Goal: Book appointment/travel/reservation

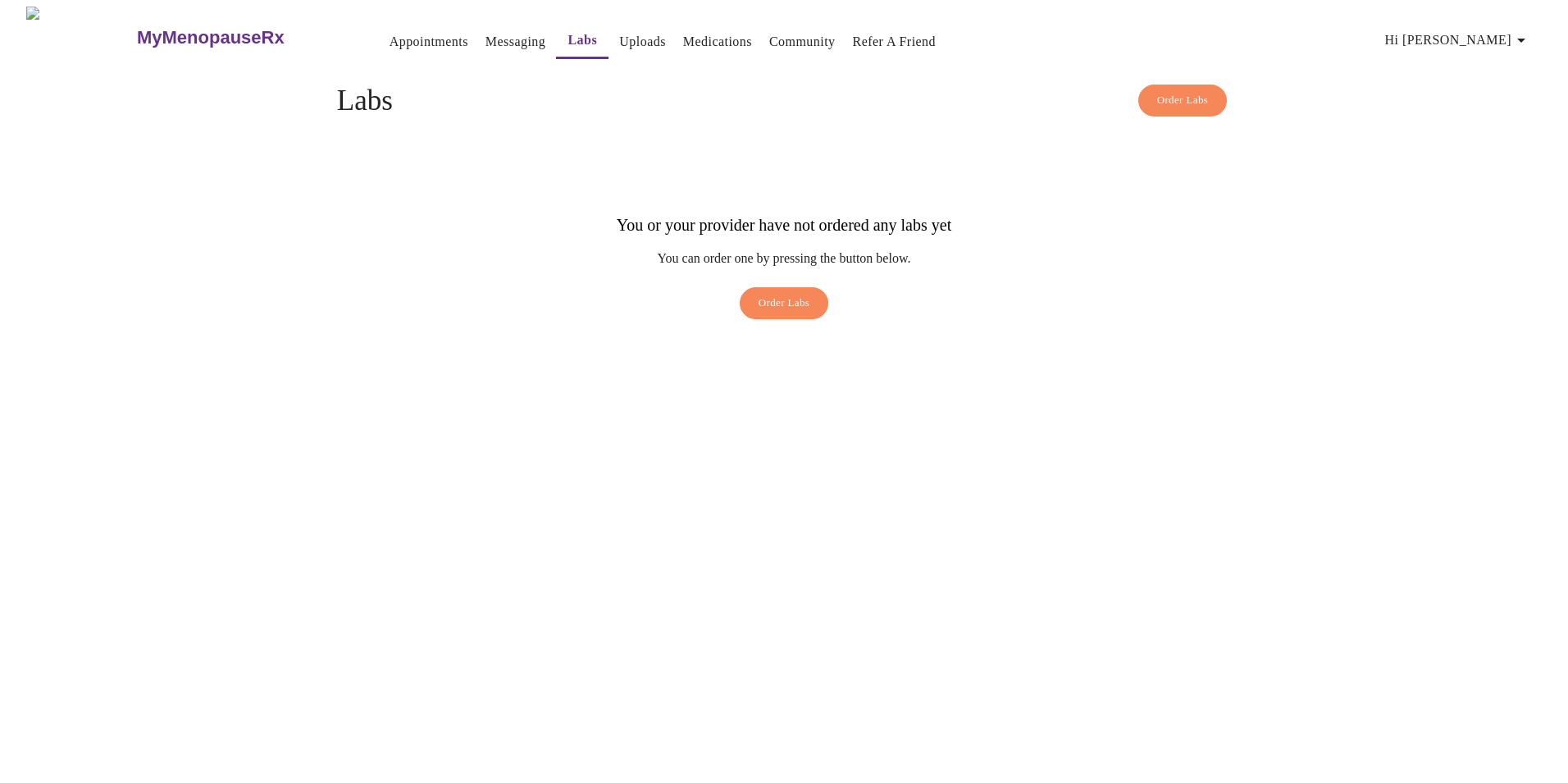
click at [730, 327] on div "MyMenopauseRx Appointments Messaging Labs Uploads Medications Community Refer a…" at bounding box center [784, 168] width 1555 height 321
click at [390, 34] on link "Appointments" at bounding box center [428, 42] width 78 height 23
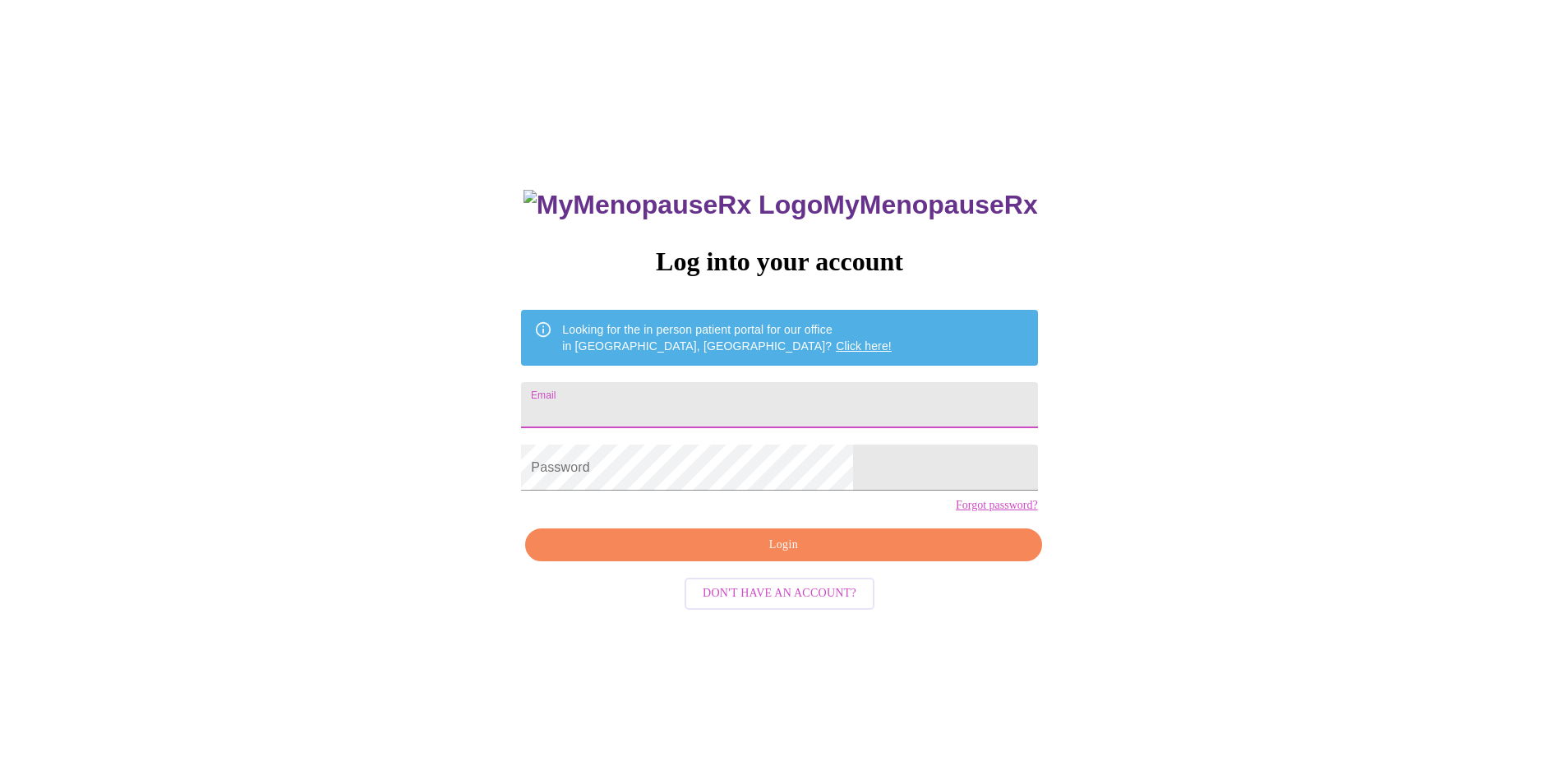
click at [799, 394] on input "Email" at bounding box center [780, 405] width 516 height 46
type input "Tammy@seacoastpoolsandspas.com"
click at [785, 555] on span "Login" at bounding box center [783, 545] width 479 height 21
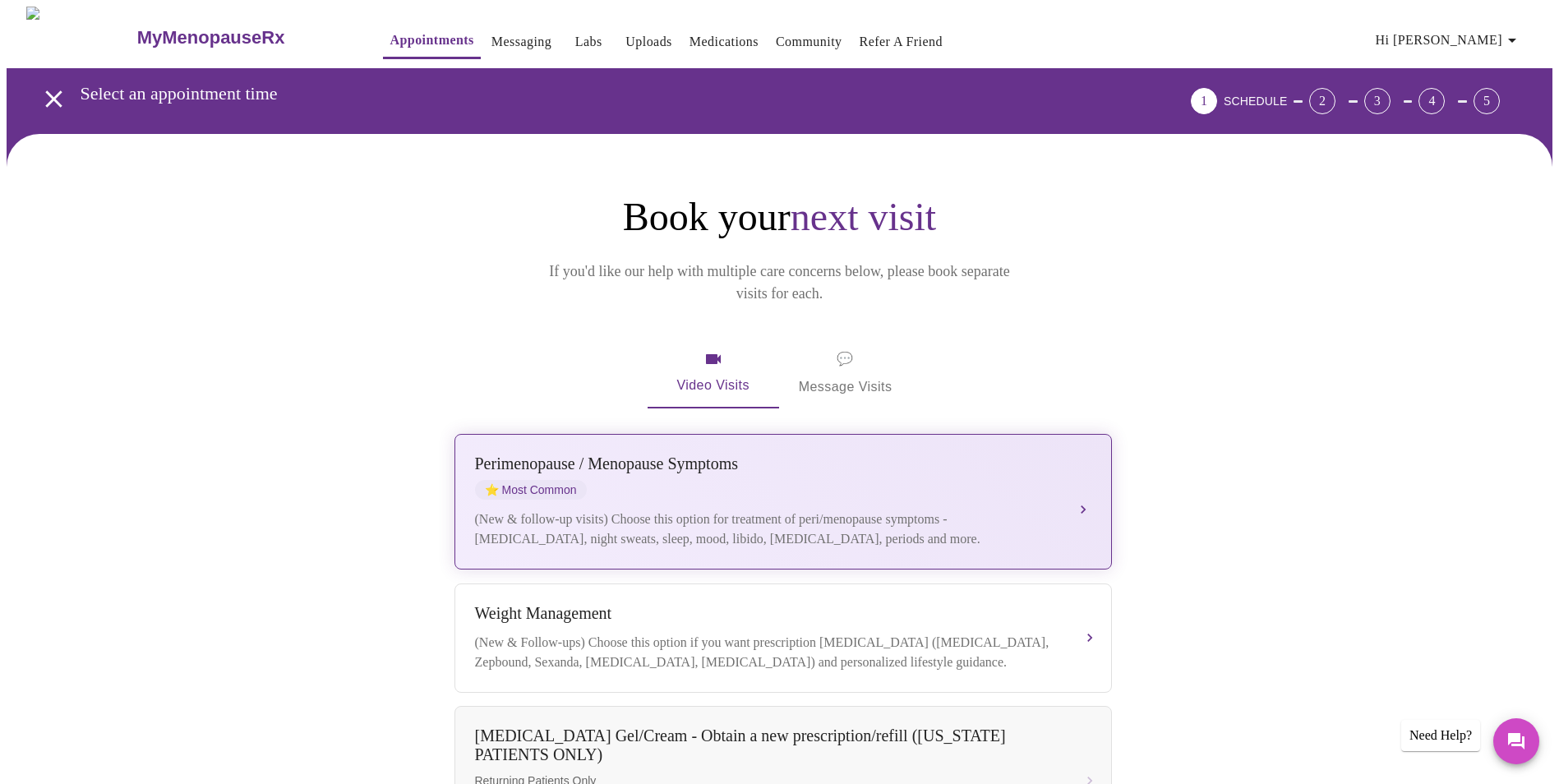
click at [1072, 478] on div "Perimenopause / Menopause Symptoms ⭐ Most Common (New & follow-up visits) Choos…" at bounding box center [782, 501] width 617 height 94
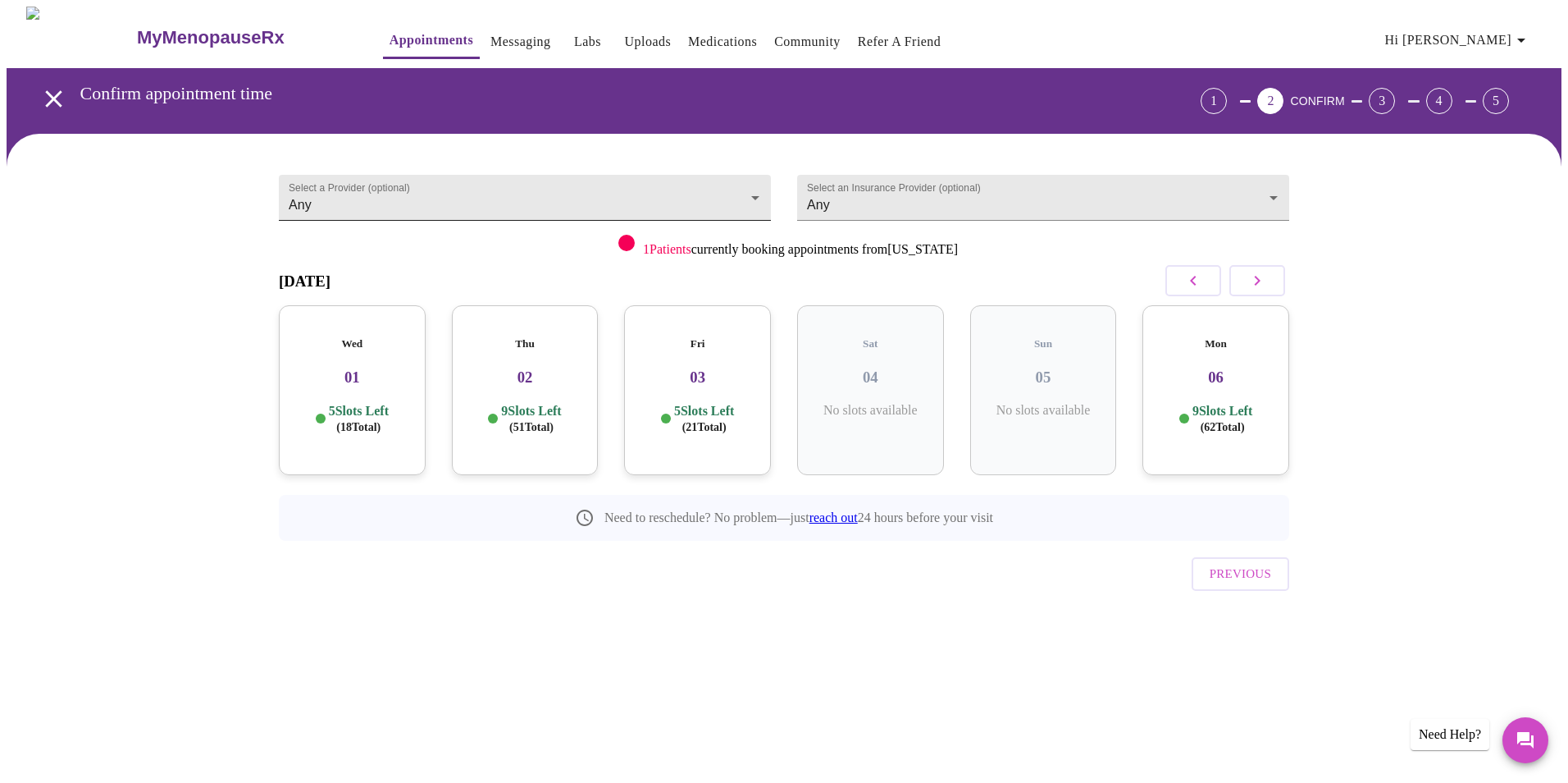
click at [706, 192] on body "MyMenopauseRx Appointments Messaging Labs Uploads Medications Community Refer a…" at bounding box center [784, 340] width 1555 height 666
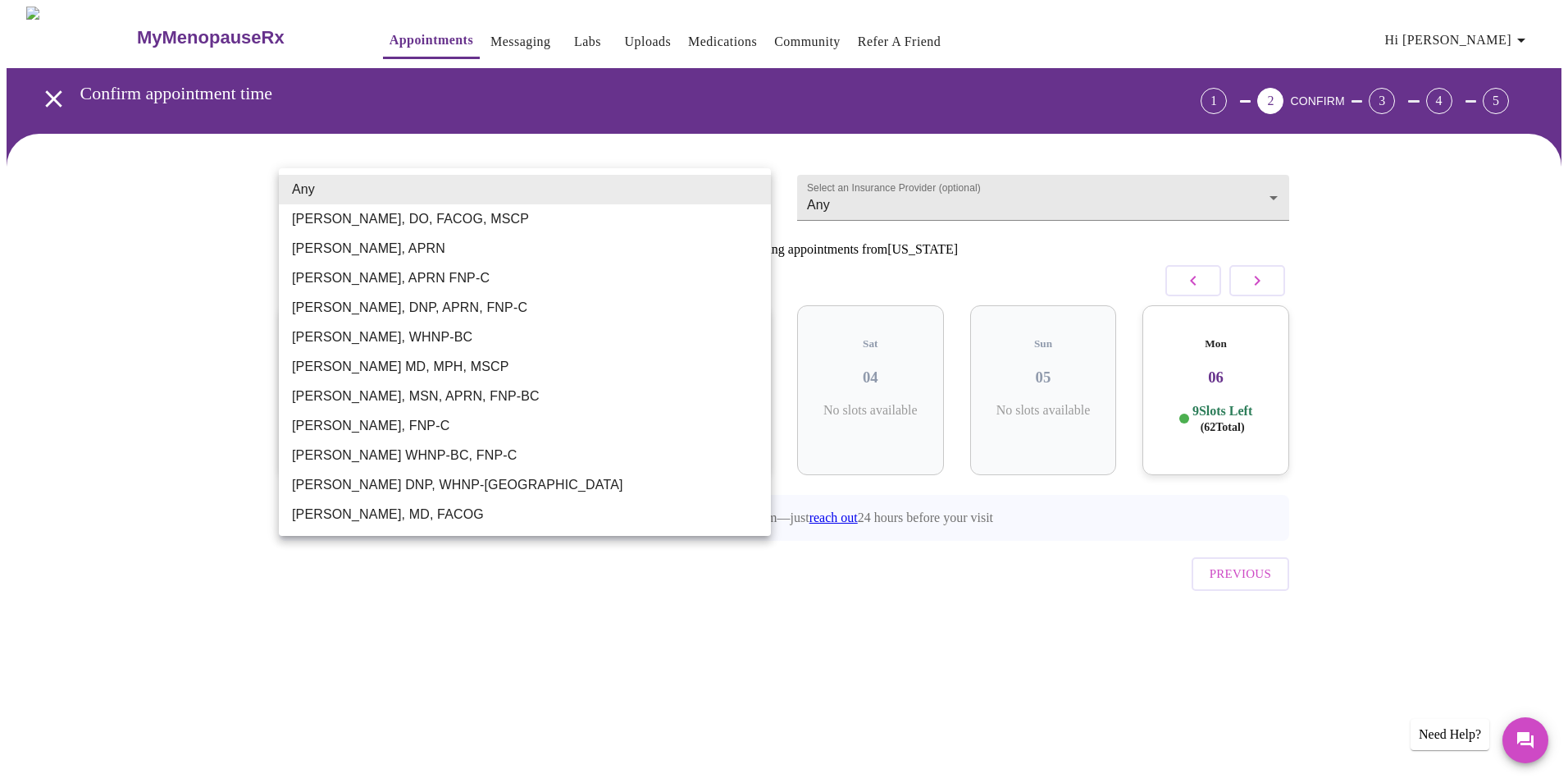
click at [706, 192] on li "Any" at bounding box center [524, 189] width 493 height 30
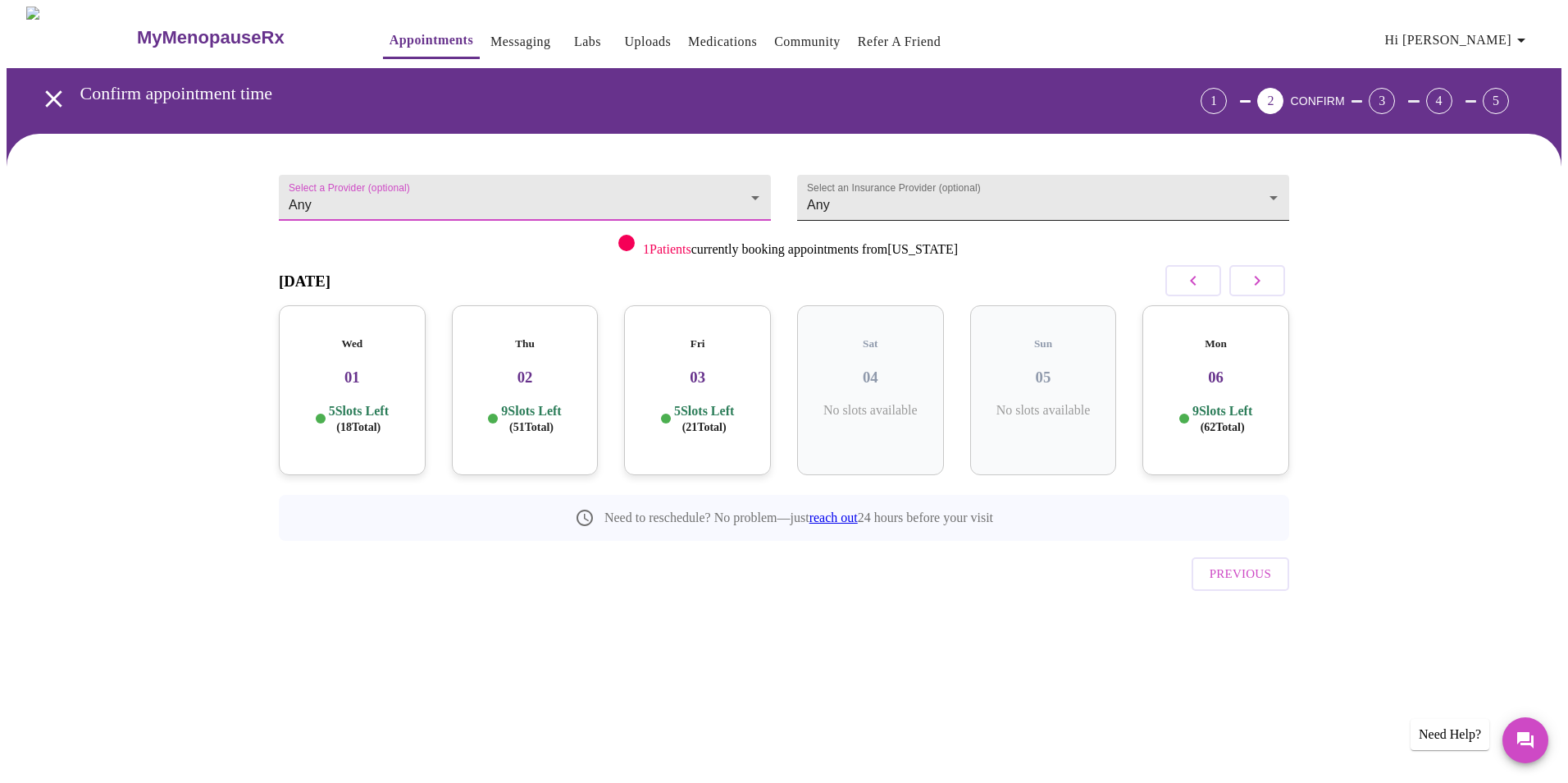
click at [1046, 198] on body "MyMenopauseRx Appointments Messaging Labs Uploads Medications Community Refer a…" at bounding box center [784, 340] width 1555 height 666
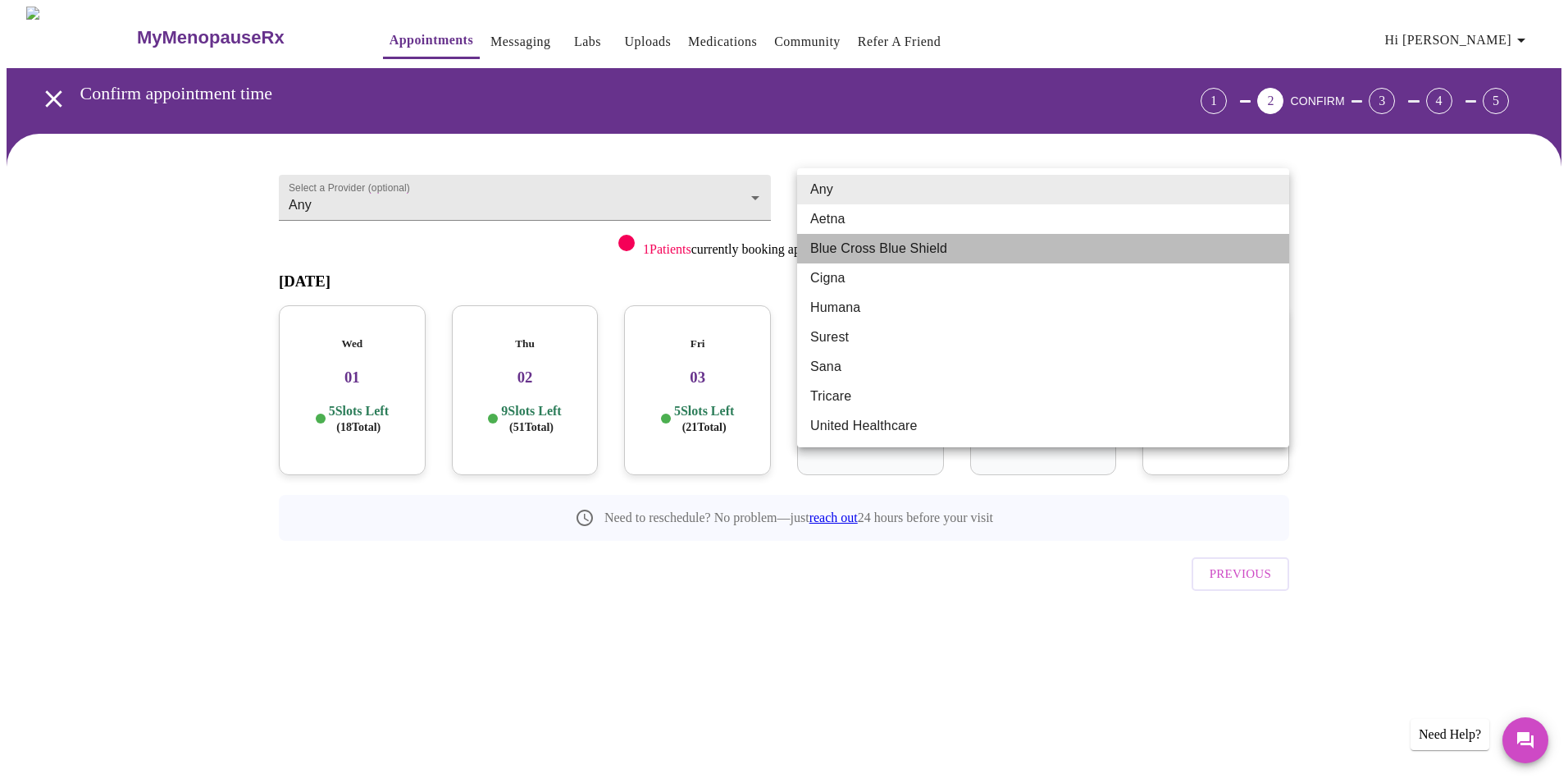
click at [959, 257] on li "Blue Cross Blue Shield" at bounding box center [1043, 249] width 493 height 30
type input "Blue Cross Blue Shield"
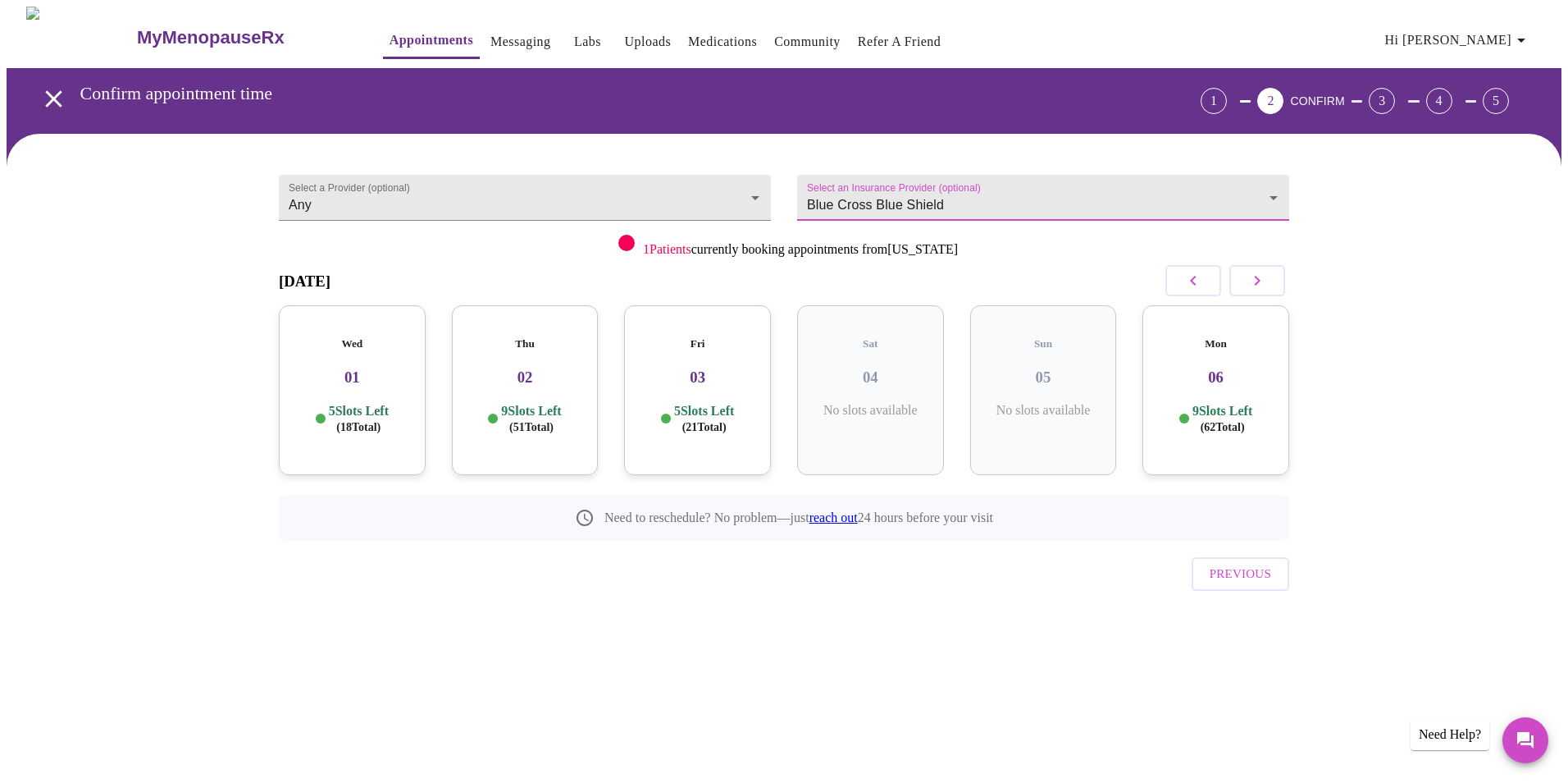
click at [350, 369] on h3 "01" at bounding box center [353, 378] width 121 height 18
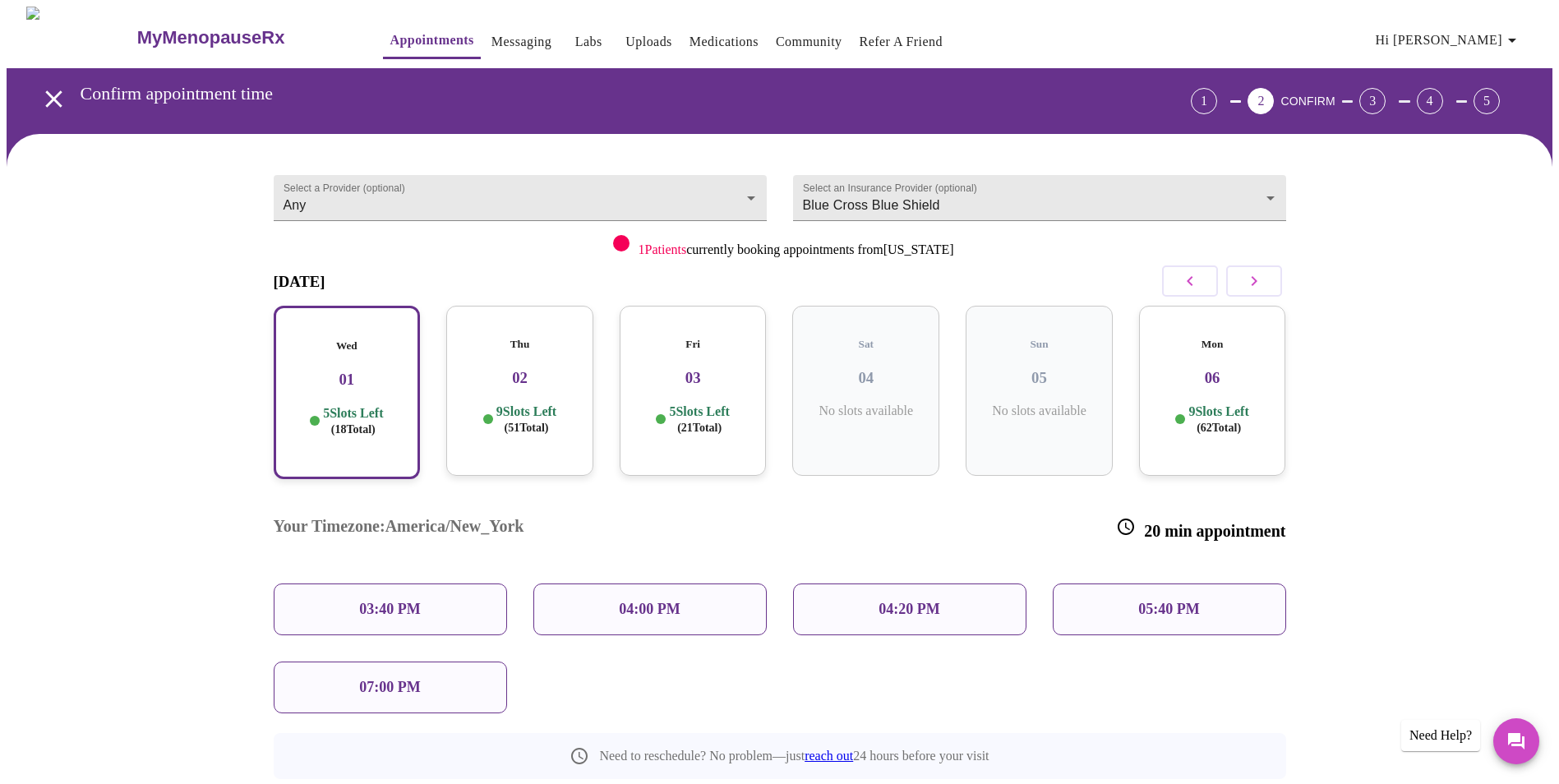
click at [1194, 600] on p "05:40 PM" at bounding box center [1168, 608] width 61 height 17
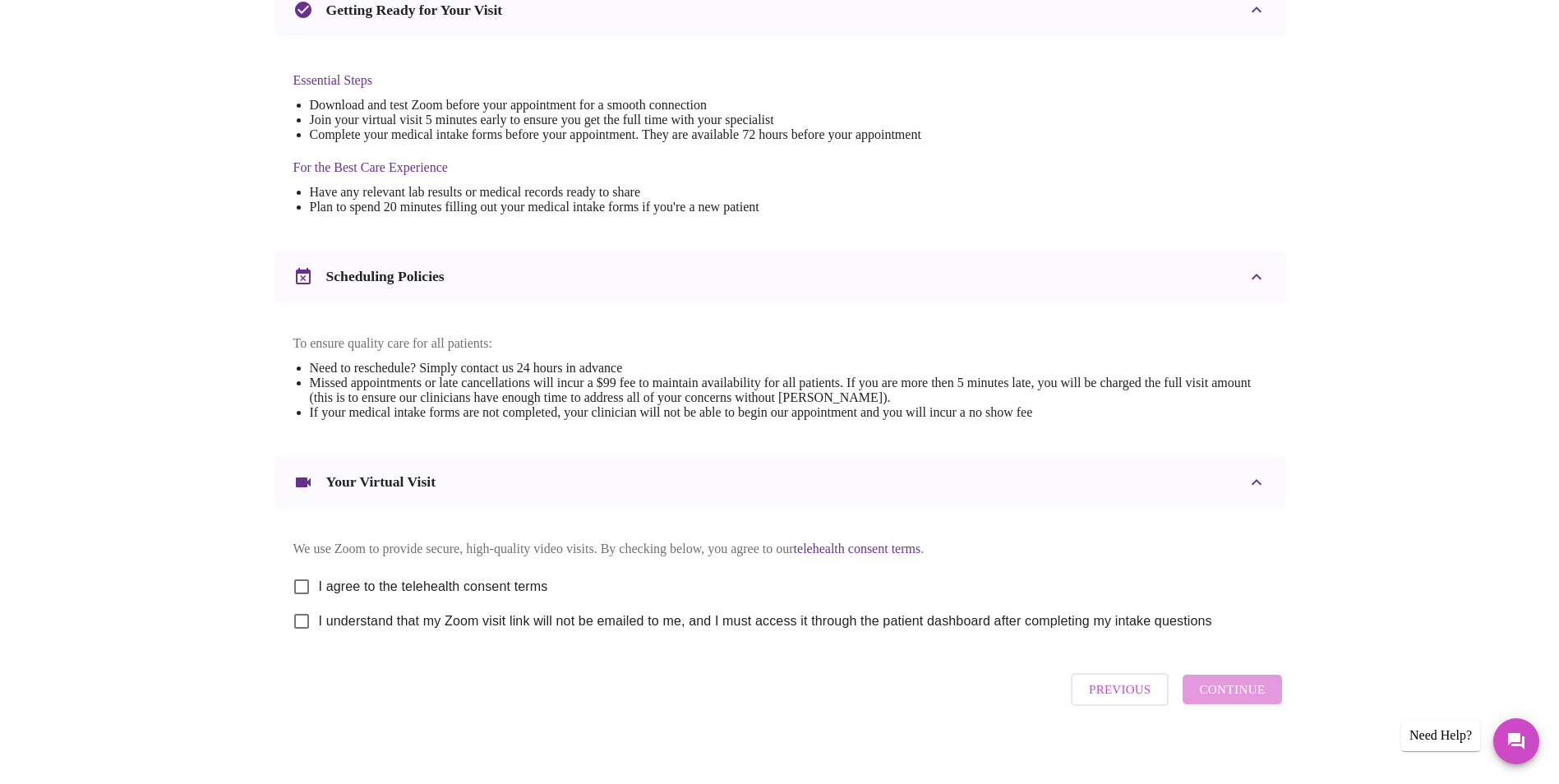
scroll to position [408, 0]
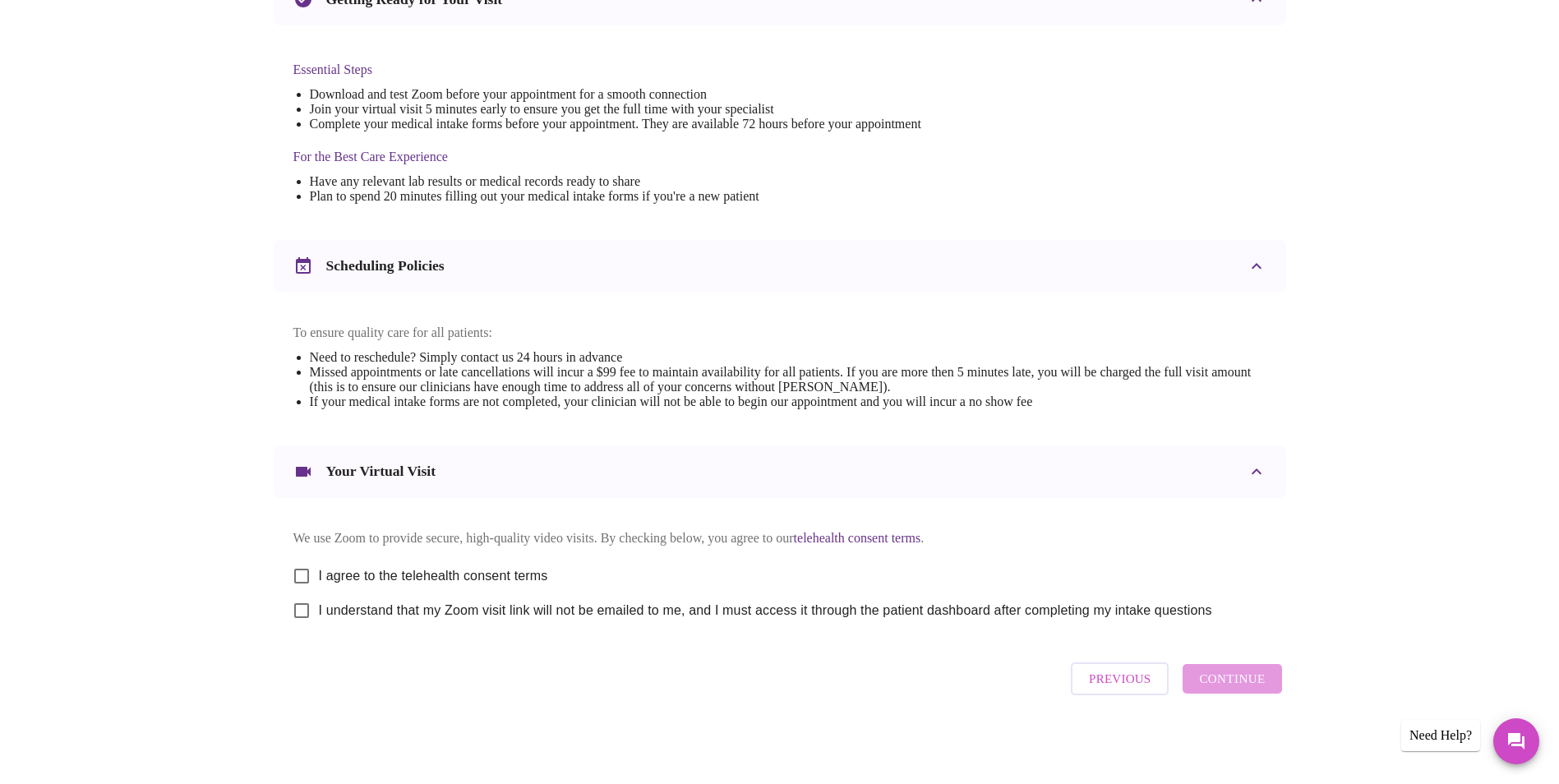
click at [302, 565] on input "I agree to the telehealth consent terms" at bounding box center [301, 576] width 35 height 35
checkbox input "true"
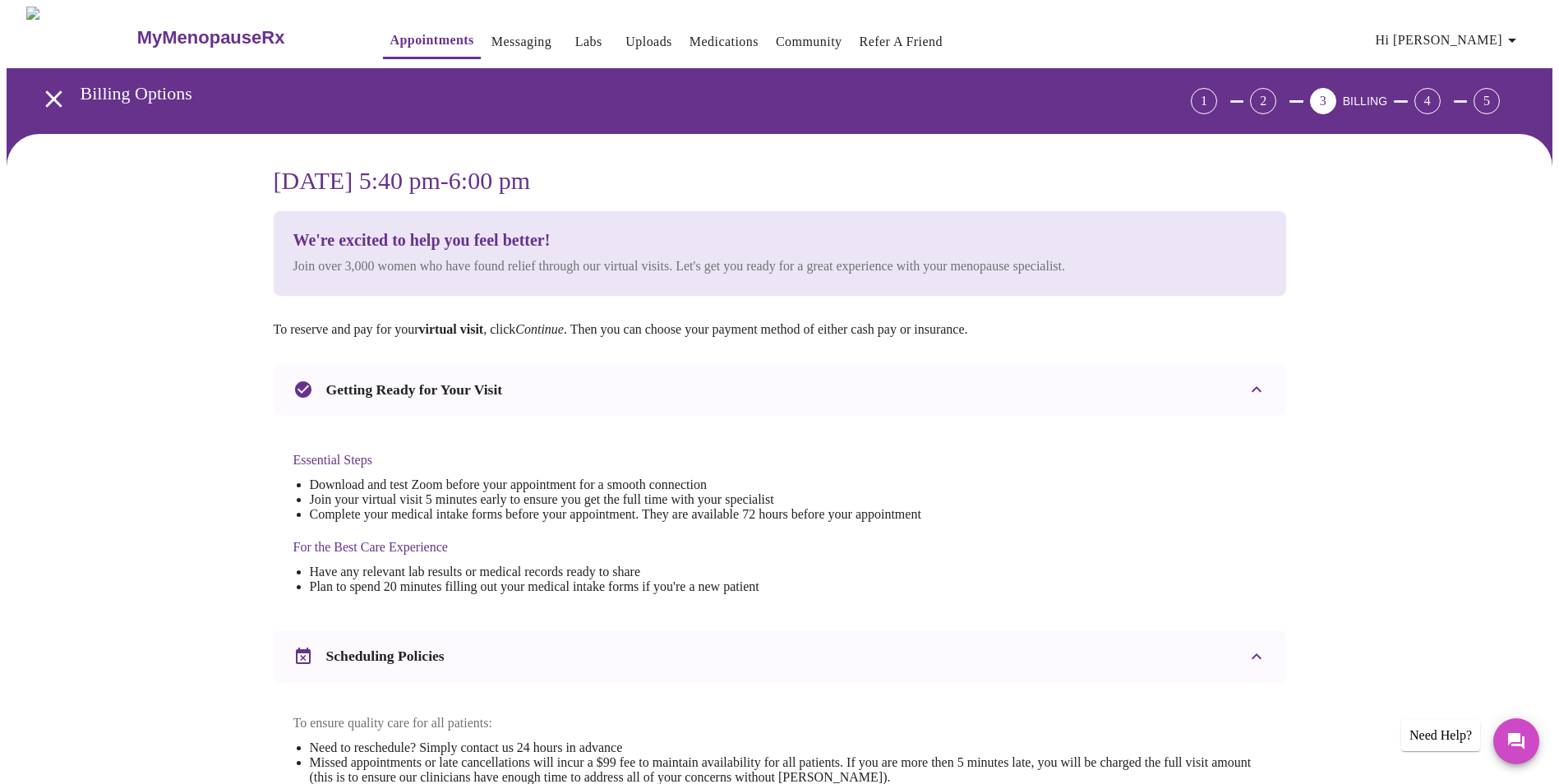
click at [1488, 31] on span "Hi [PERSON_NAME]" at bounding box center [1448, 40] width 146 height 23
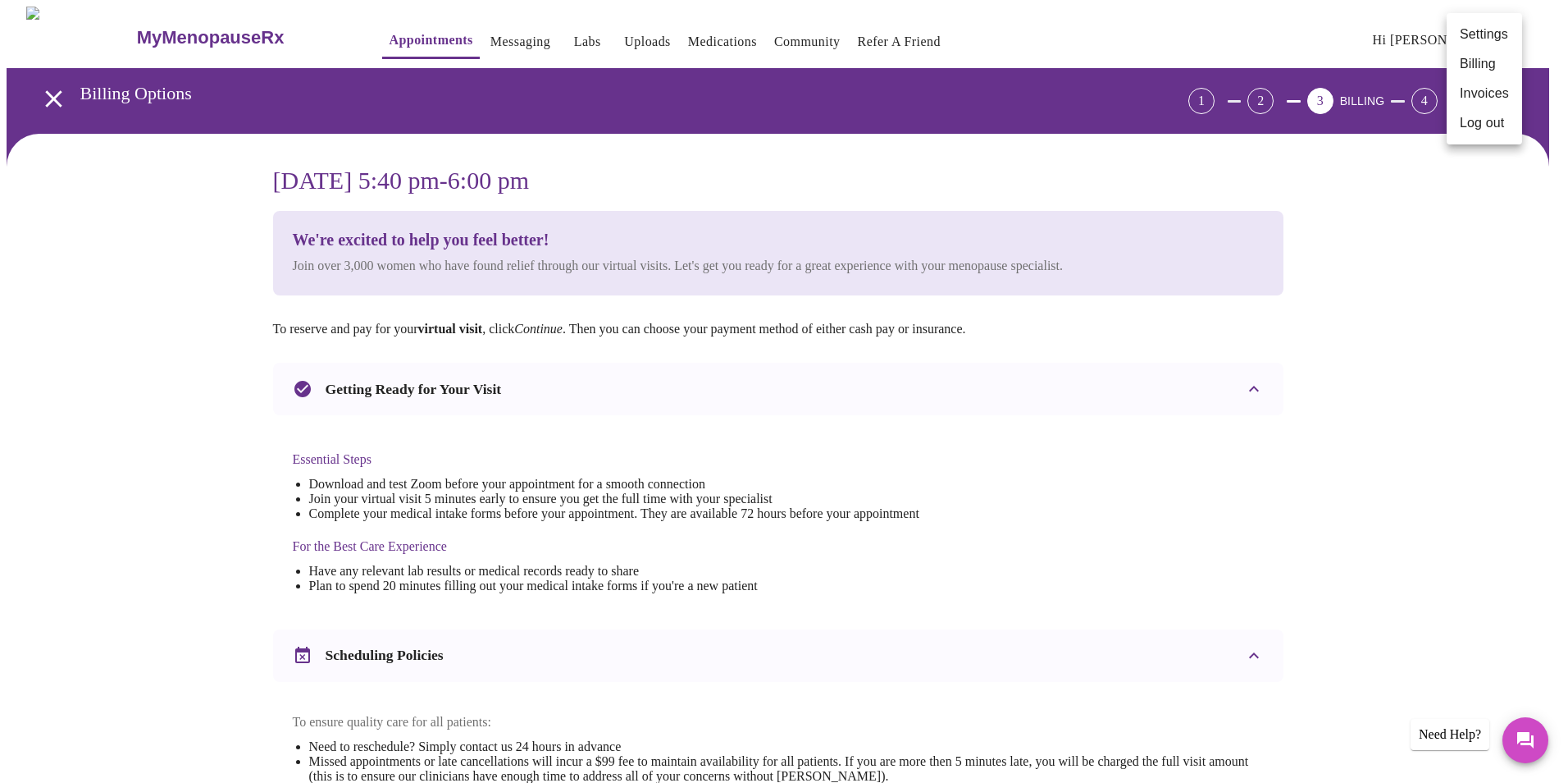
click at [1172, 503] on div at bounding box center [784, 392] width 1568 height 783
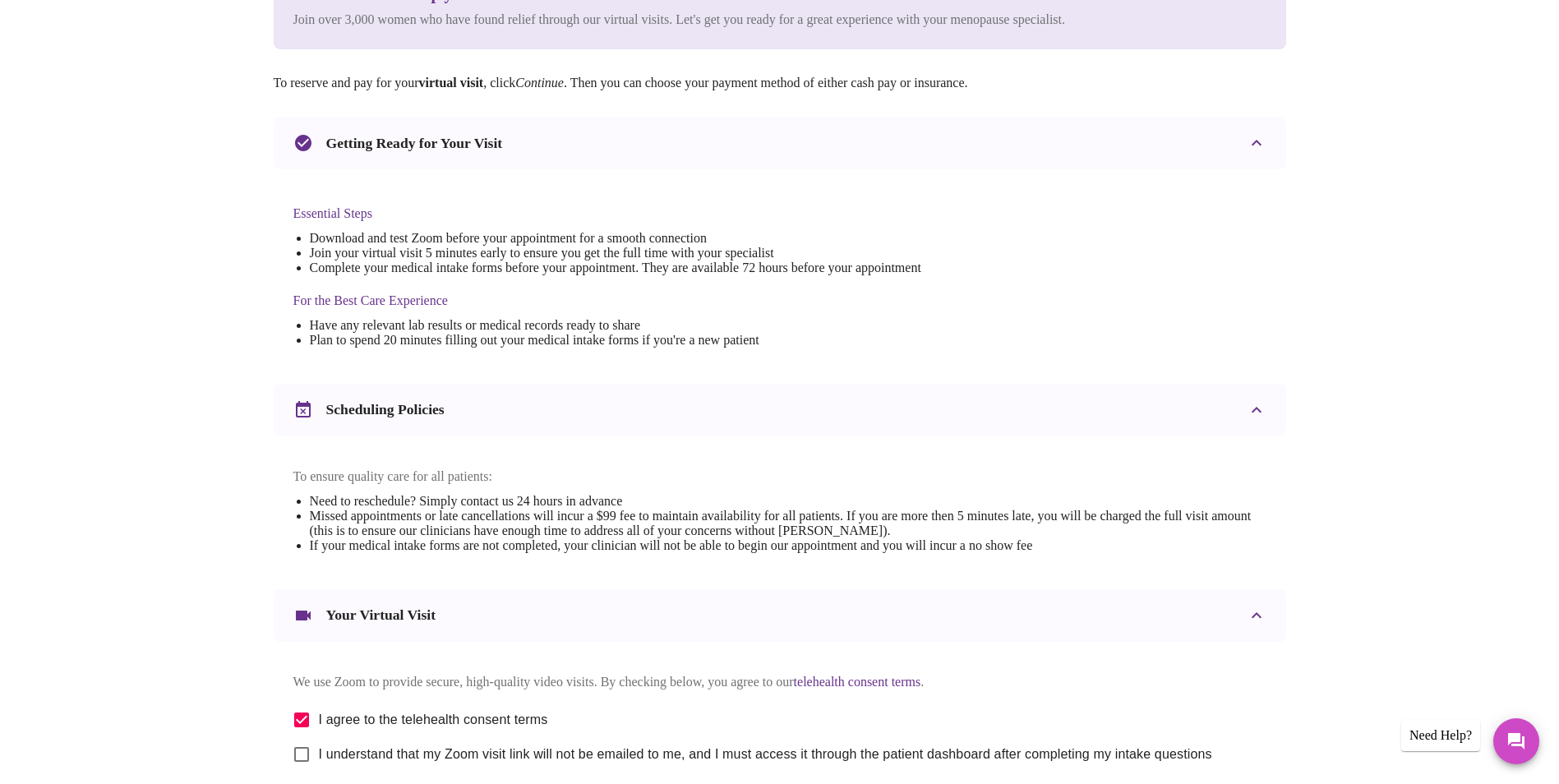
scroll to position [408, 0]
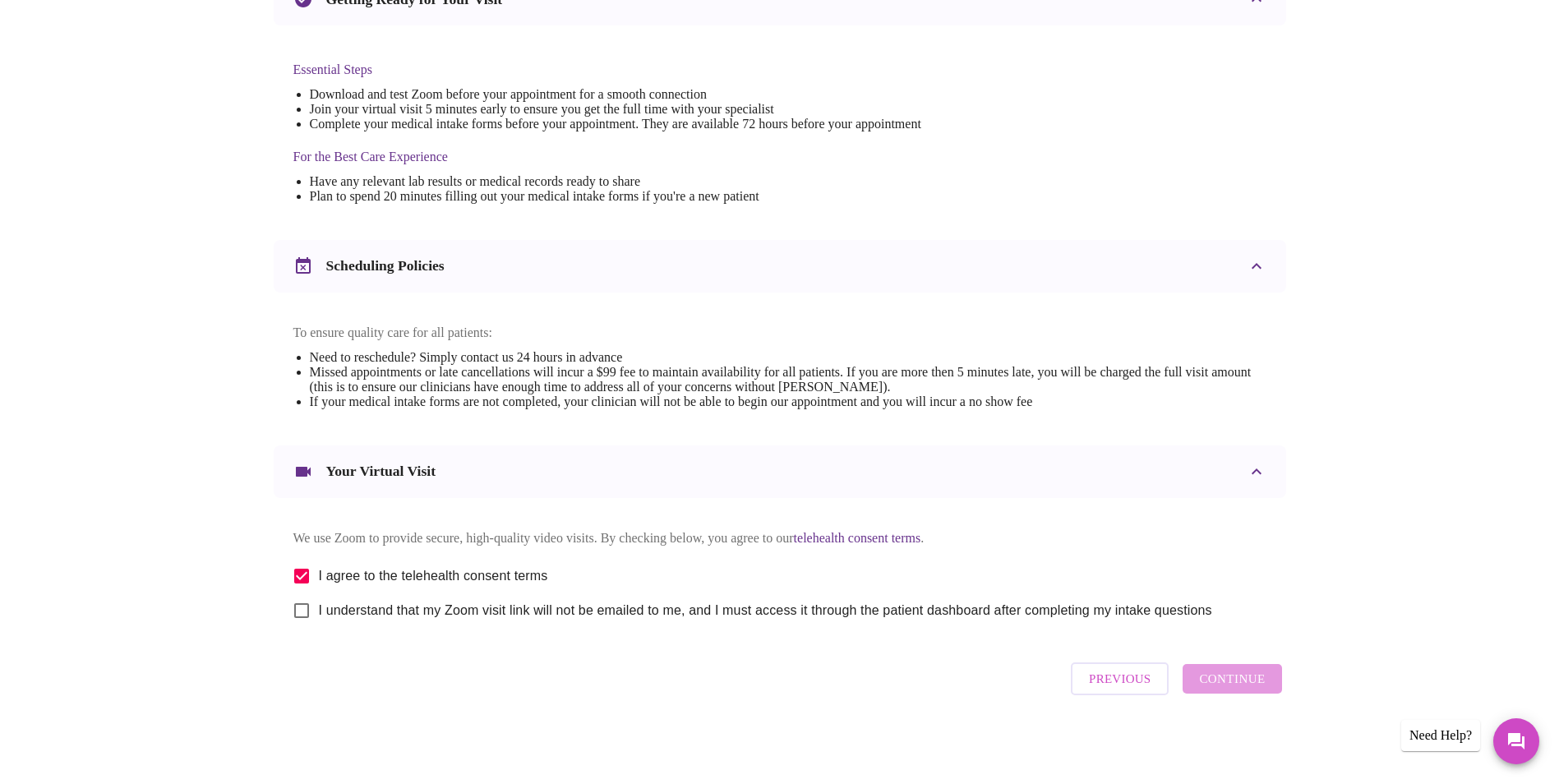
click at [300, 610] on input "I understand that my Zoom visit link will not be emailed to me, and I must acce…" at bounding box center [301, 610] width 35 height 35
checkbox input "true"
click at [1244, 684] on span "Continue" at bounding box center [1232, 679] width 66 height 22
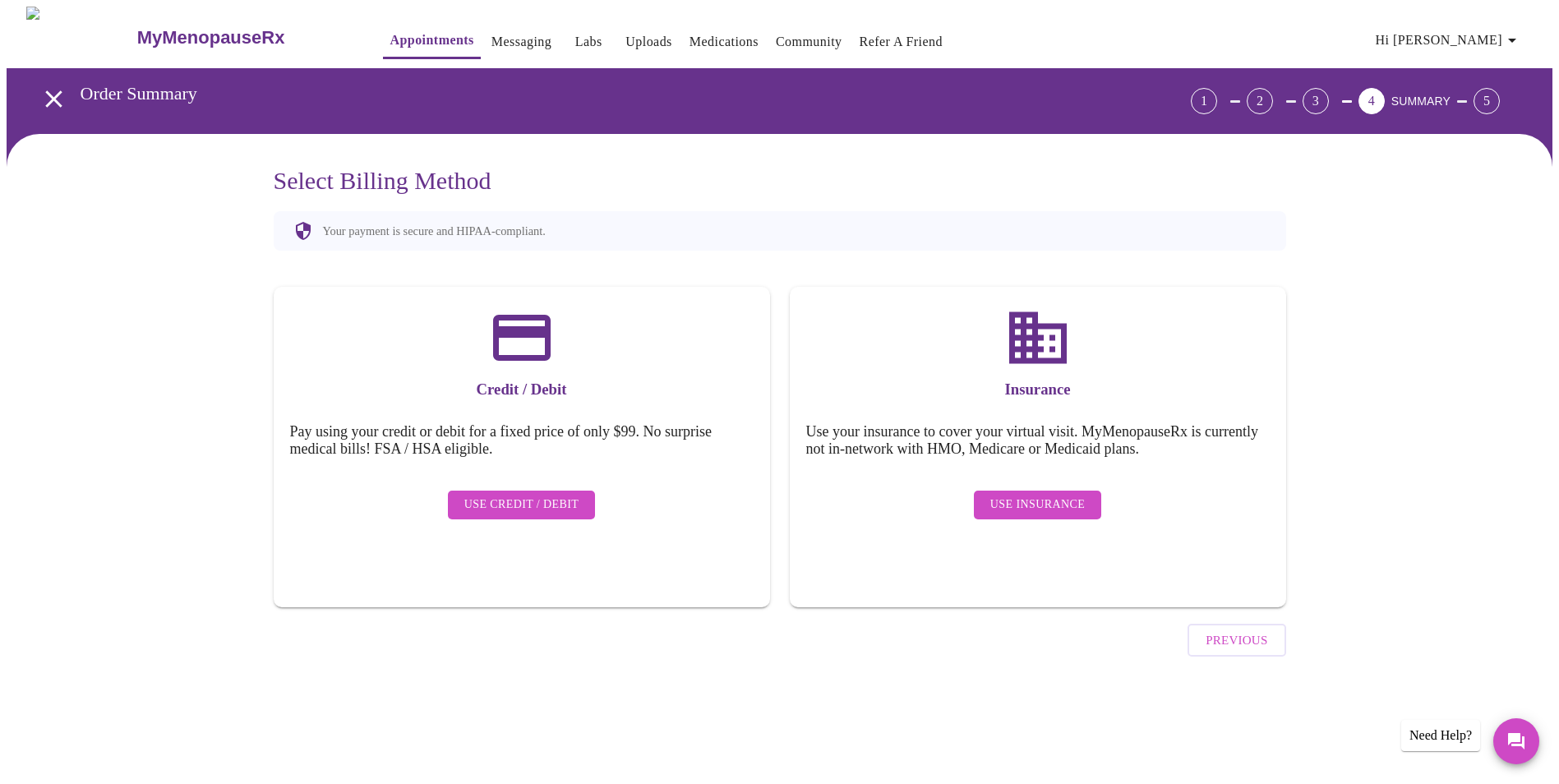
scroll to position [0, 0]
click at [1033, 494] on span "Use Insurance" at bounding box center [1043, 504] width 94 height 21
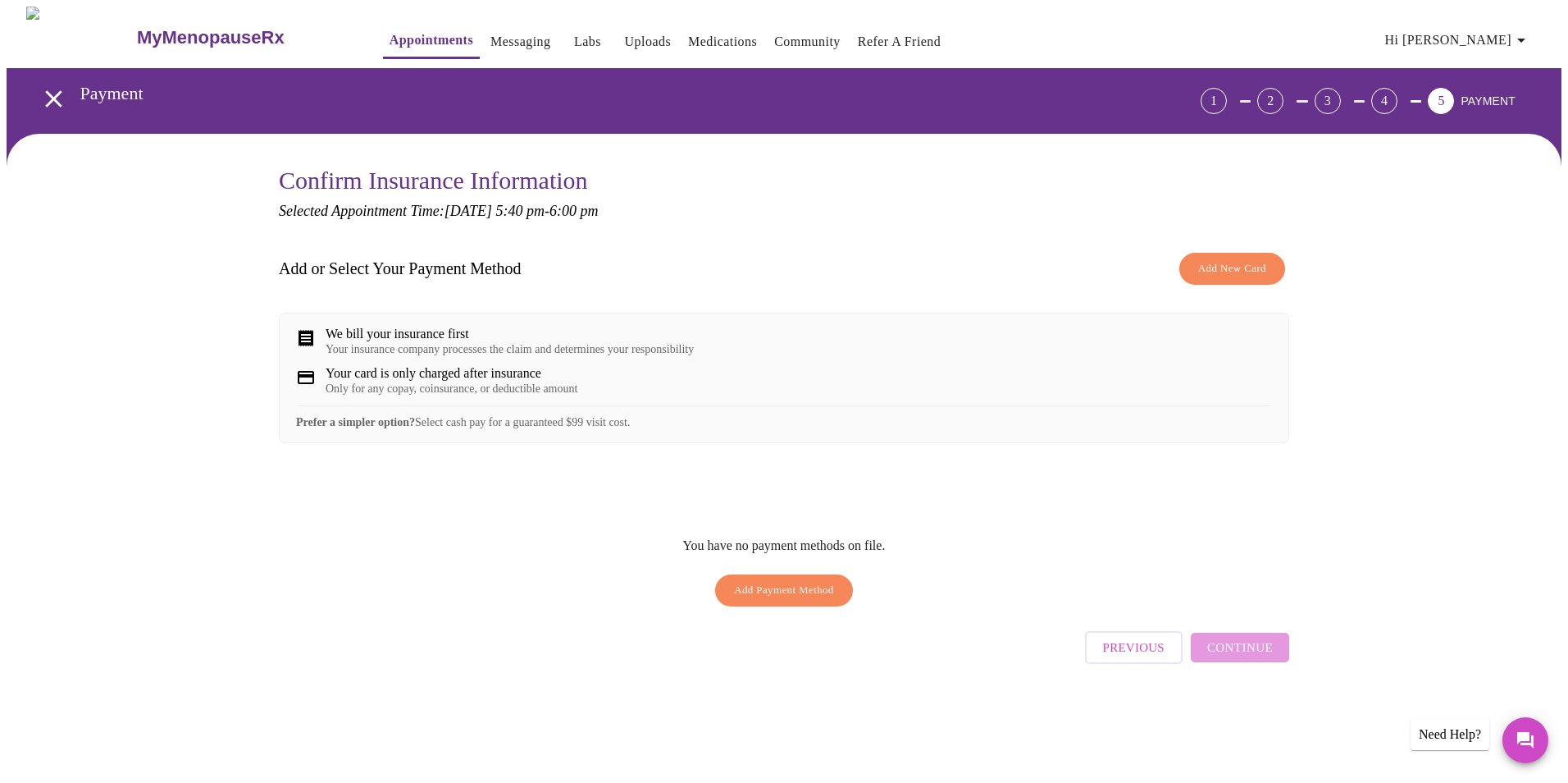
click at [1254, 266] on span "Add New Card" at bounding box center [1232, 269] width 68 height 19
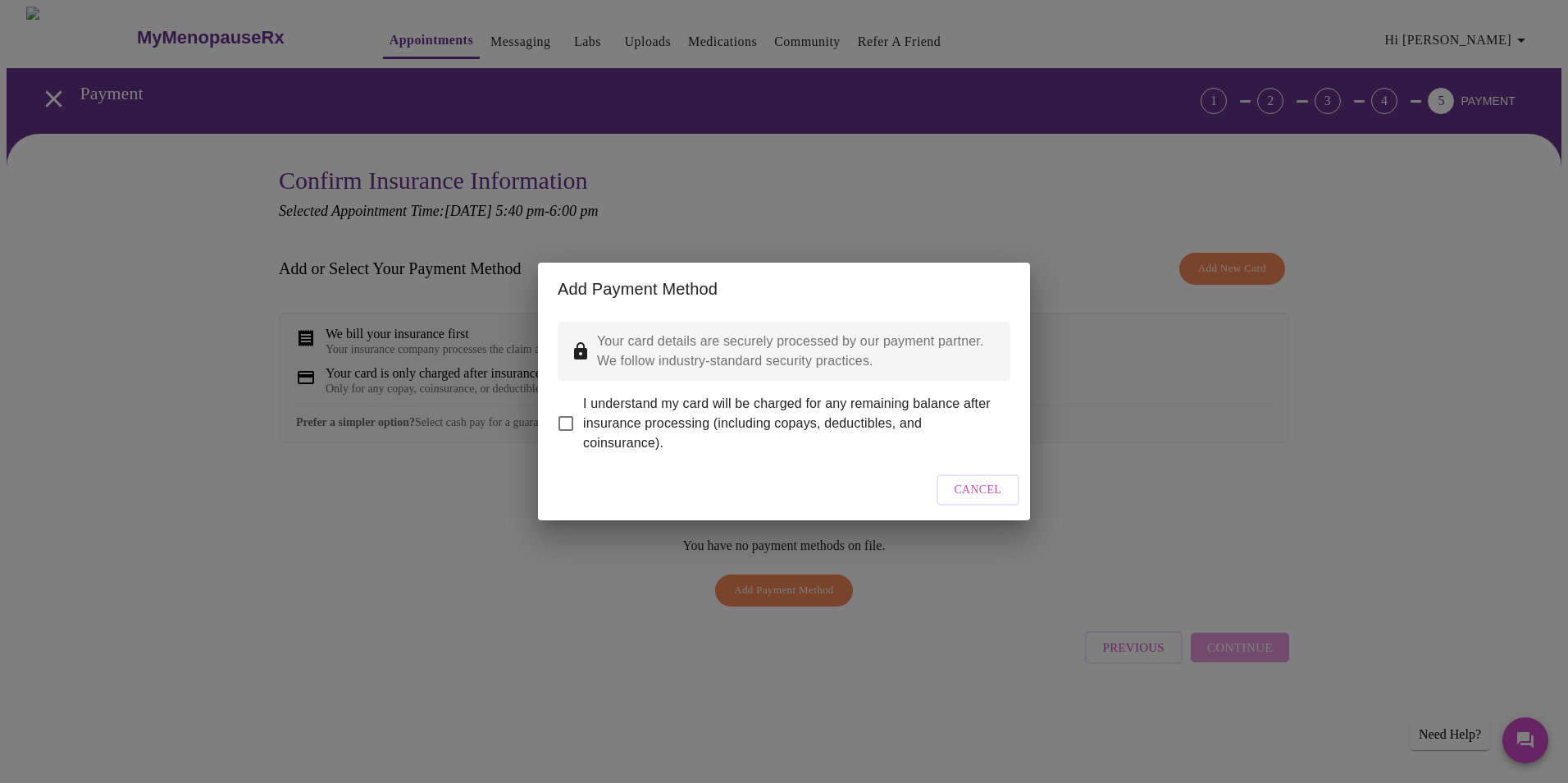
click at [576, 413] on input "I understand my card will be charged for any remaining balance after insurance …" at bounding box center [566, 423] width 35 height 35
checkbox input "true"
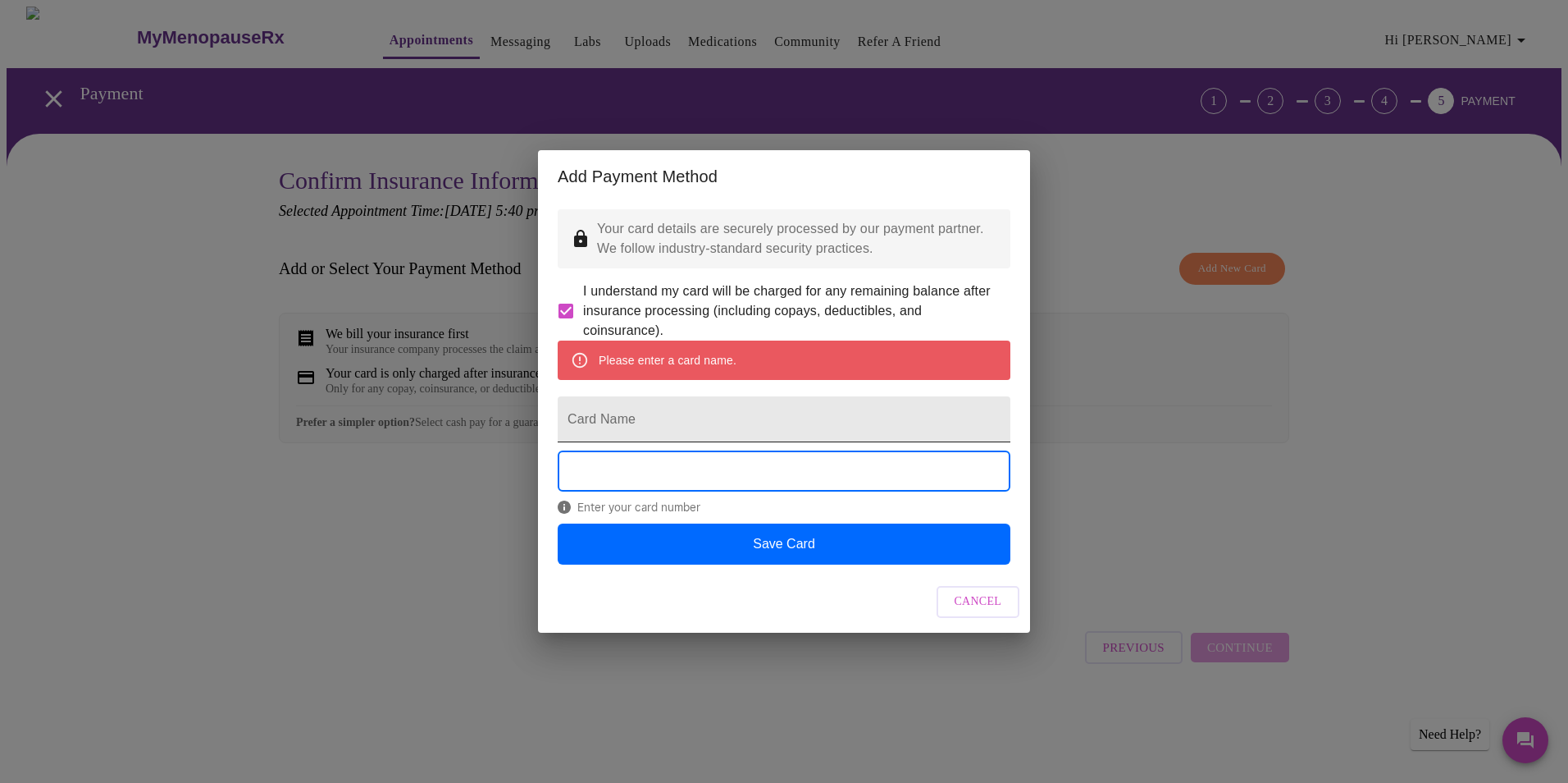
click at [643, 429] on input "Card Name" at bounding box center [784, 419] width 453 height 46
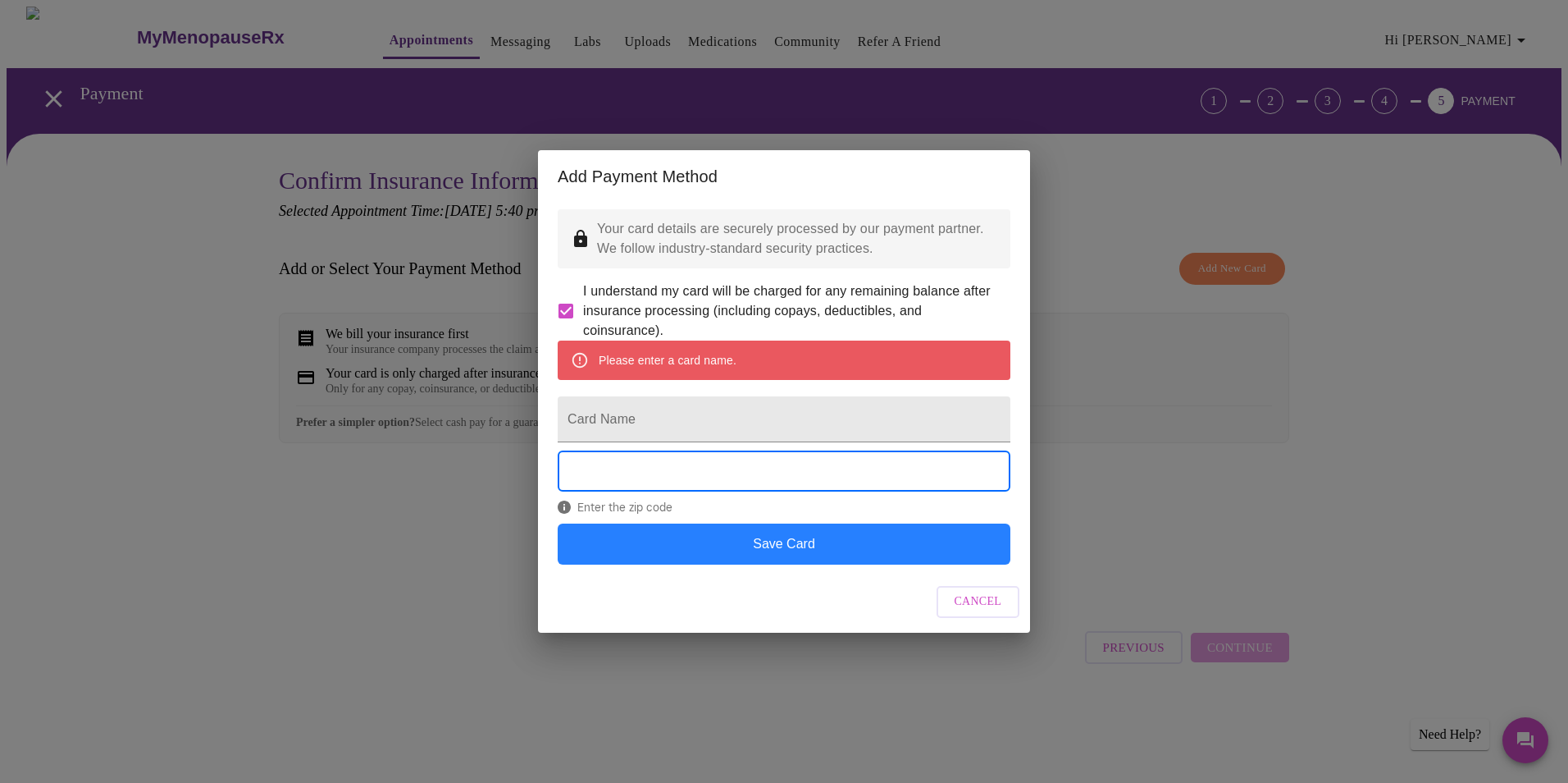
click at [765, 561] on button "Save Card" at bounding box center [784, 543] width 453 height 41
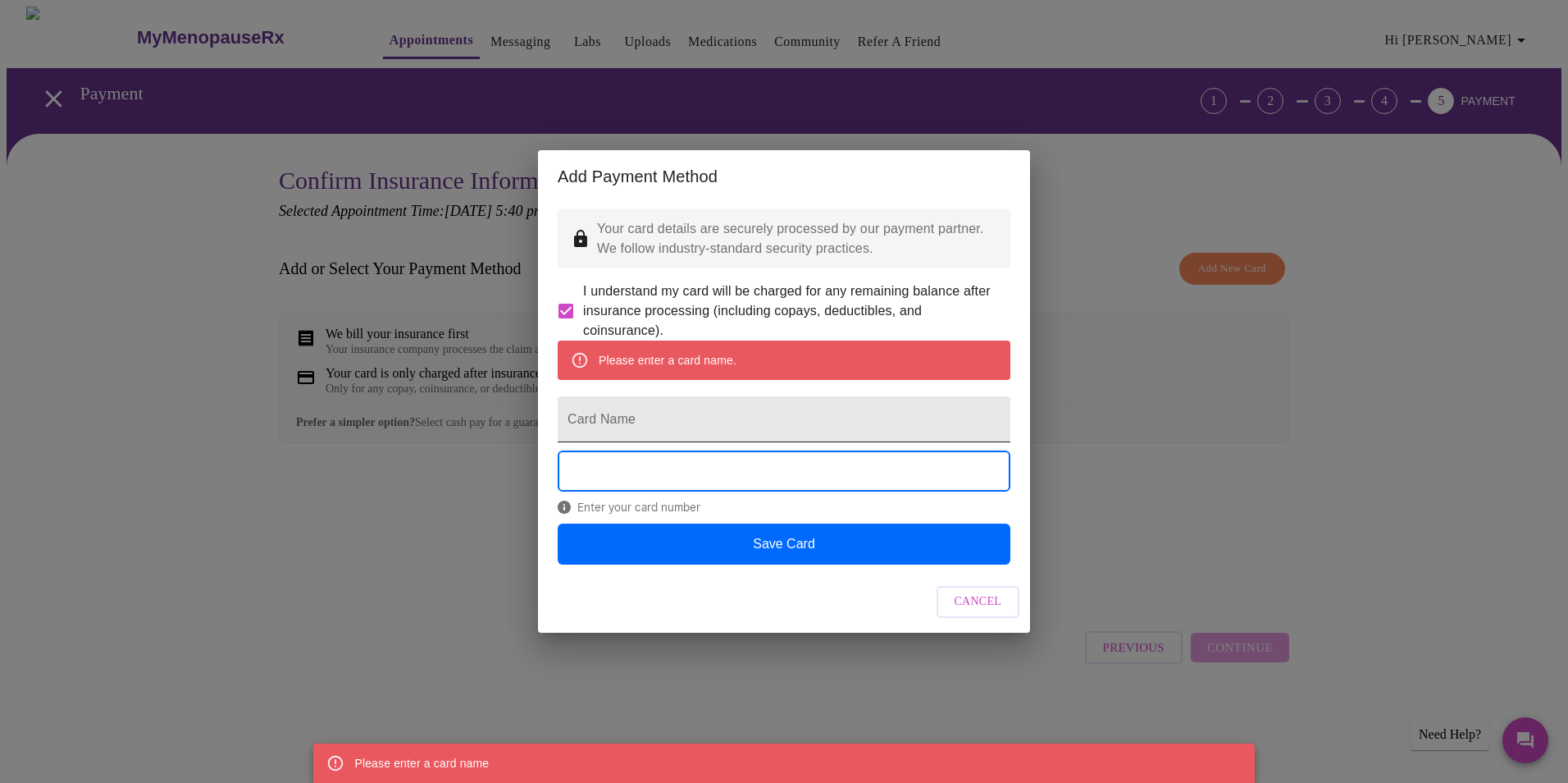
click at [650, 414] on input "Card Name" at bounding box center [784, 419] width 453 height 46
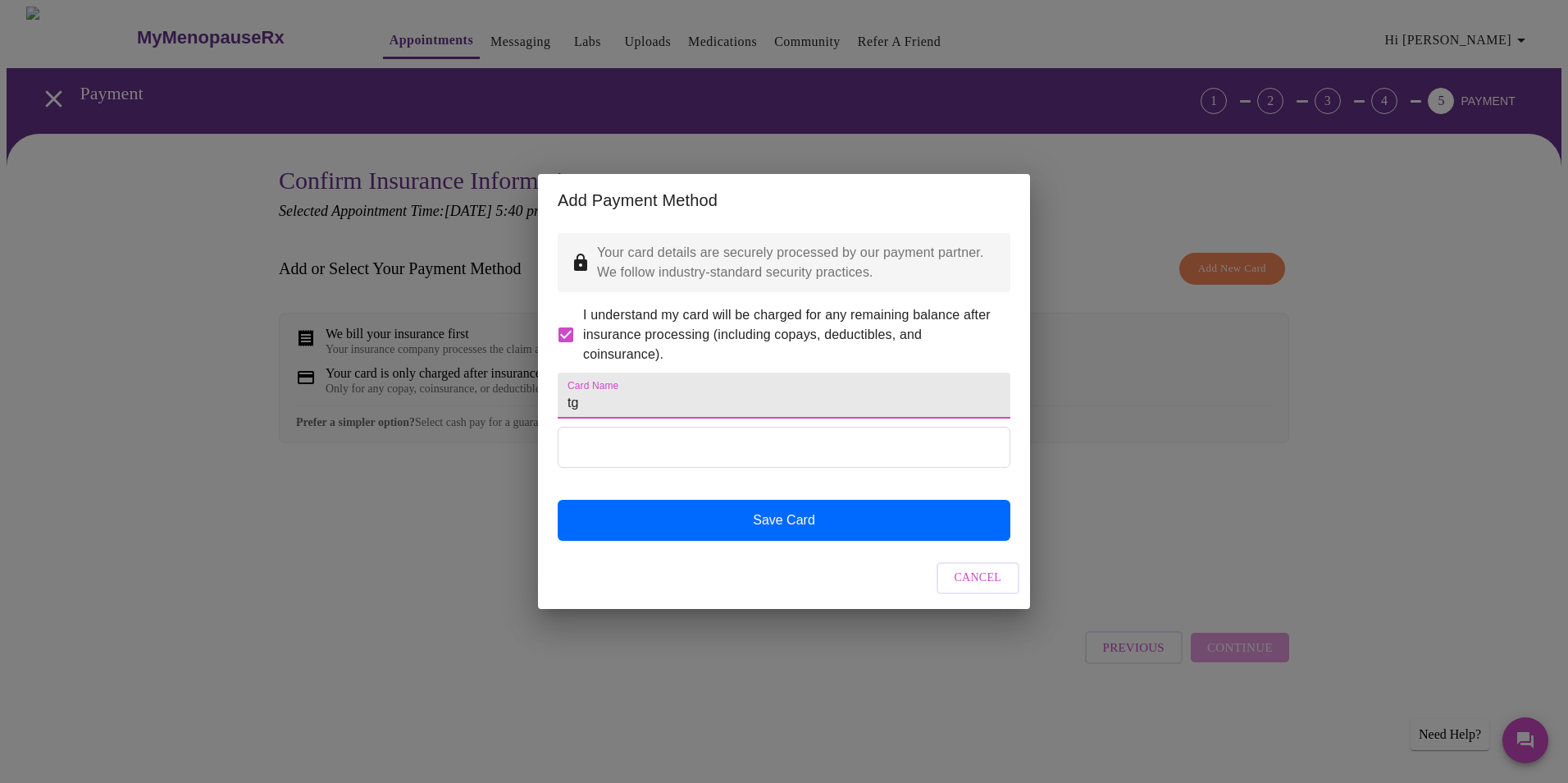
type input "t"
type input "Tammy Earley"
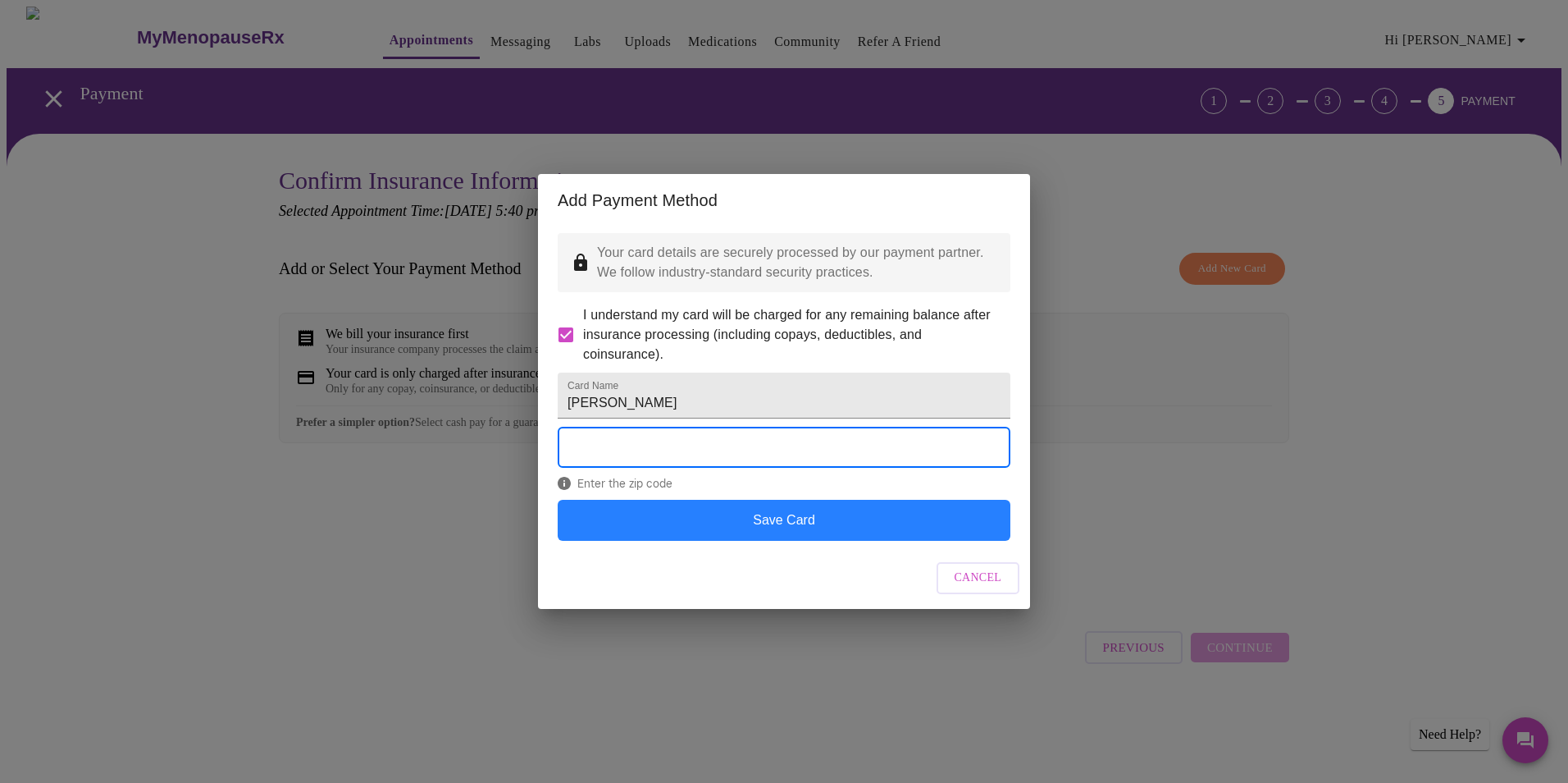
click at [789, 534] on button "Save Card" at bounding box center [784, 519] width 453 height 41
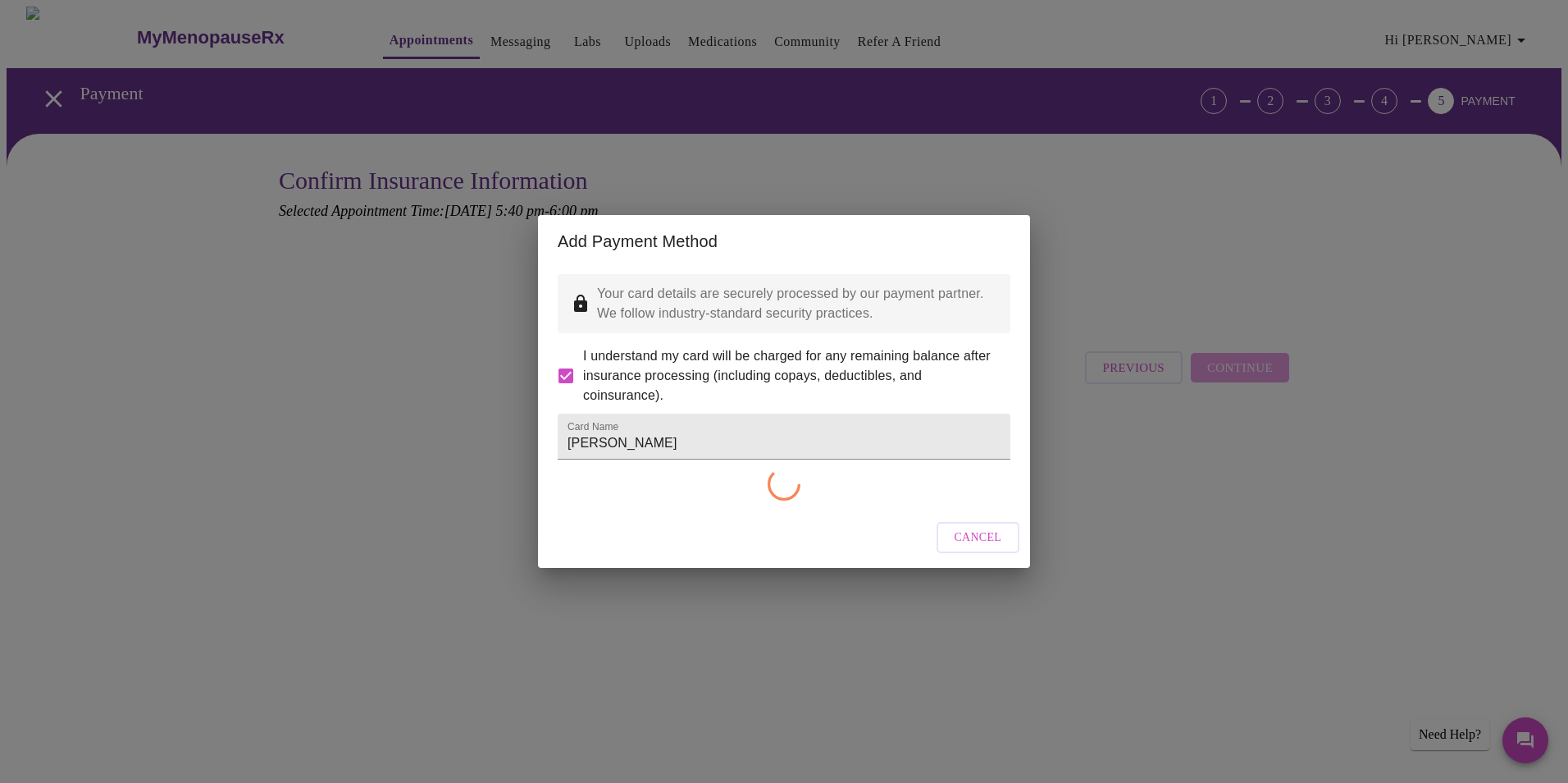
checkbox input "false"
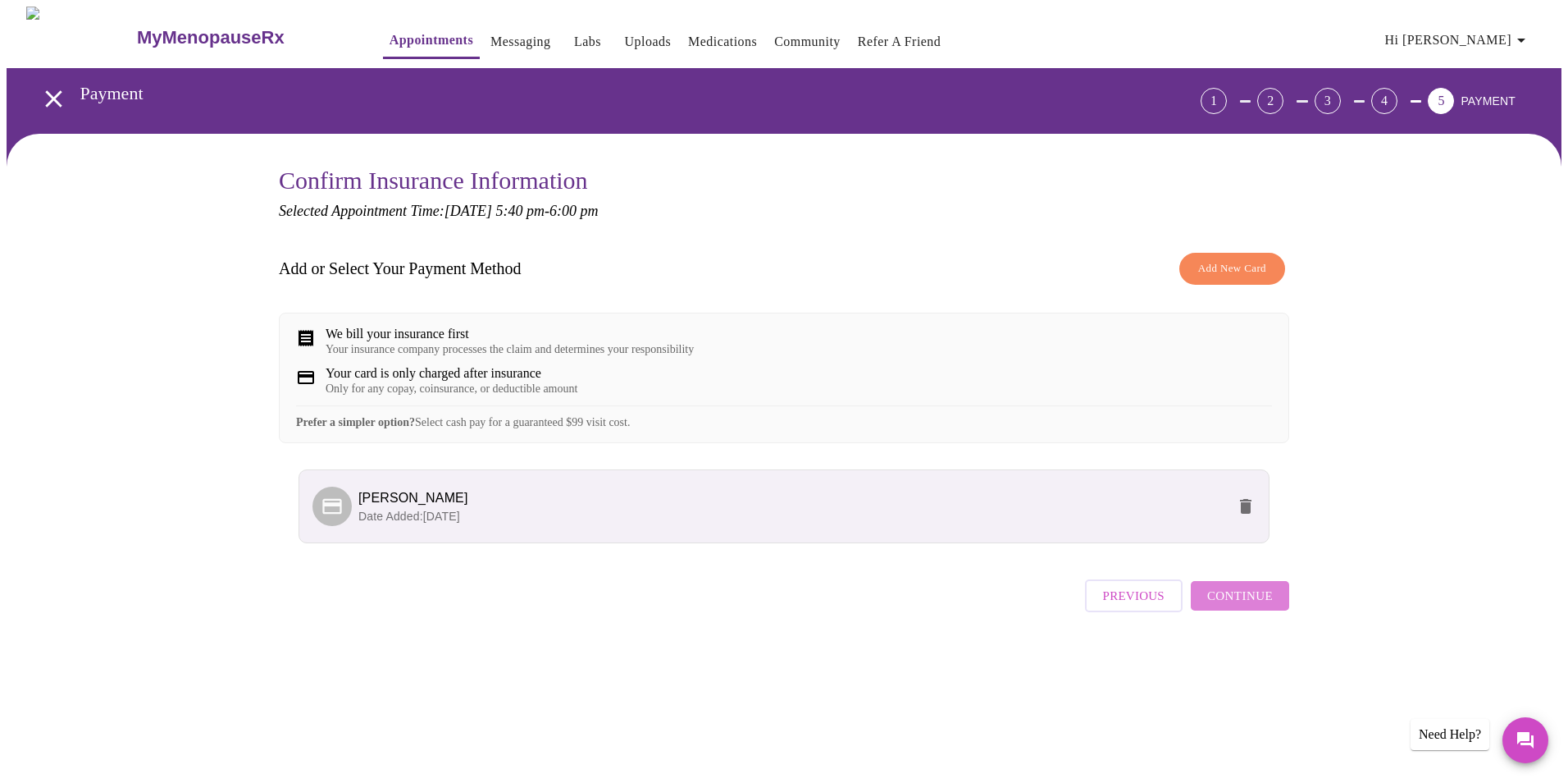
click at [1250, 607] on span "Continue" at bounding box center [1240, 596] width 65 height 22
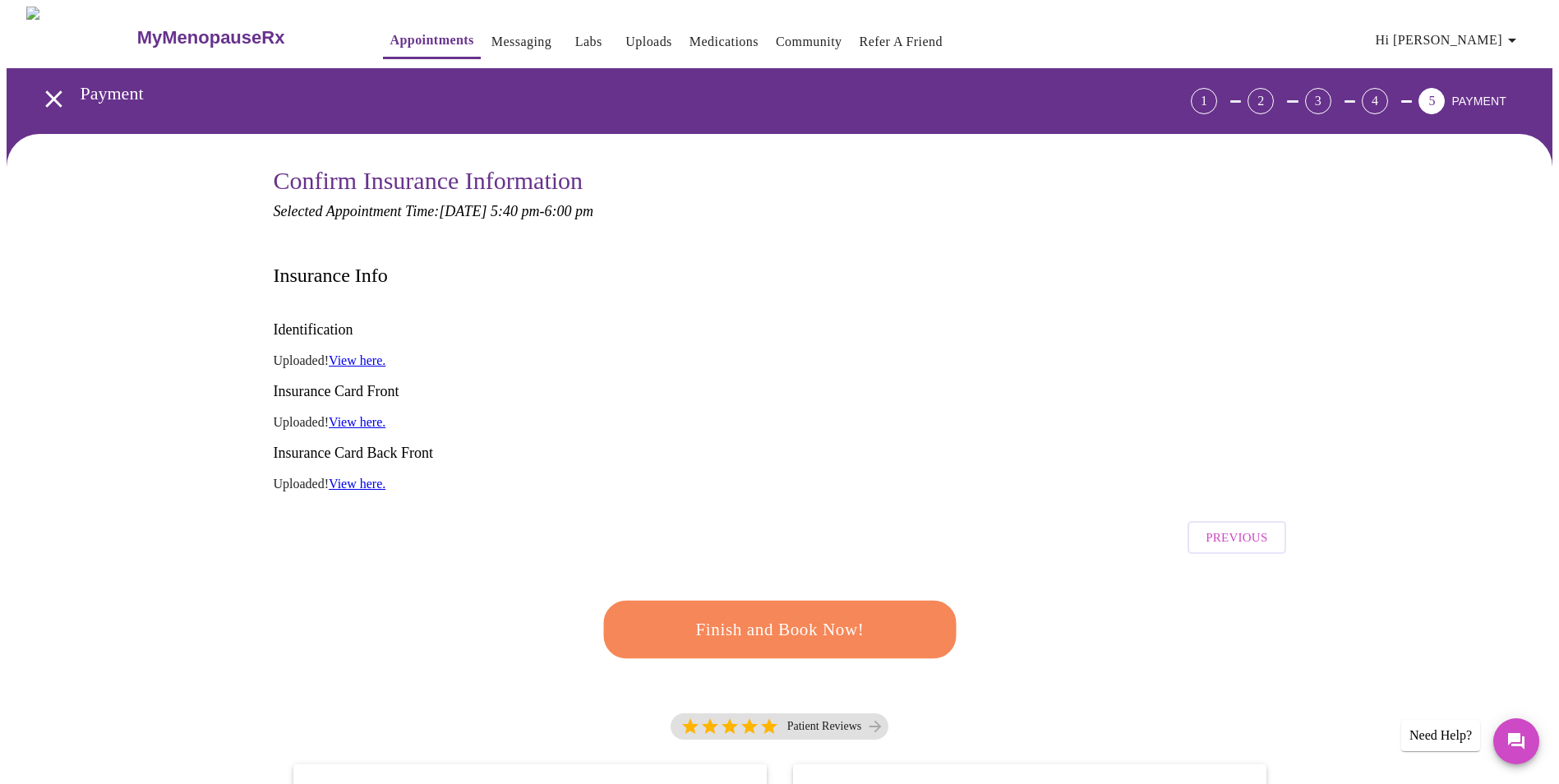
click at [381, 353] on link "View here." at bounding box center [356, 360] width 57 height 14
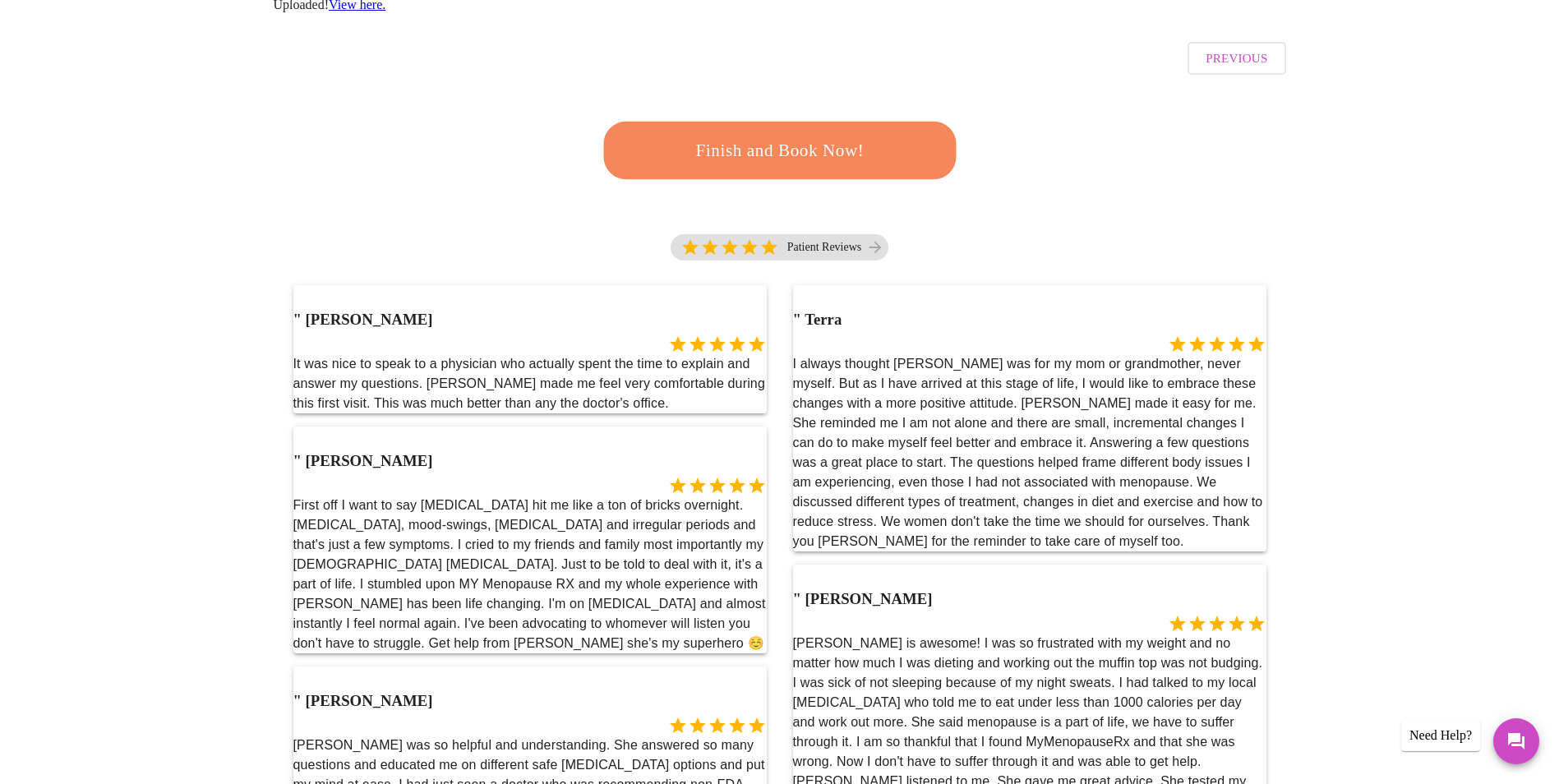
scroll to position [82, 0]
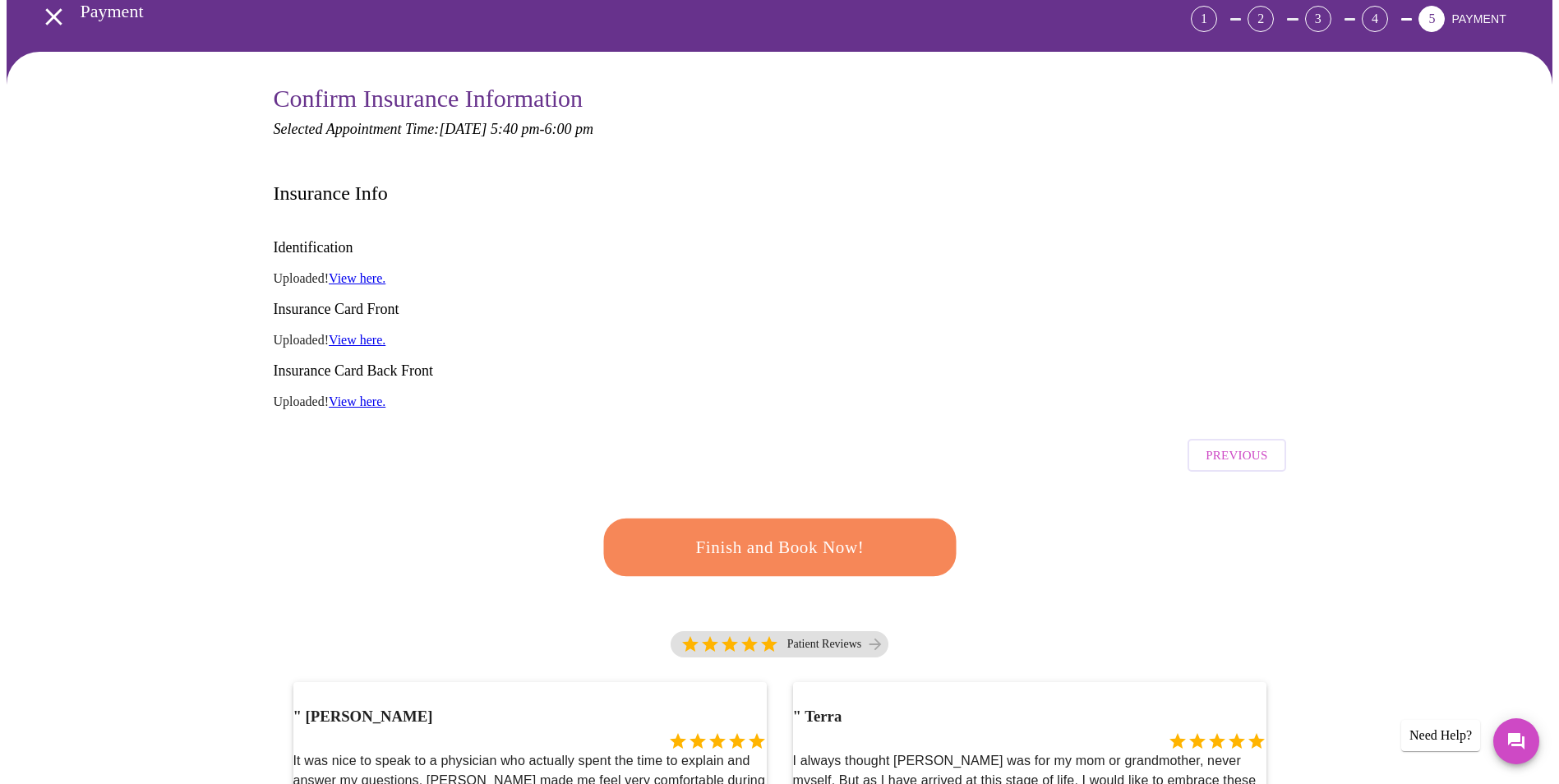
click at [809, 532] on span "Finish and Book Now!" at bounding box center [779, 547] width 304 height 31
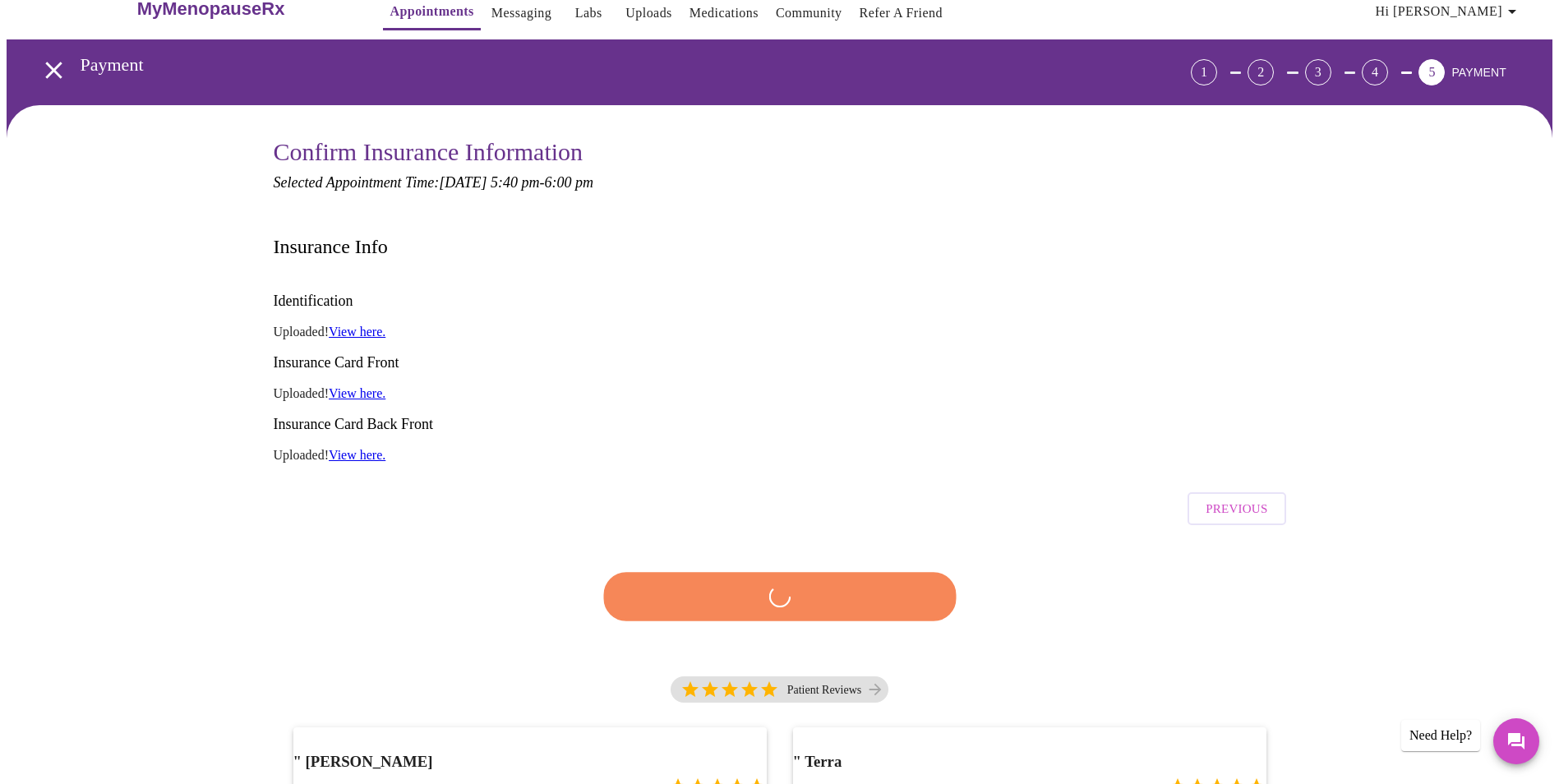
scroll to position [0, 0]
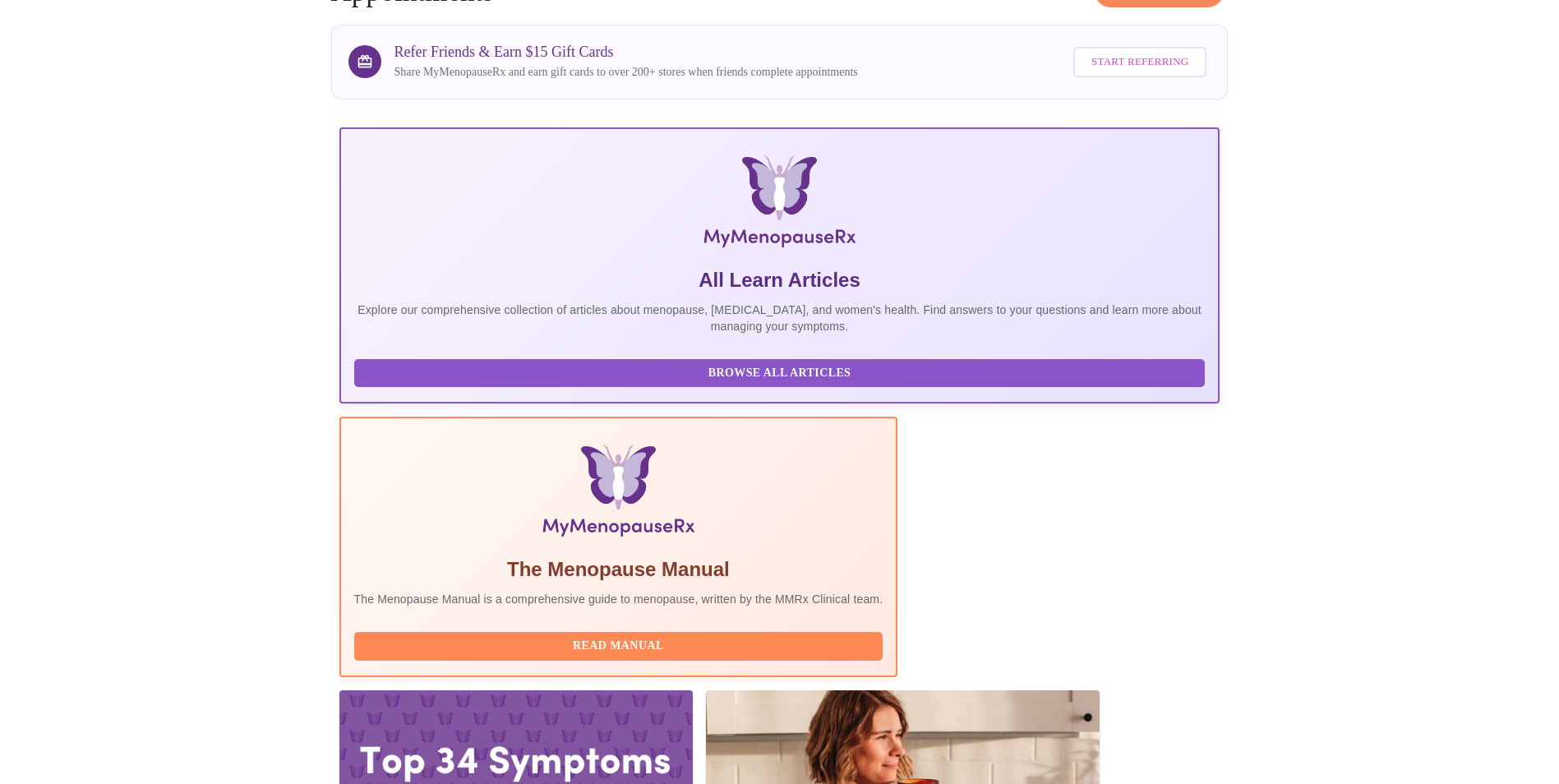
scroll to position [116, 0]
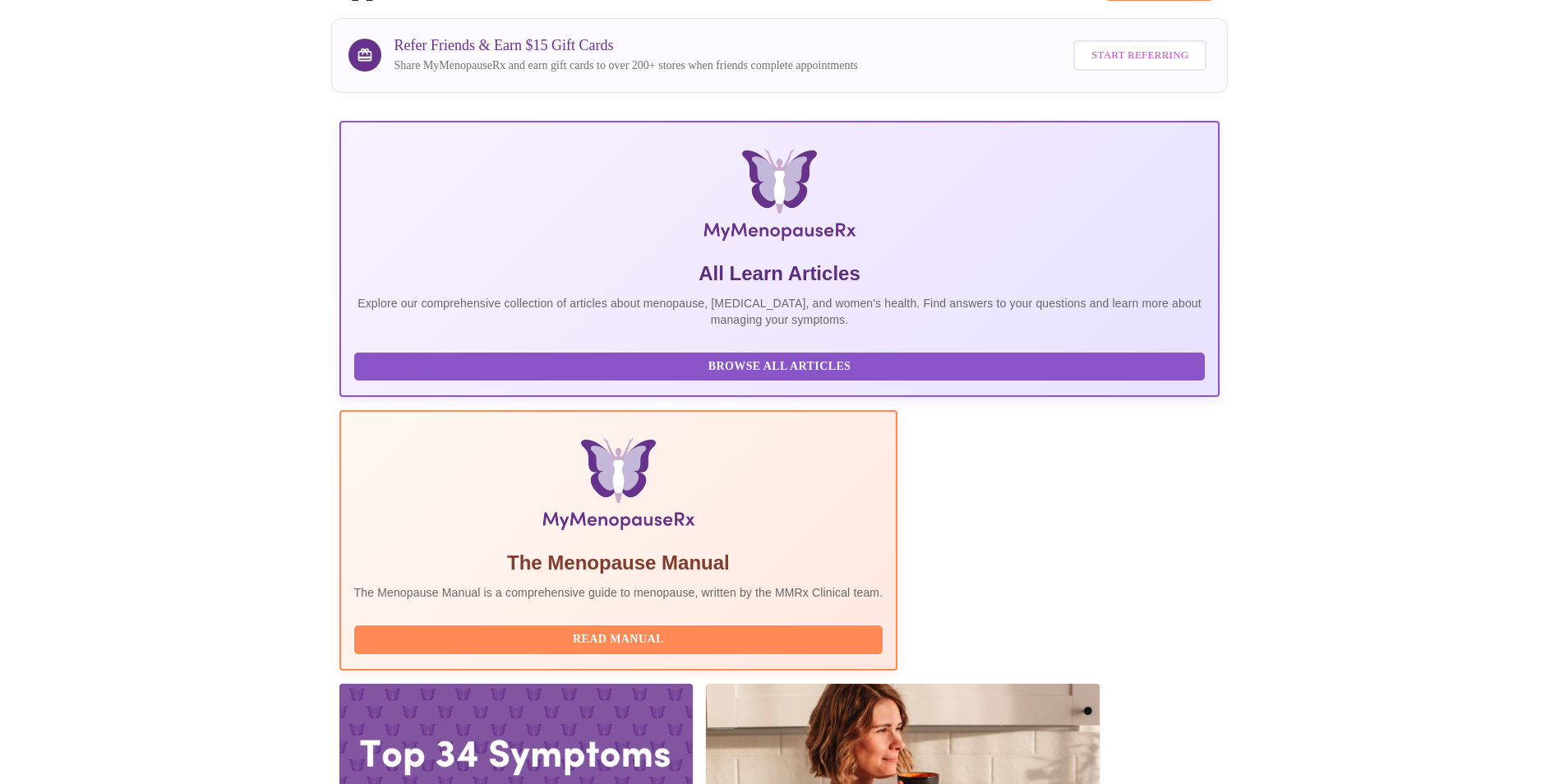
drag, startPoint x: 1125, startPoint y: 708, endPoint x: 1133, endPoint y: 708, distance: 8.0
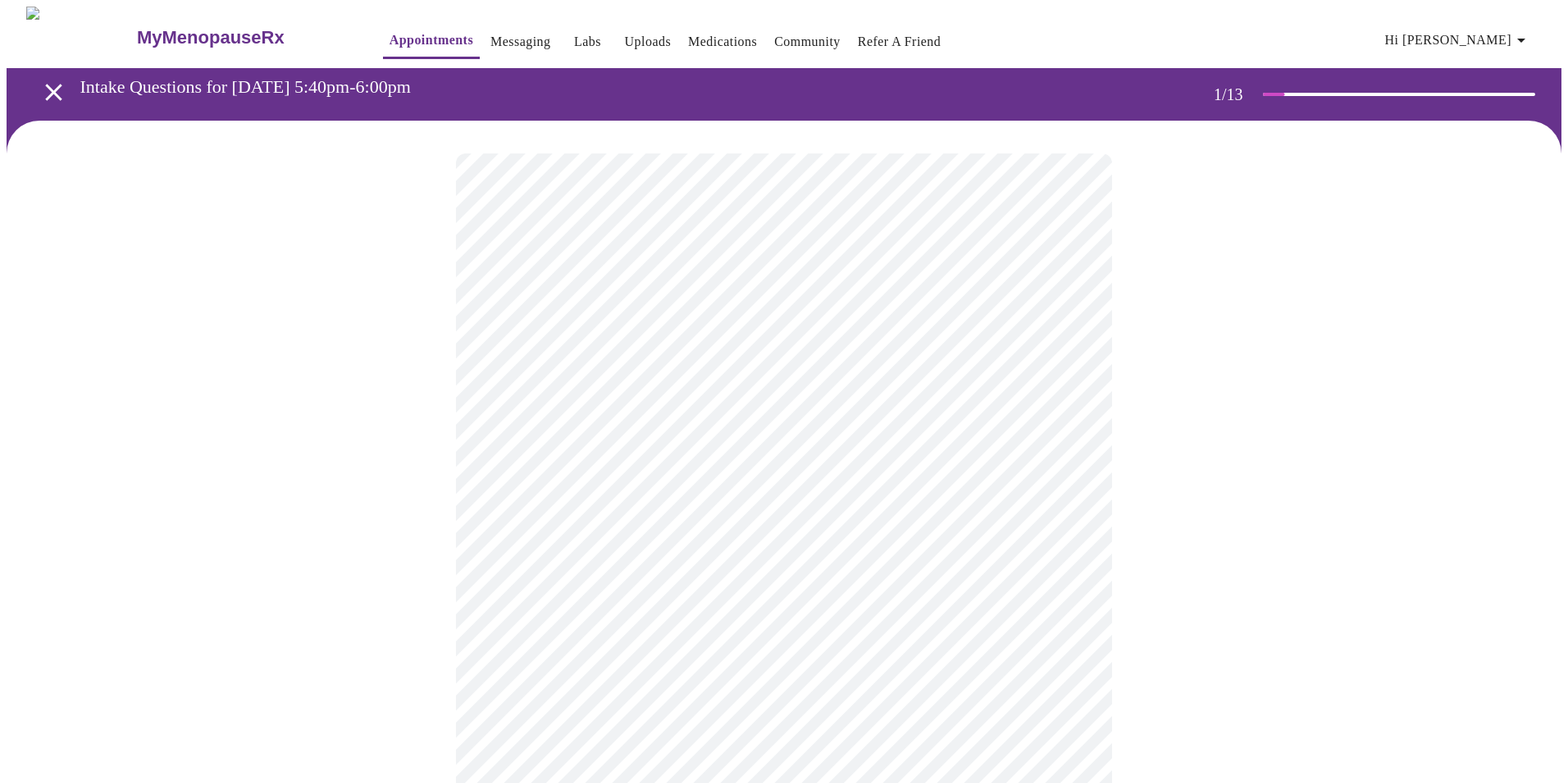
click at [878, 357] on body "MyMenopauseRx Appointments Messaging Labs Uploads Medications Community Refer a…" at bounding box center [784, 761] width 1555 height 1509
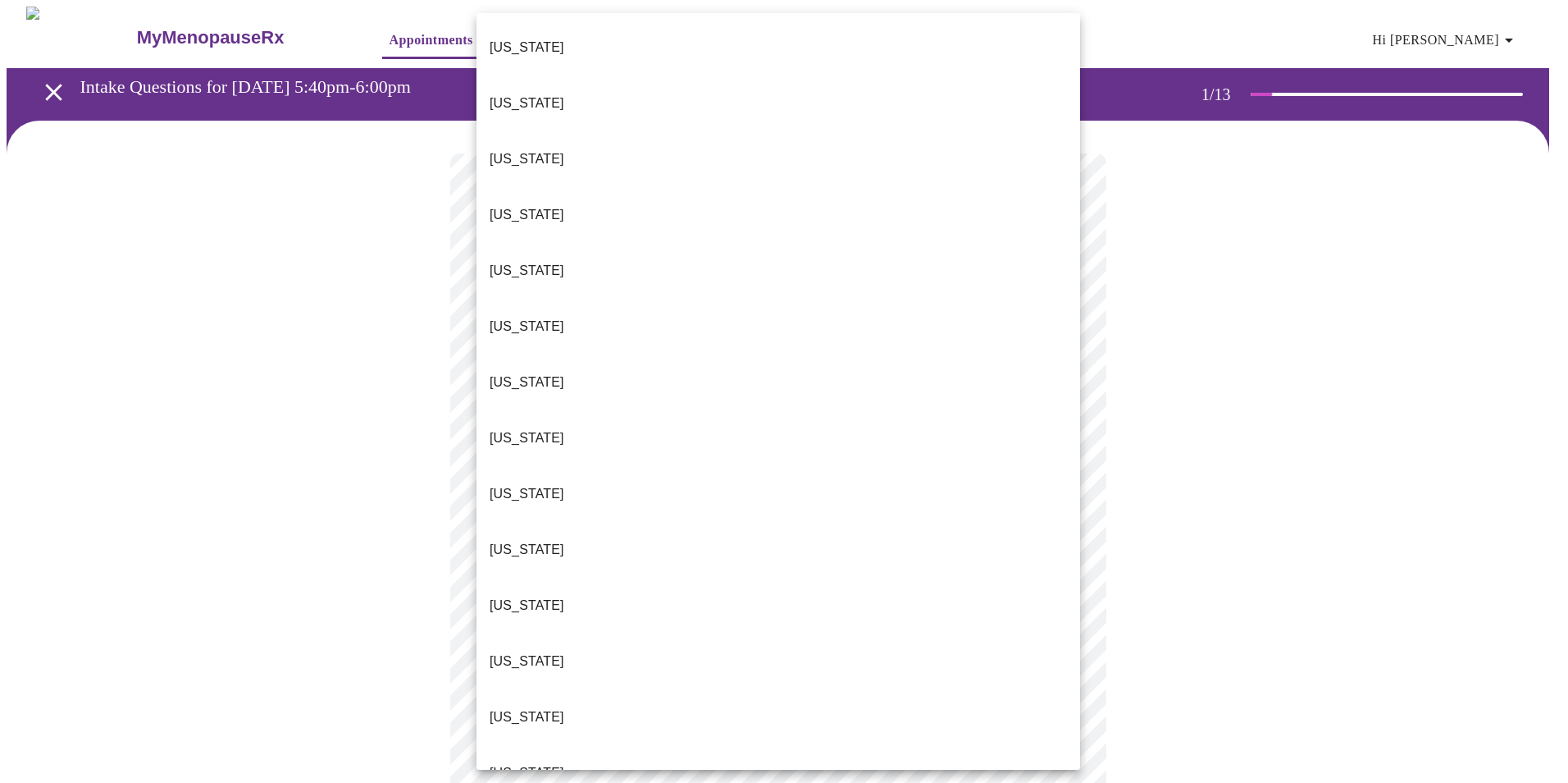
click at [554, 466] on li "Florida" at bounding box center [778, 494] width 604 height 56
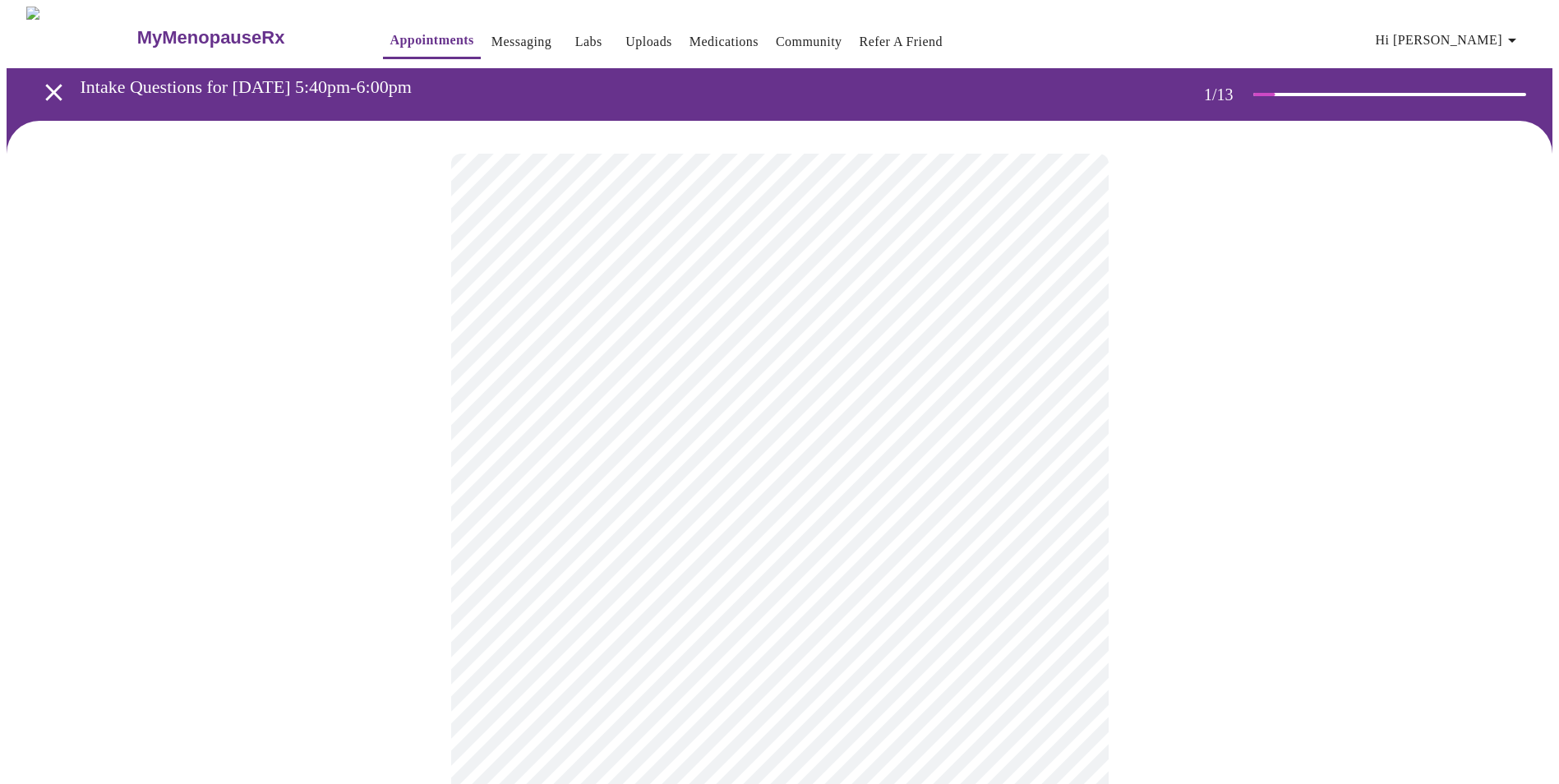
click at [660, 482] on body "MyMenopauseRx Appointments Messaging Labs Uploads Medications Community Refer a…" at bounding box center [780, 757] width 1546 height 1501
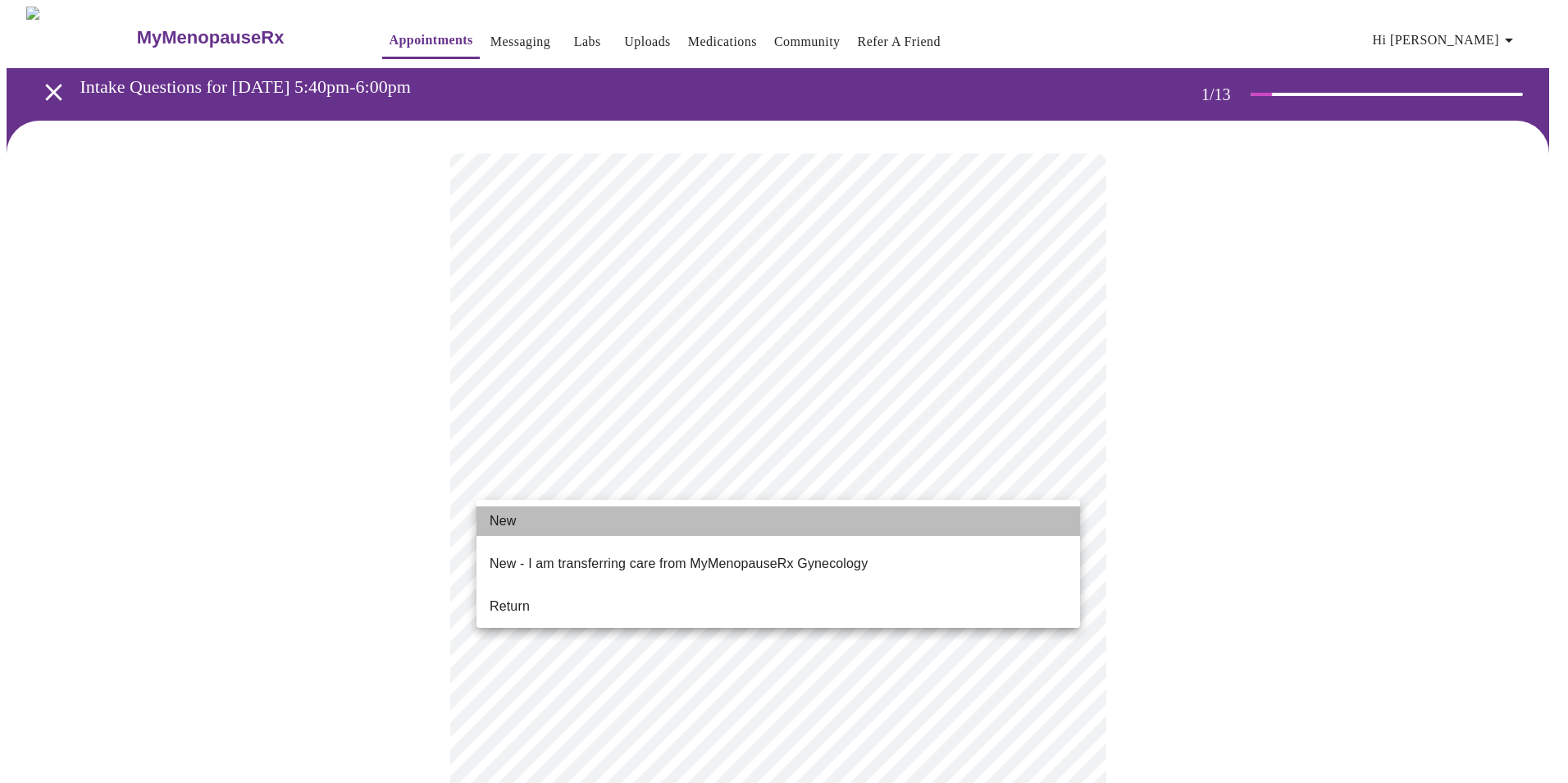
click at [515, 521] on span "New" at bounding box center [503, 521] width 26 height 20
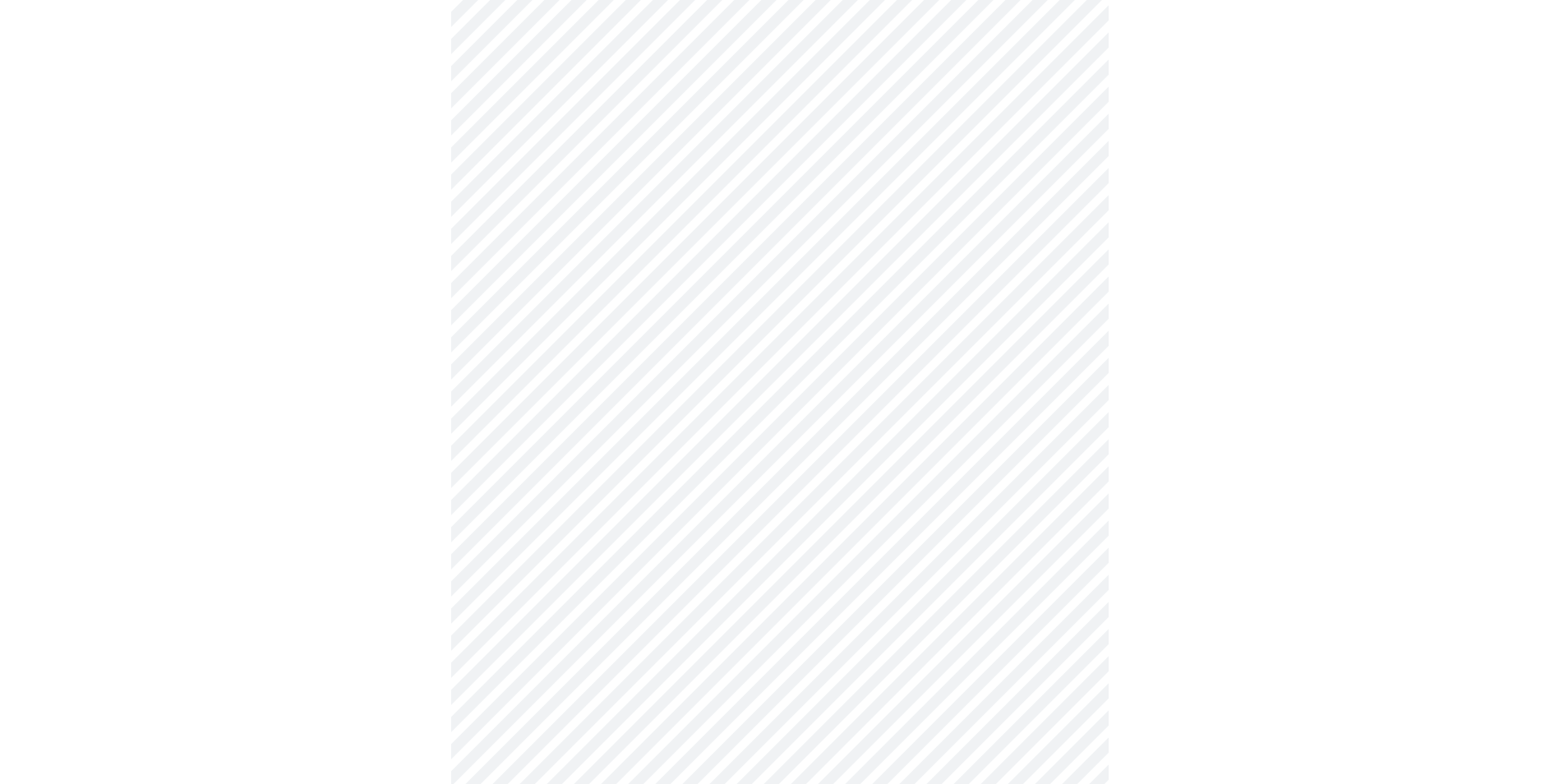
scroll to position [575, 0]
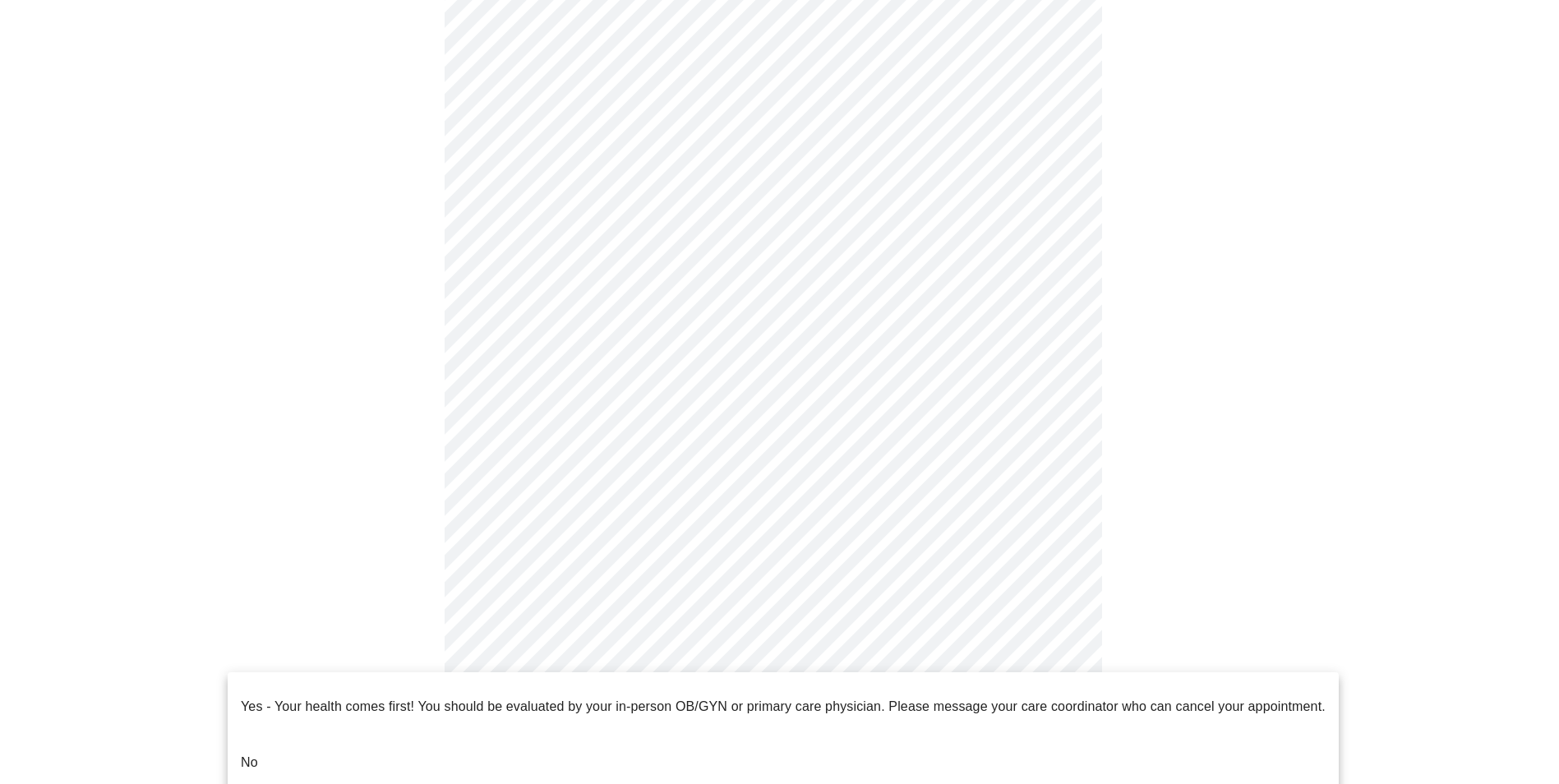
click at [798, 679] on body "MyMenopauseRx Appointments Messaging Labs Uploads Medications Community Refer a…" at bounding box center [780, 170] width 1546 height 1478
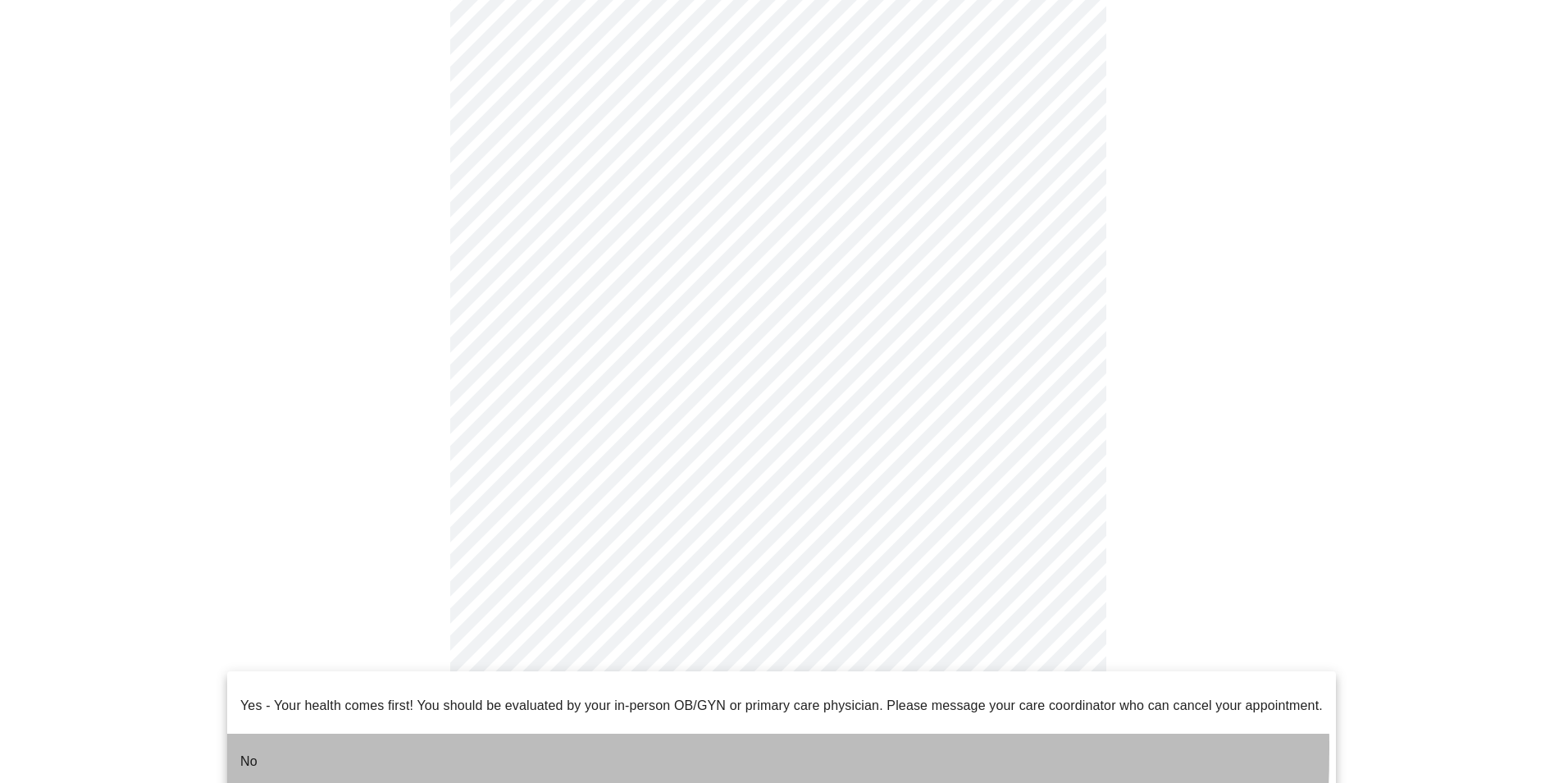
click at [243, 751] on p "No" at bounding box center [248, 761] width 17 height 20
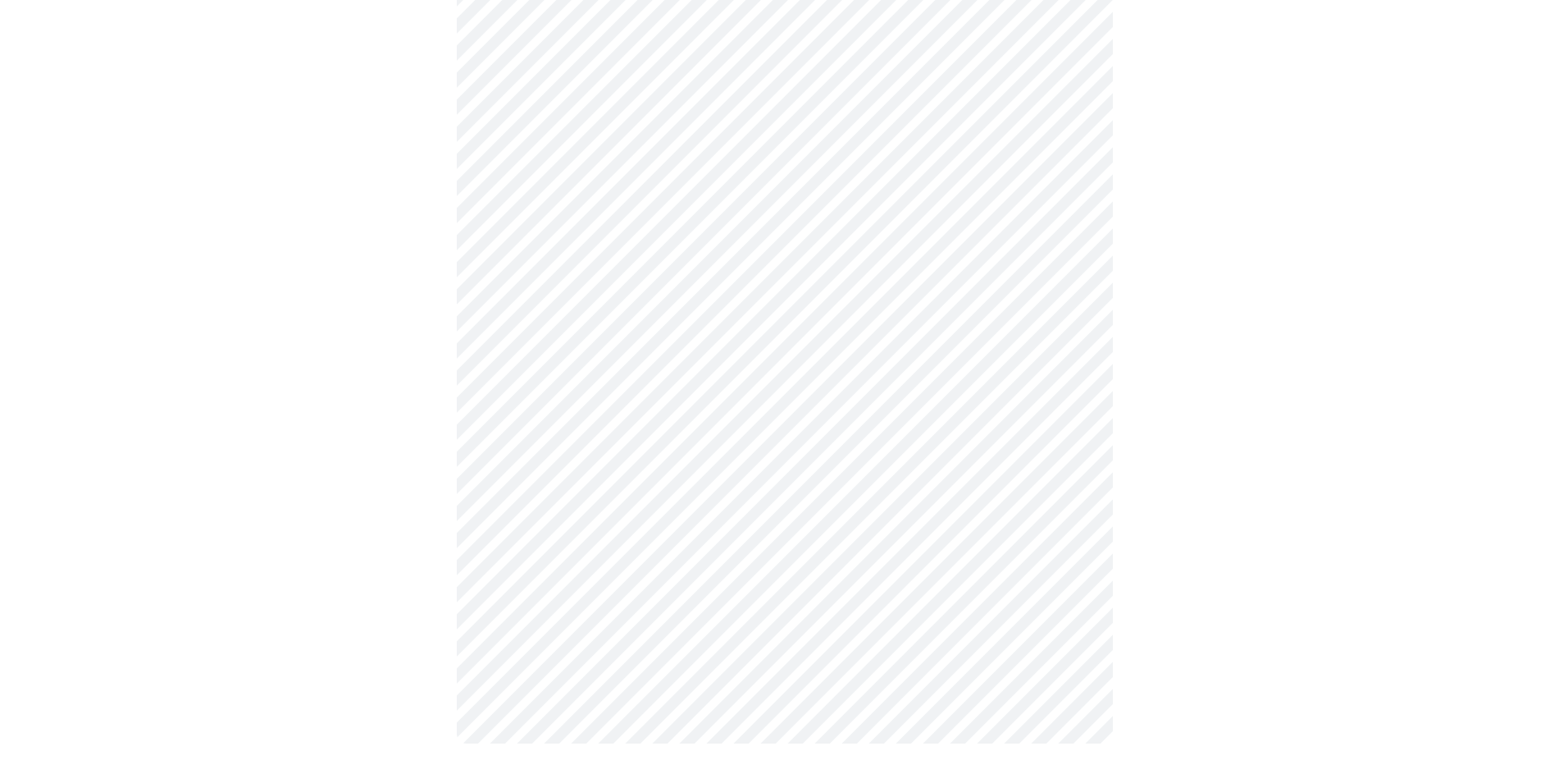
scroll to position [0, 0]
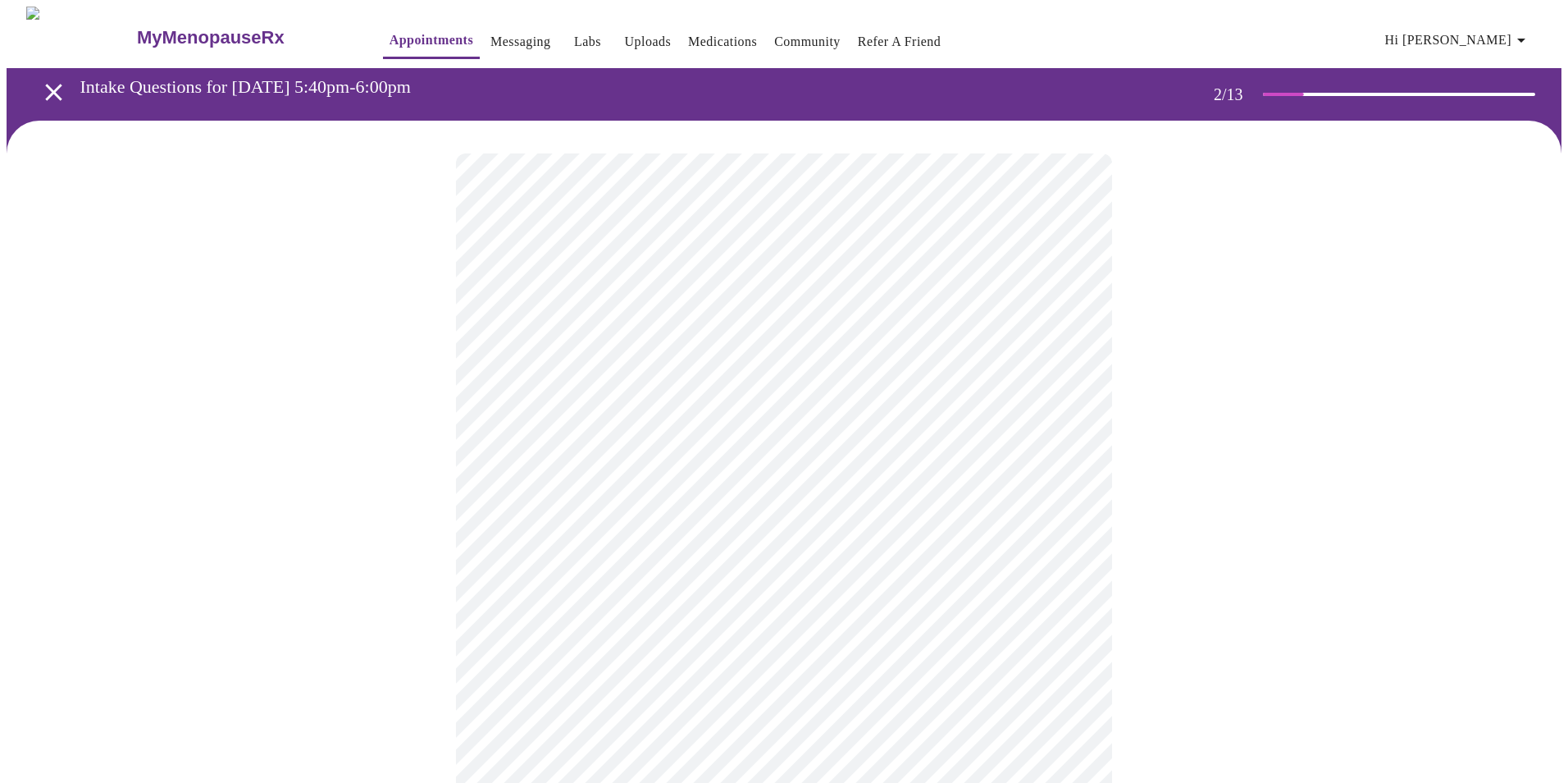
click at [963, 344] on body "MyMenopauseRx Appointments Messaging Labs Uploads Medications Community Refer a…" at bounding box center [784, 500] width 1555 height 986
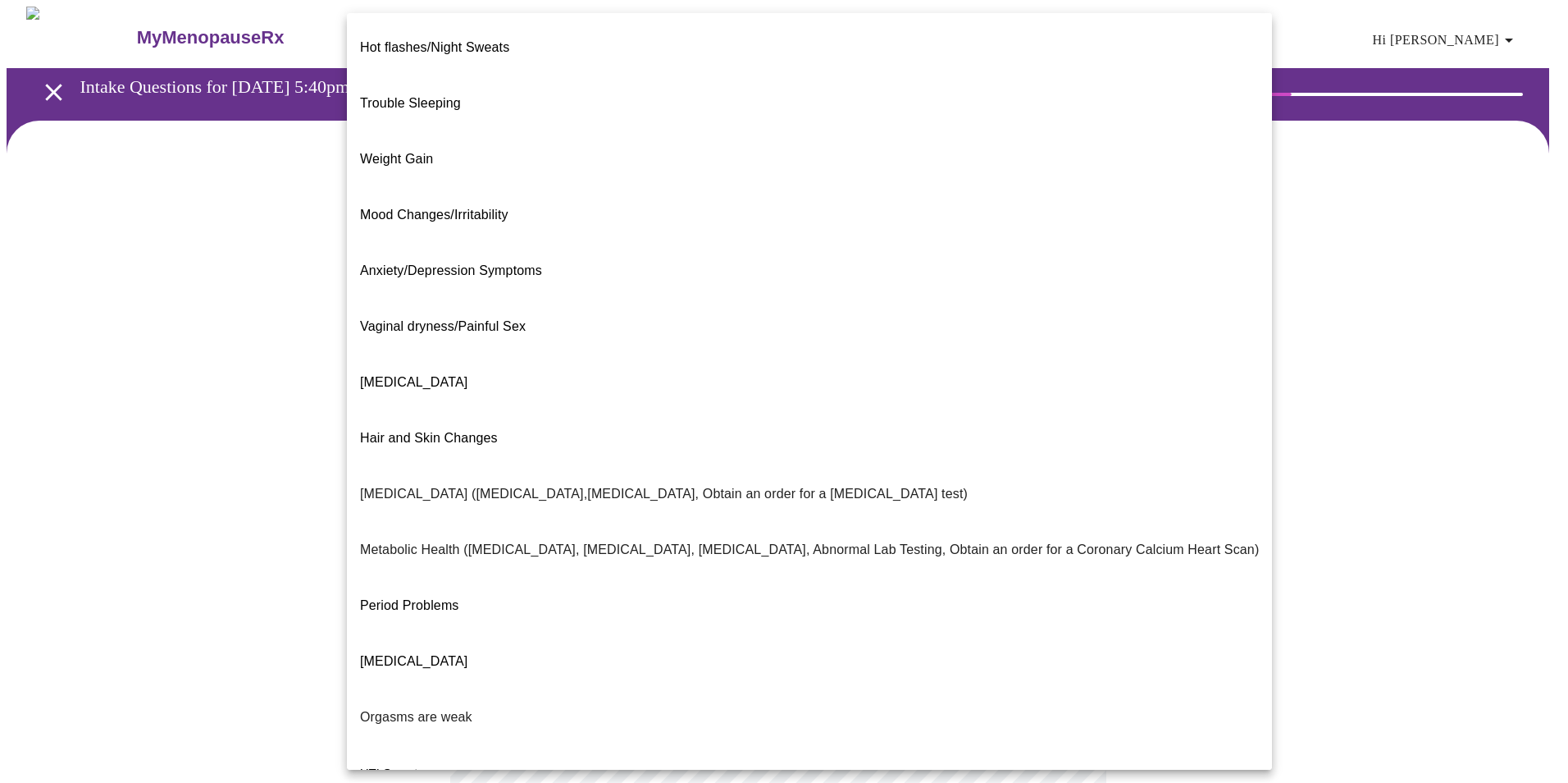
click at [462, 207] on span "Mood Changes/Irritability" at bounding box center [434, 214] width 149 height 14
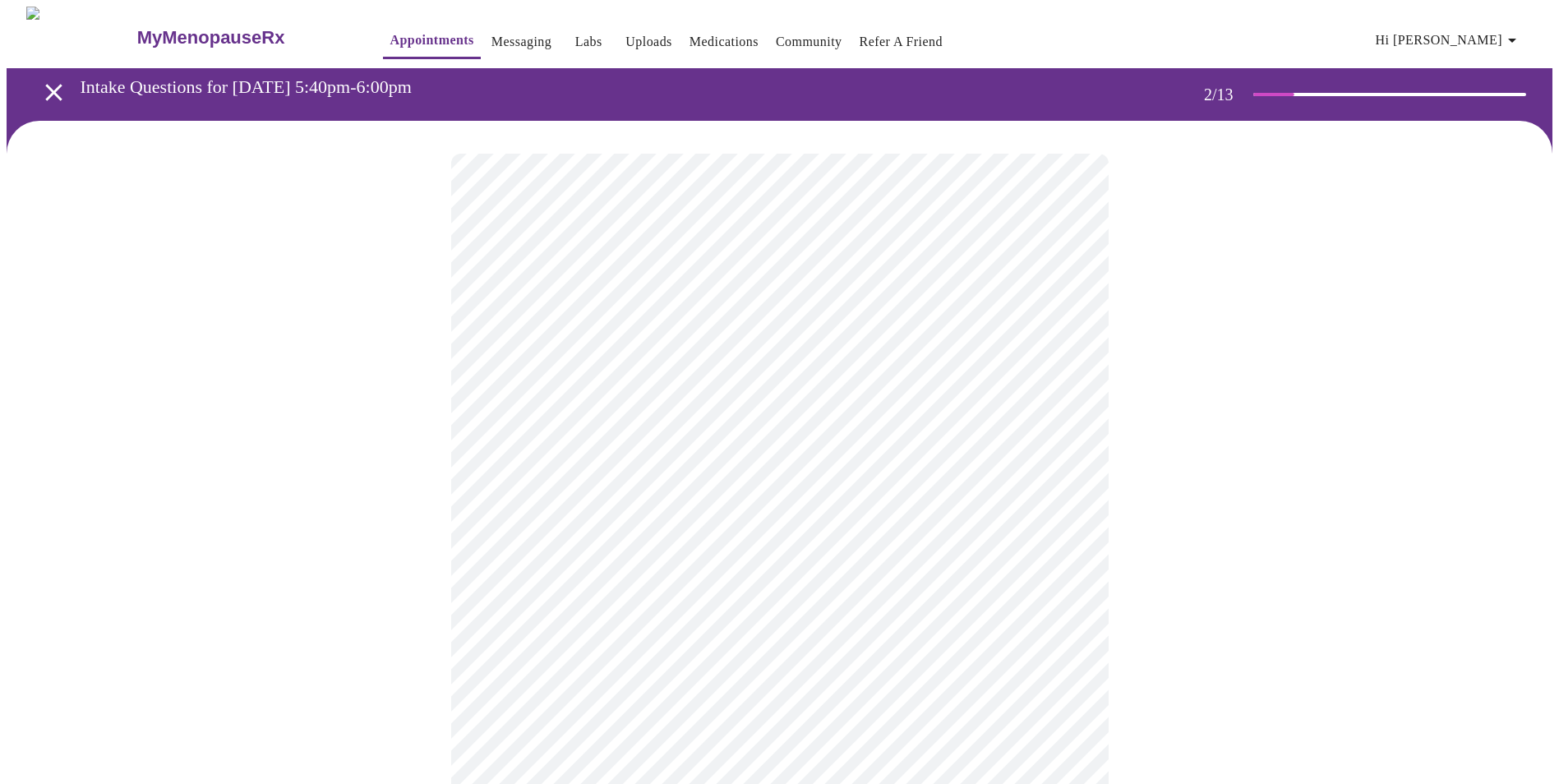
click at [784, 501] on body "MyMenopauseRx Appointments Messaging Labs Uploads Medications Community Refer a…" at bounding box center [780, 495] width 1546 height 978
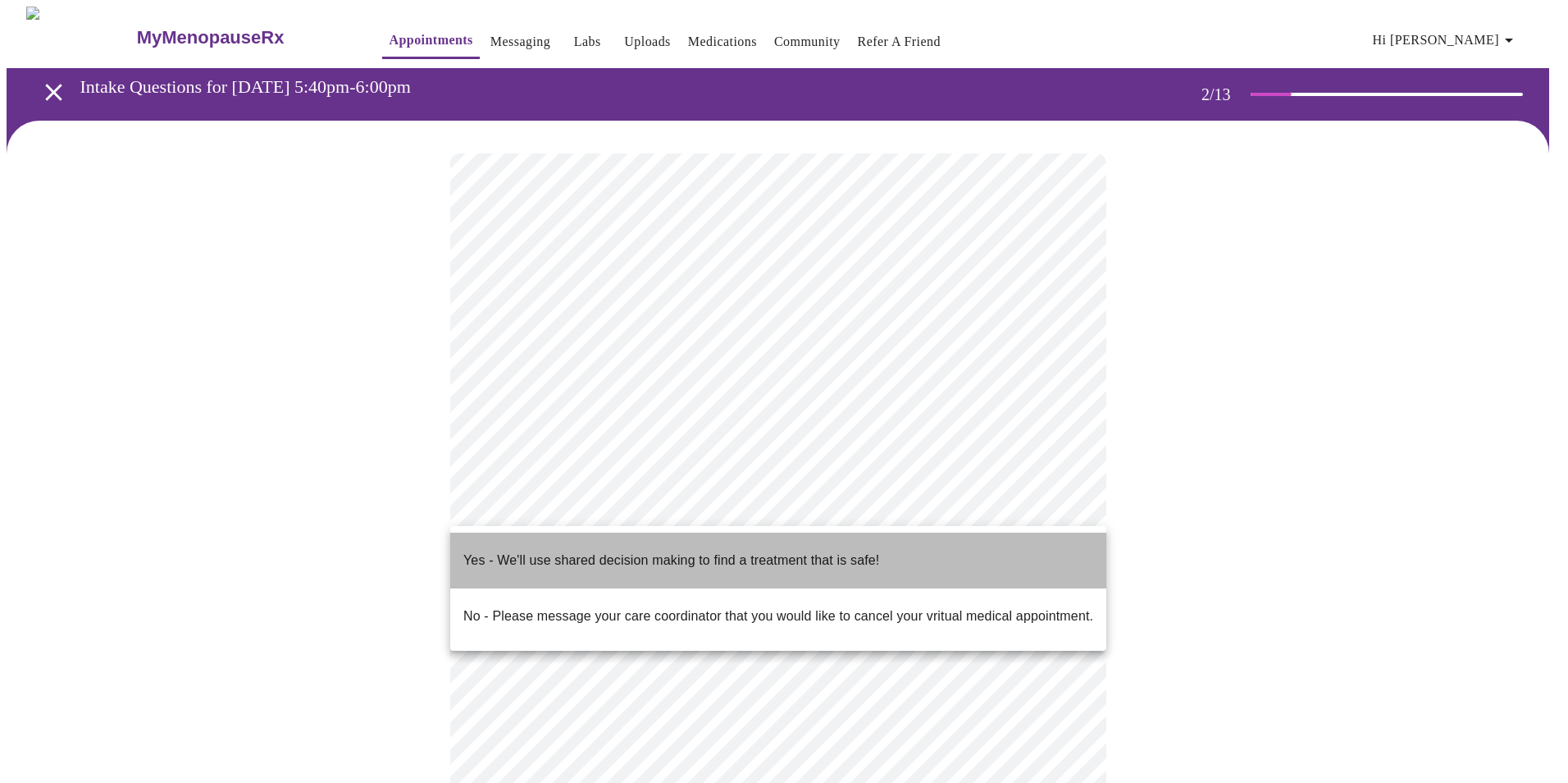
click at [511, 550] on p "Yes - We'll use shared decision making to find a treatment that is safe!" at bounding box center [672, 560] width 416 height 20
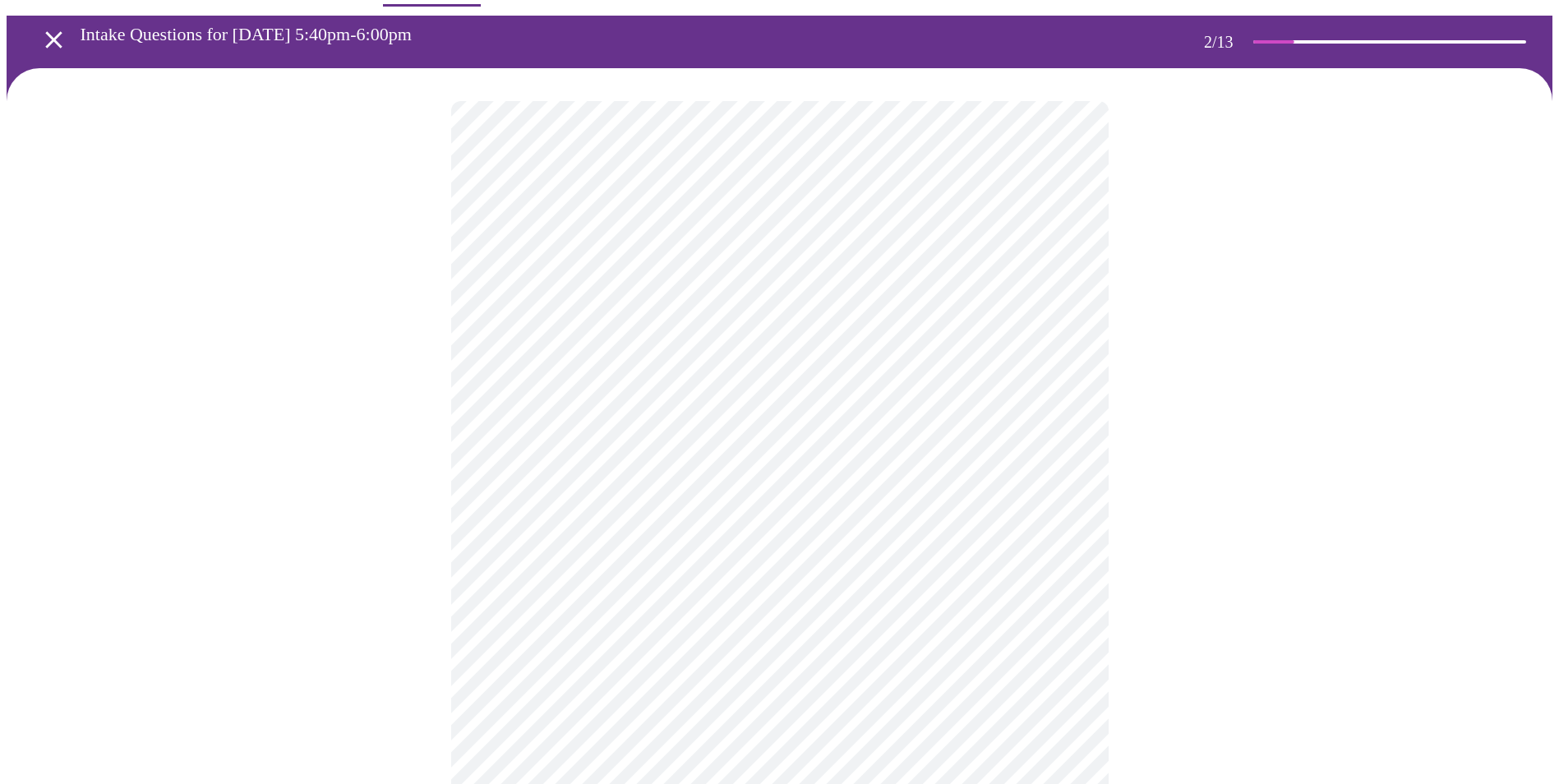
scroll to position [82, 0]
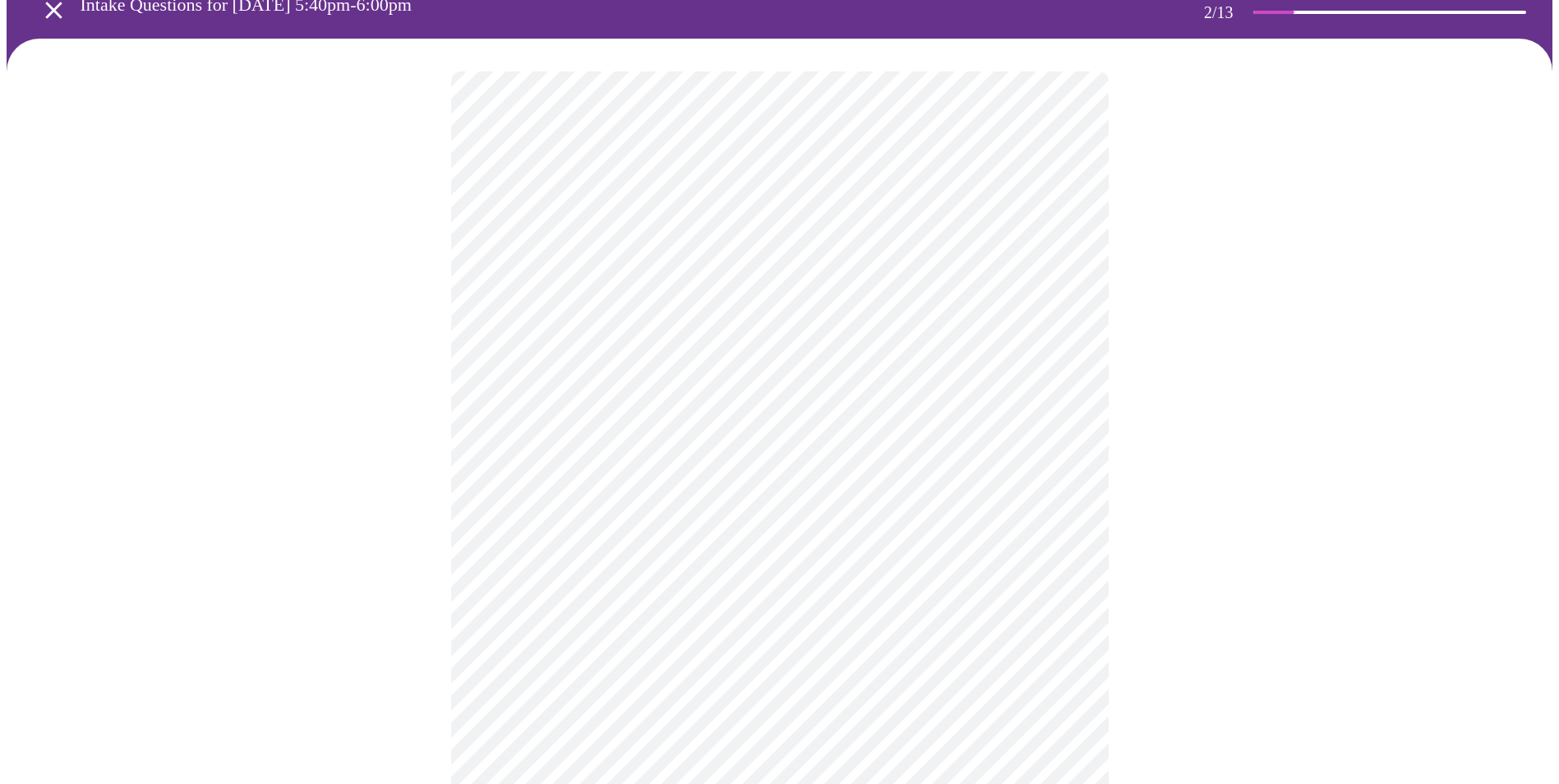
click at [1261, 593] on div at bounding box center [780, 465] width 1546 height 853
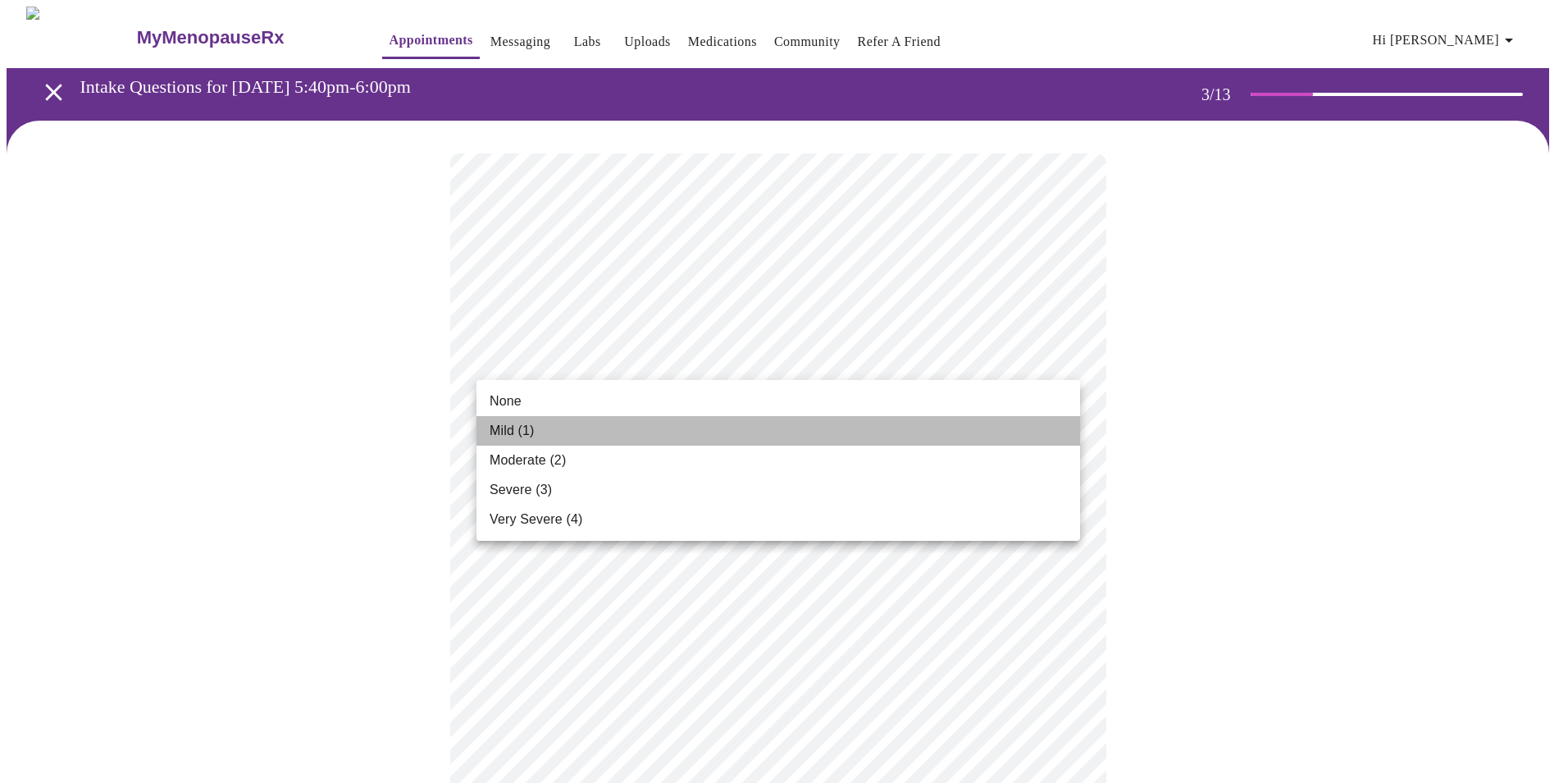
click at [540, 429] on li "Mild (1)" at bounding box center [778, 431] width 604 height 30
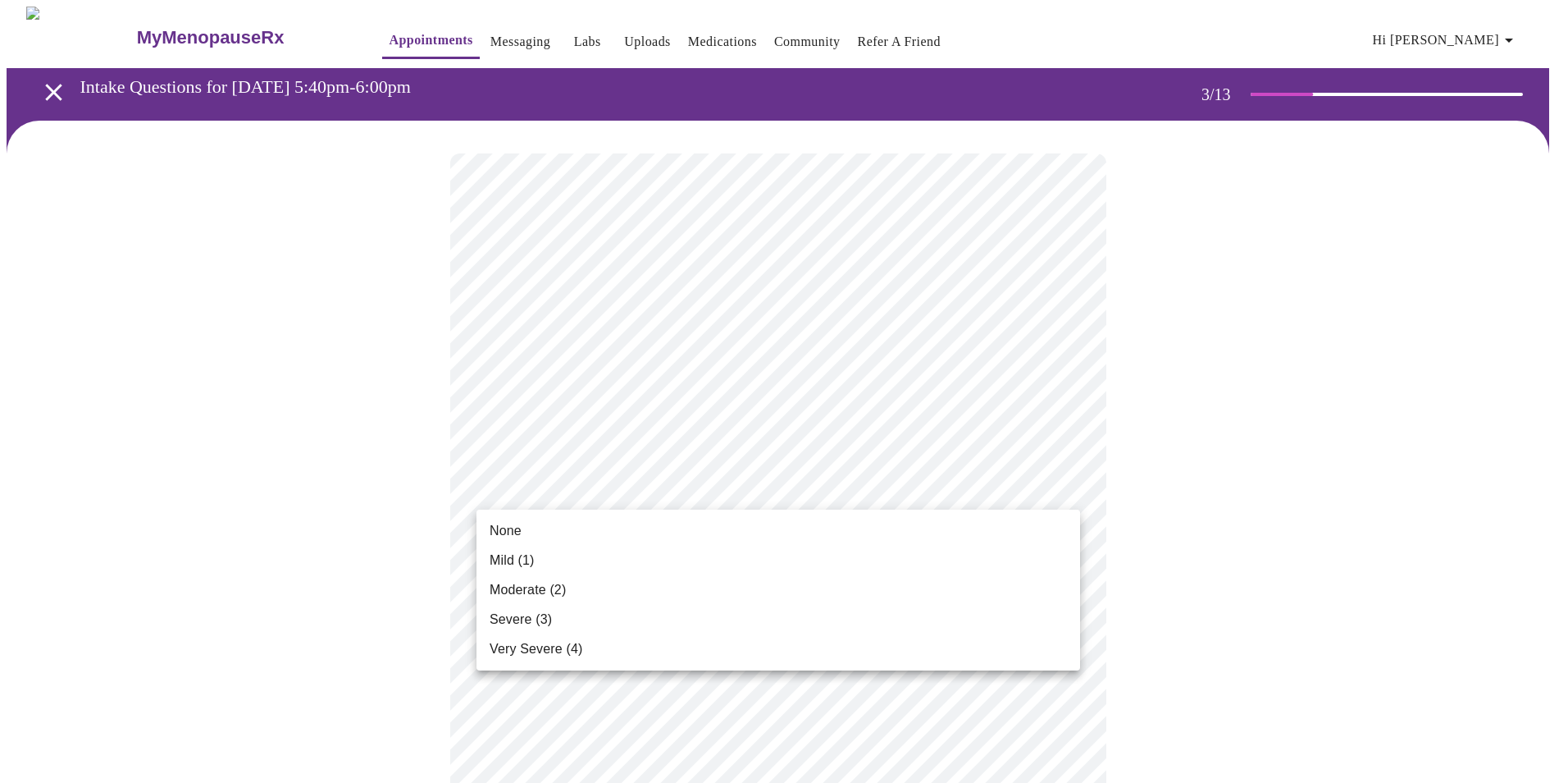
click at [530, 588] on span "Moderate (2)" at bounding box center [527, 590] width 76 height 20
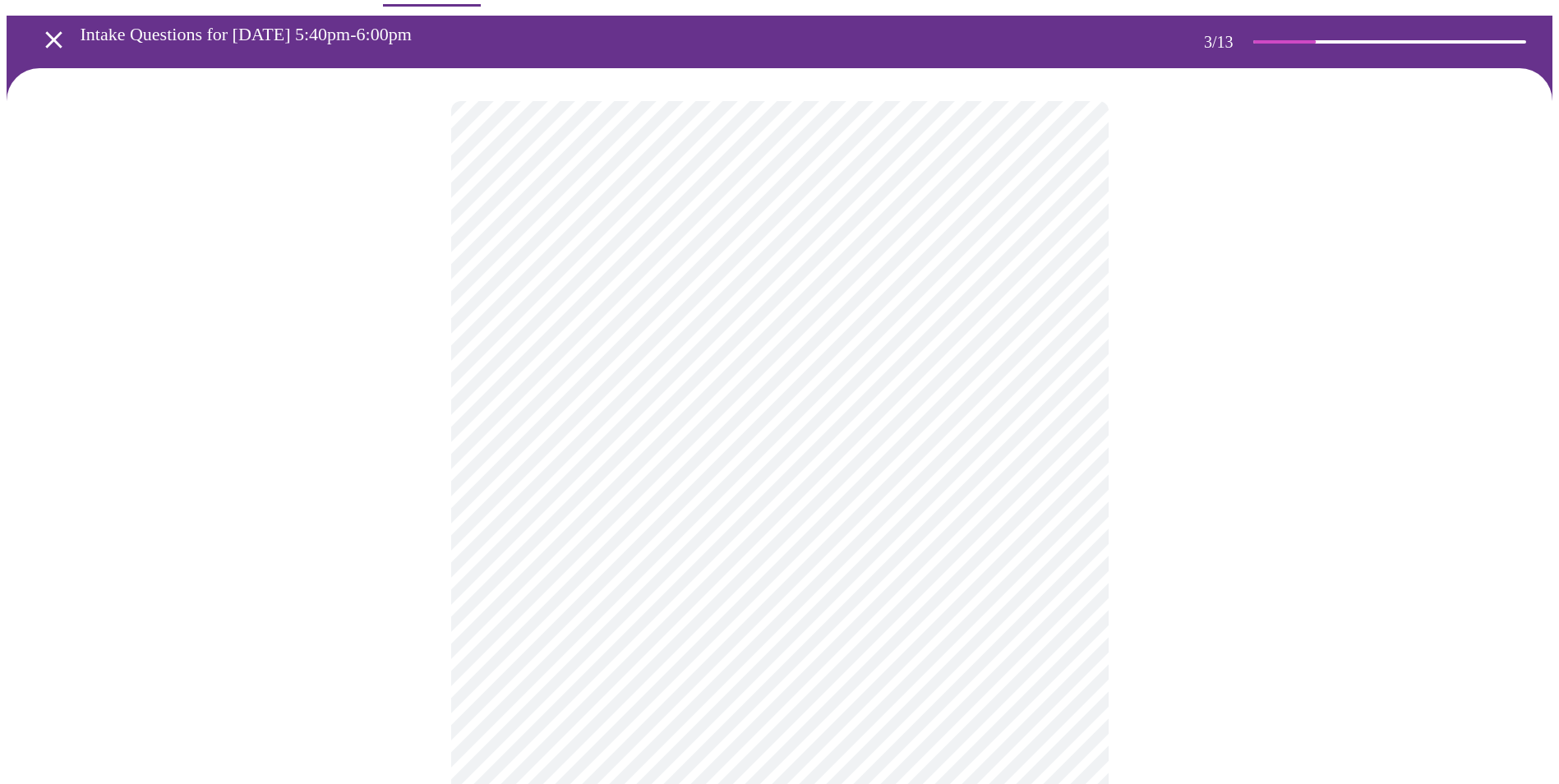
scroll to position [82, 0]
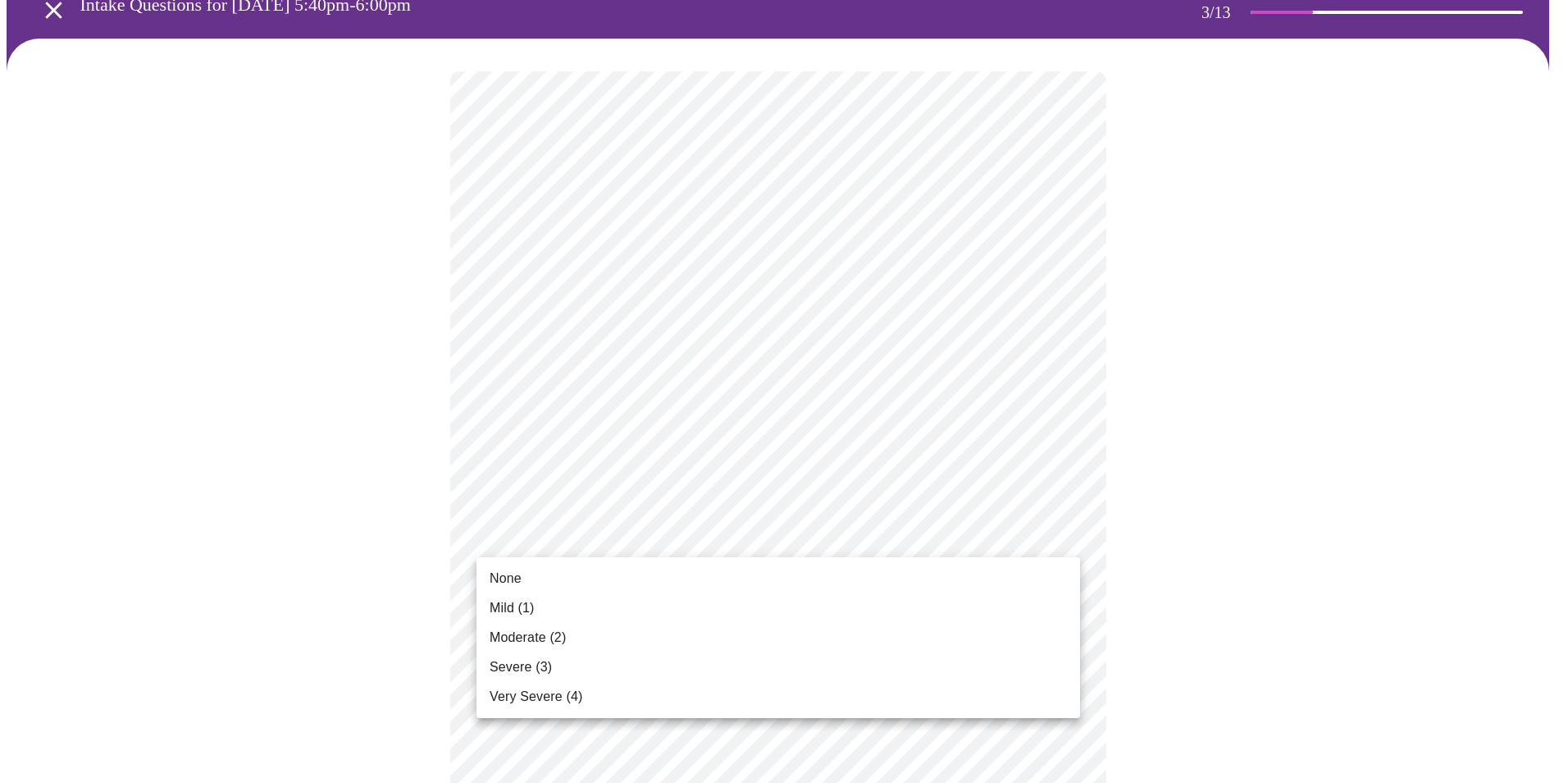
click at [556, 667] on li "Severe (3)" at bounding box center [778, 667] width 604 height 30
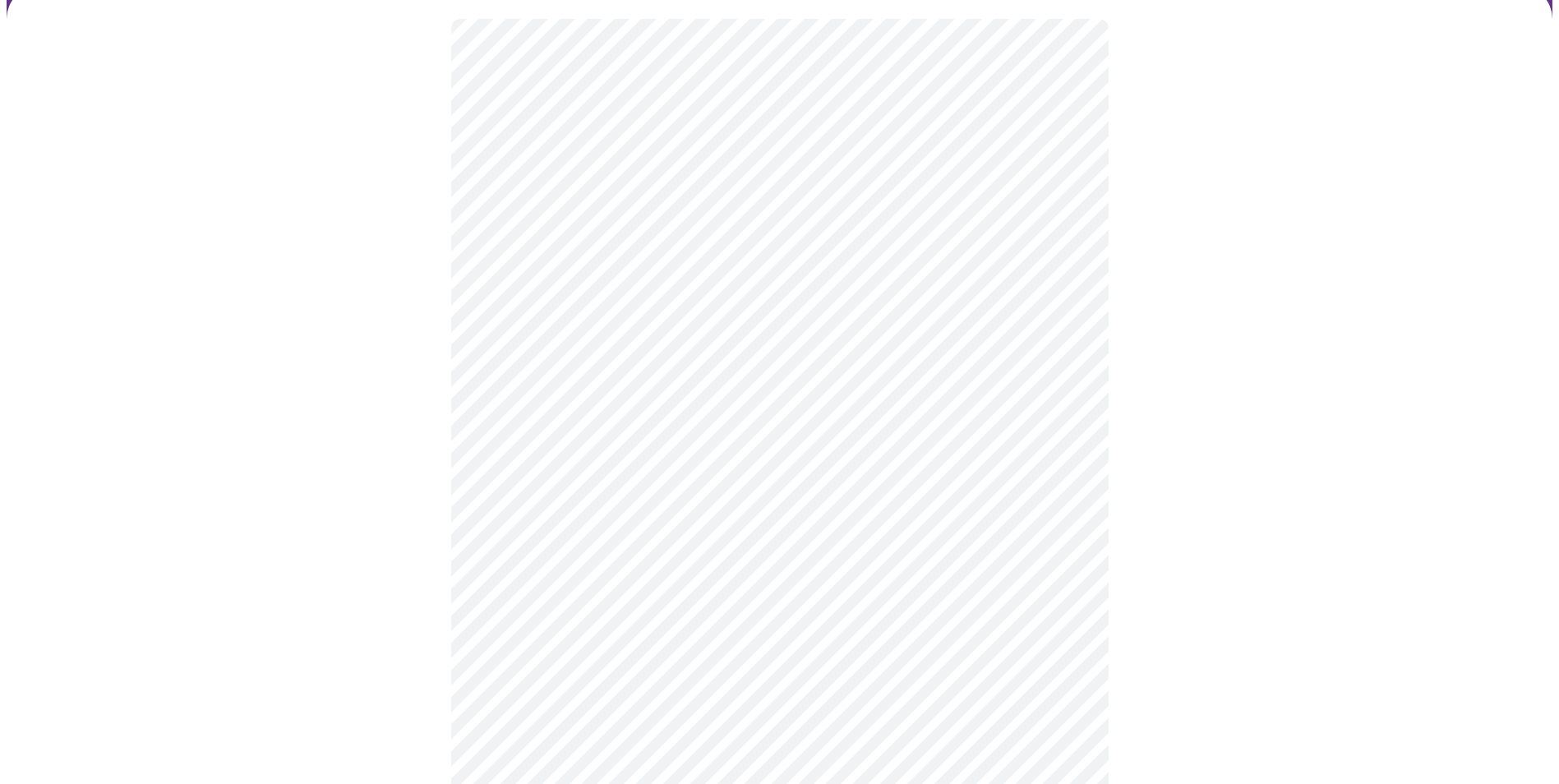
scroll to position [165, 0]
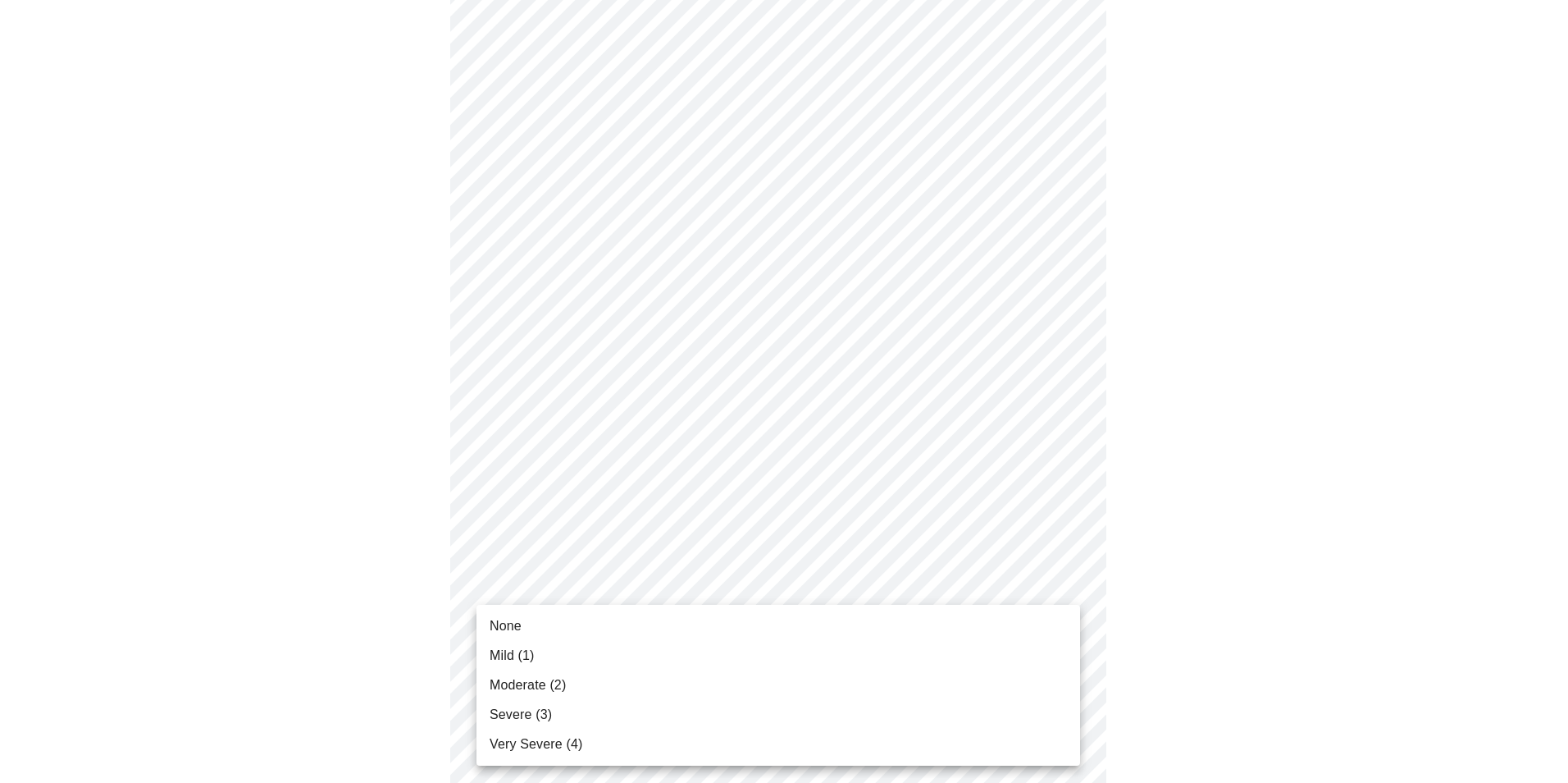
click at [516, 710] on span "Severe (3)" at bounding box center [520, 715] width 62 height 20
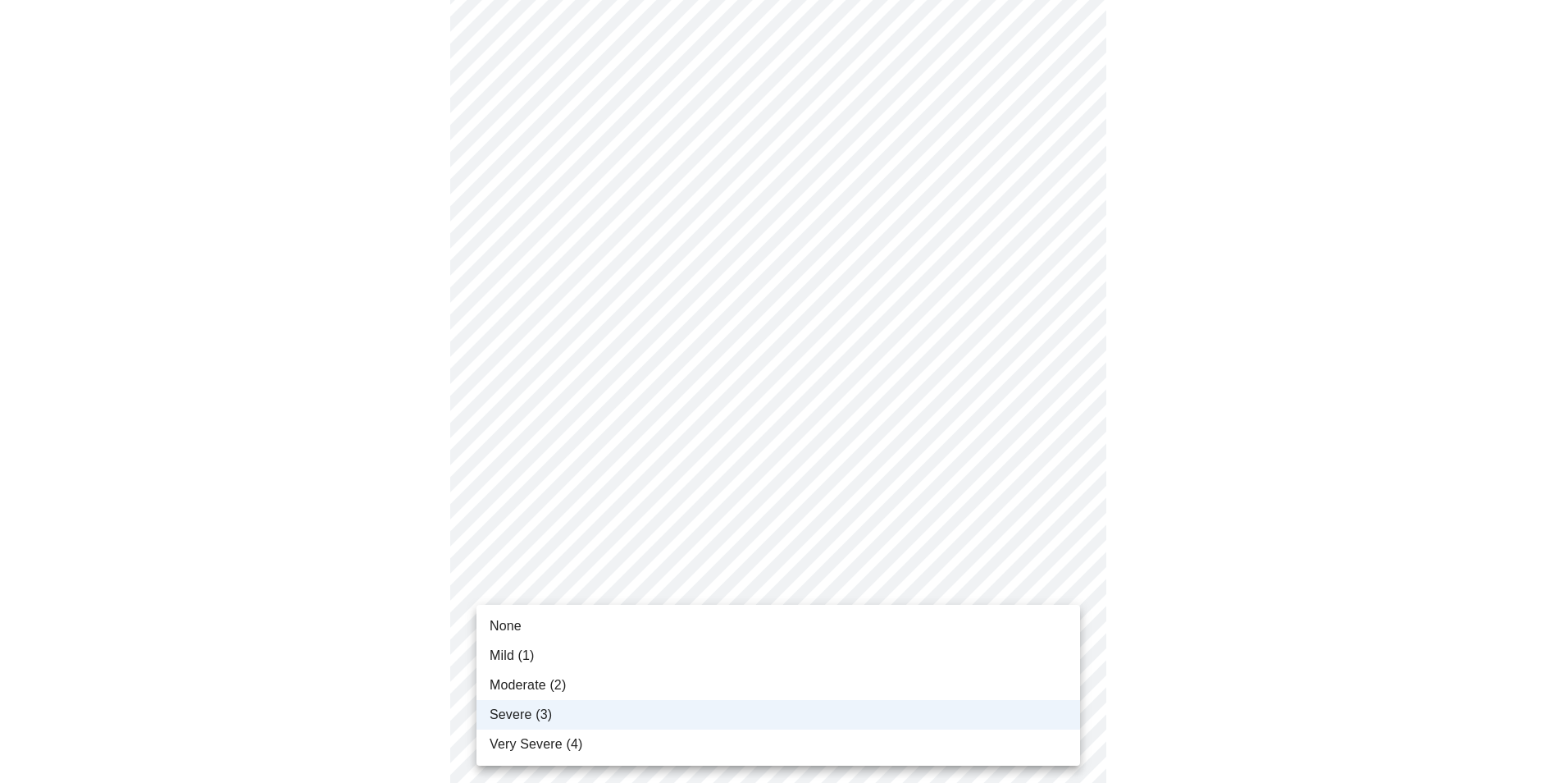
click at [533, 710] on span "Severe (3)" at bounding box center [520, 715] width 62 height 20
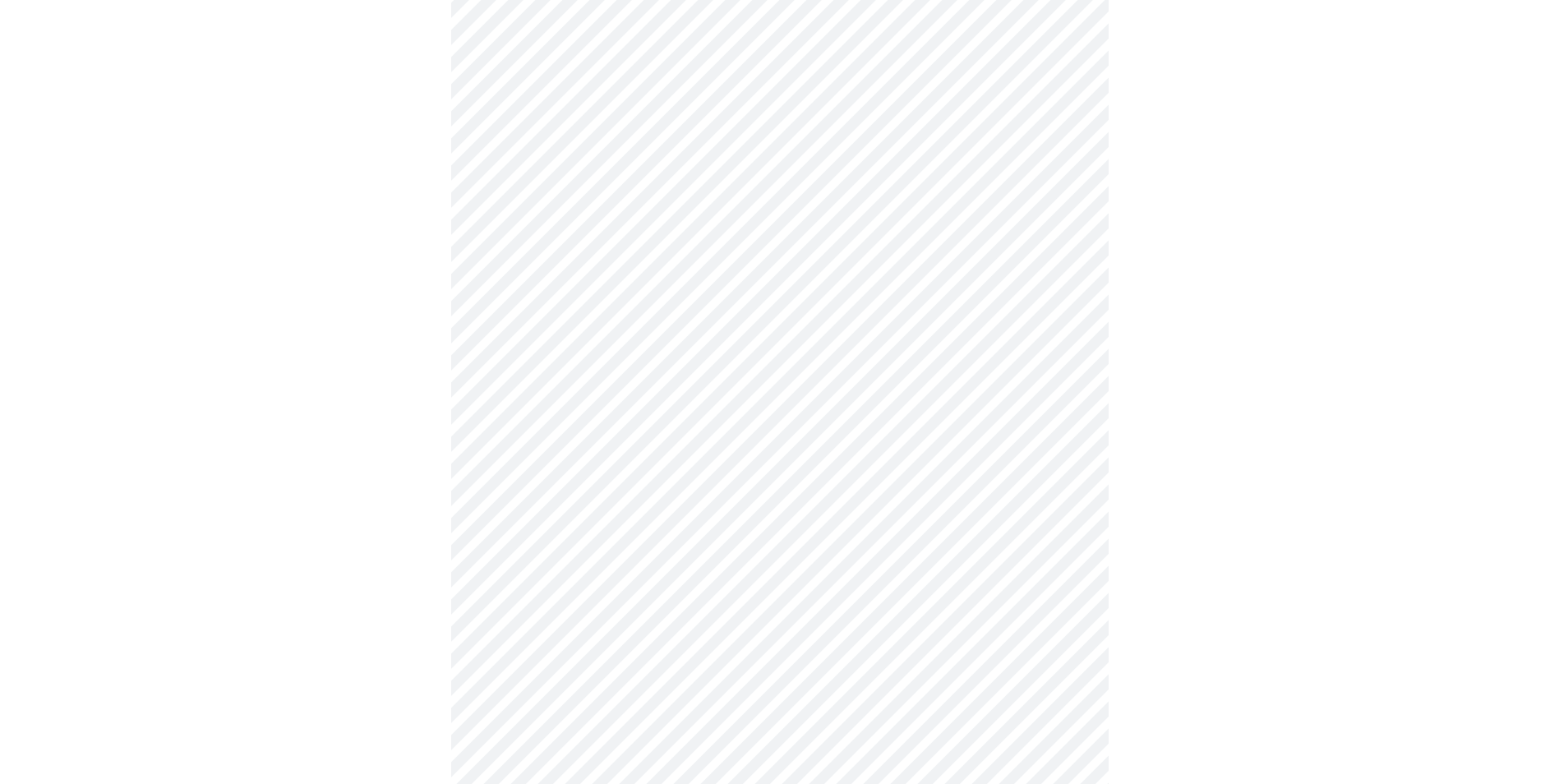
scroll to position [328, 0]
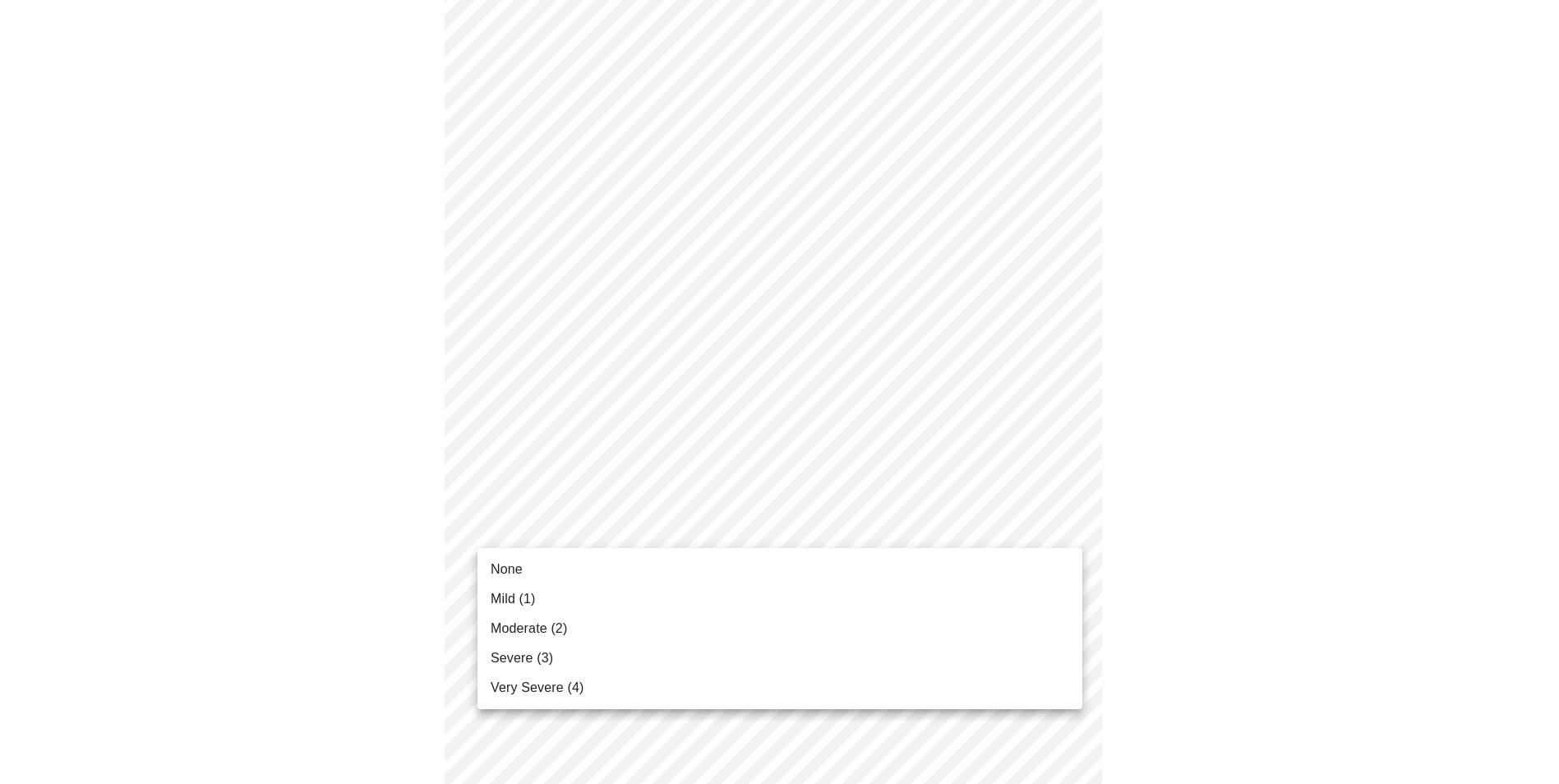
click at [1068, 527] on body "MyMenopauseRx Appointments Messaging Labs Uploads Medications Community Refer a…" at bounding box center [780, 724] width 1546 height 2093
click at [557, 627] on span "Moderate (2)" at bounding box center [528, 628] width 76 height 20
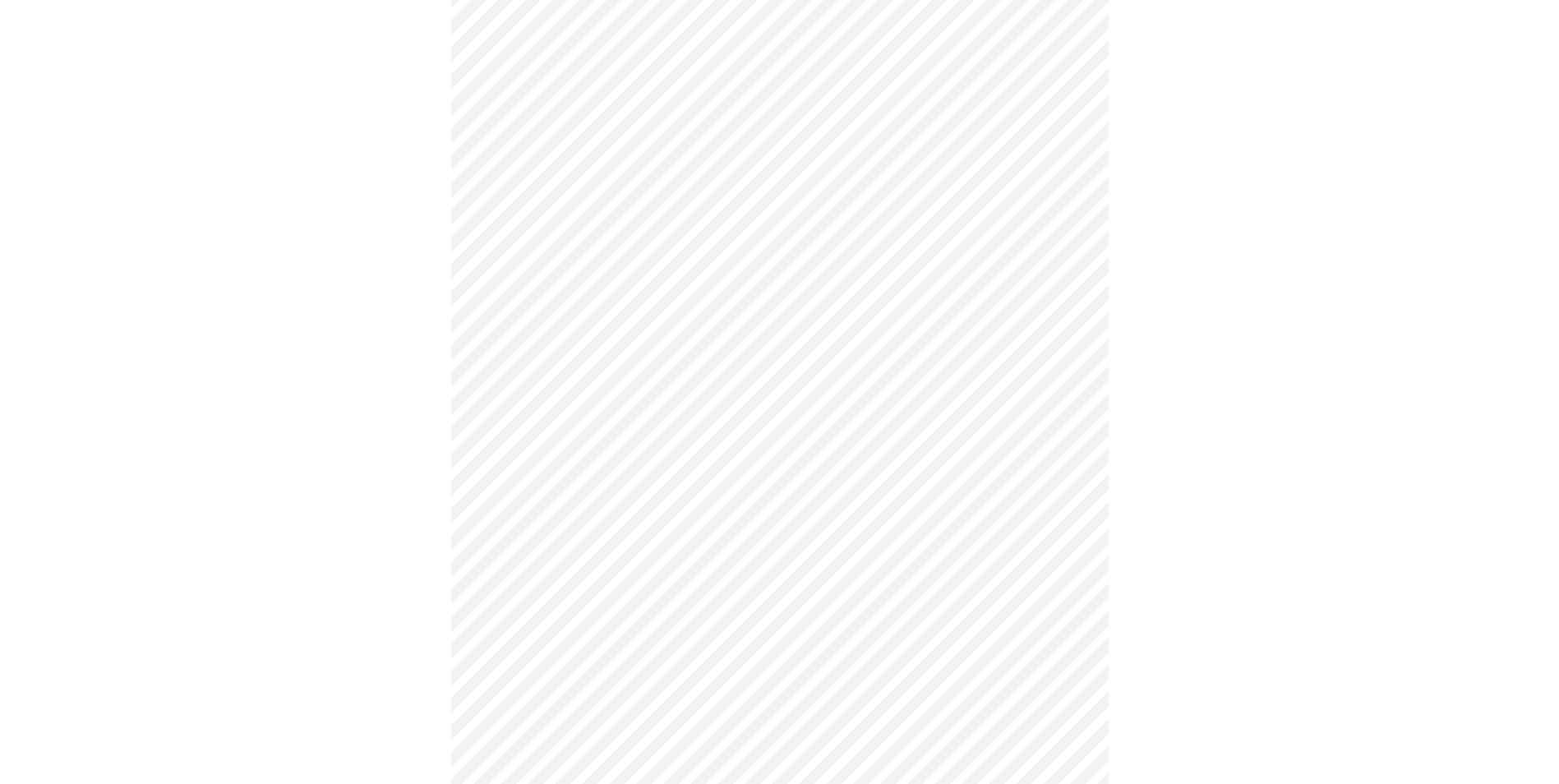
scroll to position [493, 0]
click at [957, 474] on body "MyMenopauseRx Appointments Messaging Labs Uploads Medications Community Refer a…" at bounding box center [780, 549] width 1546 height 2070
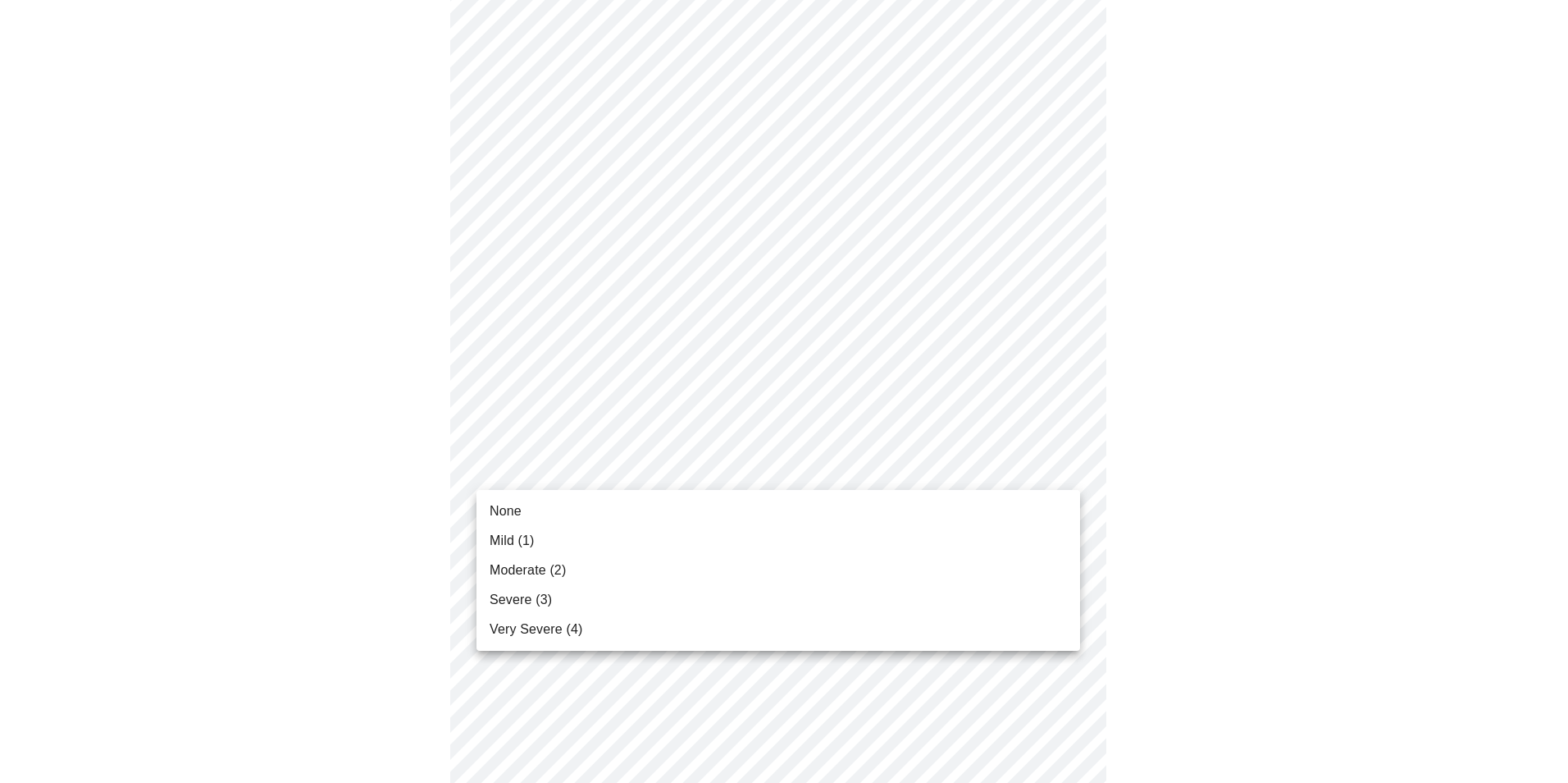
click at [548, 538] on li "Mild (1)" at bounding box center [778, 541] width 604 height 30
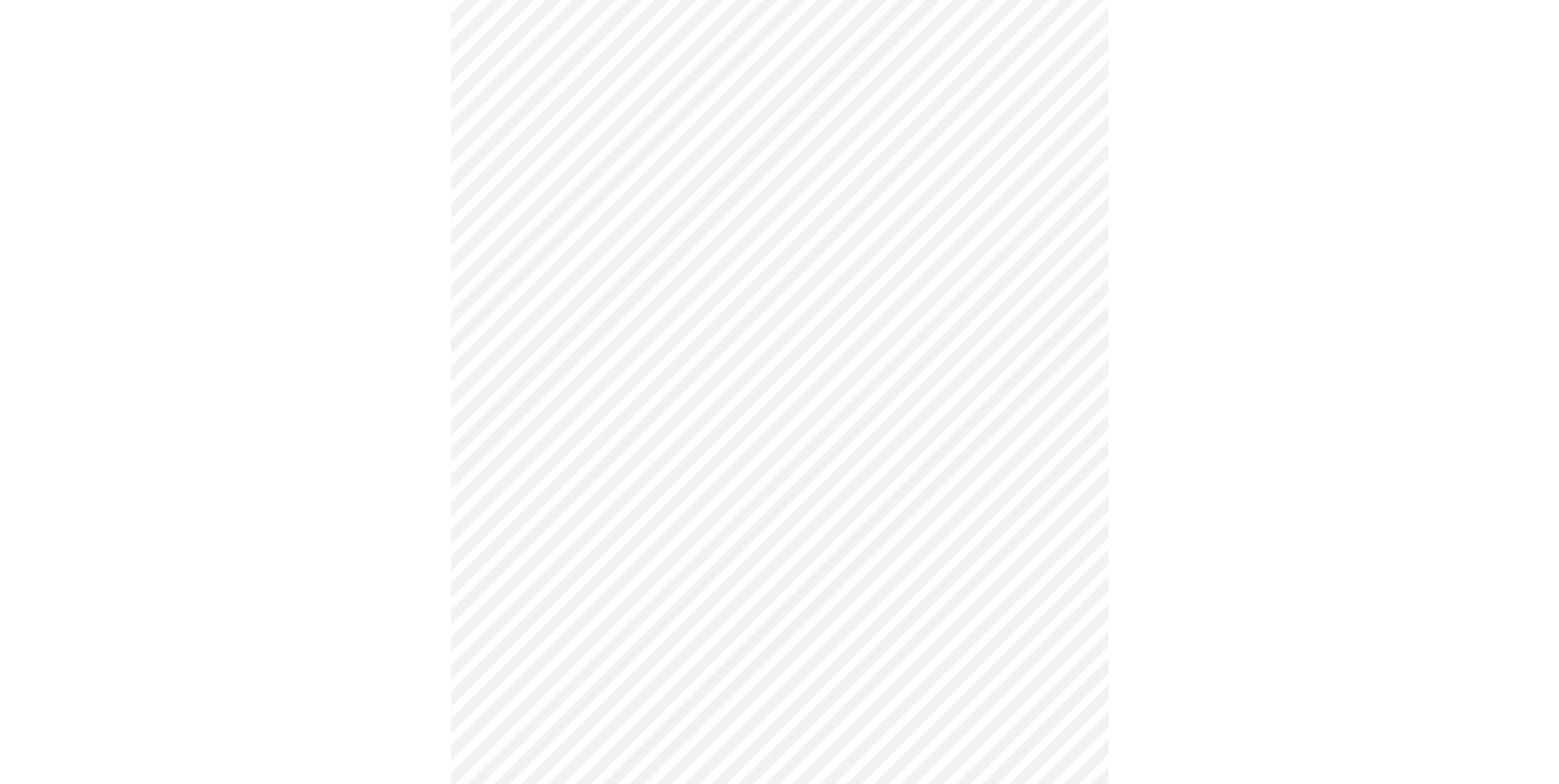
scroll to position [657, 0]
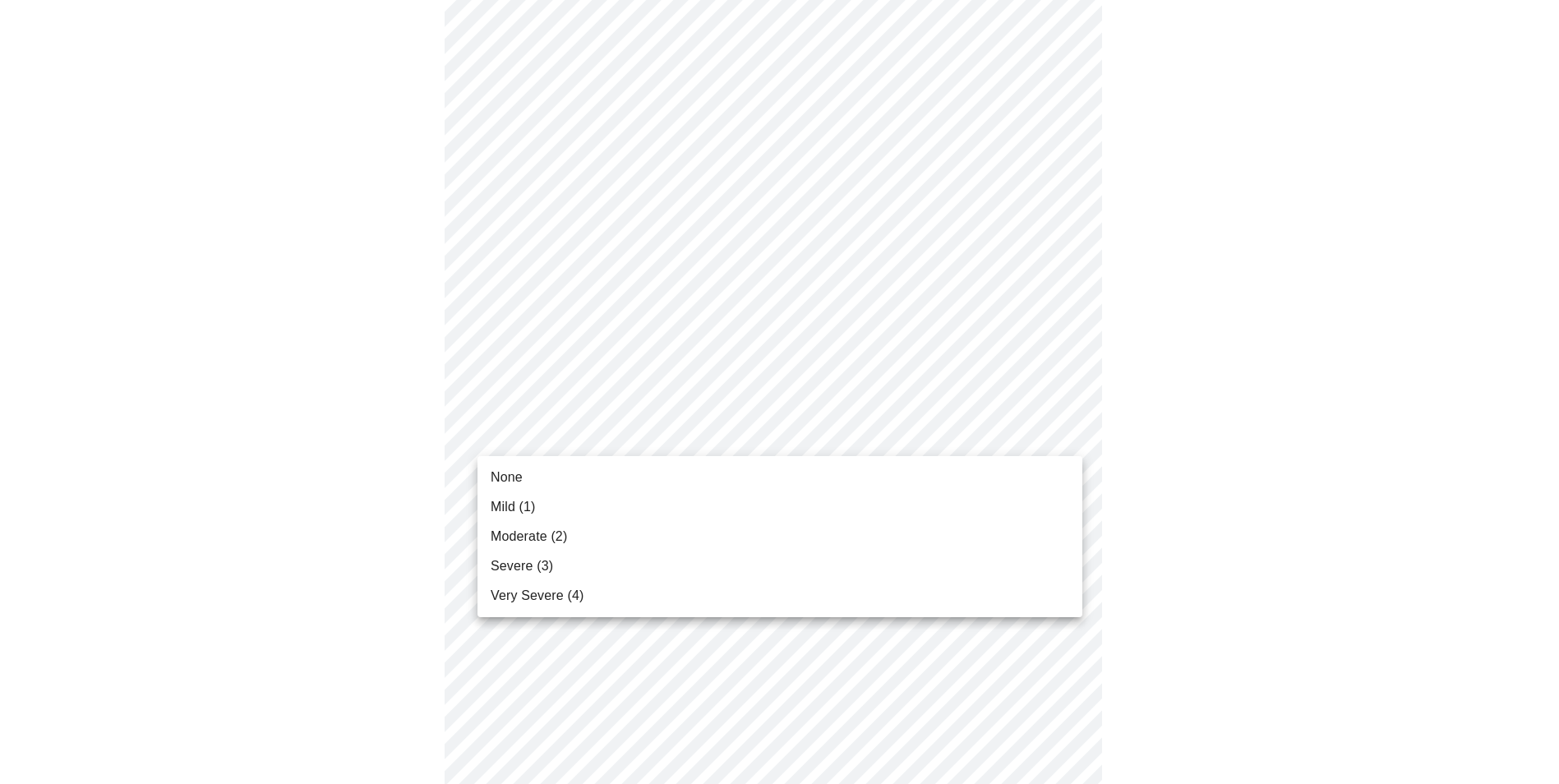
click at [775, 436] on body "MyMenopauseRx Appointments Messaging Labs Uploads Medications Community Refer a…" at bounding box center [780, 373] width 1546 height 2046
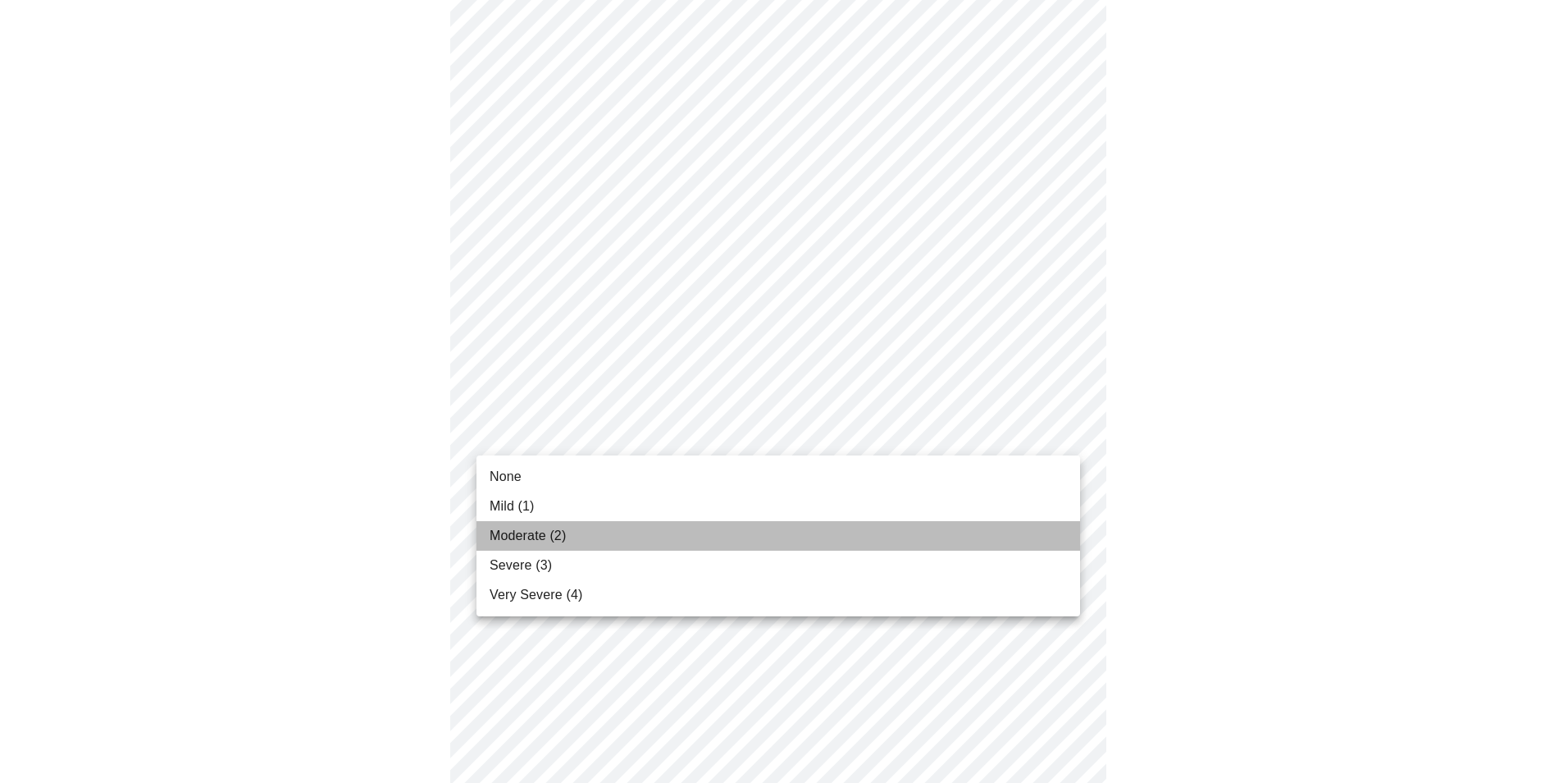
click at [569, 538] on li "Moderate (2)" at bounding box center [778, 536] width 604 height 30
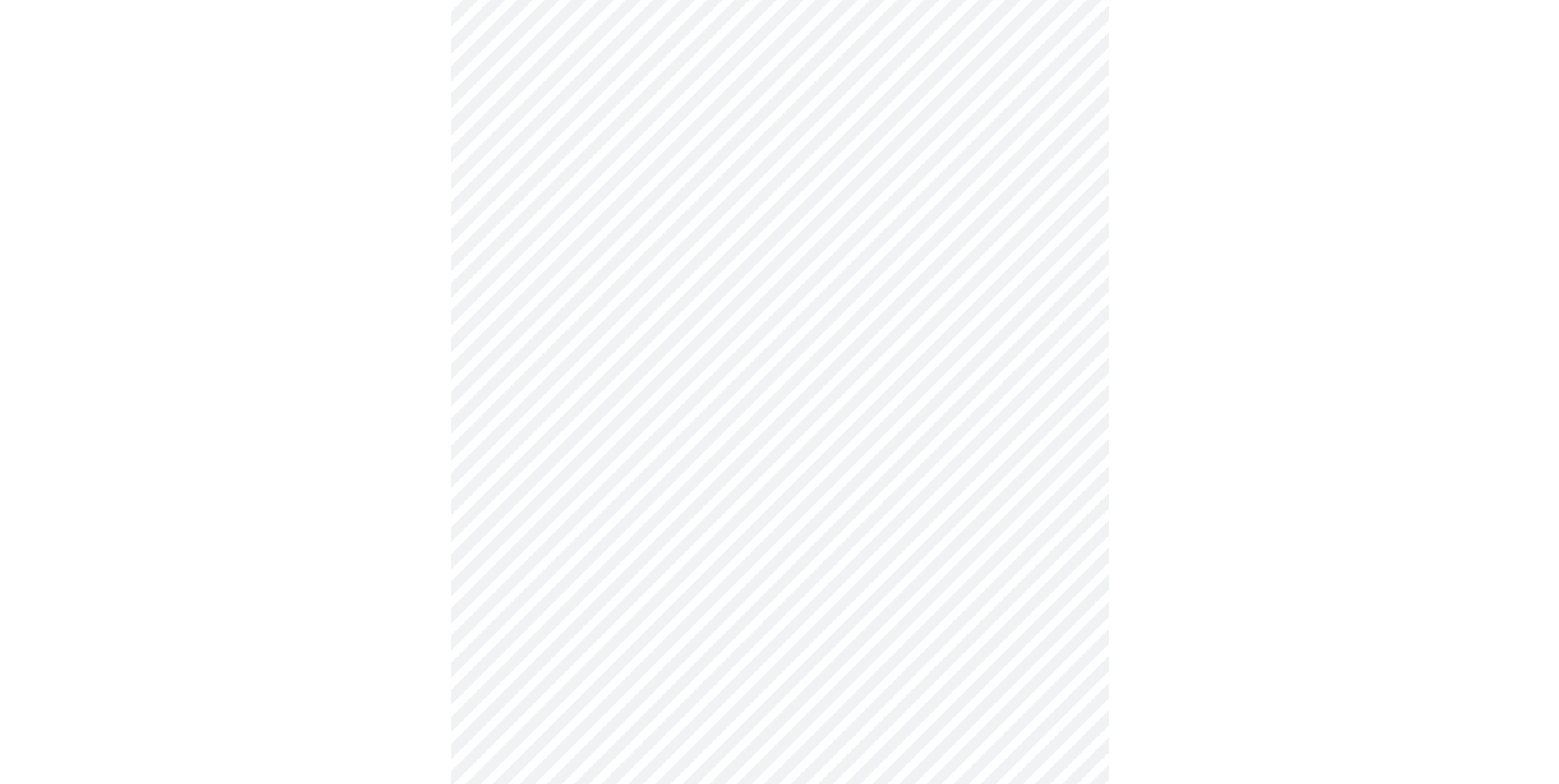
scroll to position [822, 0]
click at [1000, 398] on body "MyMenopauseRx Appointments Messaging Labs Uploads Medications Community Refer a…" at bounding box center [780, 196] width 1546 height 2024
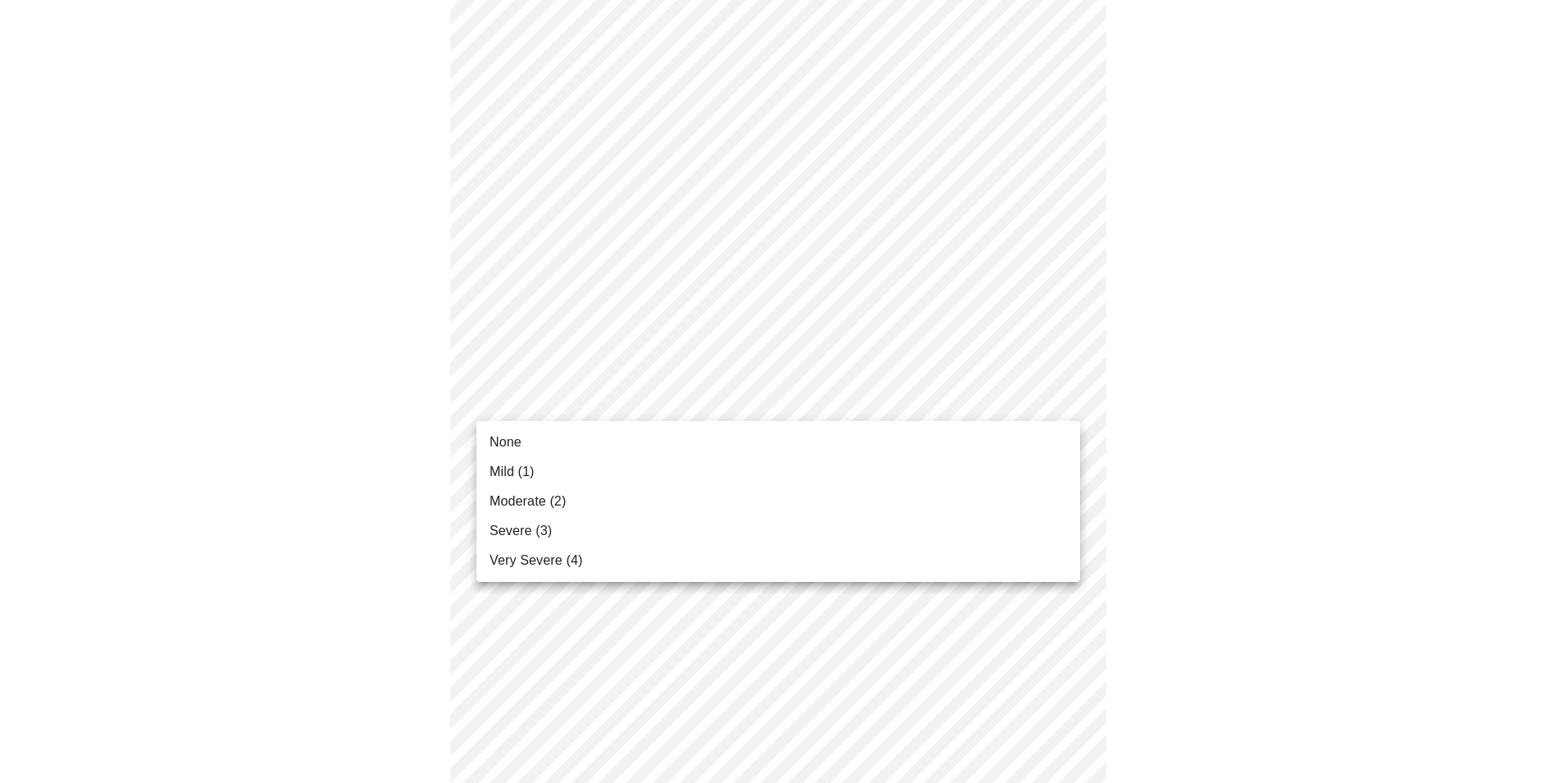
click at [625, 503] on li "Moderate (2)" at bounding box center [778, 502] width 604 height 30
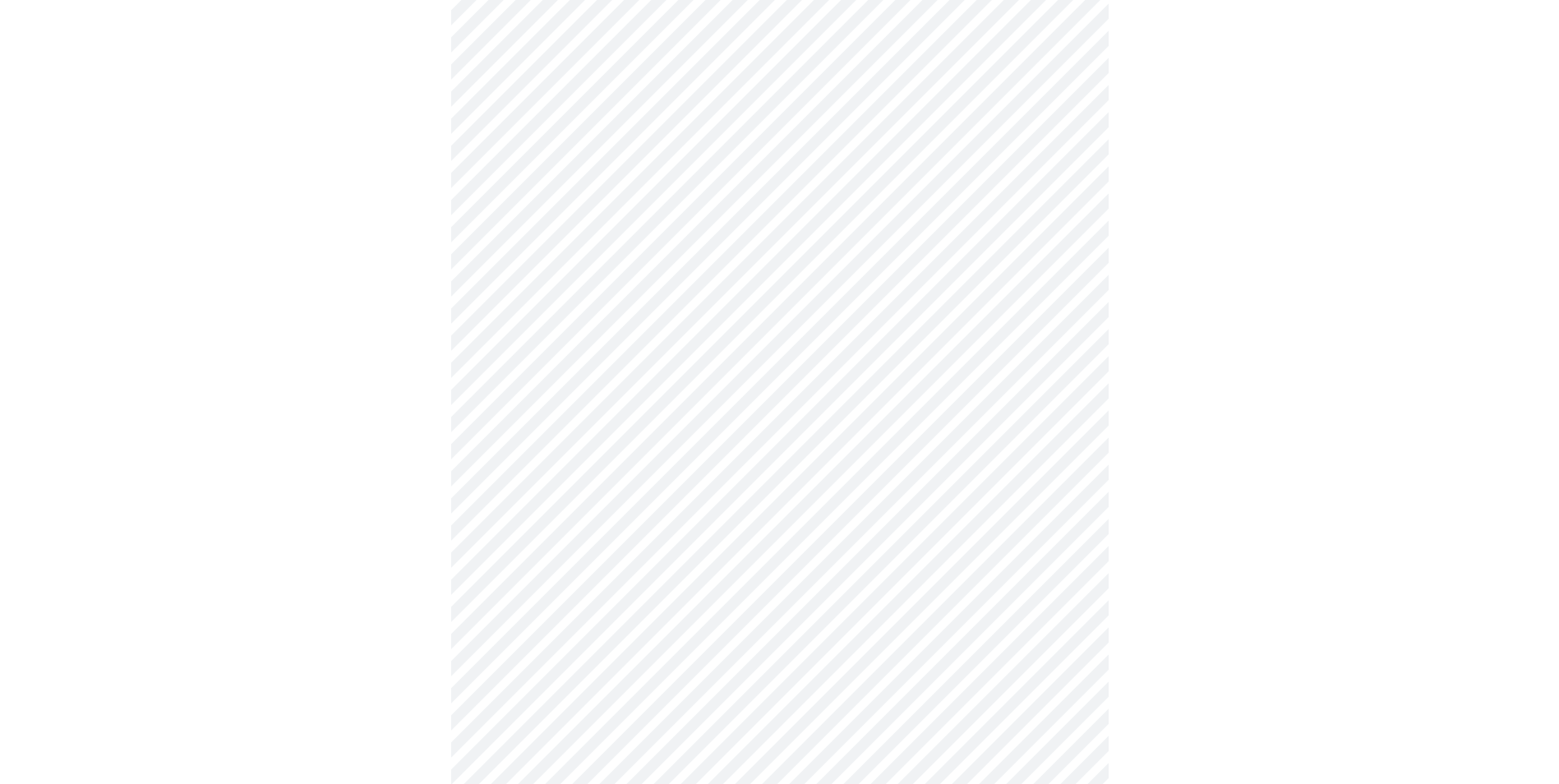
click at [938, 508] on body "MyMenopauseRx Appointments Messaging Labs Uploads Medications Community Refer a…" at bounding box center [780, 186] width 1546 height 2001
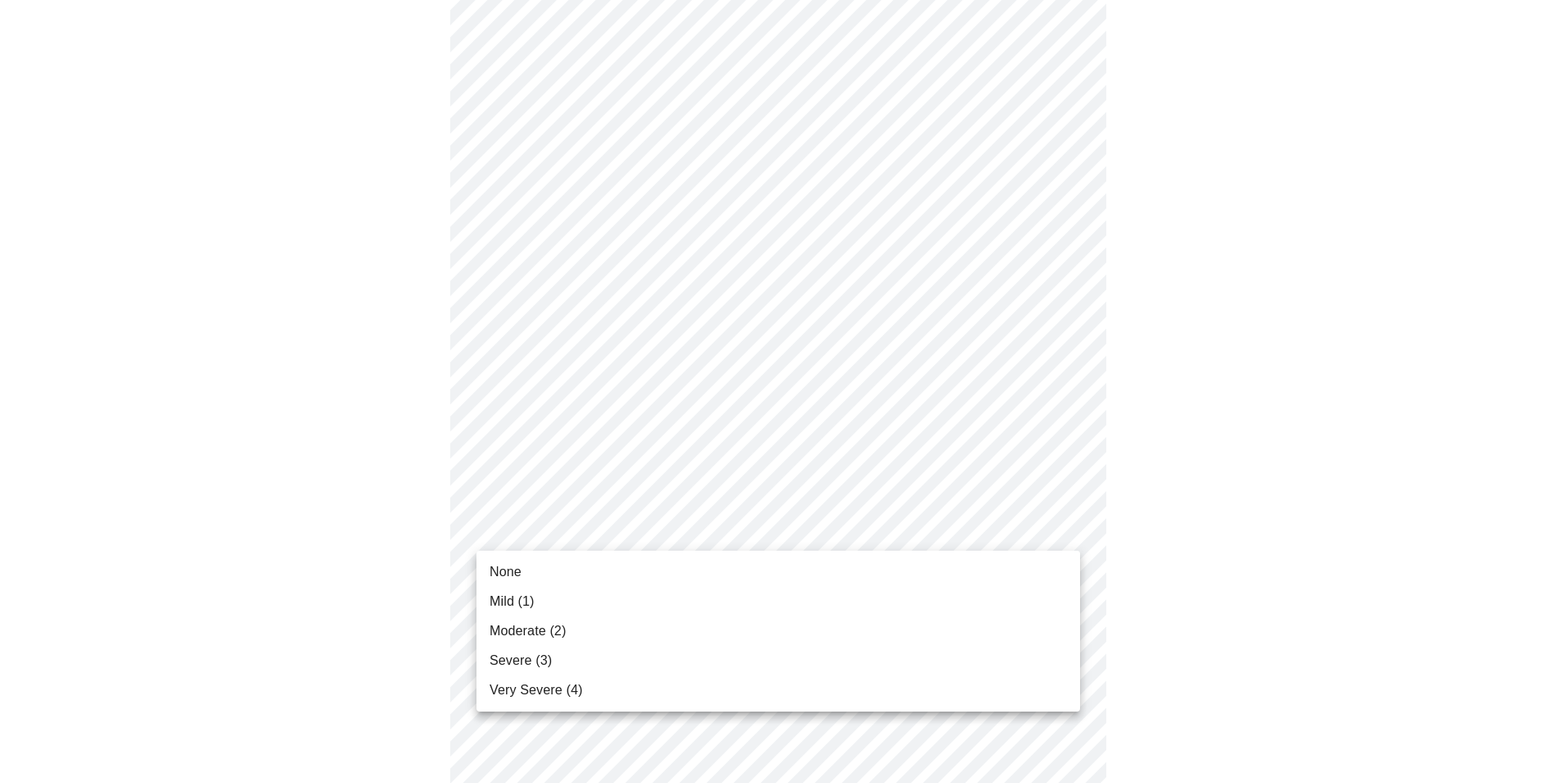
click at [593, 655] on li "Severe (3)" at bounding box center [778, 660] width 604 height 30
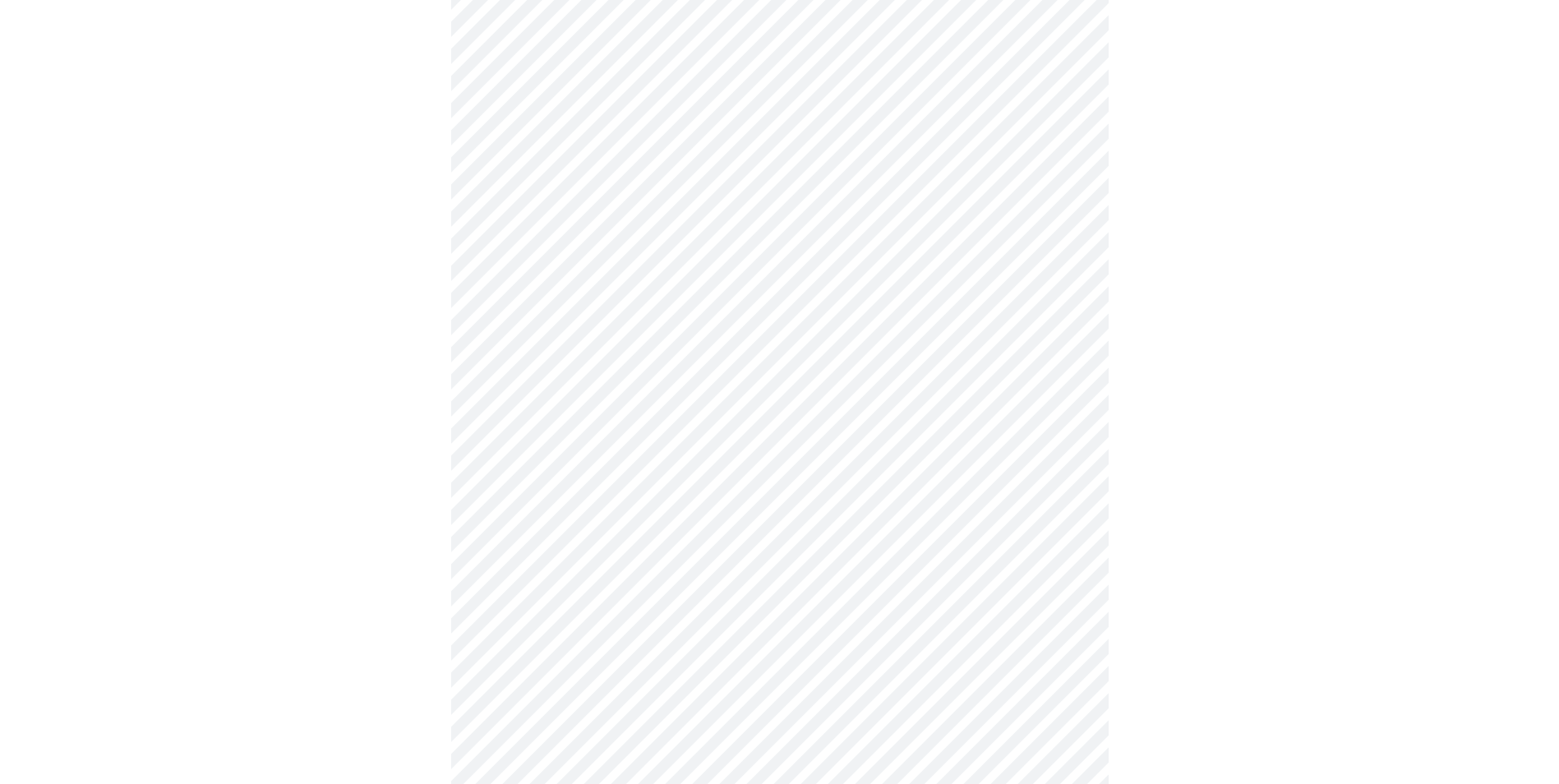
scroll to position [985, 0]
click at [978, 501] on body "MyMenopauseRx Appointments Messaging Labs Uploads Medications Community Refer a…" at bounding box center [785, 9] width 1558 height 1978
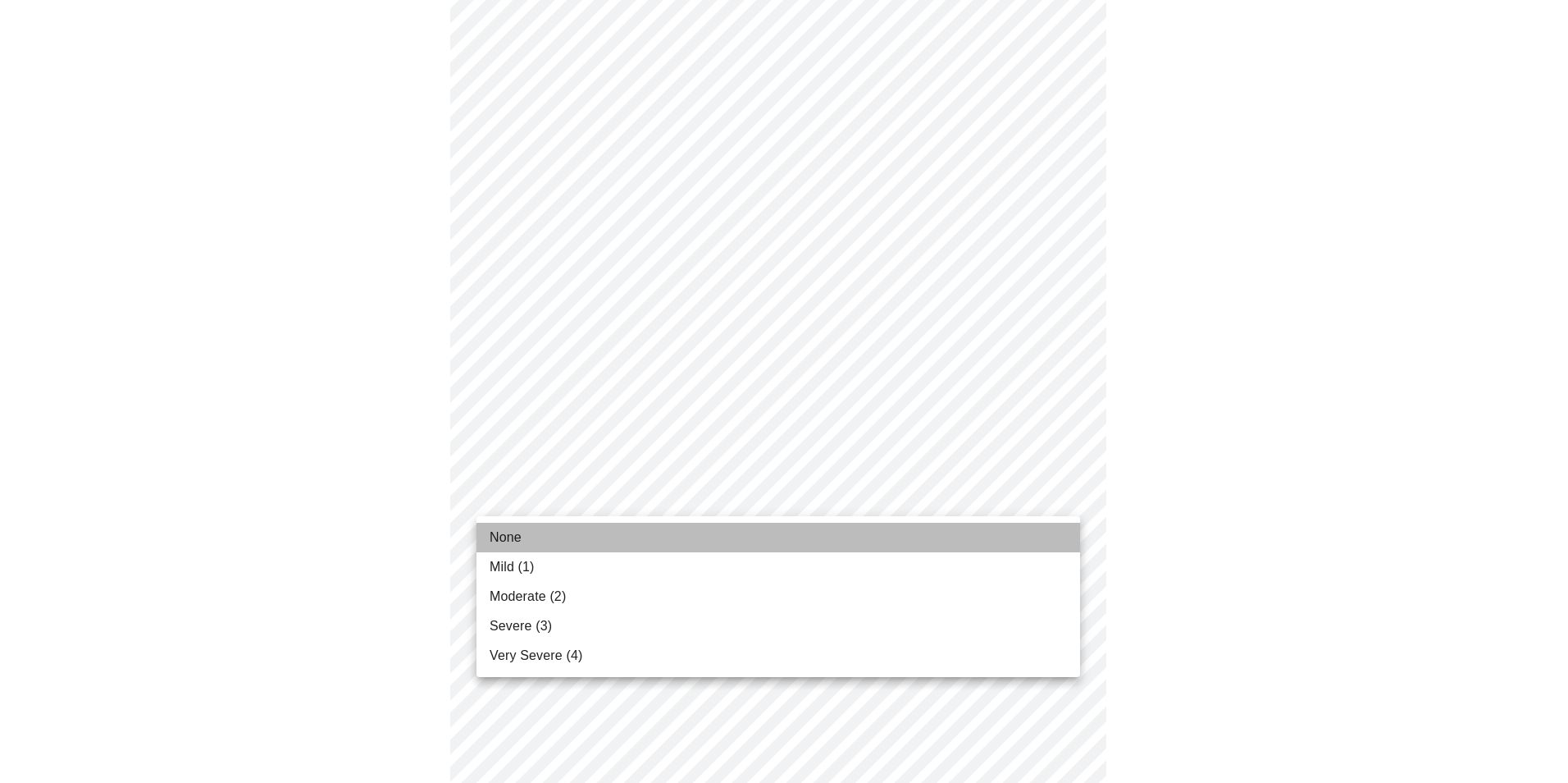
click at [530, 539] on li "None" at bounding box center [778, 537] width 604 height 30
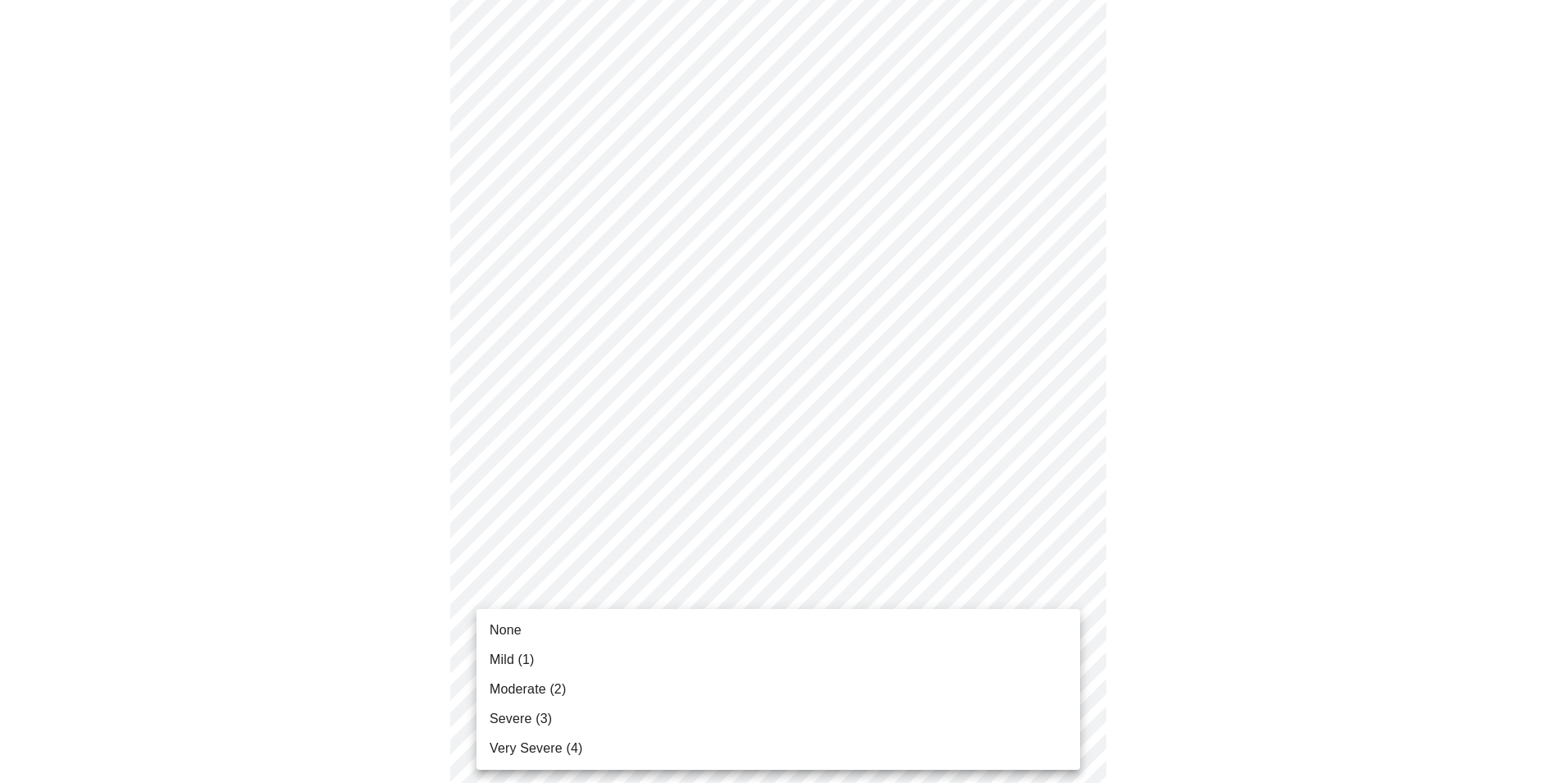
click at [550, 747] on span "Very Severe (4)" at bounding box center [536, 748] width 93 height 20
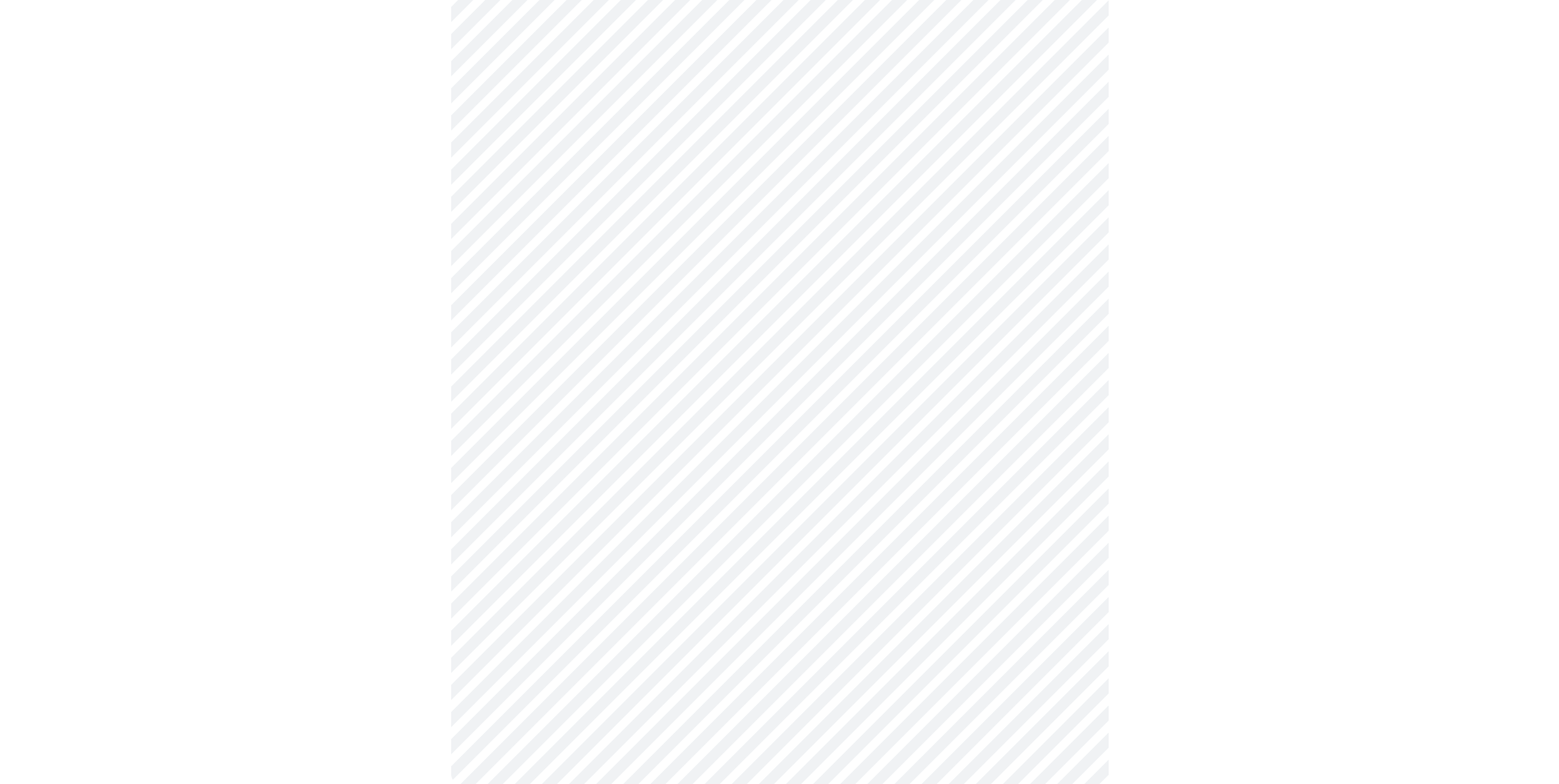
scroll to position [1149, 0]
click at [450, 749] on div at bounding box center [780, 45] width 1546 height 1818
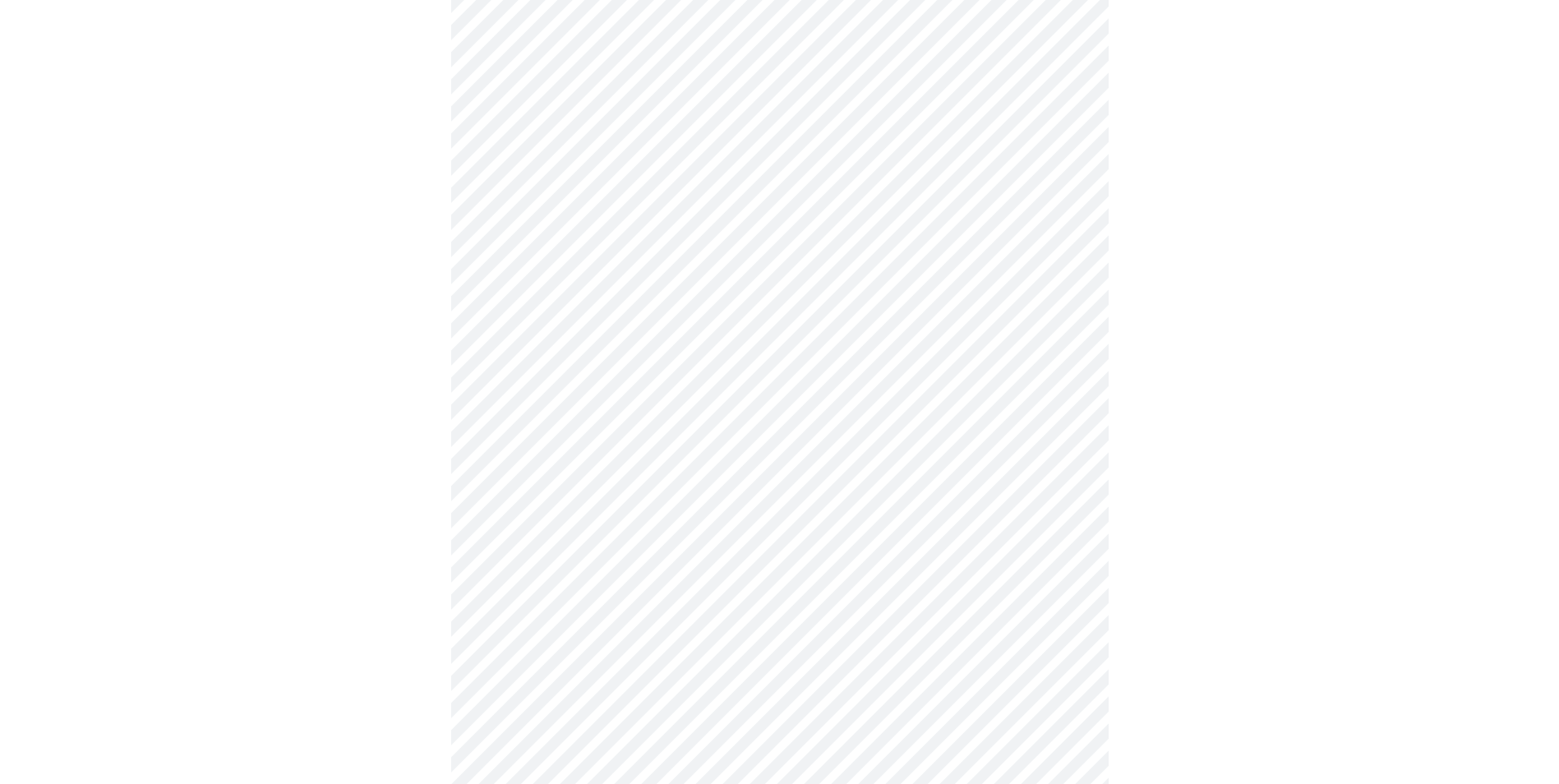
scroll to position [575, 0]
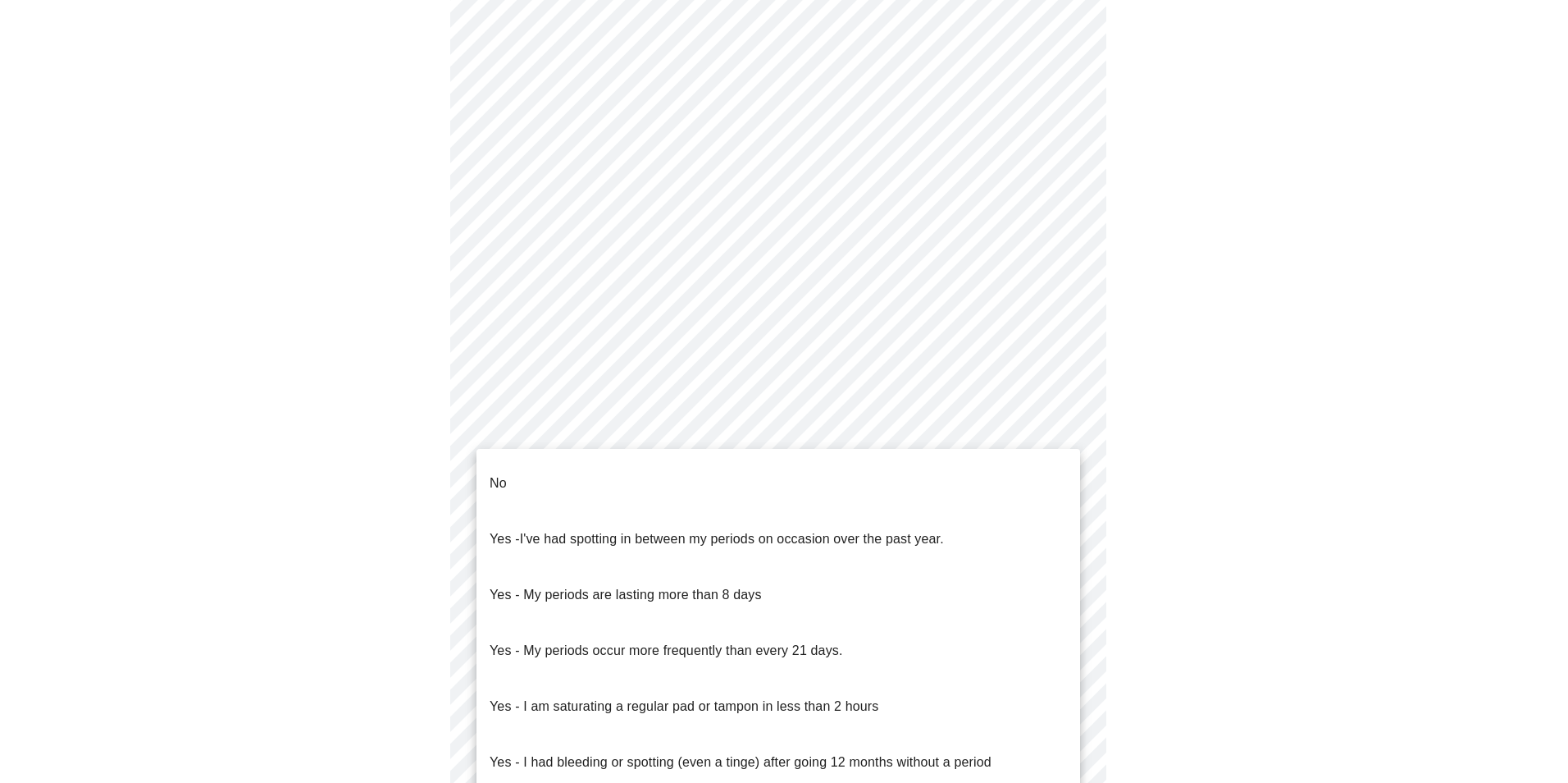
click at [1055, 428] on body "MyMenopauseRx Appointments Messaging Labs Uploads Medications Community Refer a…" at bounding box center [784, 242] width 1555 height 1620
click at [530, 474] on li "No" at bounding box center [778, 483] width 604 height 56
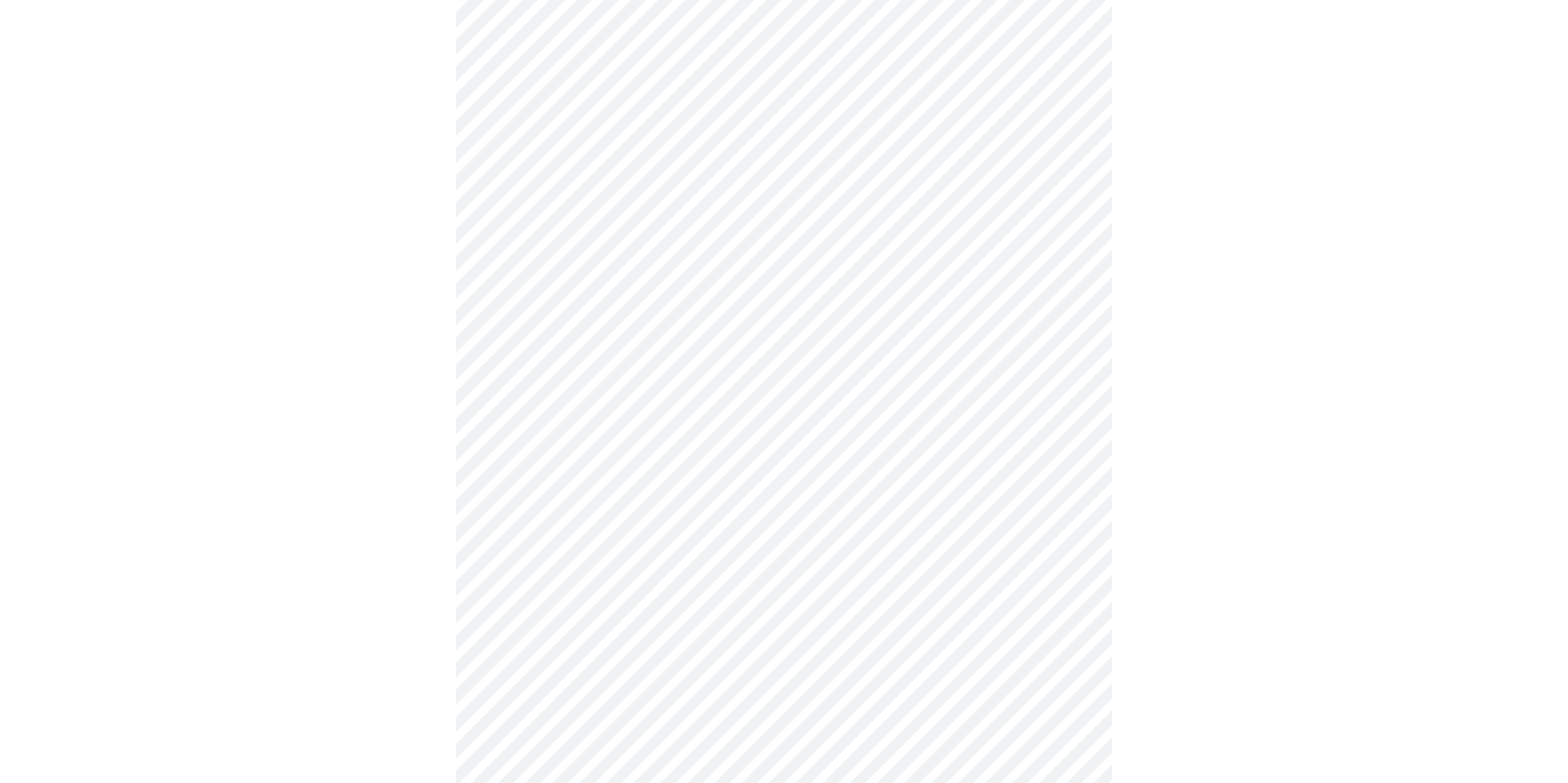
click at [734, 558] on body "MyMenopauseRx Appointments Messaging Labs Uploads Medications Community Refer a…" at bounding box center [784, 237] width 1555 height 1610
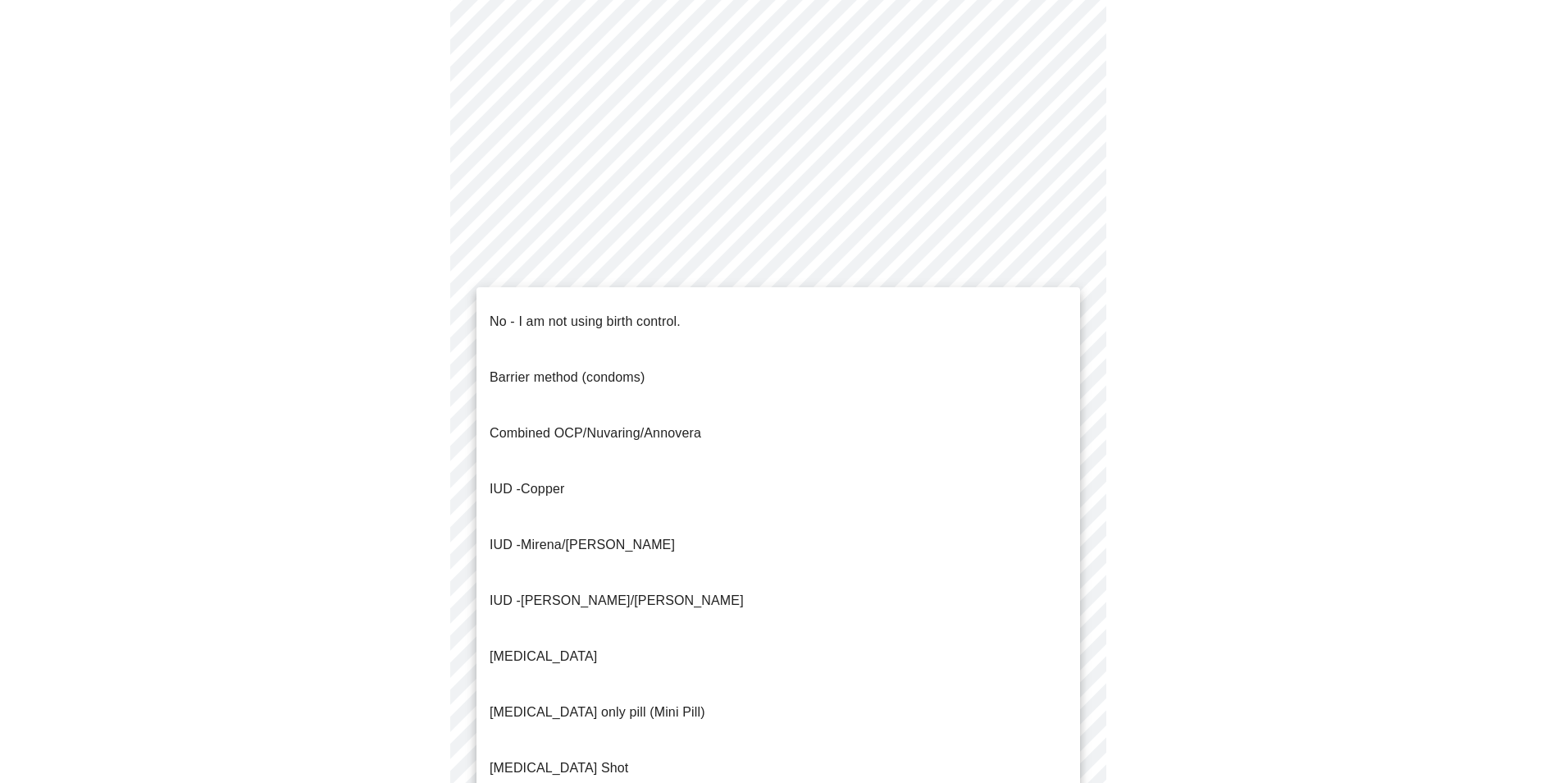
click at [611, 516] on li "IUD - Mirena/Liletta" at bounding box center [778, 544] width 604 height 56
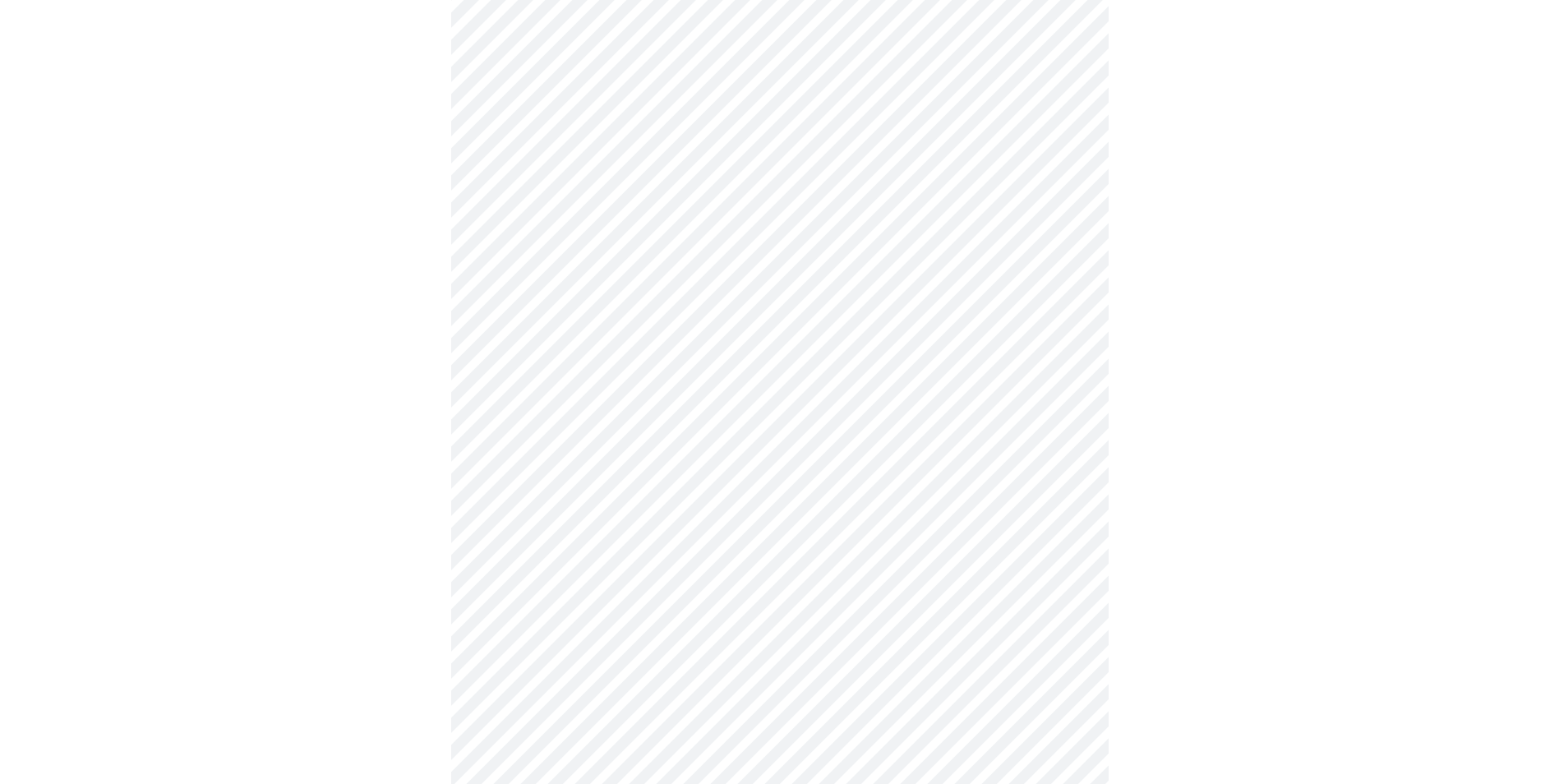
click at [736, 666] on body "MyMenopauseRx Appointments Messaging Labs Uploads Medications Community Refer a…" at bounding box center [780, 232] width 1546 height 1602
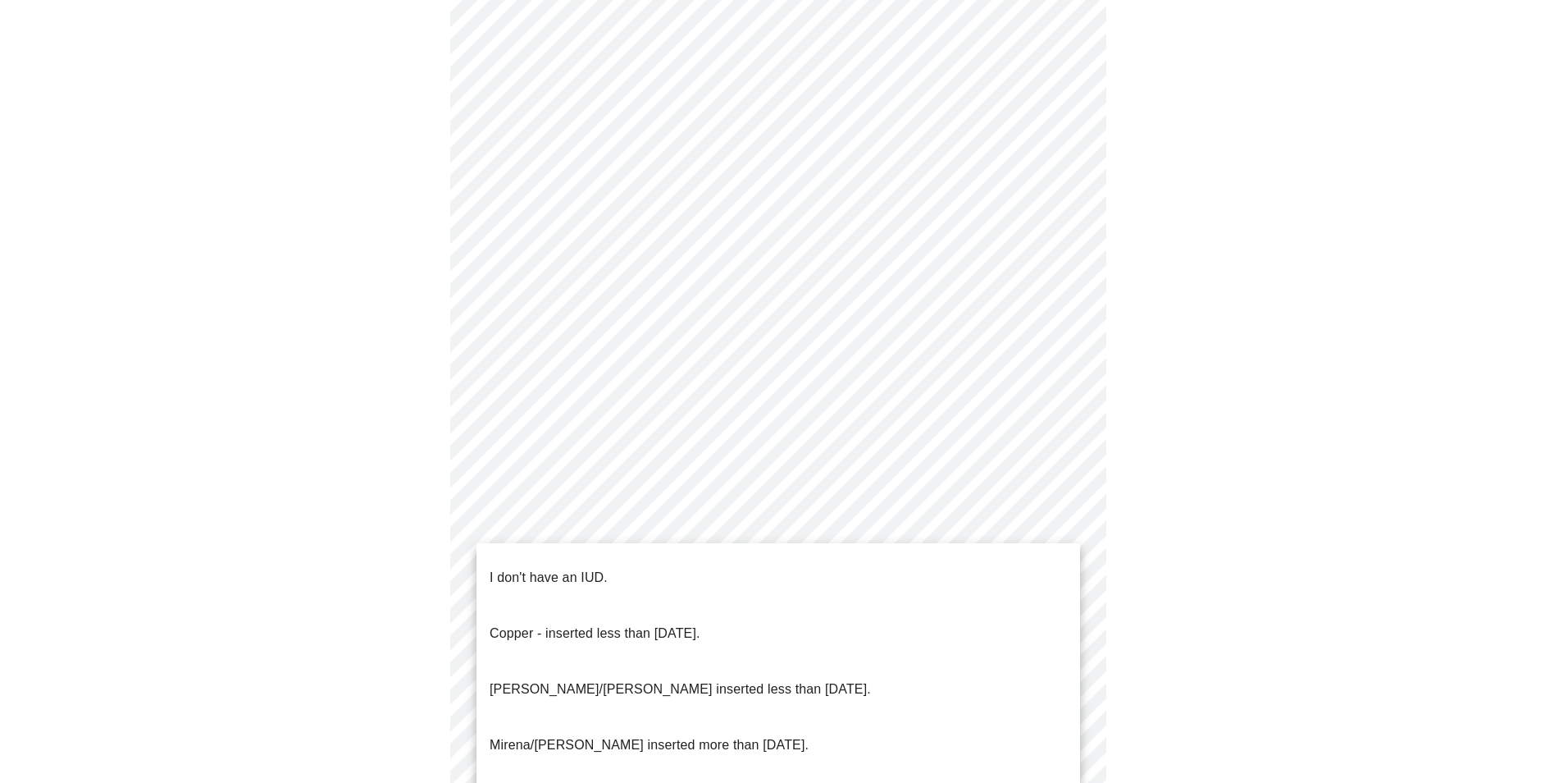
click at [693, 679] on p "Mirena/Liletta inserted less than 5 years ago." at bounding box center [680, 689] width 382 height 20
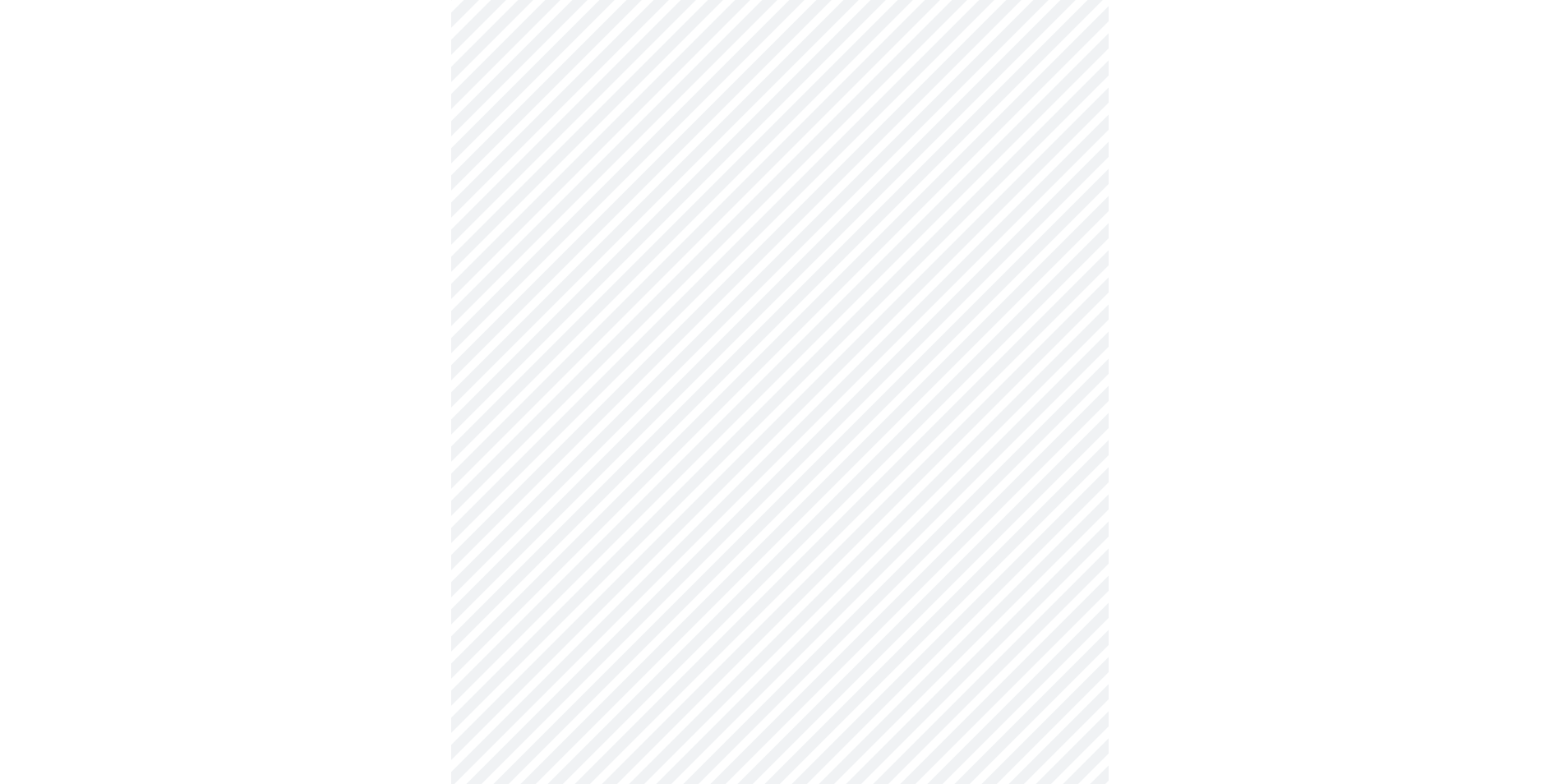
scroll to position [739, 0]
click at [692, 630] on body "MyMenopauseRx Appointments Messaging Labs Uploads Medications Community Refer a…" at bounding box center [780, 64] width 1546 height 1592
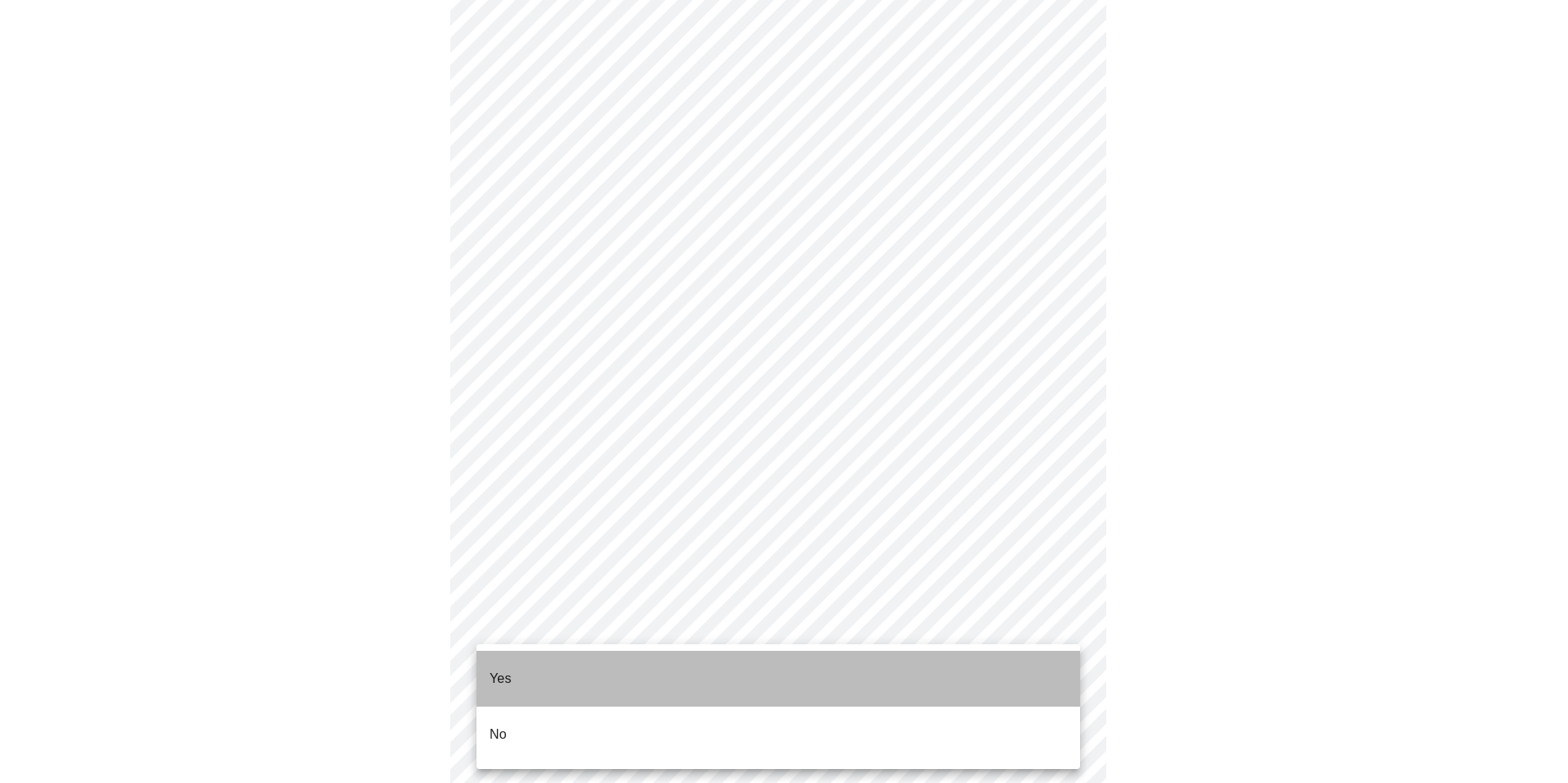
click at [507, 669] on p "Yes" at bounding box center [501, 679] width 22 height 20
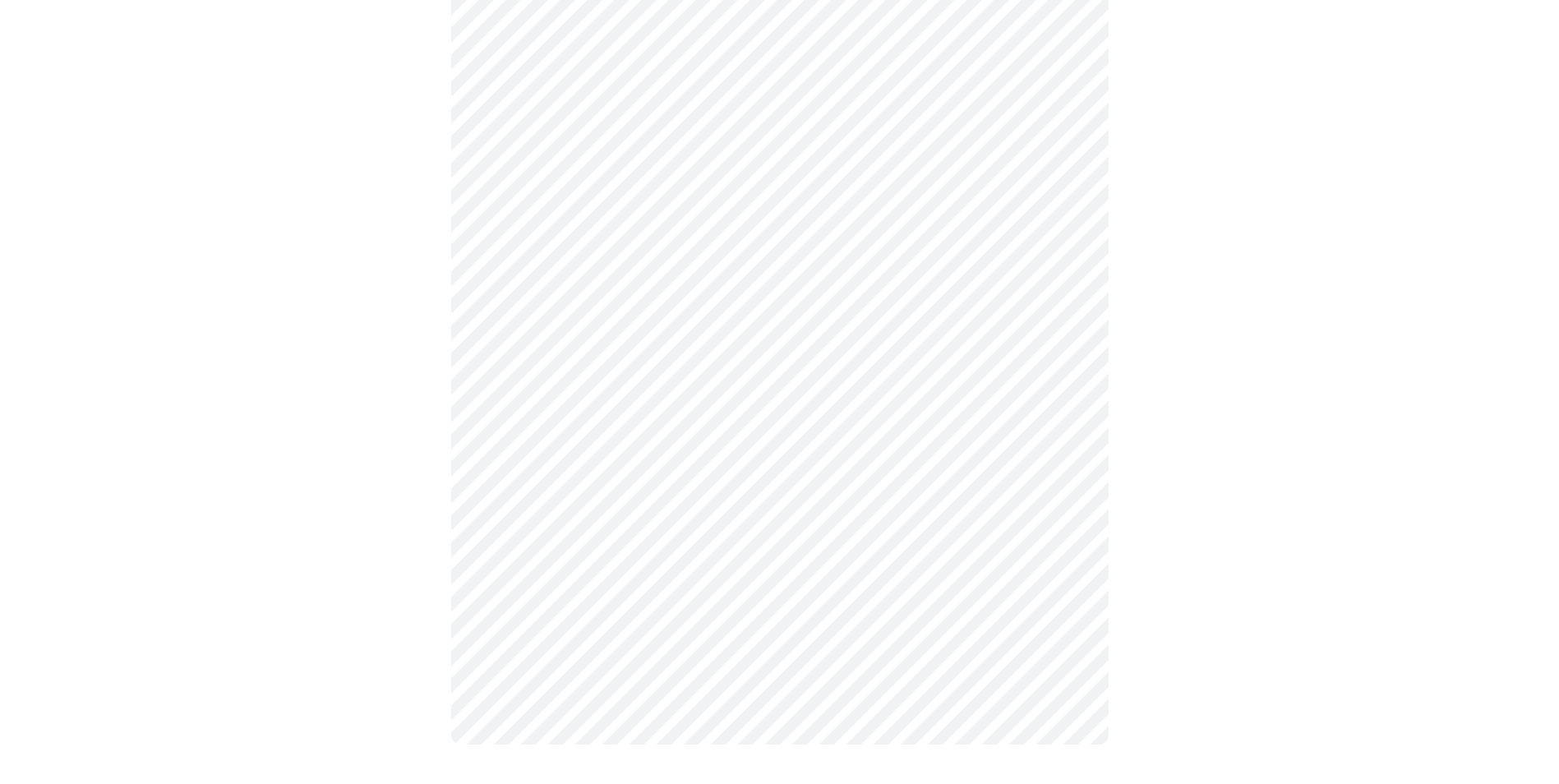
scroll to position [0, 0]
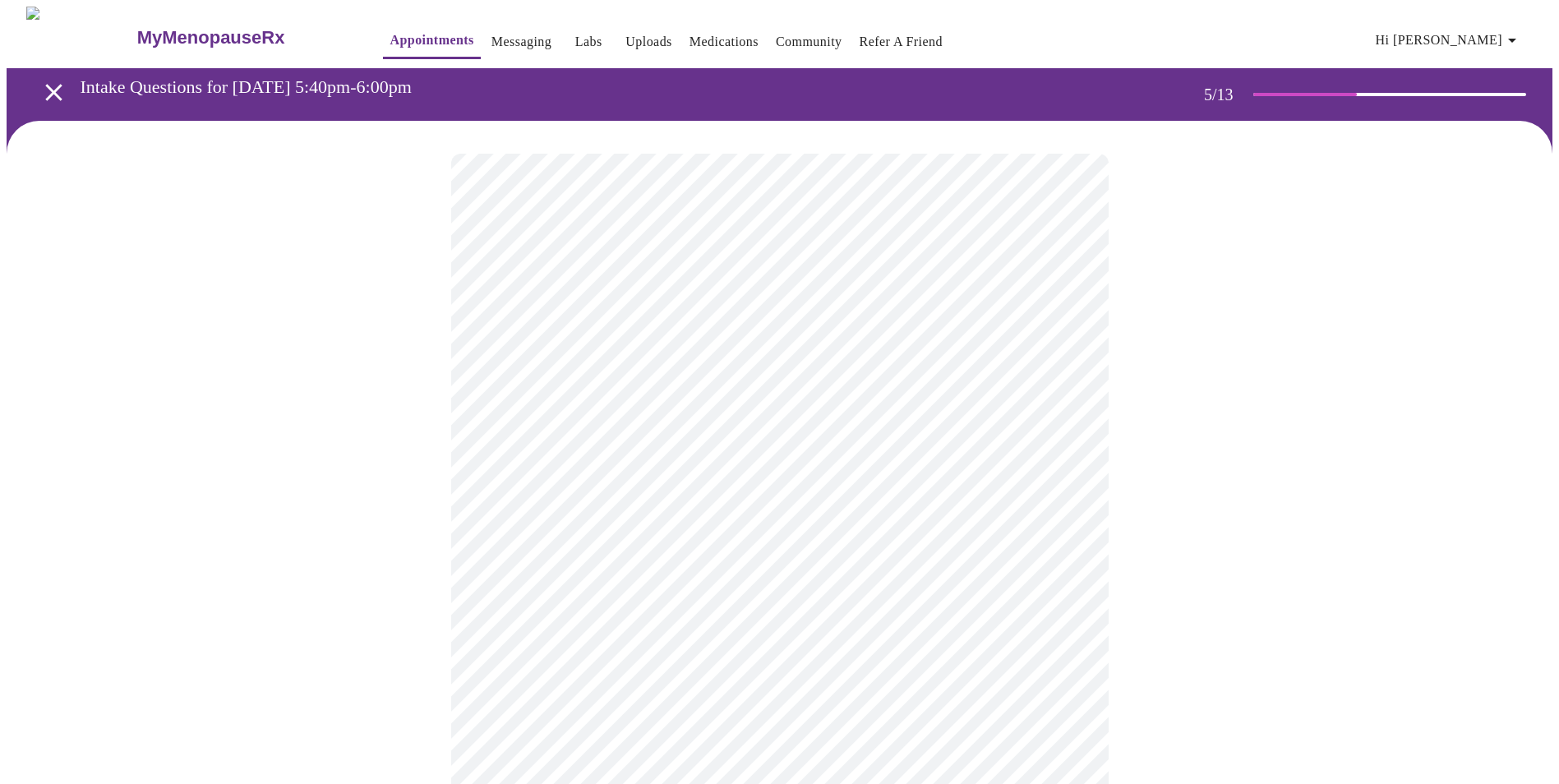
click at [1061, 424] on body "MyMenopauseRx Appointments Messaging Labs Uploads Medications Community Refer a…" at bounding box center [780, 672] width 1546 height 1331
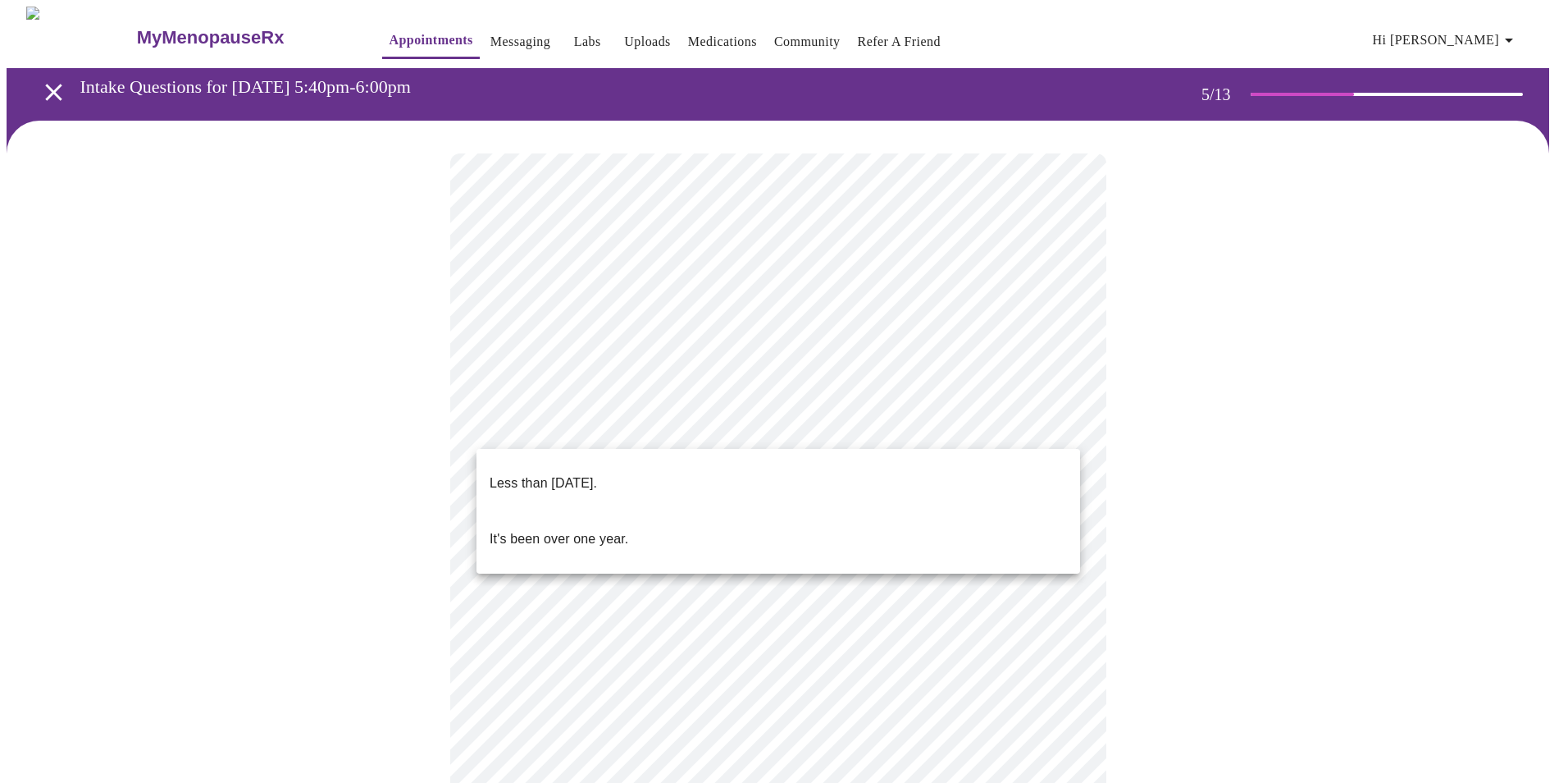
click at [598, 474] on p "Less than one year ago." at bounding box center [543, 484] width 107 height 20
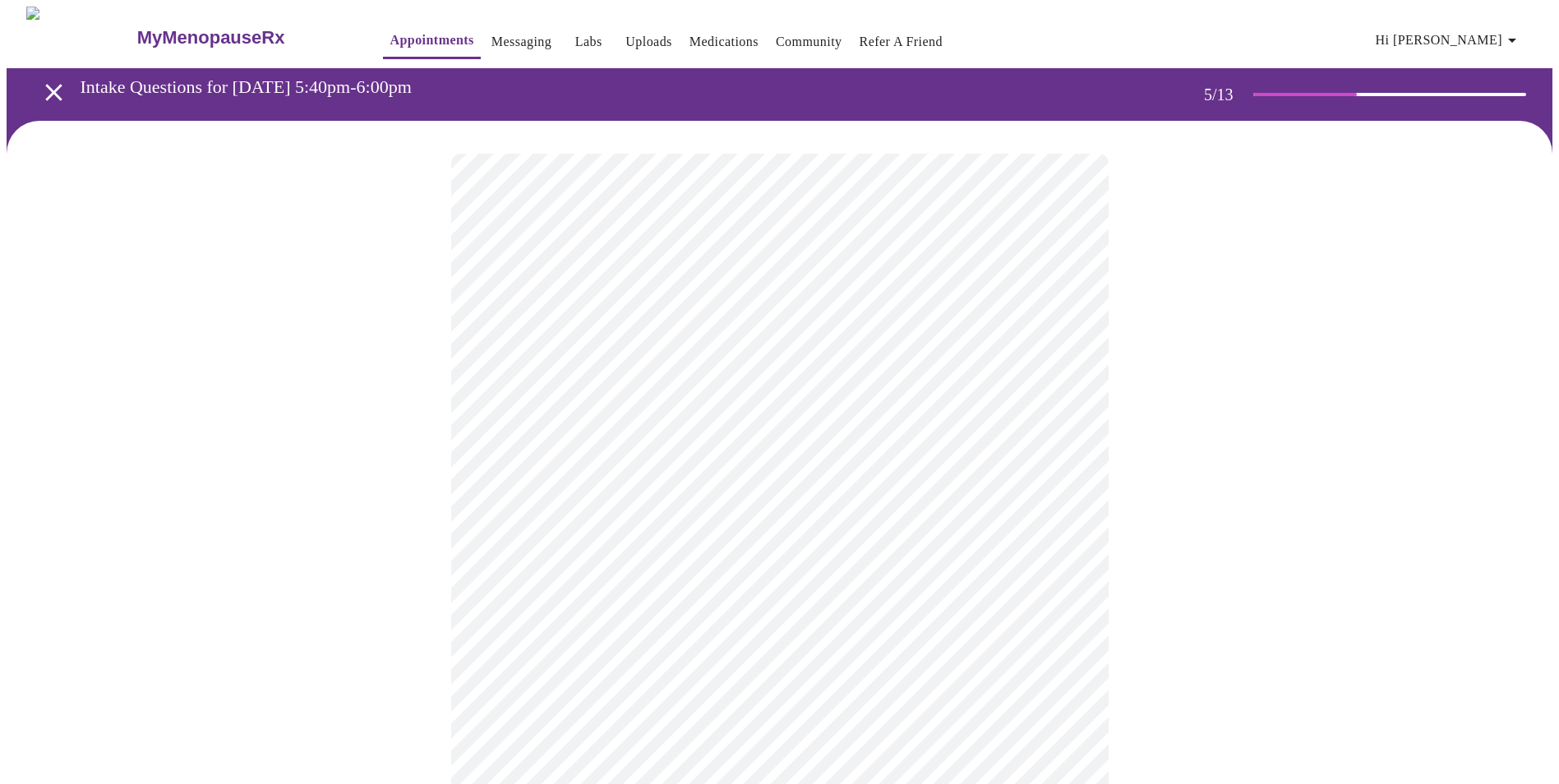
click at [1068, 570] on body "MyMenopauseRx Appointments Messaging Labs Uploads Medications Community Refer a…" at bounding box center [780, 667] width 1546 height 1321
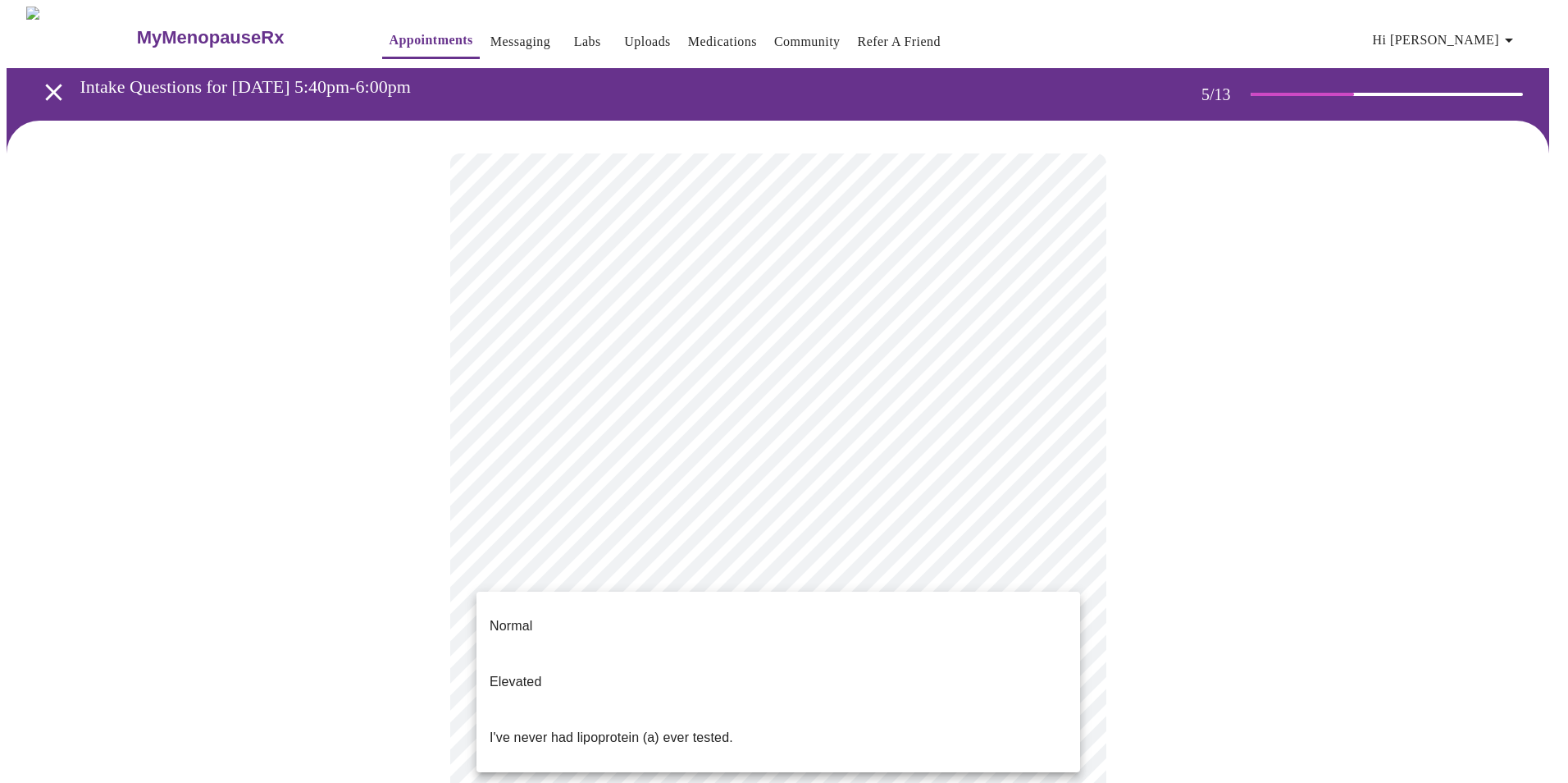
click at [545, 657] on li "Elevated" at bounding box center [778, 682] width 604 height 56
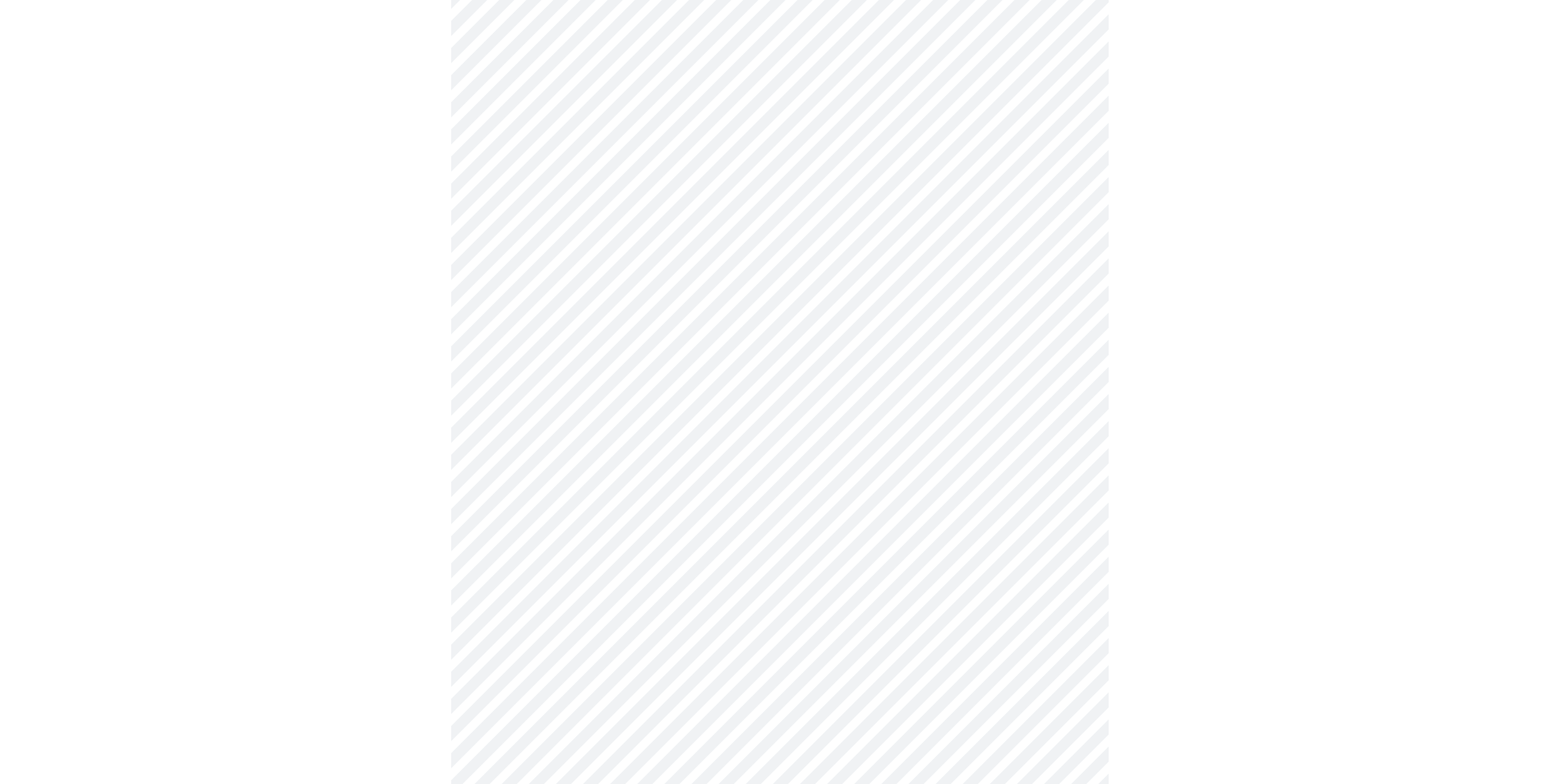
scroll to position [246, 0]
click at [1192, 541] on div at bounding box center [780, 455] width 1546 height 1161
click at [1267, 512] on div at bounding box center [780, 455] width 1546 height 1161
click at [1150, 445] on div at bounding box center [780, 437] width 1546 height 1126
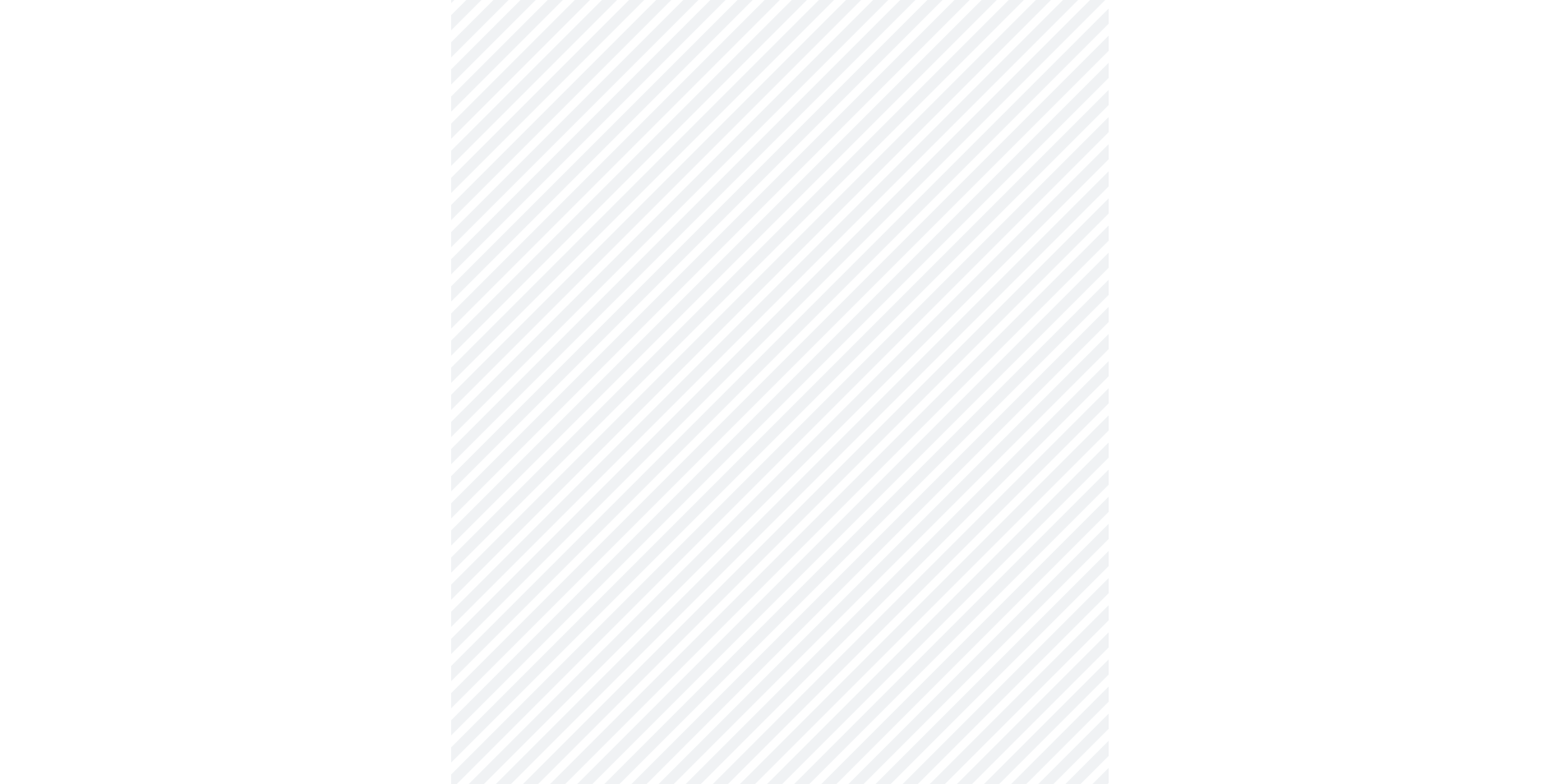
click at [372, 671] on div at bounding box center [780, 337] width 1546 height 1091
click at [1256, 600] on div at bounding box center [780, 337] width 1546 height 1091
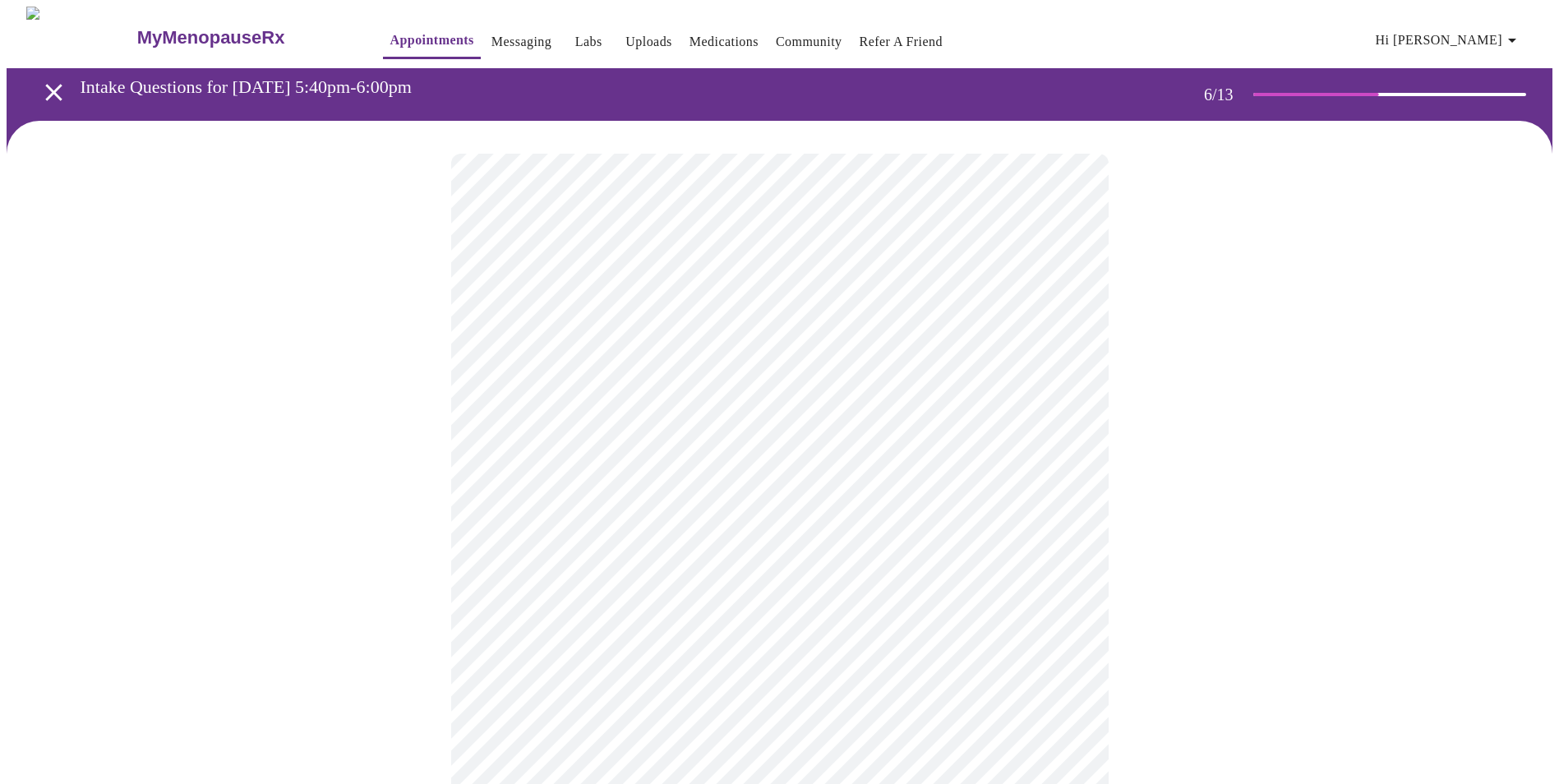
click at [685, 468] on body "MyMenopauseRx Appointments Messaging Labs Uploads Medications Community Refer a…" at bounding box center [780, 446] width 1546 height 877
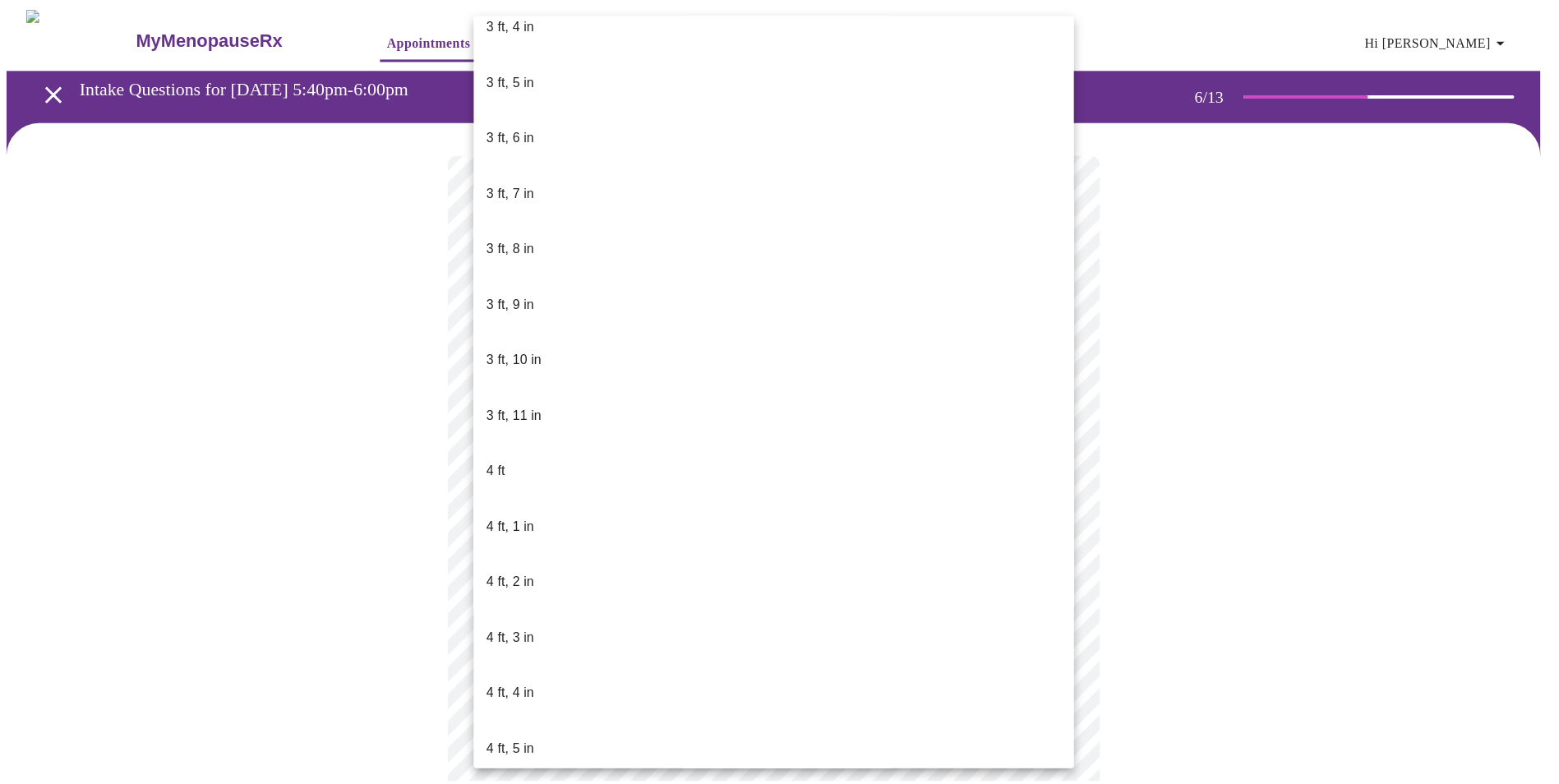
scroll to position [493, 0]
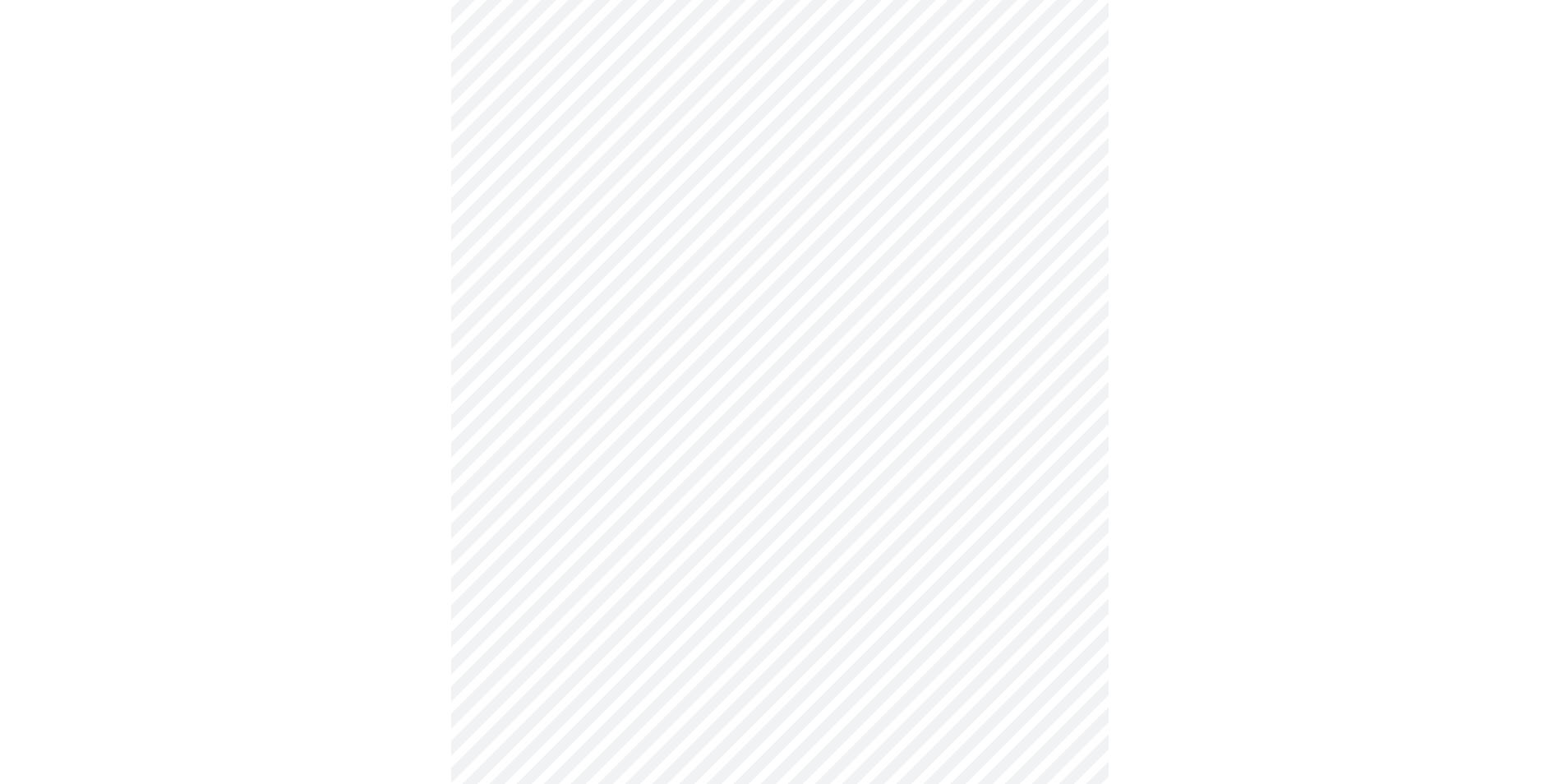
scroll to position [4038, 0]
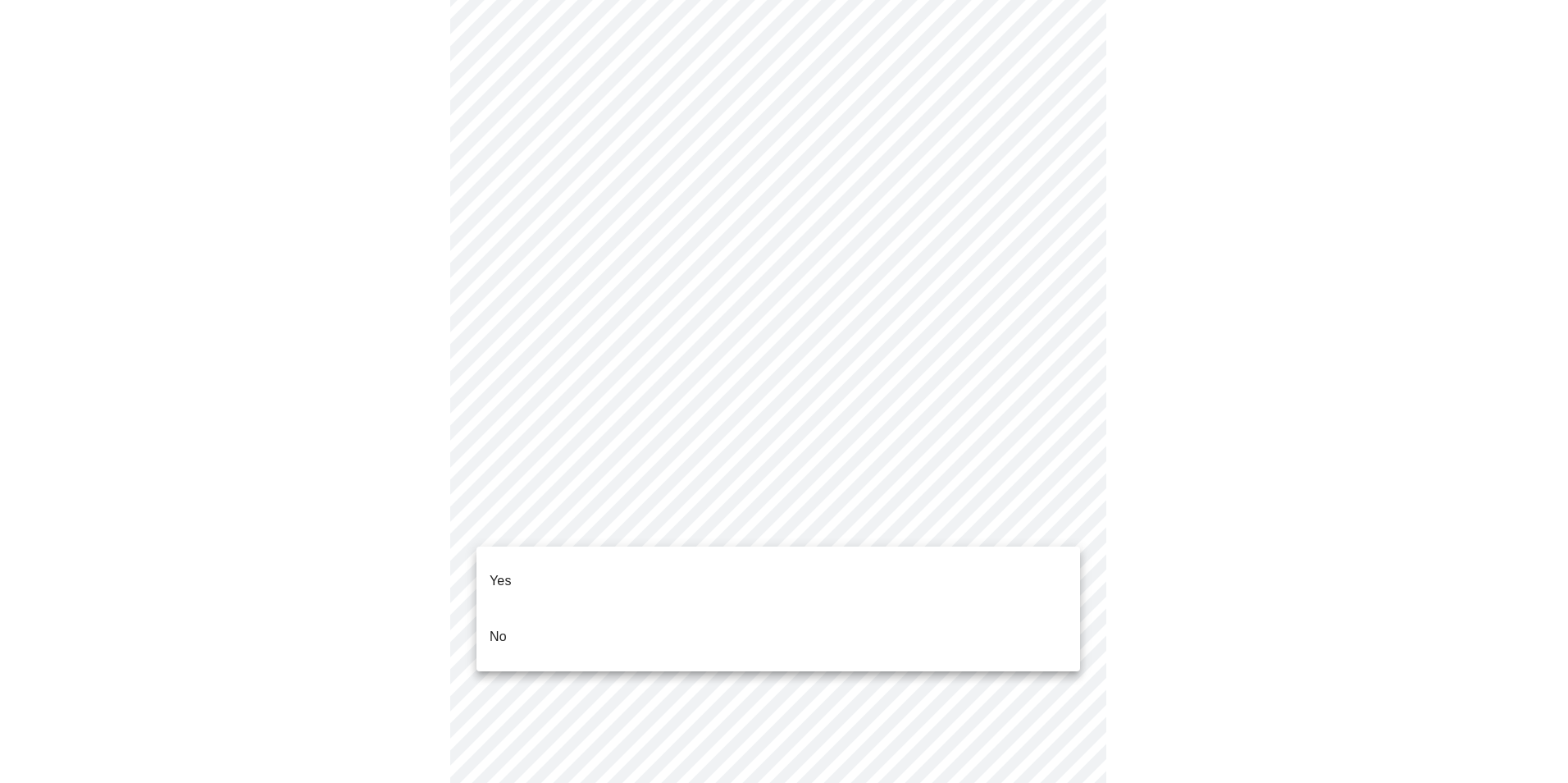
click at [536, 615] on li "No" at bounding box center [778, 636] width 604 height 56
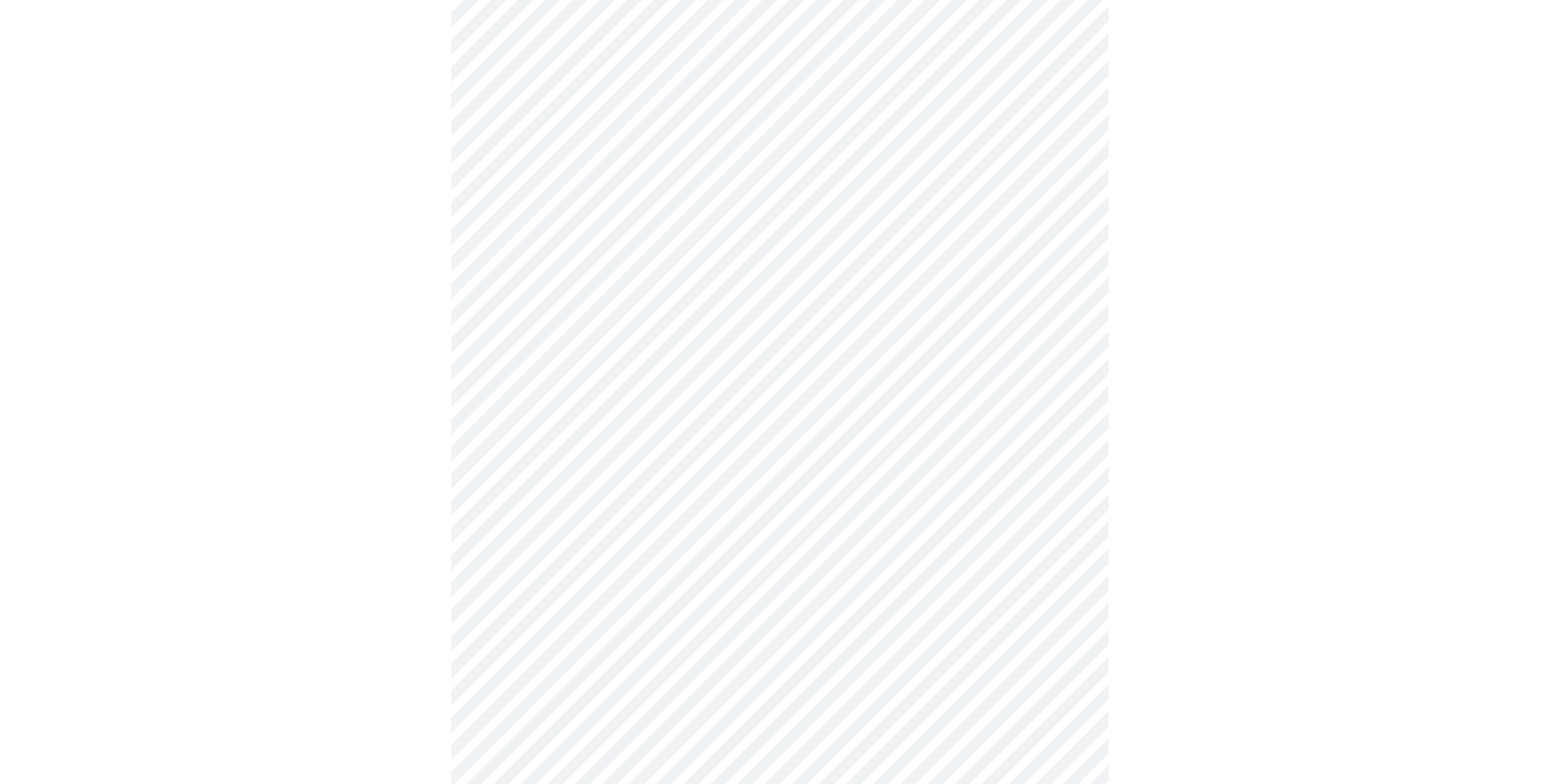
scroll to position [739, 0]
click at [746, 634] on body "MyMenopauseRx Appointments Messaging Labs Uploads Medications Community Refer a…" at bounding box center [785, 69] width 1558 height 1604
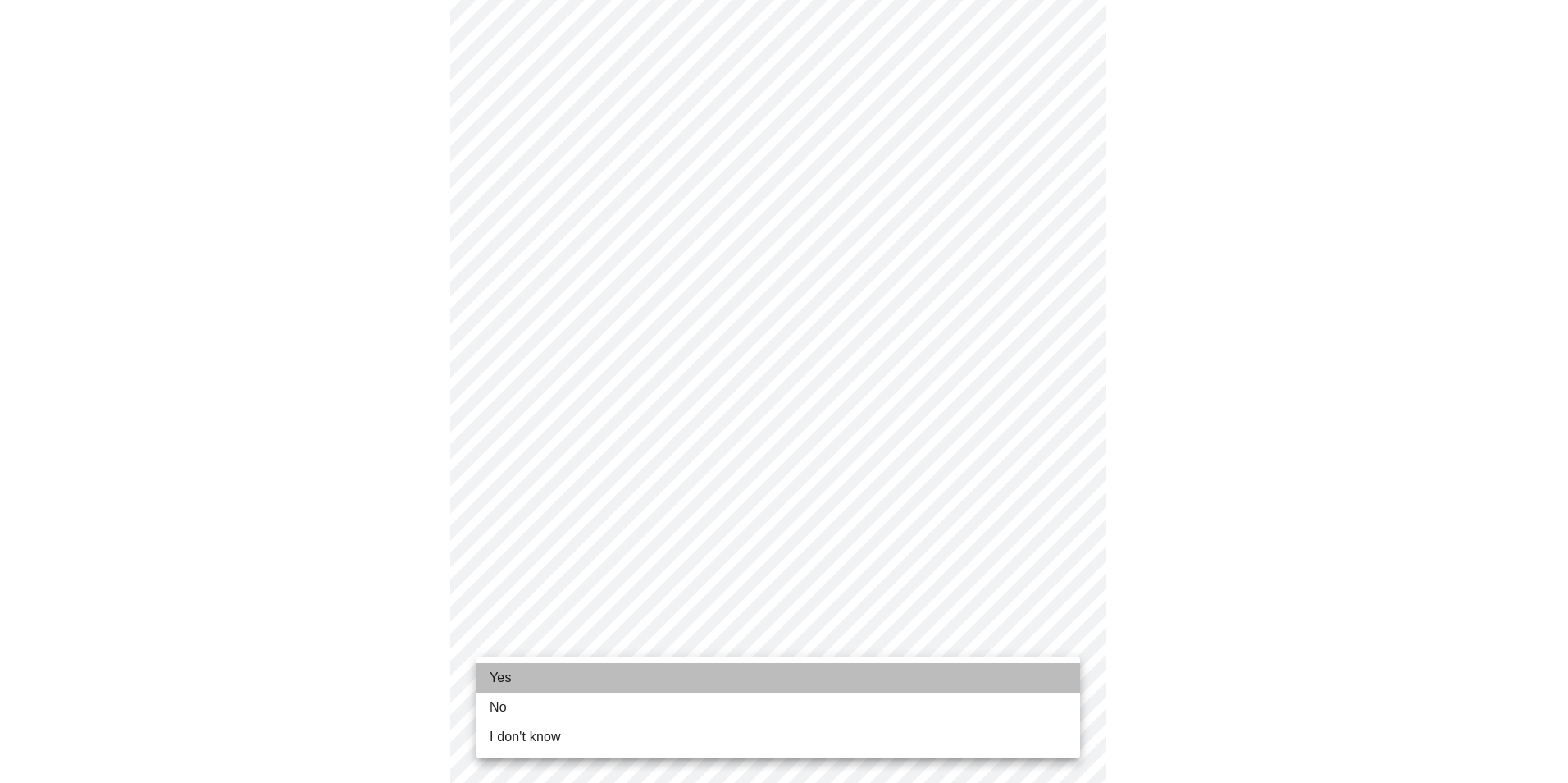
click at [578, 686] on li "Yes" at bounding box center [778, 678] width 604 height 30
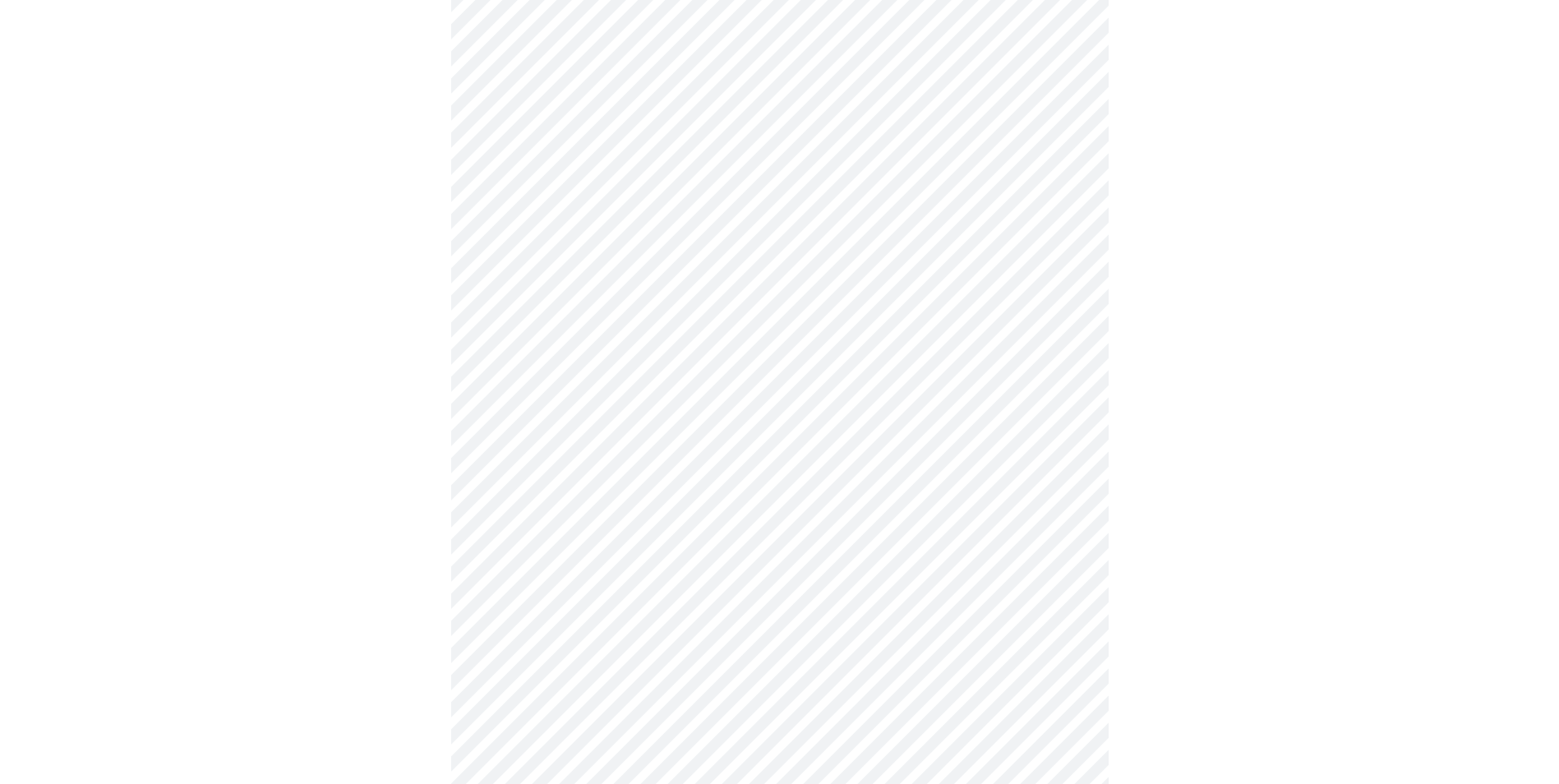
scroll to position [0, 0]
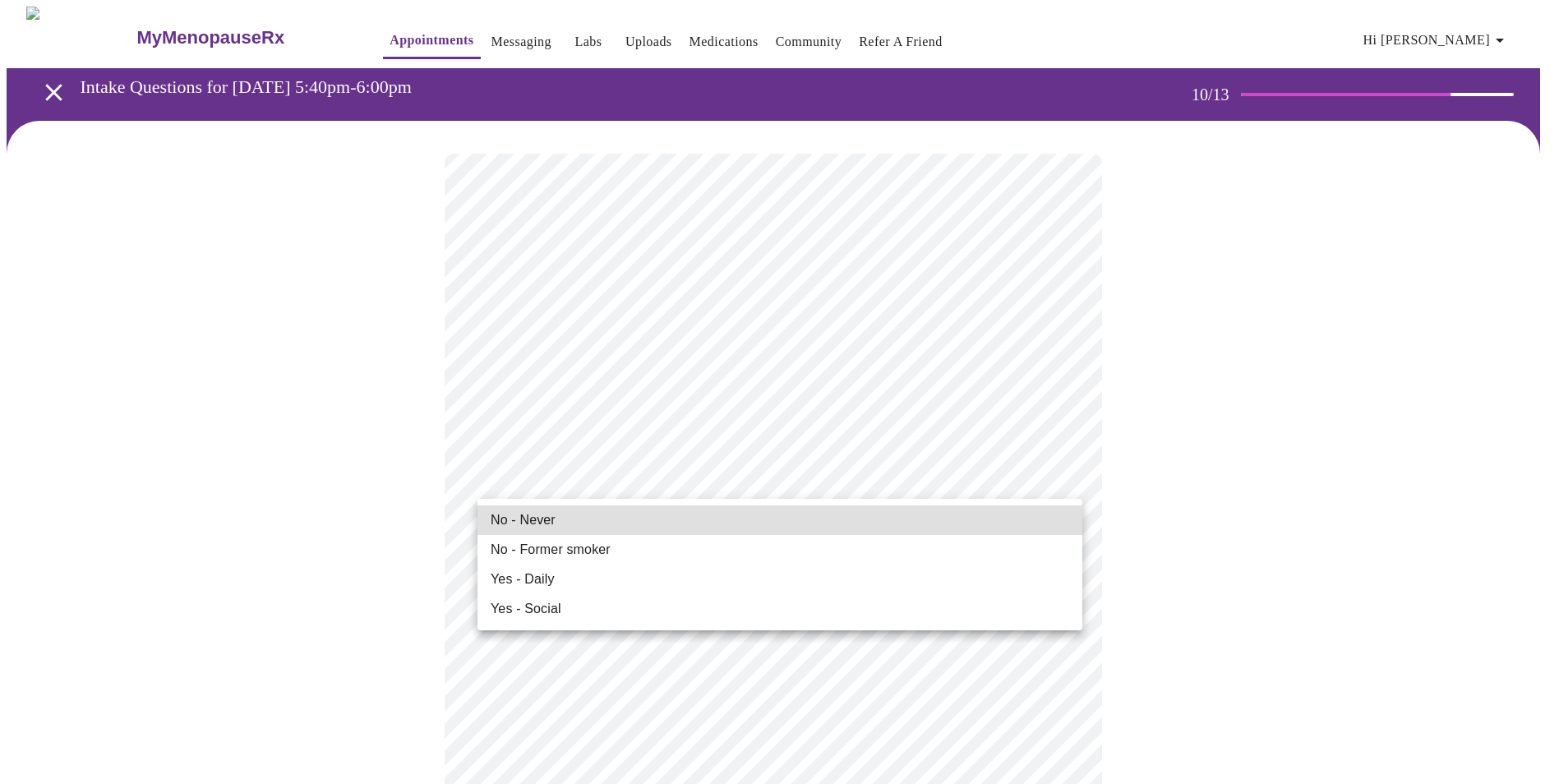
click at [546, 519] on span "No - Never" at bounding box center [522, 520] width 65 height 20
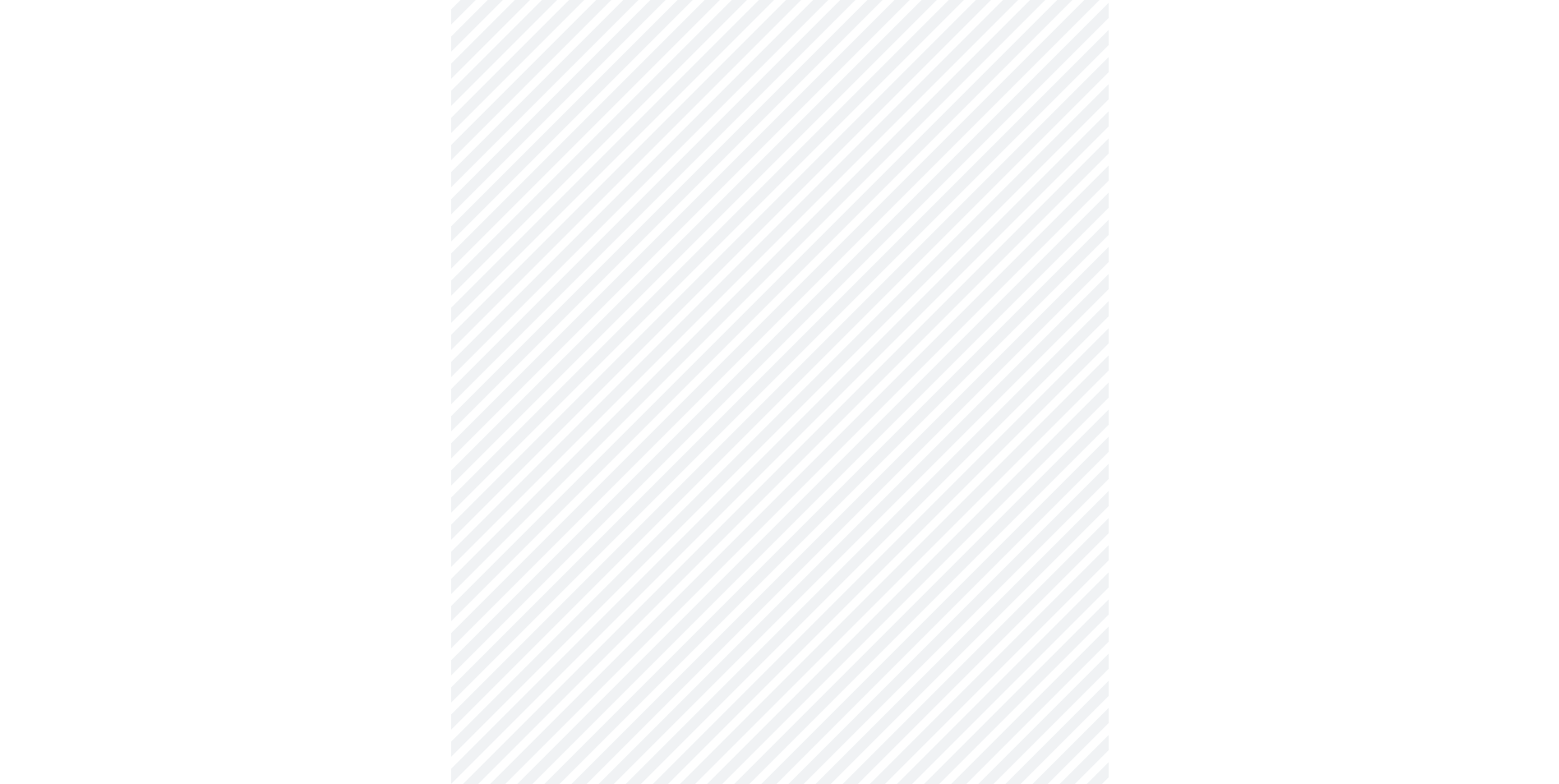
scroll to position [1314, 0]
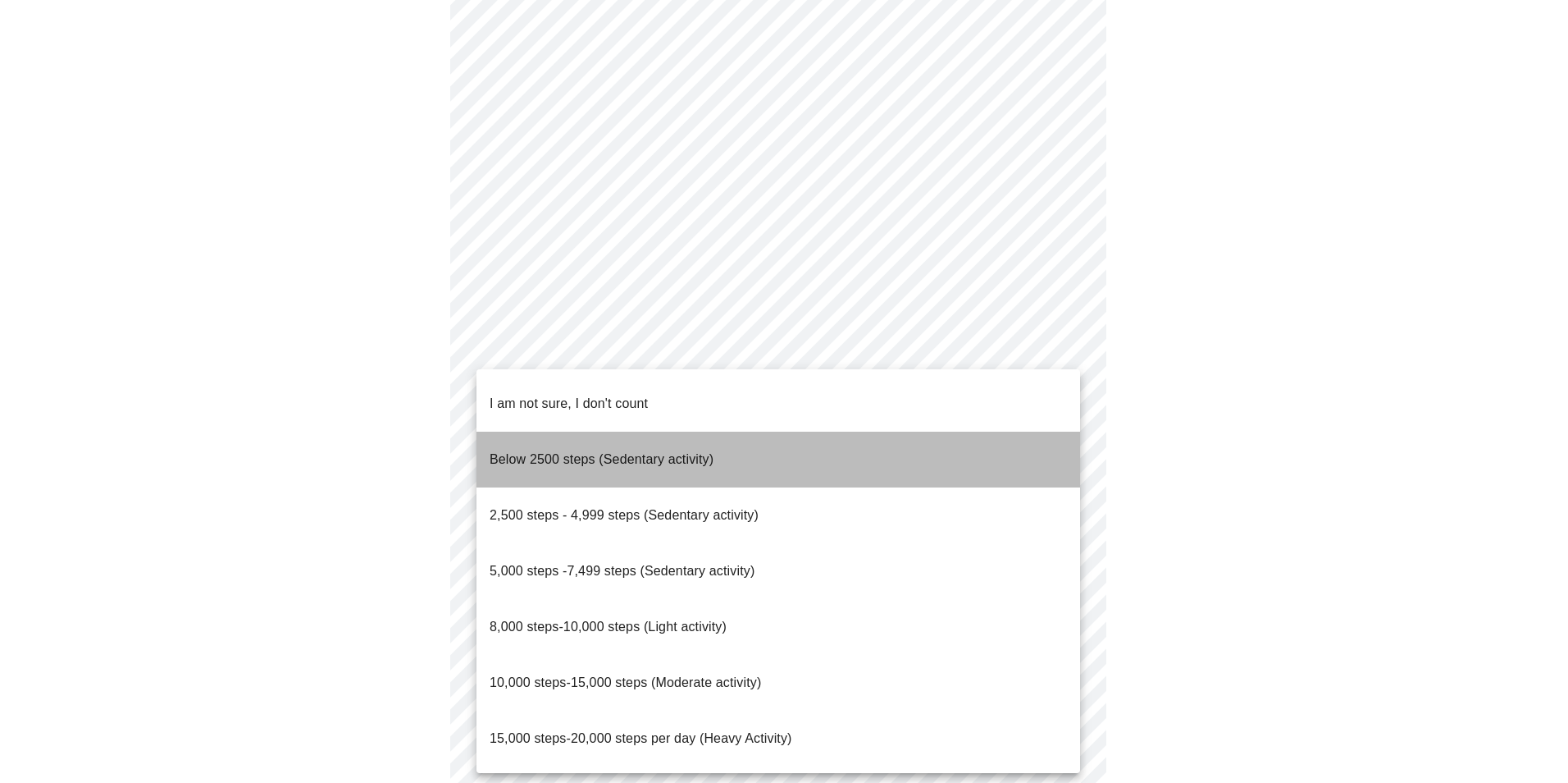
click at [573, 452] on span "Below 2500 steps (Sedentary activity)" at bounding box center [602, 459] width 224 height 14
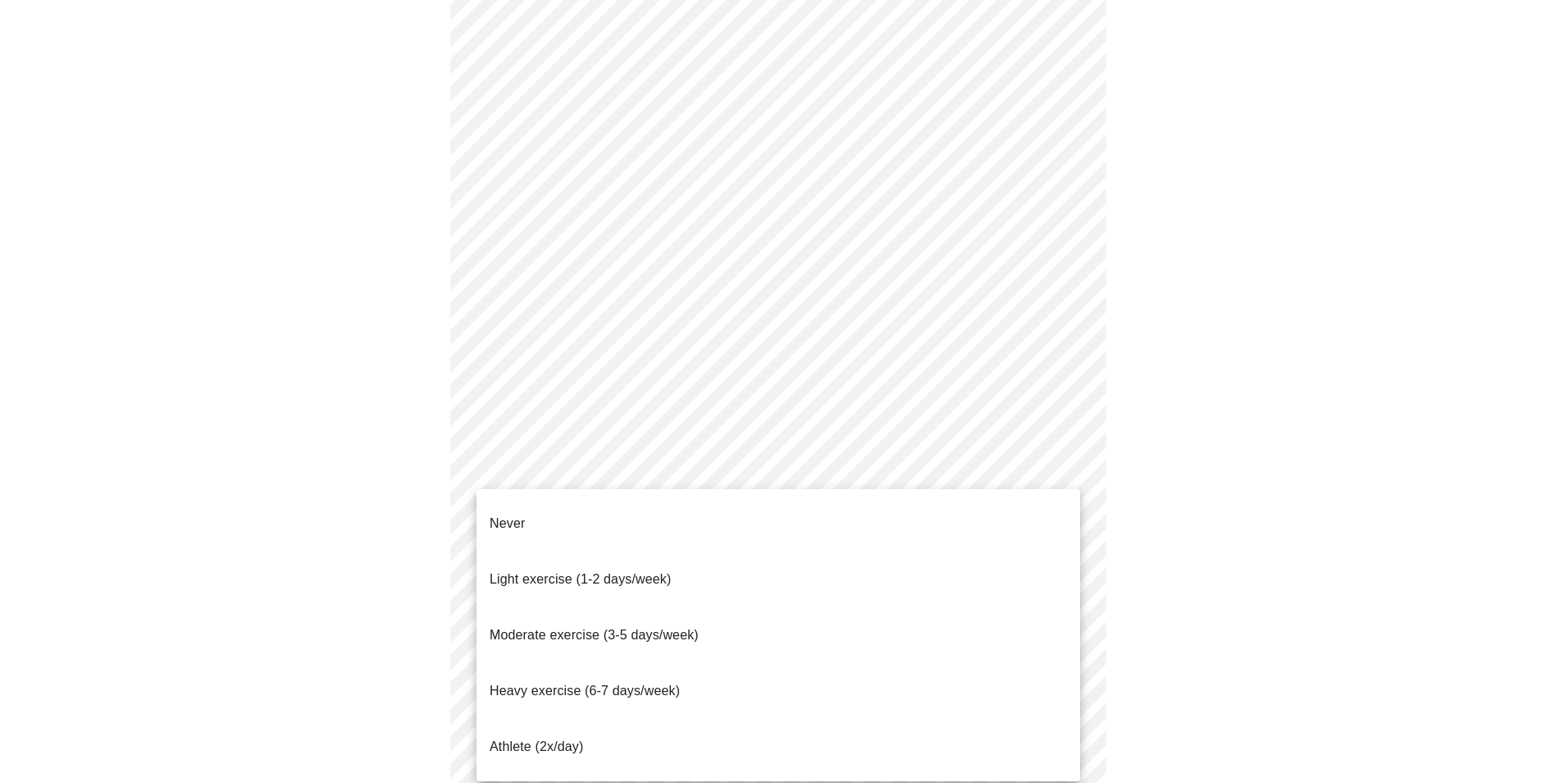
click at [603, 572] on span "Light exercise (1-2 days/week)" at bounding box center [581, 579] width 182 height 14
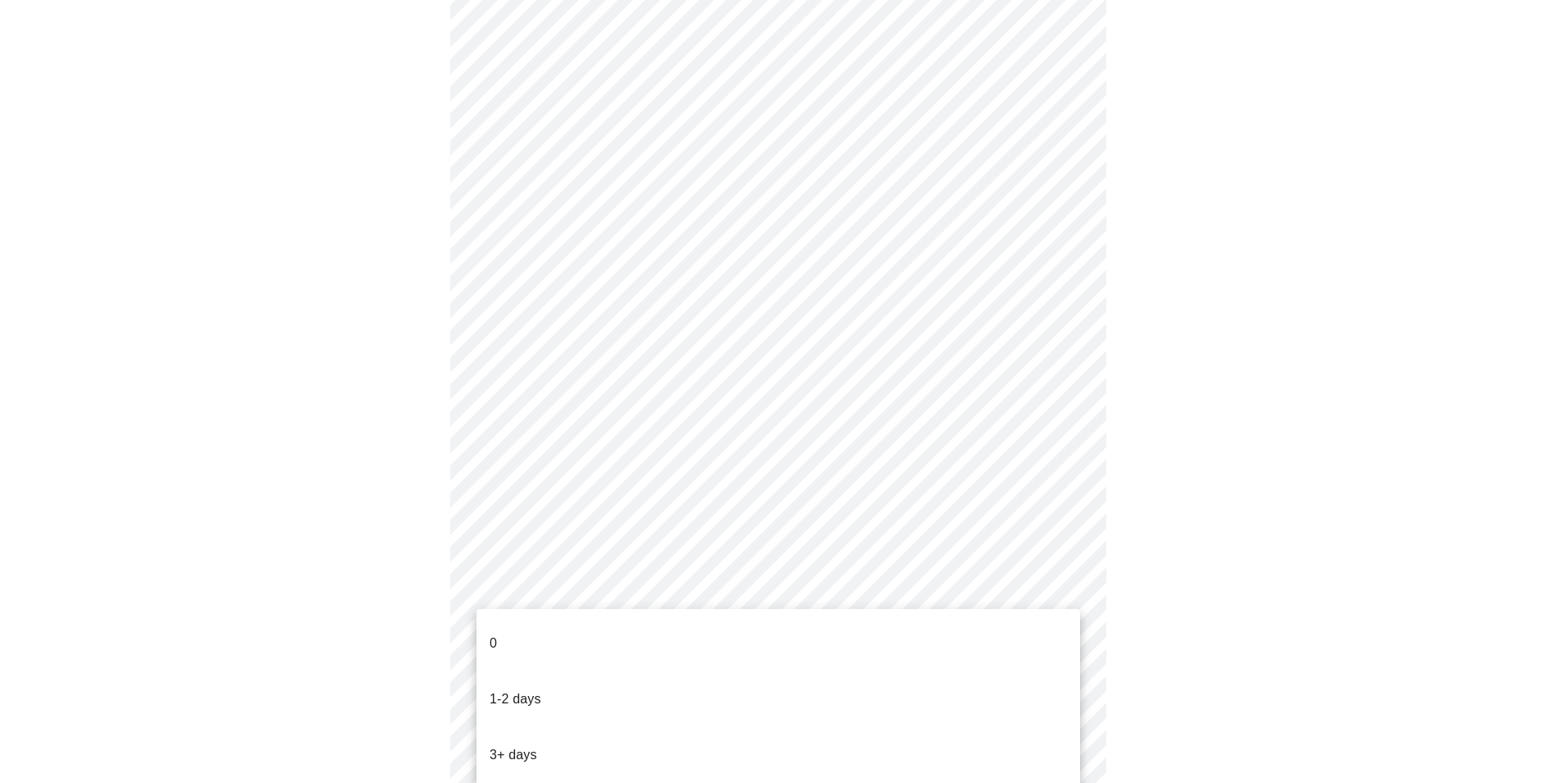
click at [504, 632] on li "0" at bounding box center [778, 643] width 604 height 56
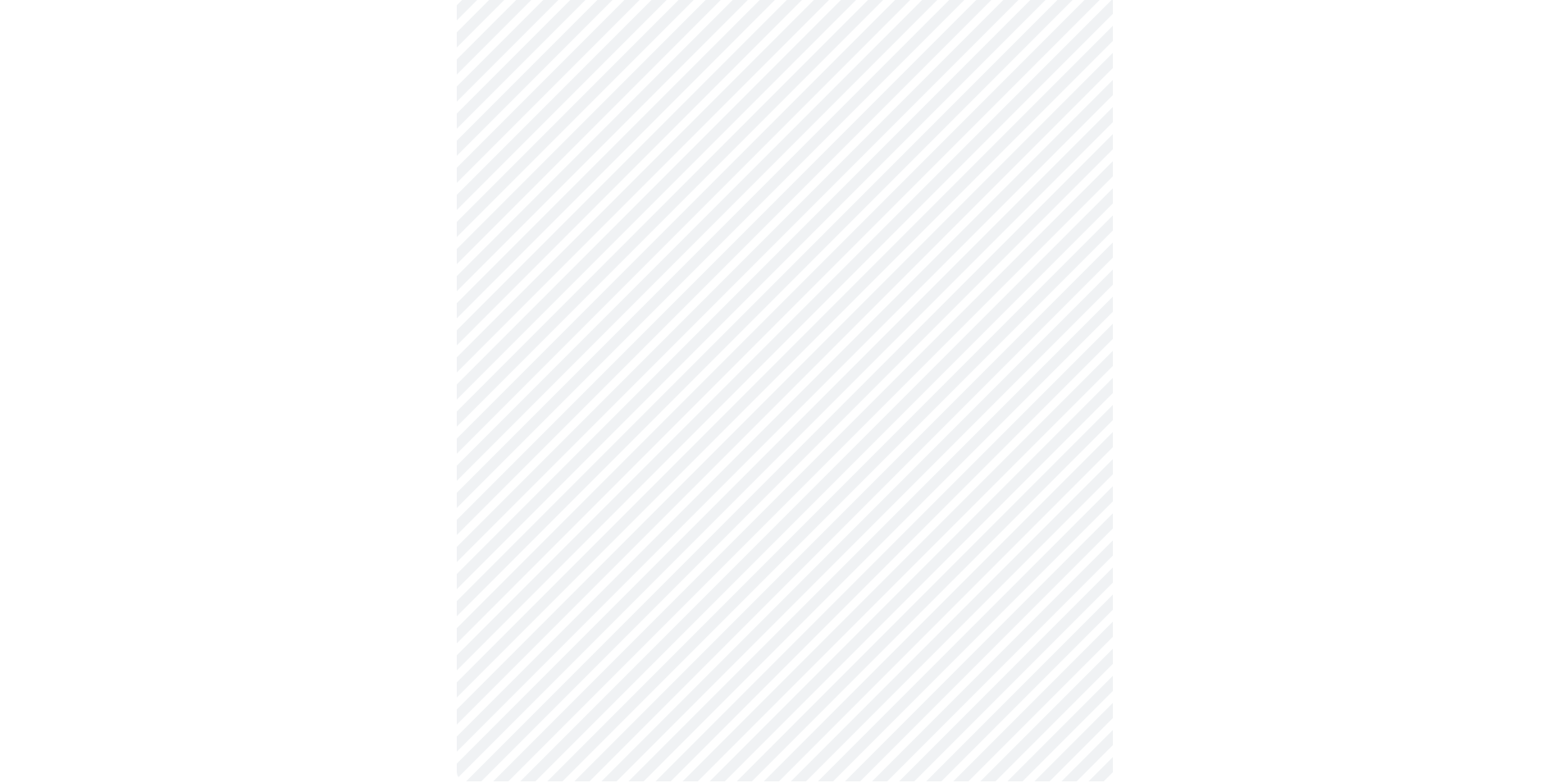
scroll to position [0, 0]
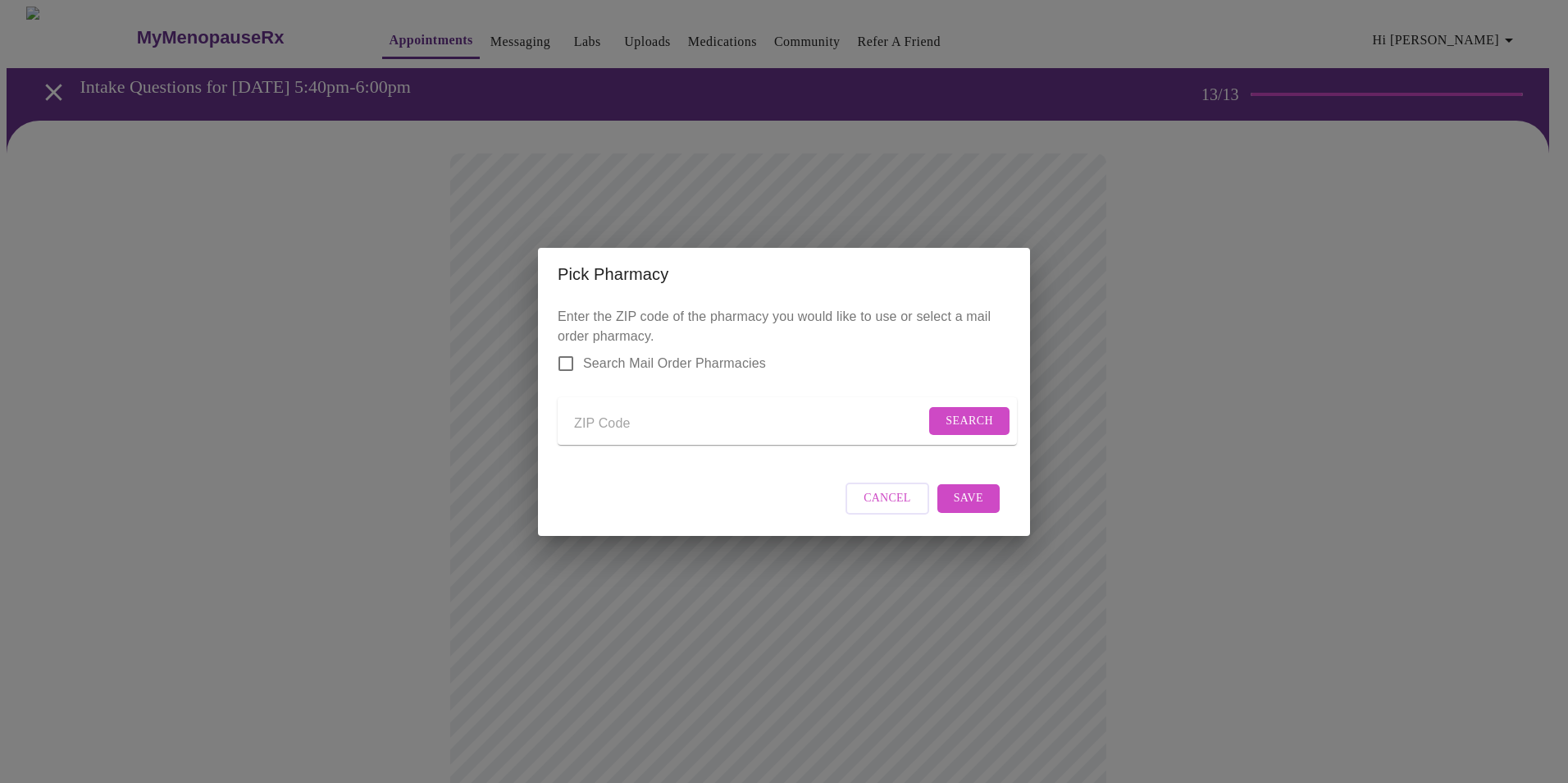
click at [615, 427] on input "Send a message to your care team" at bounding box center [749, 424] width 351 height 26
type input "32720"
click at [570, 350] on input "Search Mail Order Pharmacies" at bounding box center [566, 363] width 35 height 35
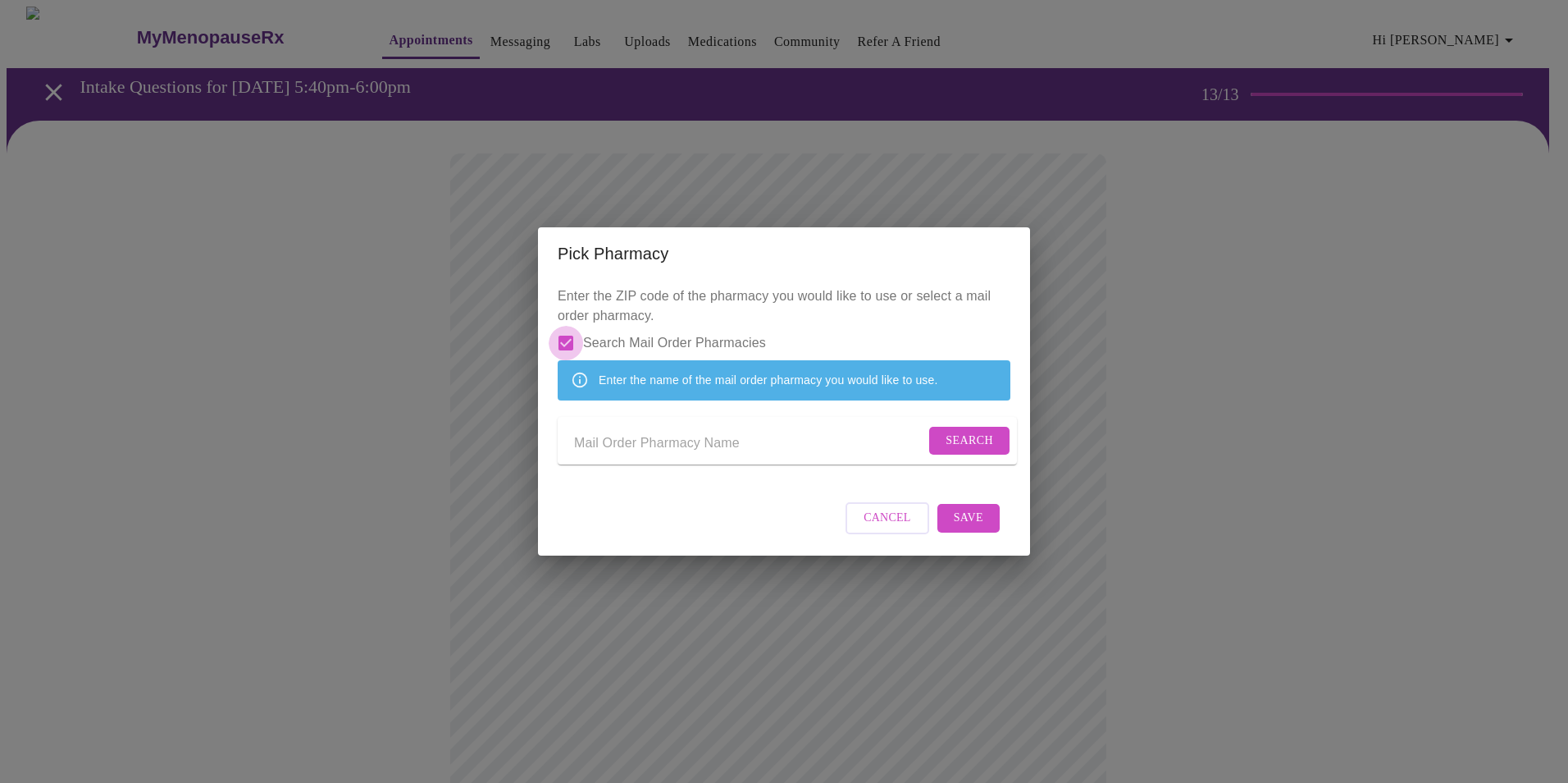
click at [569, 326] on input "Search Mail Order Pharmacies" at bounding box center [566, 343] width 35 height 35
checkbox input "false"
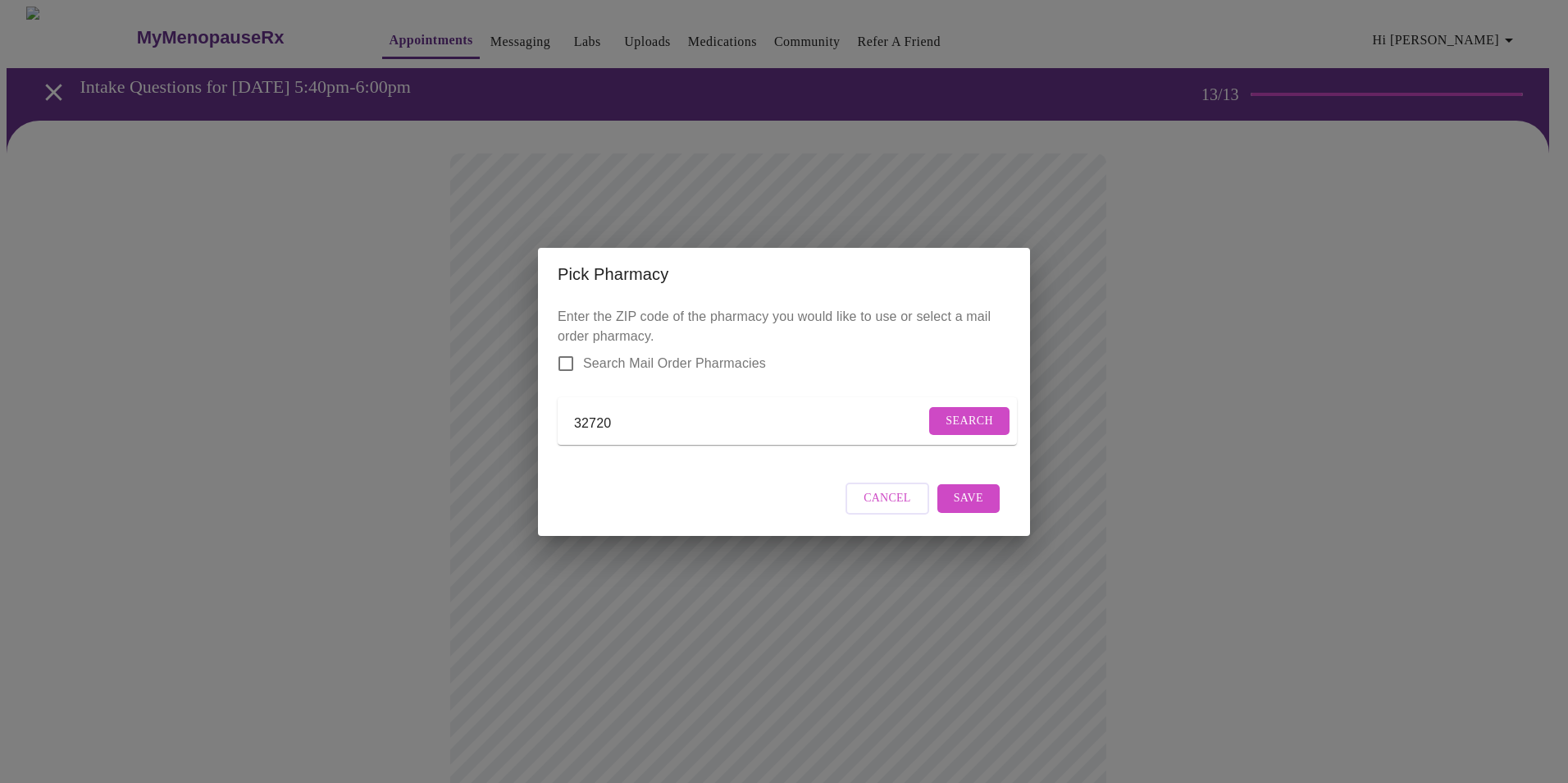
click at [975, 418] on span "Search" at bounding box center [969, 421] width 48 height 21
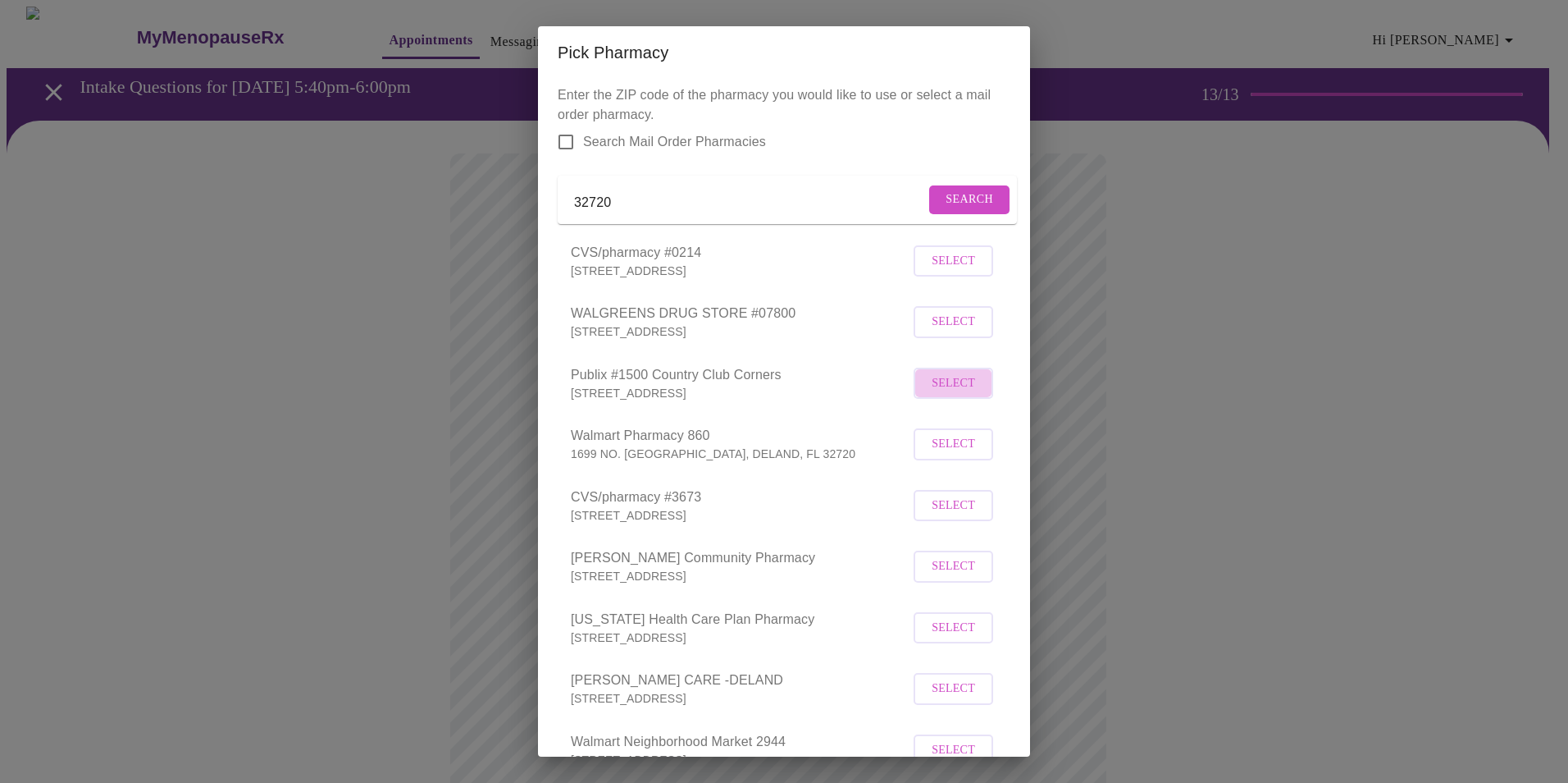
click at [940, 393] on span "Select" at bounding box center [953, 384] width 44 height 21
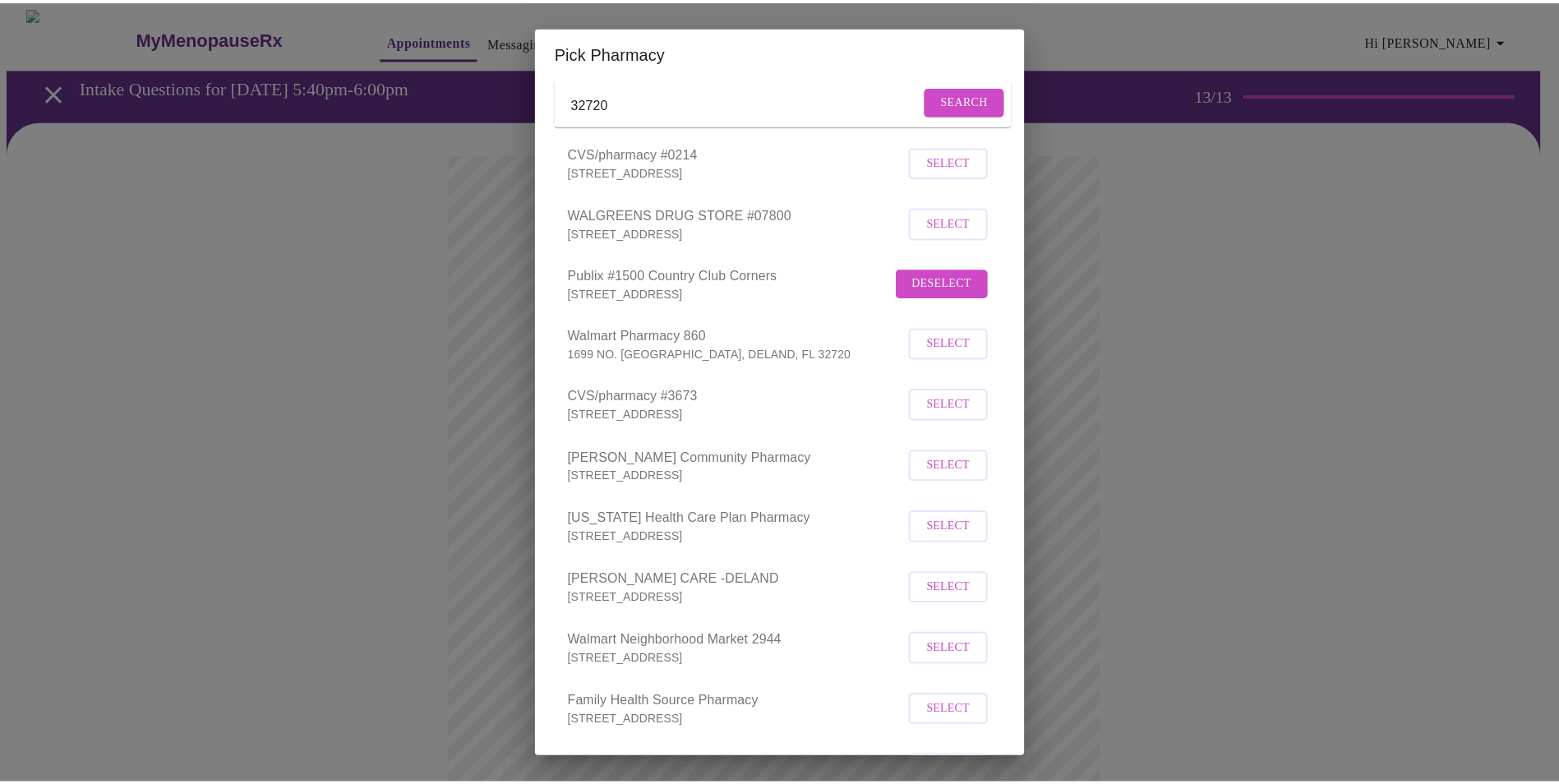
scroll to position [251, 0]
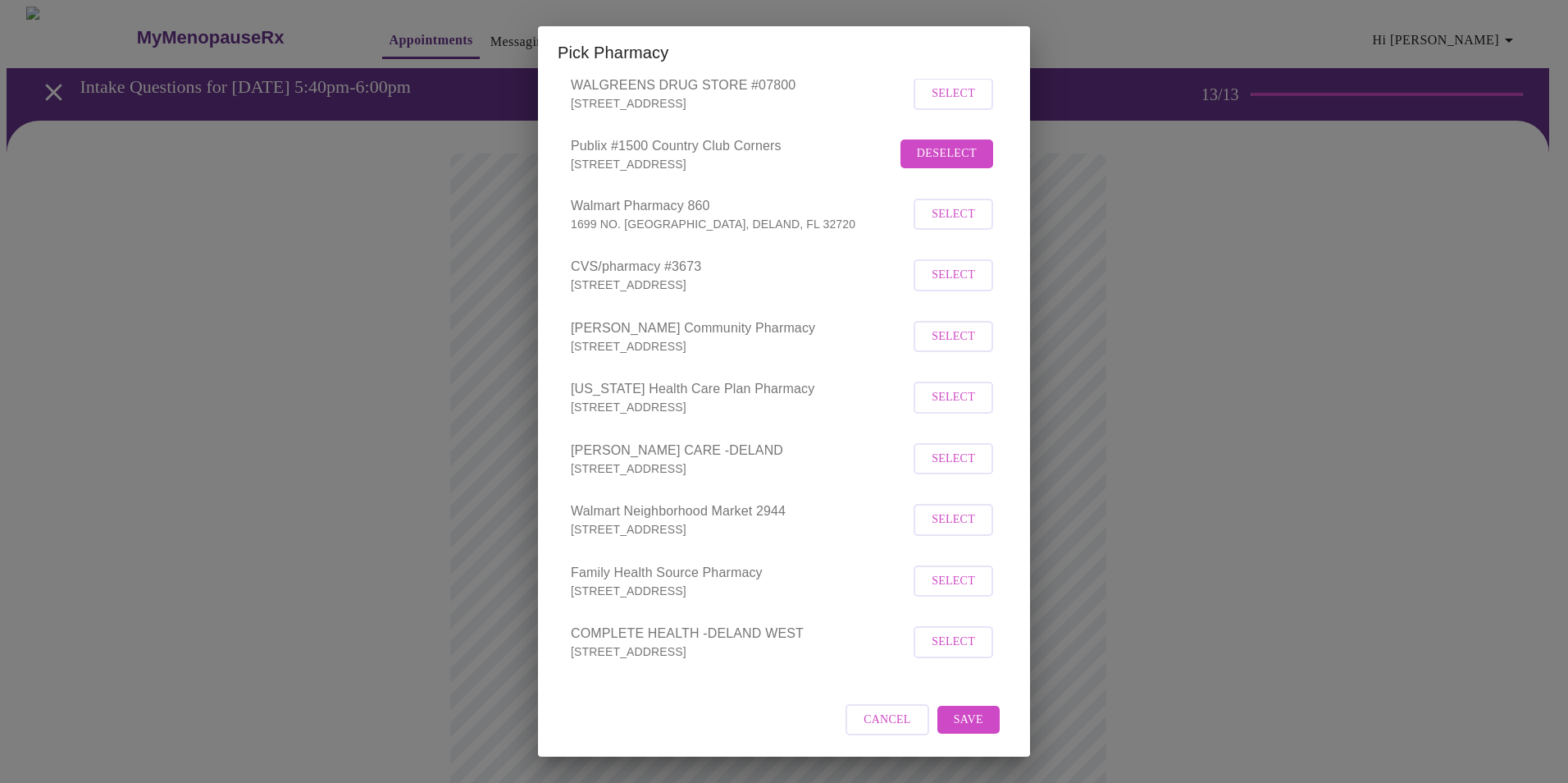
click at [975, 726] on button "Save" at bounding box center [968, 720] width 62 height 29
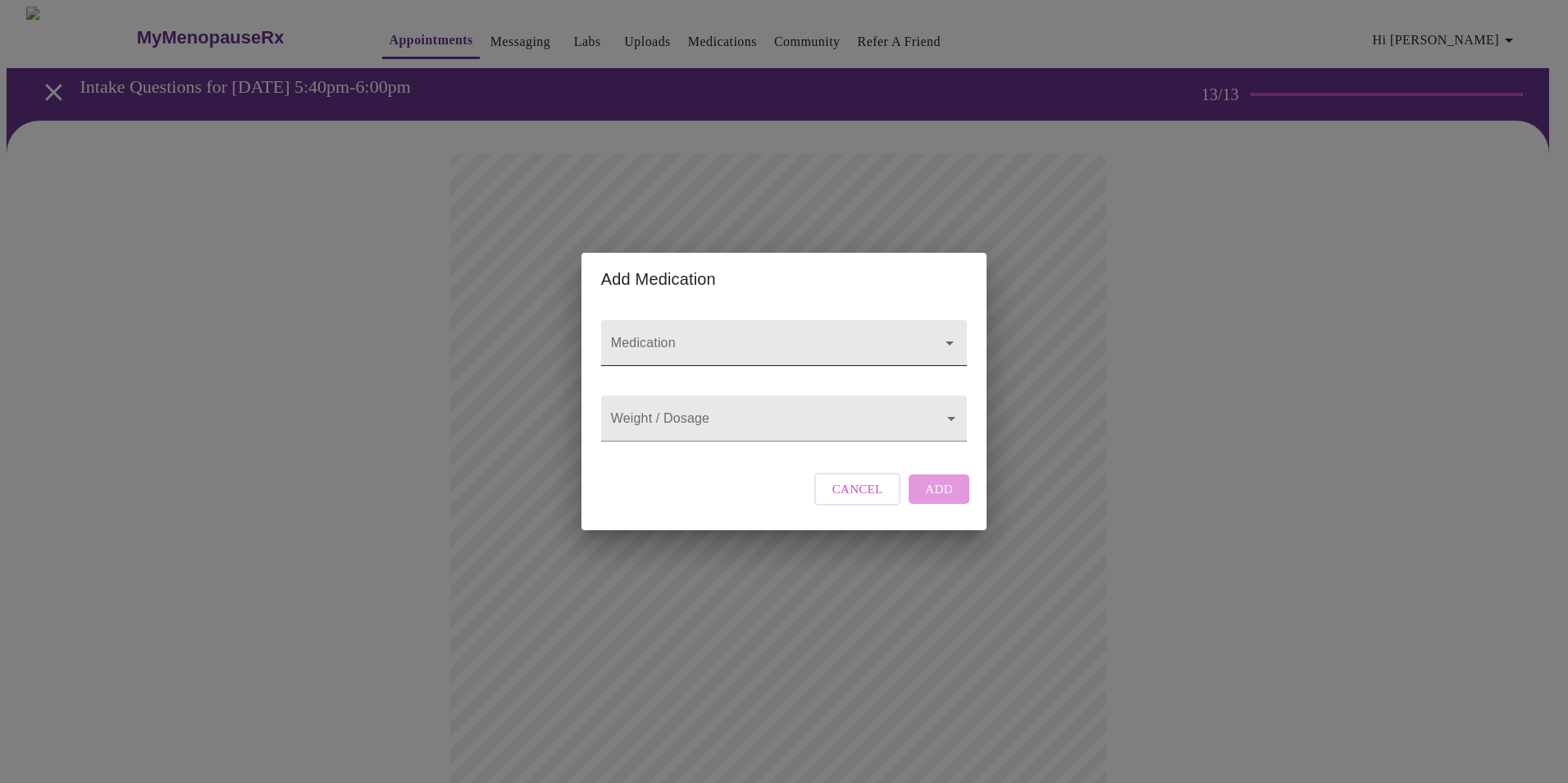
click at [952, 333] on icon "Open" at bounding box center [950, 343] width 20 height 20
click at [952, 333] on icon "Close" at bounding box center [950, 343] width 20 height 20
type input "Cymbalta"
click at [726, 426] on body "MyMenopauseRx Appointments Messaging Labs Uploads Medications Community Refer a…" at bounding box center [784, 623] width 1555 height 1234
click at [946, 426] on div at bounding box center [784, 392] width 1568 height 783
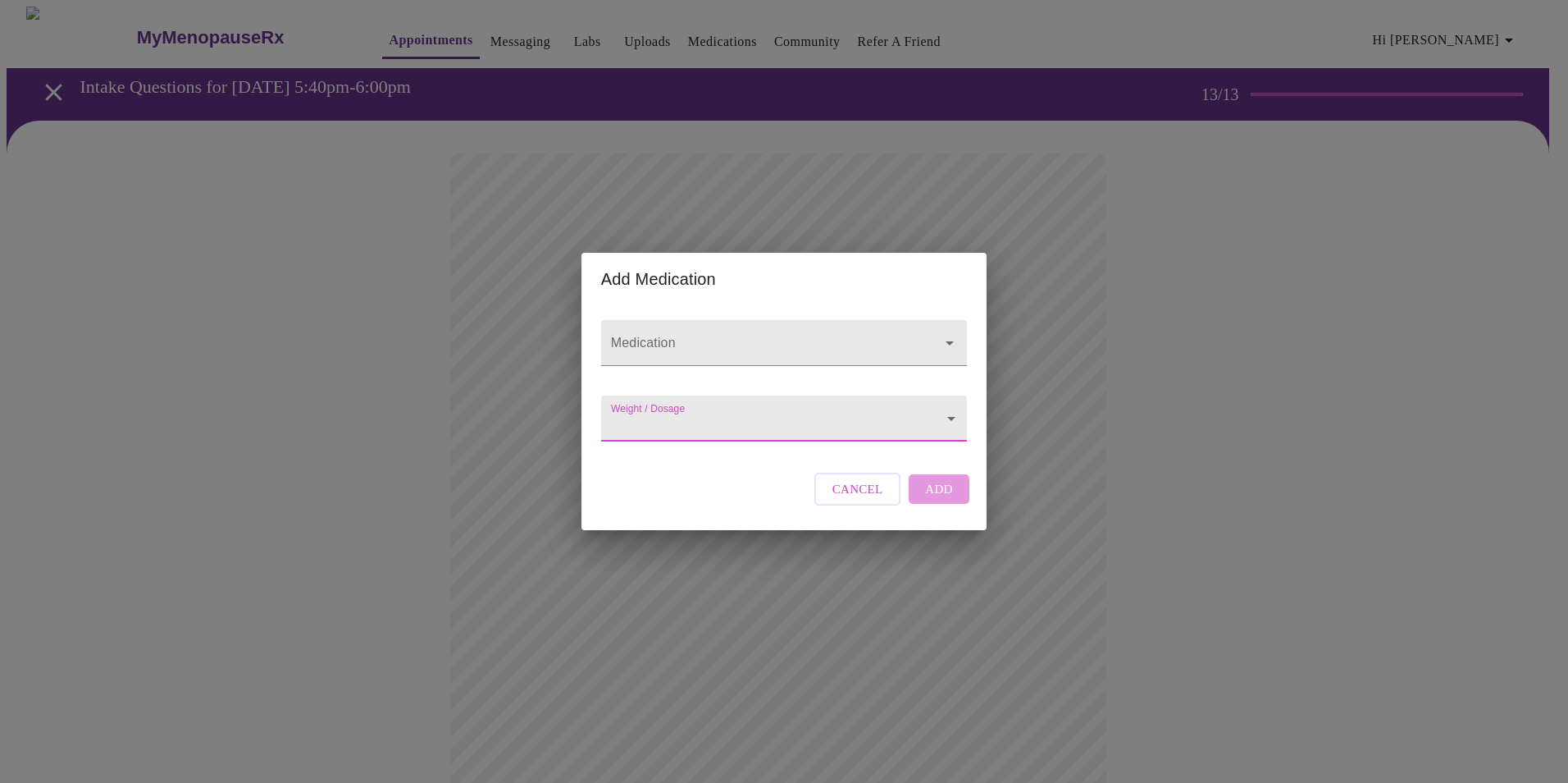
click at [660, 426] on body "MyMenopauseRx Appointments Messaging Labs Uploads Medications Community Refer a…" at bounding box center [784, 623] width 1555 height 1234
click at [671, 397] on ul at bounding box center [784, 401] width 361 height 13
click at [817, 431] on div at bounding box center [784, 392] width 1568 height 783
click at [772, 336] on input "Medication" at bounding box center [760, 351] width 306 height 31
click at [793, 377] on li "Cymbalta Oral Capsule Delayed Release Particles" at bounding box center [784, 385] width 361 height 50
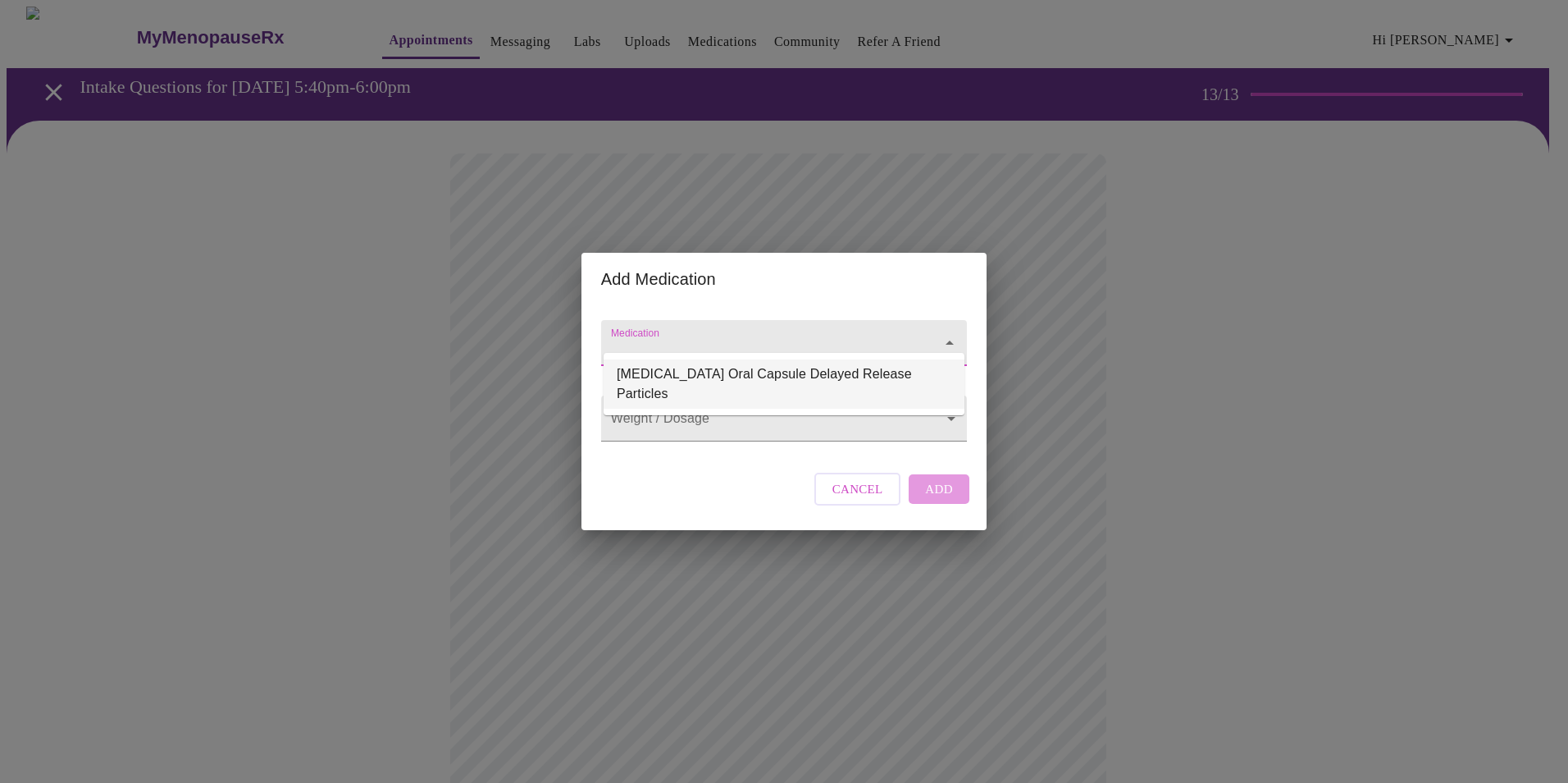
type input "Cymbalta Oral Capsule Delayed Release Particles"
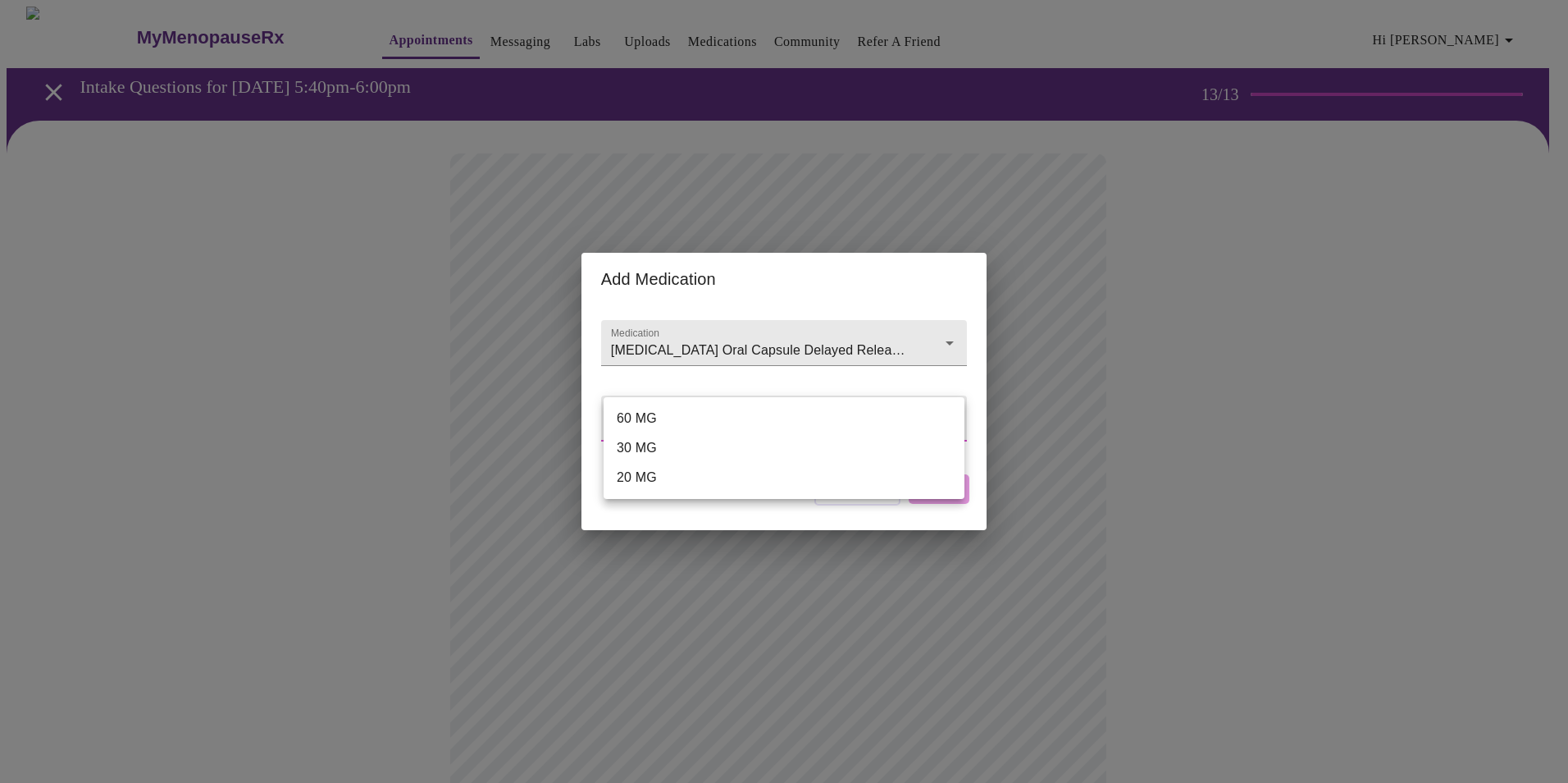
click at [809, 425] on body "MyMenopauseRx Appointments Messaging Labs Uploads Medications Community Refer a…" at bounding box center [784, 623] width 1555 height 1234
click at [720, 458] on li "30 MG" at bounding box center [784, 448] width 361 height 30
type input "30 MG"
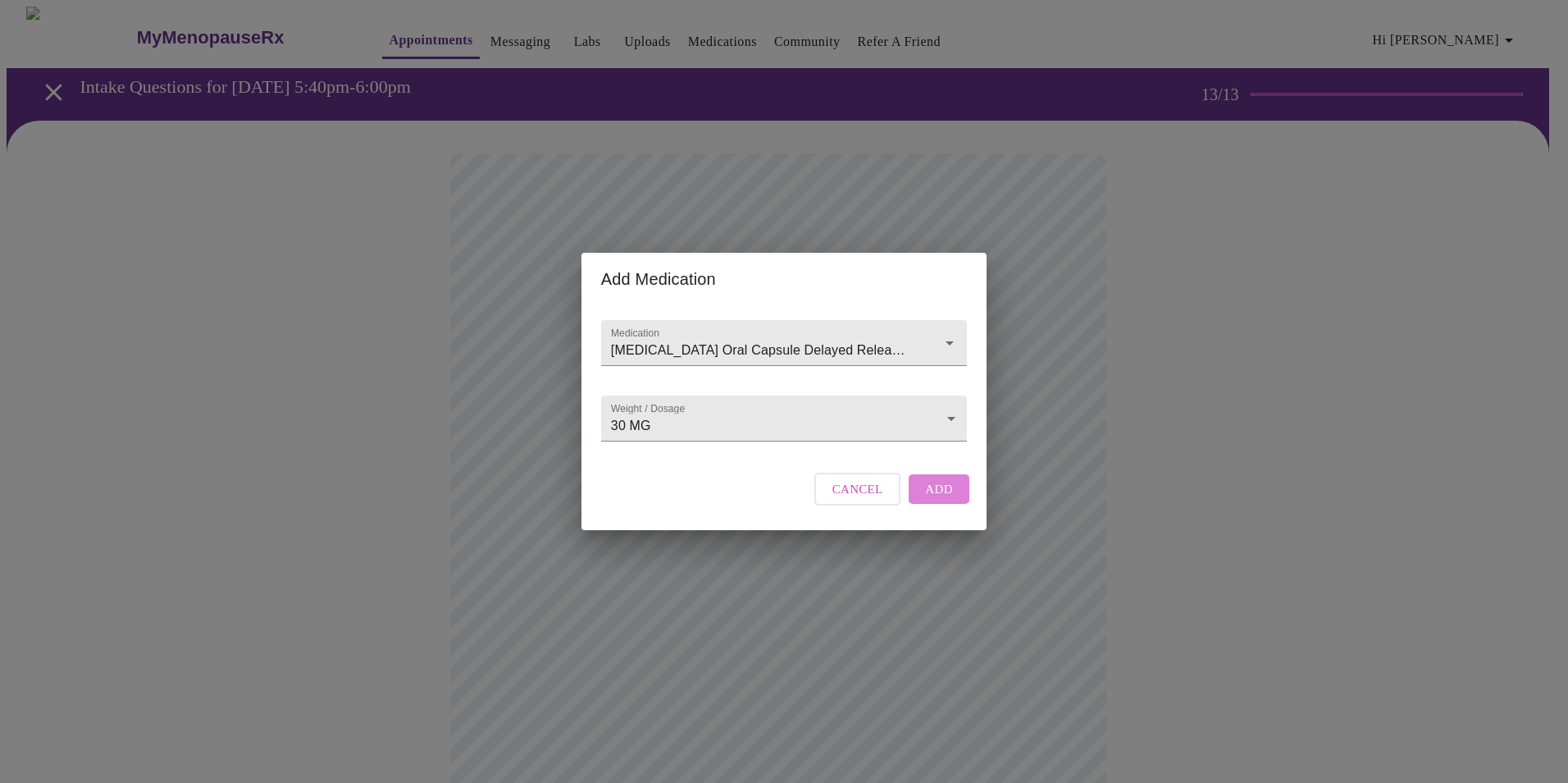
click at [945, 500] on span "Add" at bounding box center [940, 490] width 28 height 22
click at [731, 336] on input "Medication" at bounding box center [760, 351] width 306 height 31
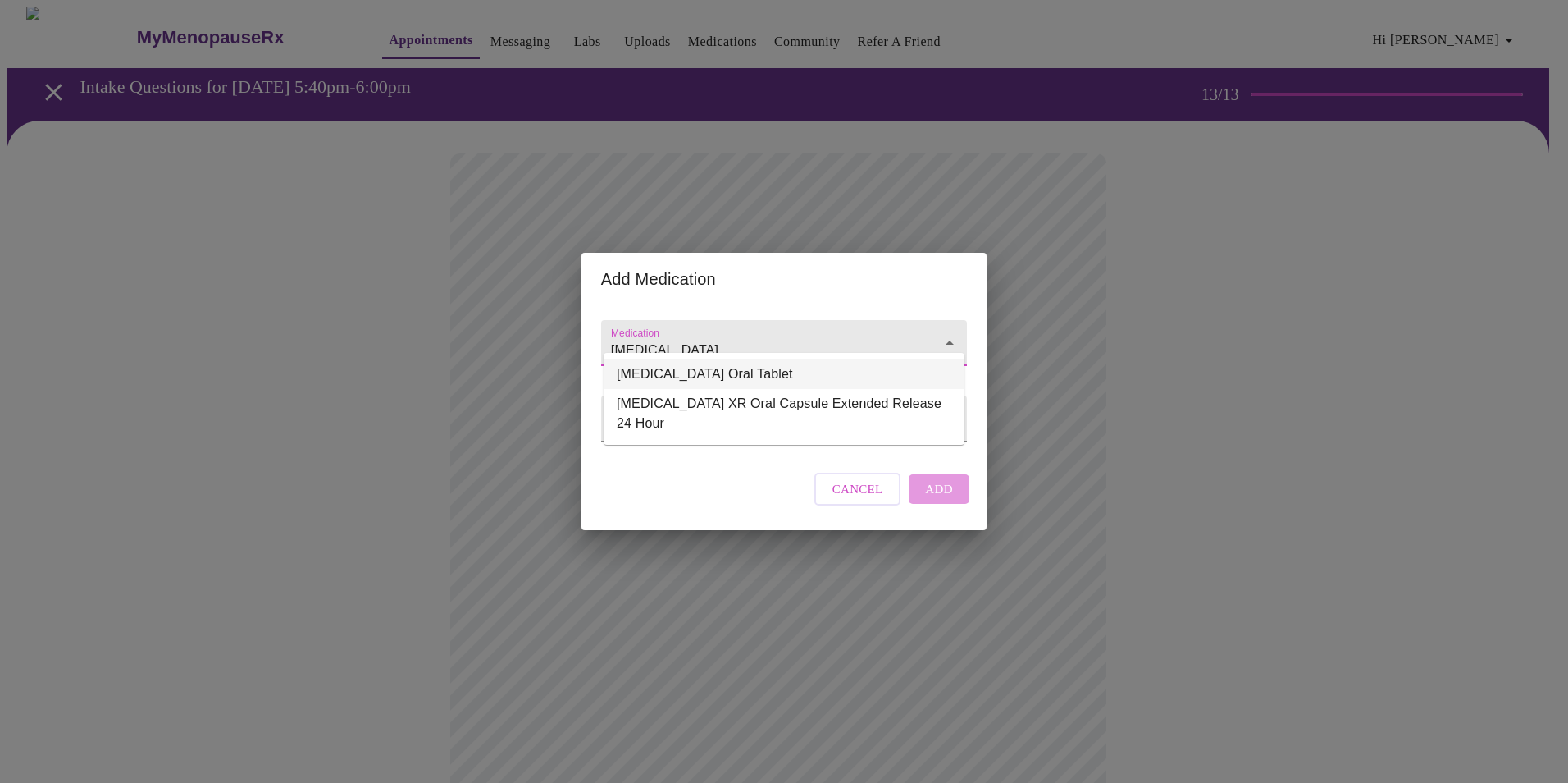
click at [725, 369] on li "Adderall Oral Tablet" at bounding box center [784, 375] width 361 height 30
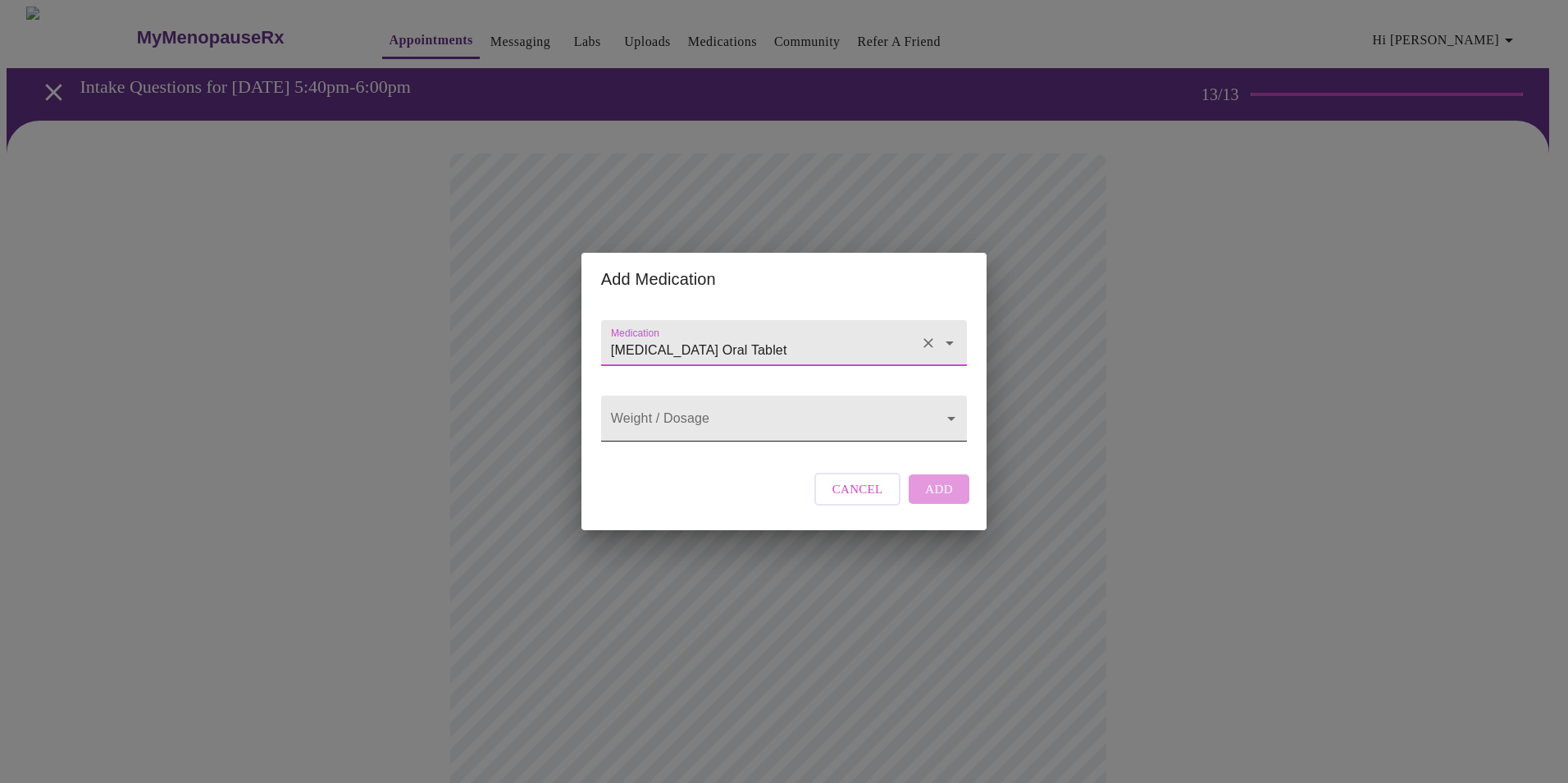
type input "Adderall Oral Tablet"
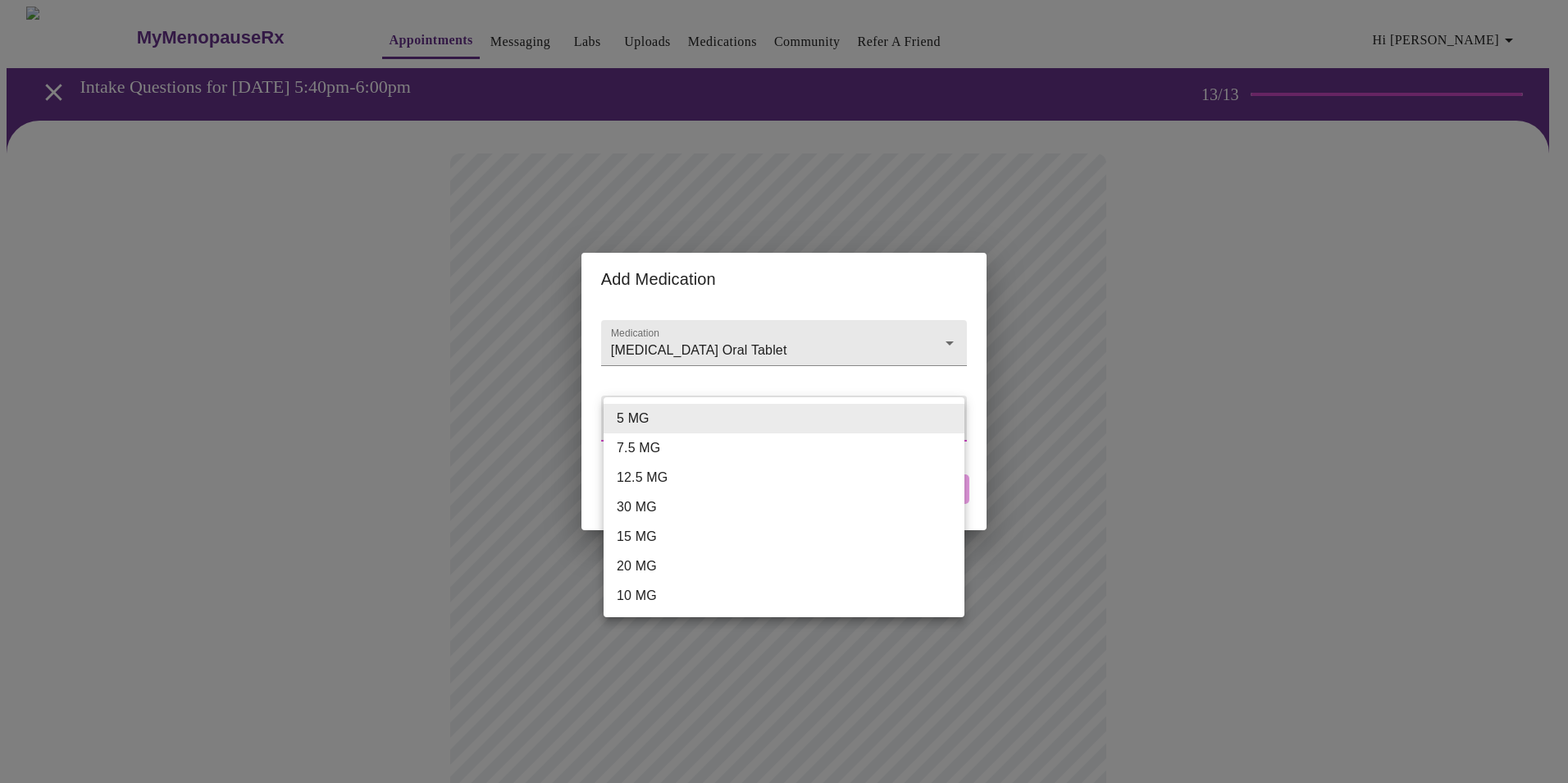
click at [735, 429] on body "MyMenopauseRx Appointments Messaging Labs Uploads Medications Community Refer a…" at bounding box center [784, 641] width 1555 height 1270
click at [645, 506] on li "30 MG" at bounding box center [784, 507] width 361 height 30
type input "30 MG"
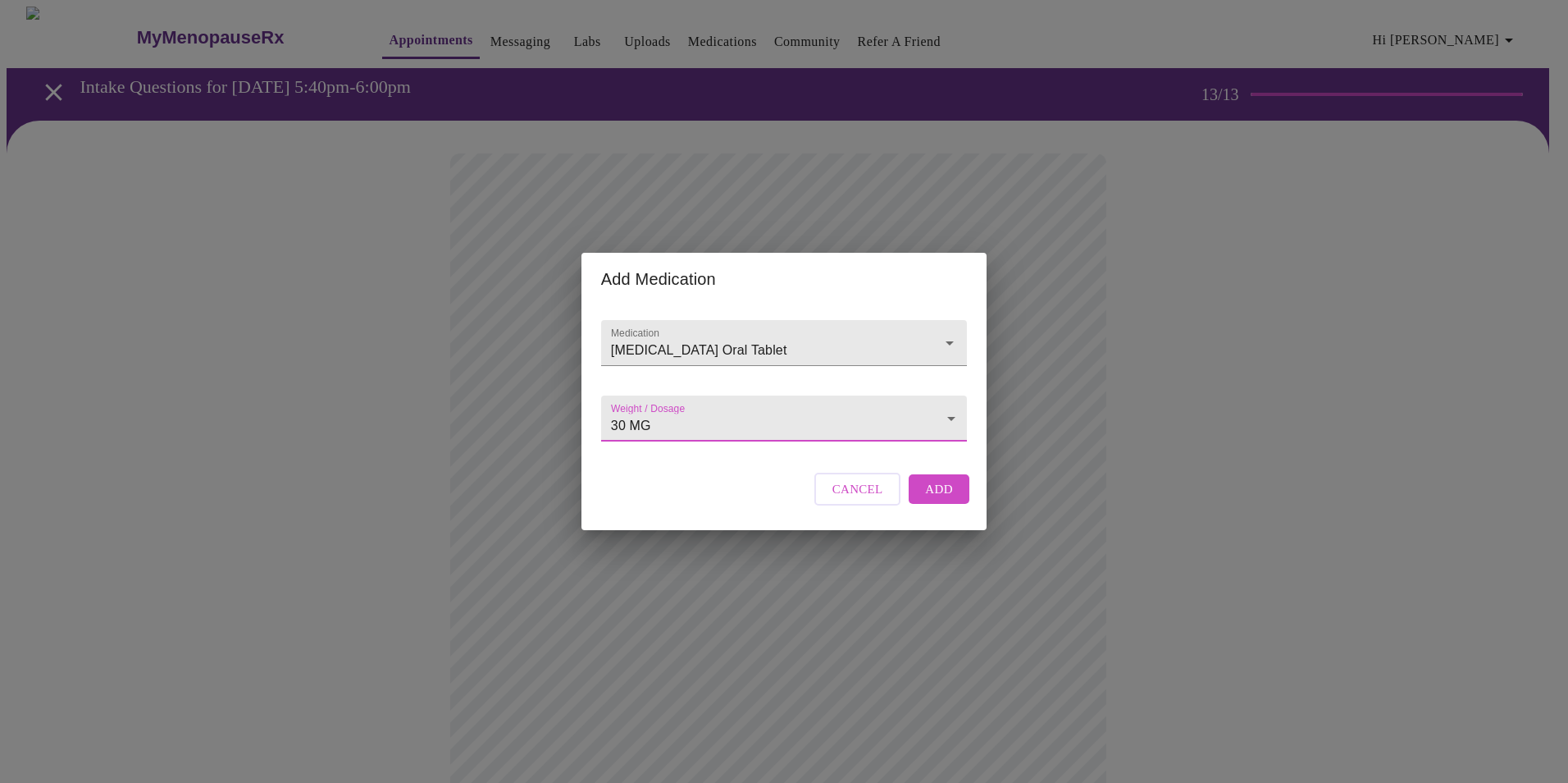
click at [945, 500] on span "Add" at bounding box center [940, 490] width 28 height 22
click at [718, 336] on input "Medication" at bounding box center [760, 351] width 306 height 31
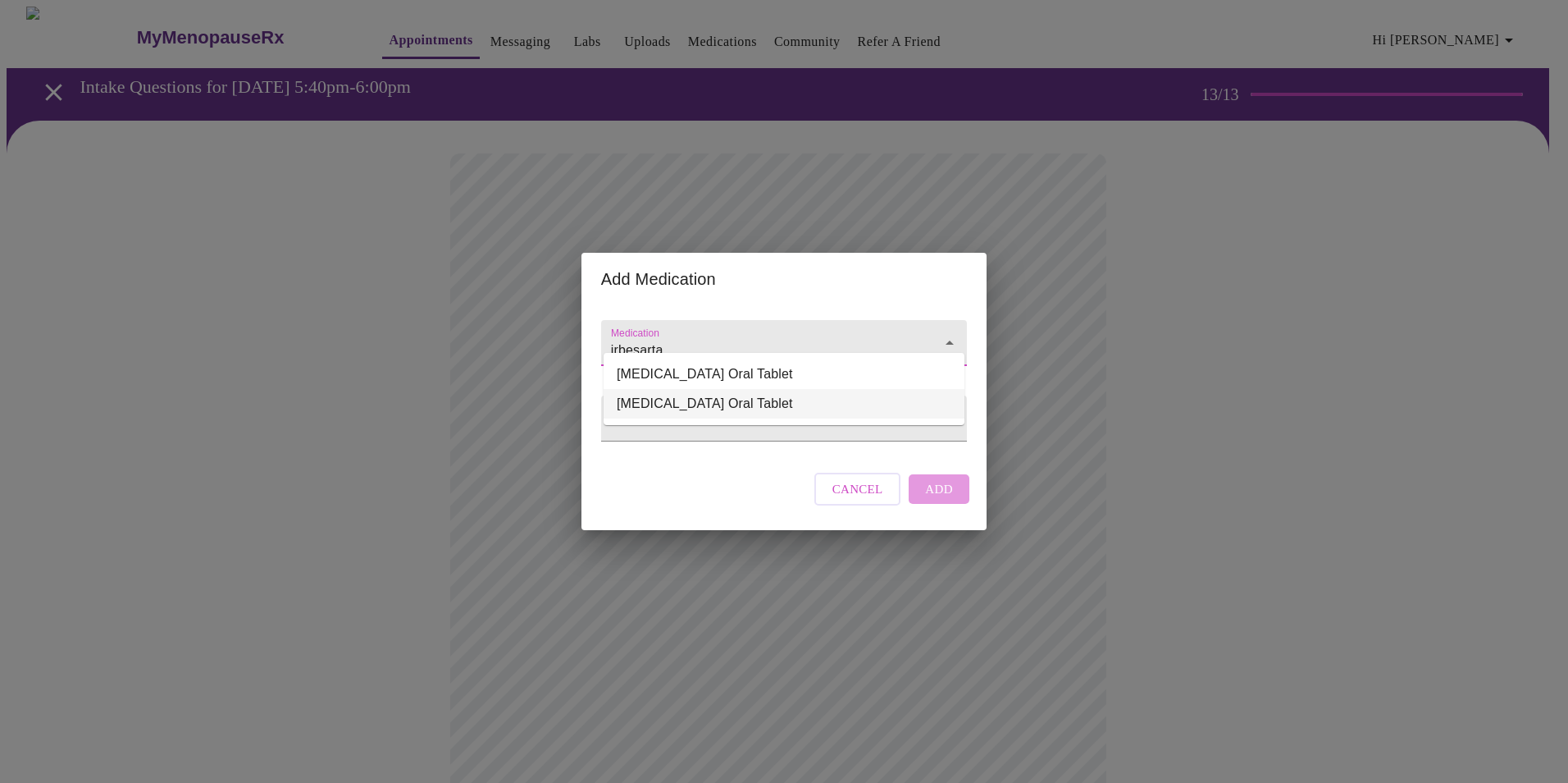
click at [701, 402] on li "Irbesartan Oral Tablet" at bounding box center [784, 403] width 361 height 30
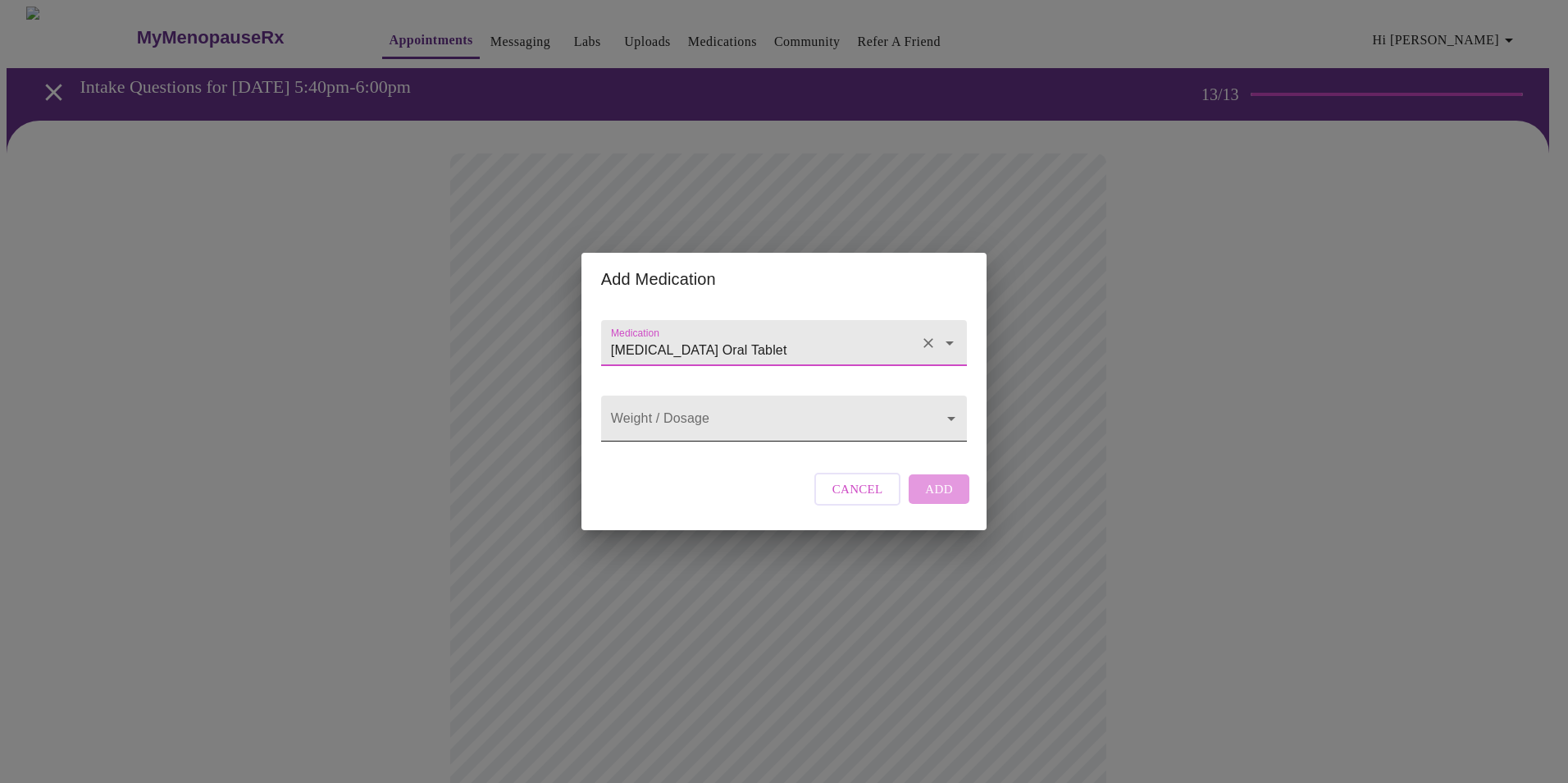
type input "Irbesartan Oral Tablet"
click at [724, 423] on body "MyMenopauseRx Appointments Messaging Labs Uploads Medications Community Refer a…" at bounding box center [784, 672] width 1555 height 1330
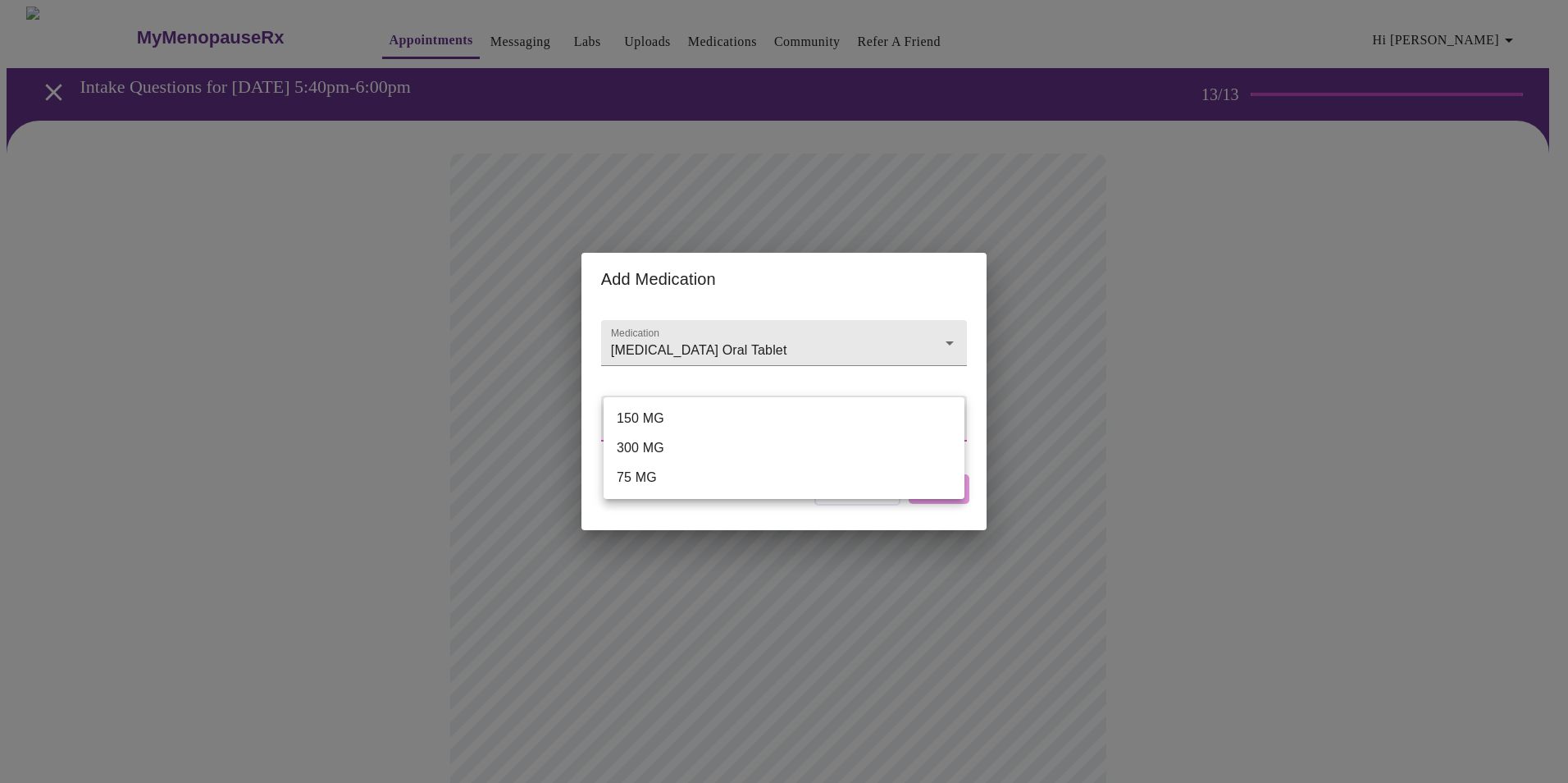
click at [719, 417] on li "150 MG" at bounding box center [784, 418] width 361 height 30
type input "150 MG"
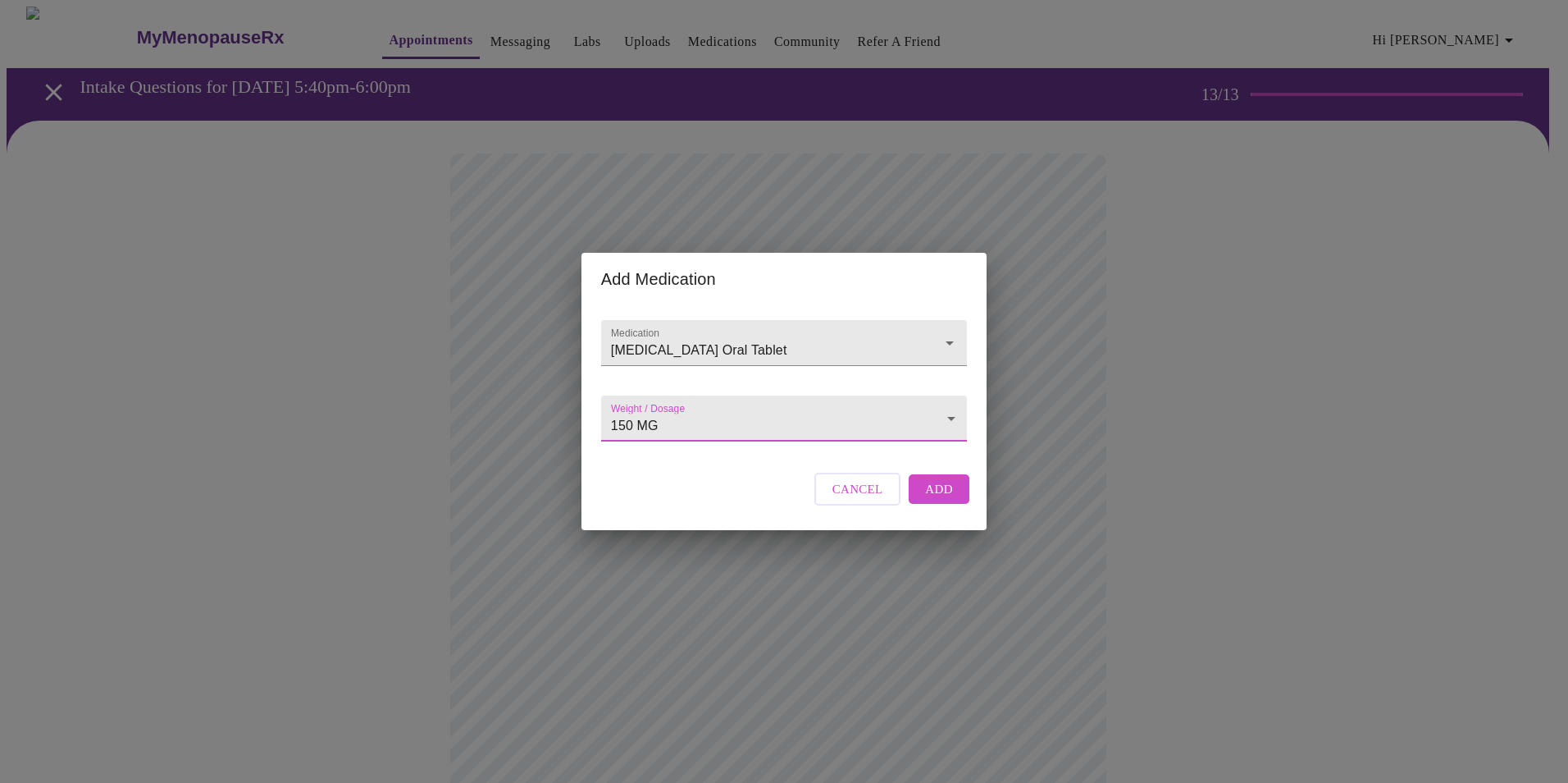
click at [934, 500] on span "Add" at bounding box center [940, 490] width 28 height 22
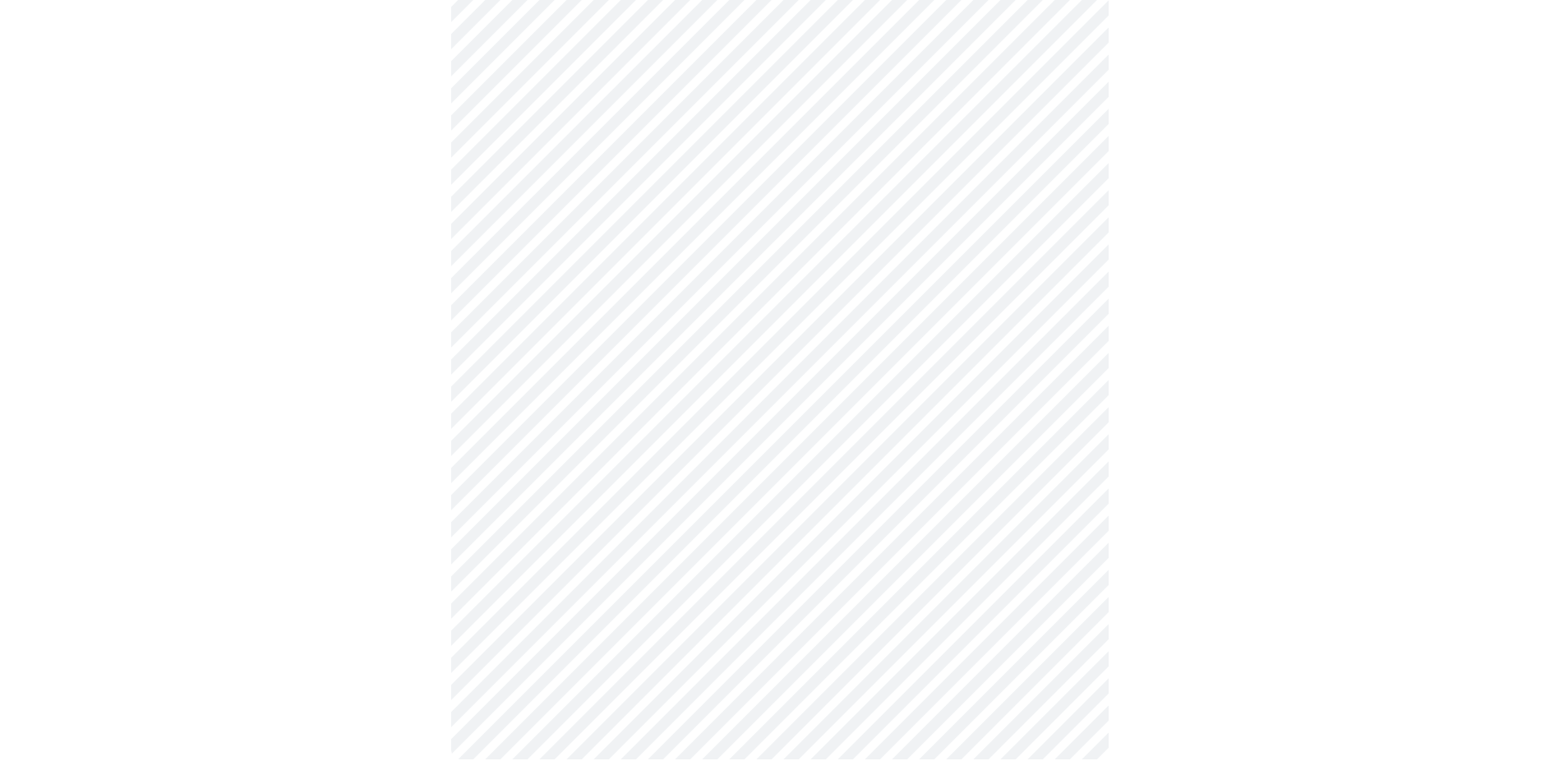
scroll to position [609, 0]
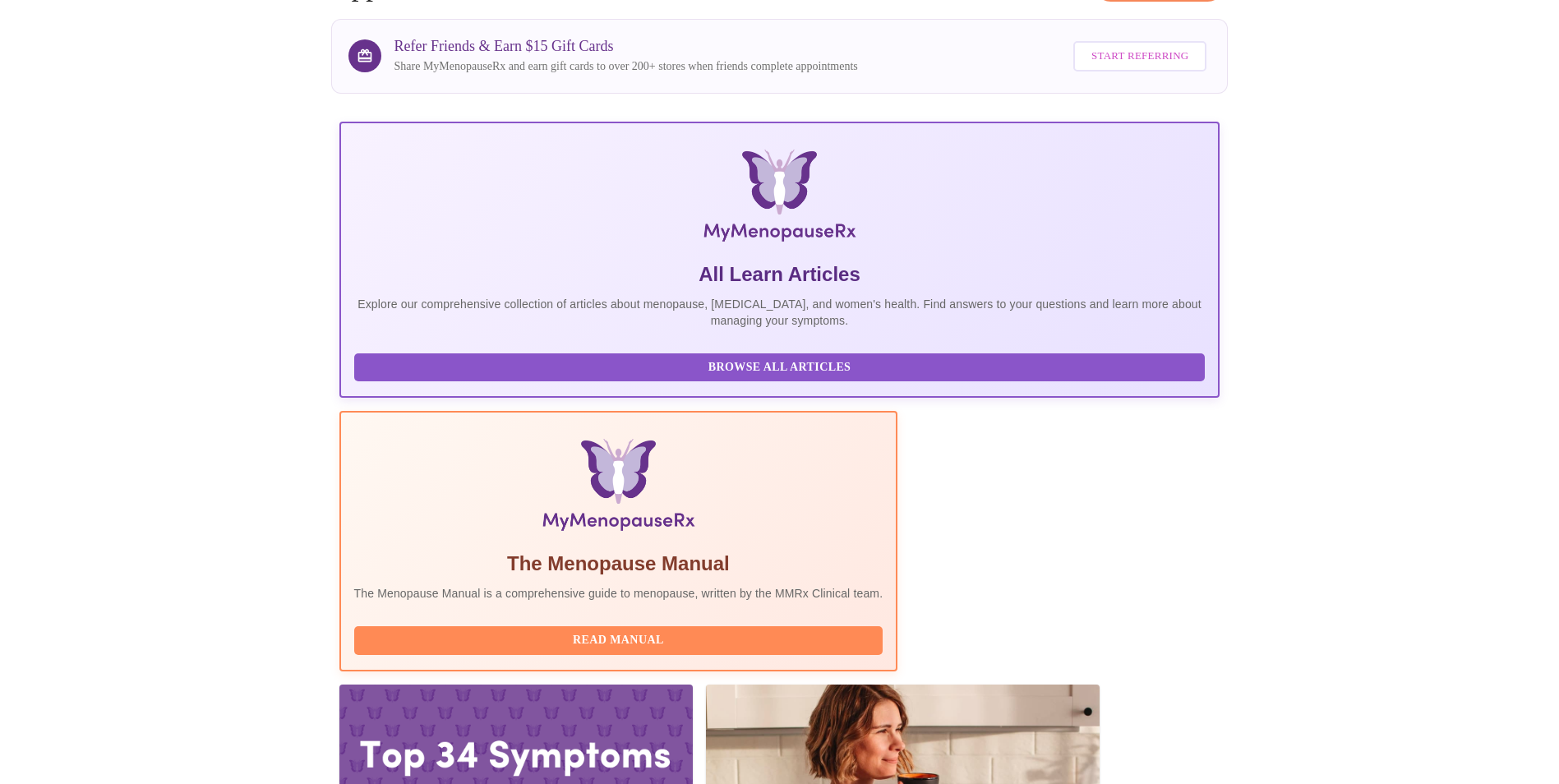
scroll to position [116, 0]
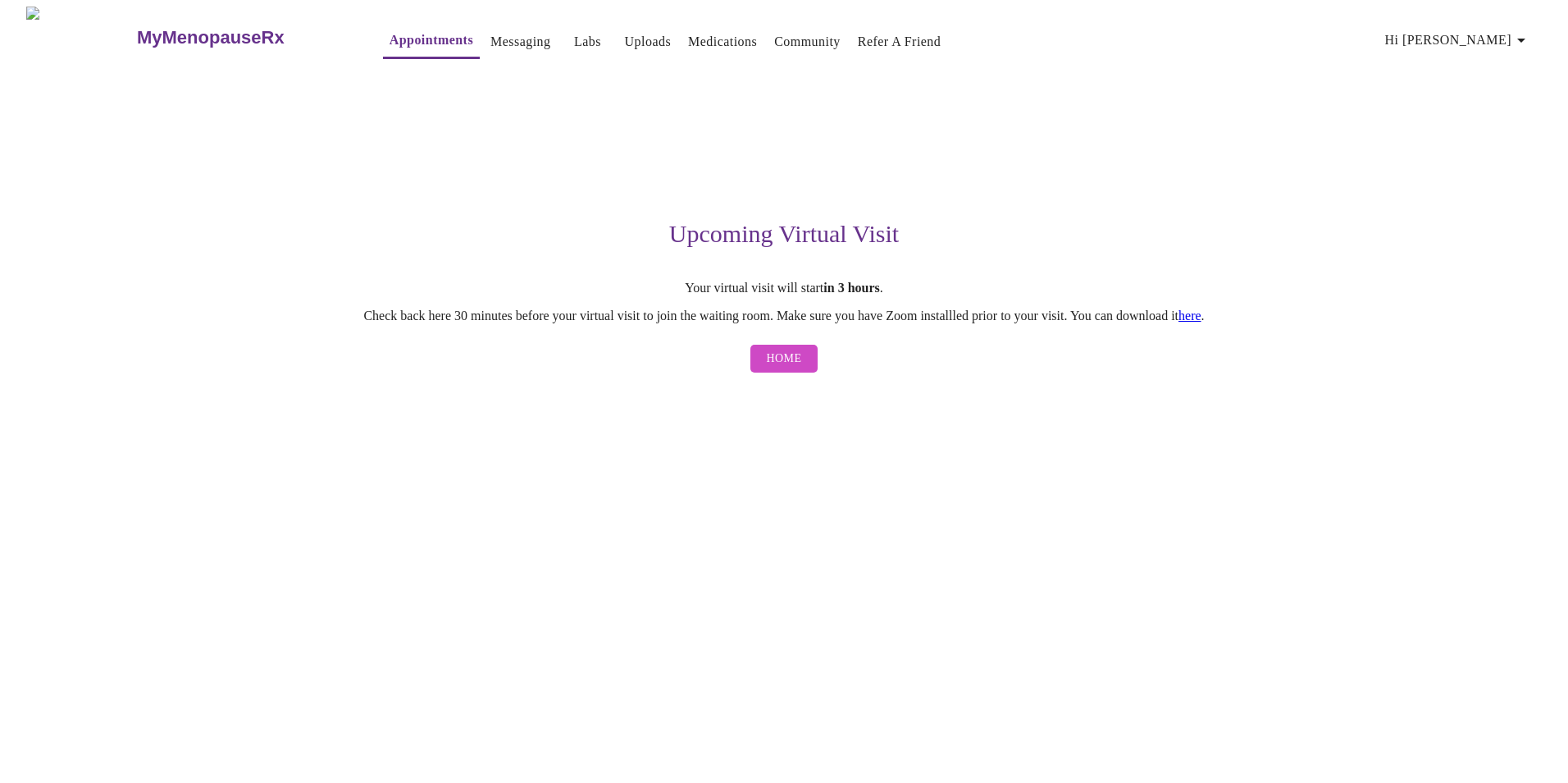
drag, startPoint x: 707, startPoint y: 510, endPoint x: 594, endPoint y: 461, distance: 123.2
click at [698, 381] on div "MyMenopauseRx Appointments Messaging Labs Uploads Medications Community Refer a…" at bounding box center [784, 193] width 1555 height 374
drag, startPoint x: 1215, startPoint y: 202, endPoint x: 1212, endPoint y: 141, distance: 61.1
click at [1215, 202] on div "Upcoming Virtual Visit Your virtual visit will start in 3 hours . Check back he…" at bounding box center [784, 224] width 1011 height 312
